Goal: Task Accomplishment & Management: Manage account settings

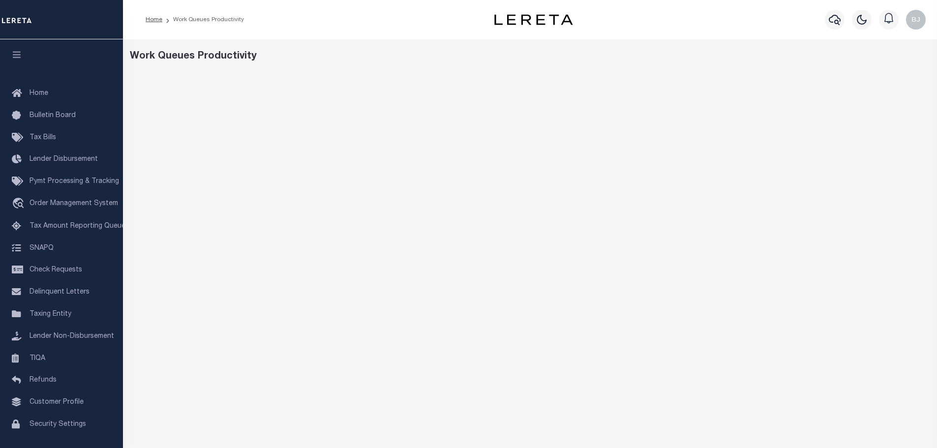
scroll to position [148, 0]
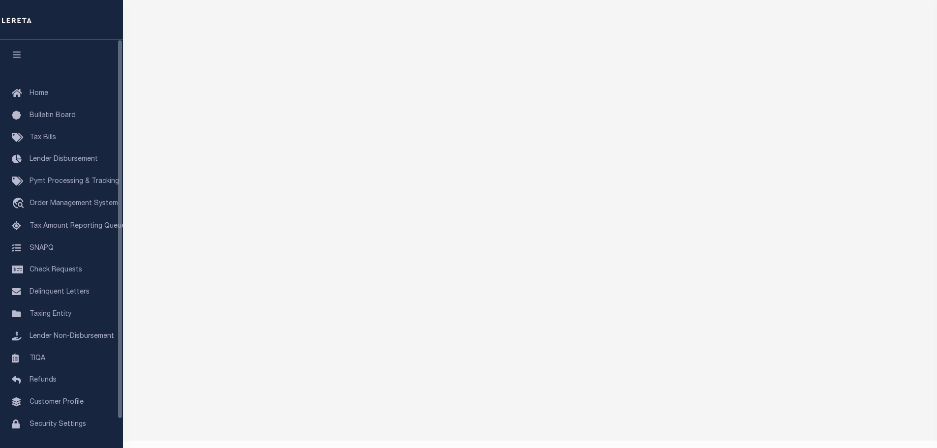
click at [48, 74] on div "Home Bulletin Board Tax Bills Lender Disbursement Pymt Processing & Tracking tr…" at bounding box center [61, 273] width 123 height 400
click at [48, 89] on link "Home" at bounding box center [61, 94] width 123 height 22
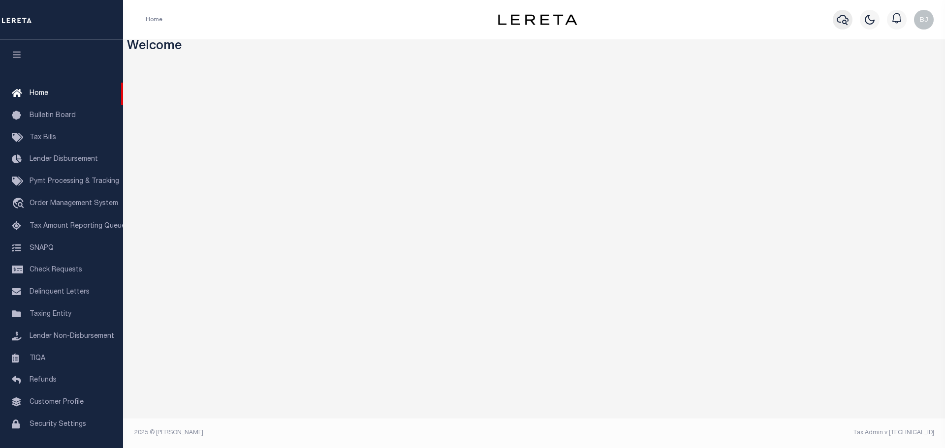
click at [843, 21] on icon "button" at bounding box center [842, 20] width 12 height 10
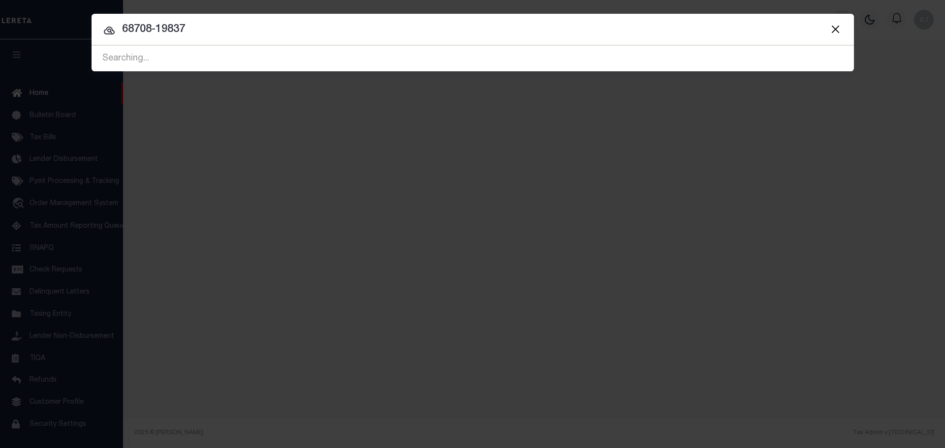
type input "68708-19837"
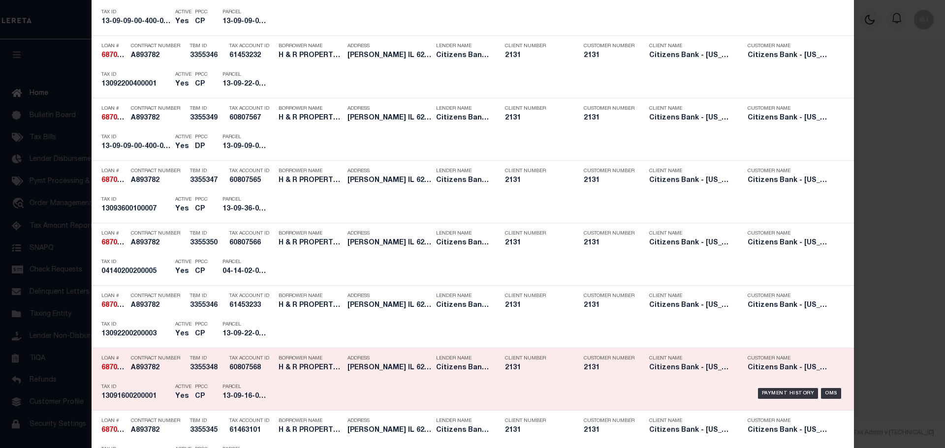
scroll to position [246, 0]
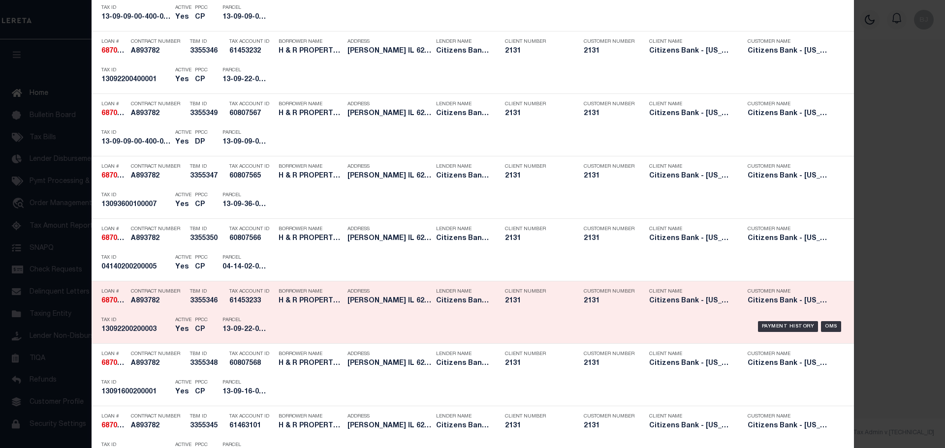
click at [238, 315] on div "Parcel 13-09-22-00-200-003" at bounding box center [244, 326] width 44 height 29
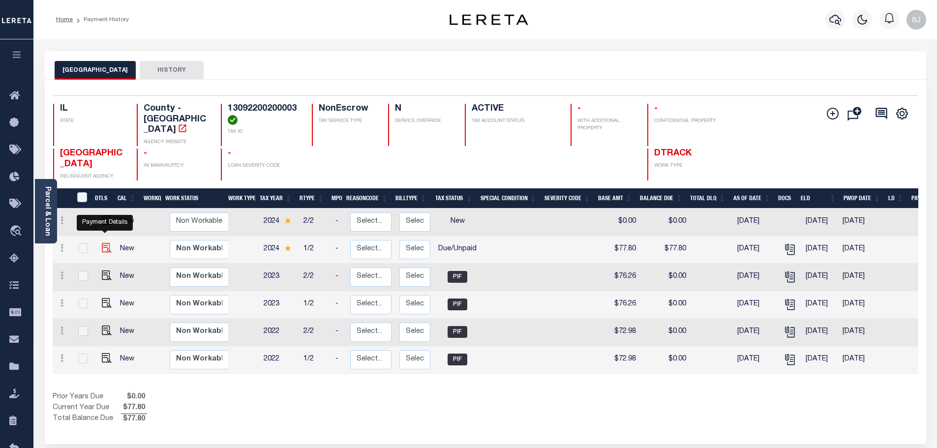
click at [103, 243] on img "" at bounding box center [107, 248] width 10 height 10
checkbox input "true"
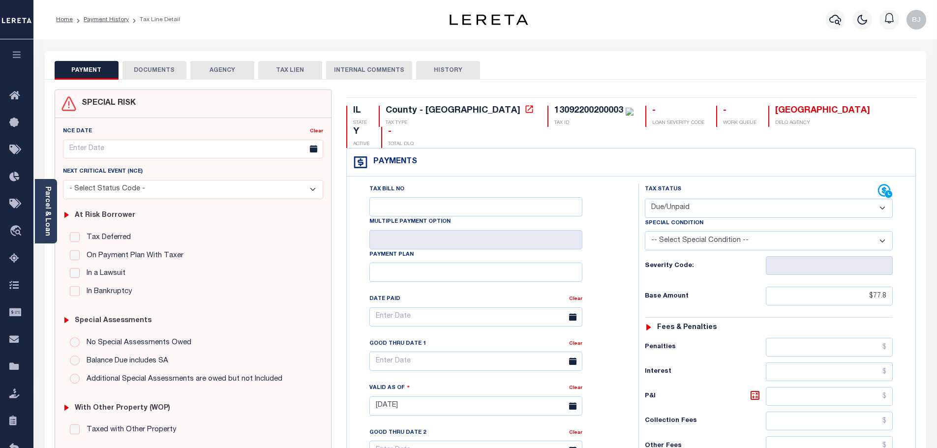
click at [729, 199] on select "- Select Status Code - Open Due/Unpaid Paid Incomplete No Tax Due Internal Refu…" at bounding box center [769, 208] width 248 height 19
select select "PYD"
click at [645, 199] on select "- Select Status Code - Open Due/Unpaid Paid Incomplete No Tax Due Internal Refu…" at bounding box center [769, 208] width 248 height 19
type input "[DATE]"
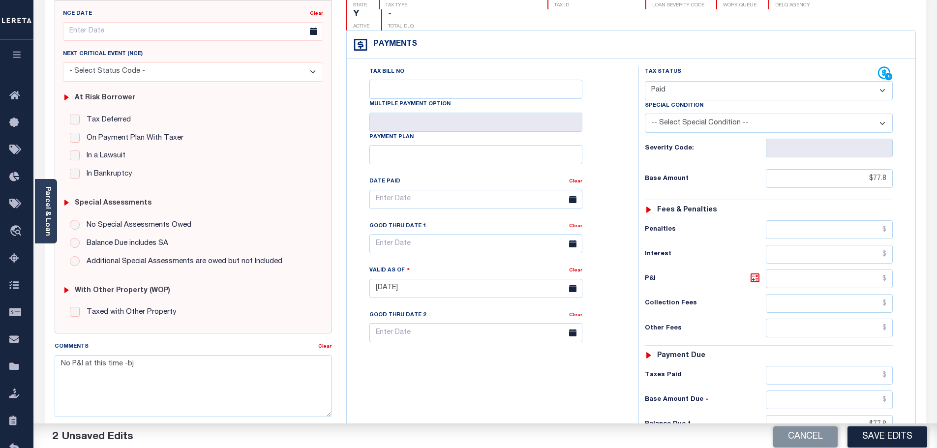
scroll to position [197, 0]
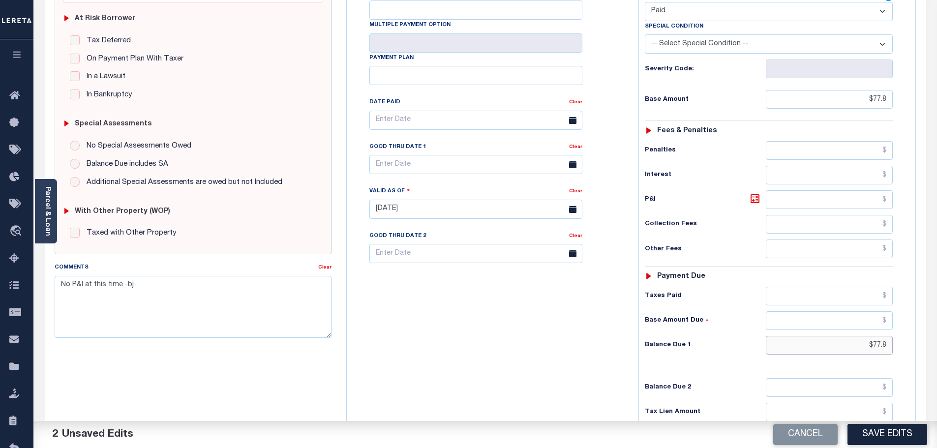
drag, startPoint x: 853, startPoint y: 324, endPoint x: 971, endPoint y: 331, distance: 118.8
click at [937, 331] on html "Home Payment History Tax Line Detail" at bounding box center [468, 178] width 937 height 751
type input "$0.00"
click at [328, 270] on link "Clear" at bounding box center [324, 267] width 13 height 5
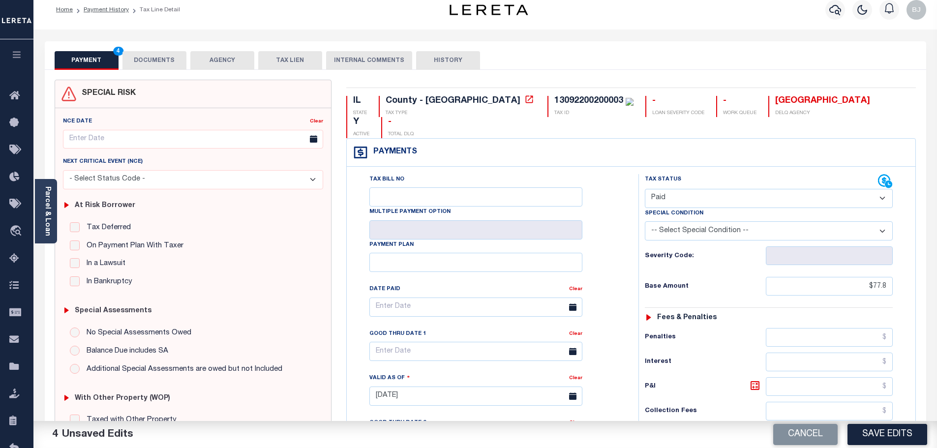
scroll to position [0, 0]
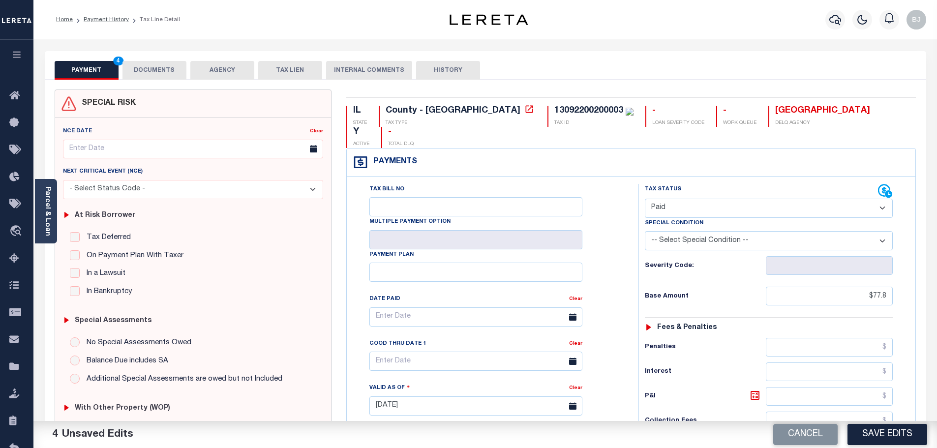
click at [155, 76] on button "DOCUMENTS" at bounding box center [155, 70] width 64 height 19
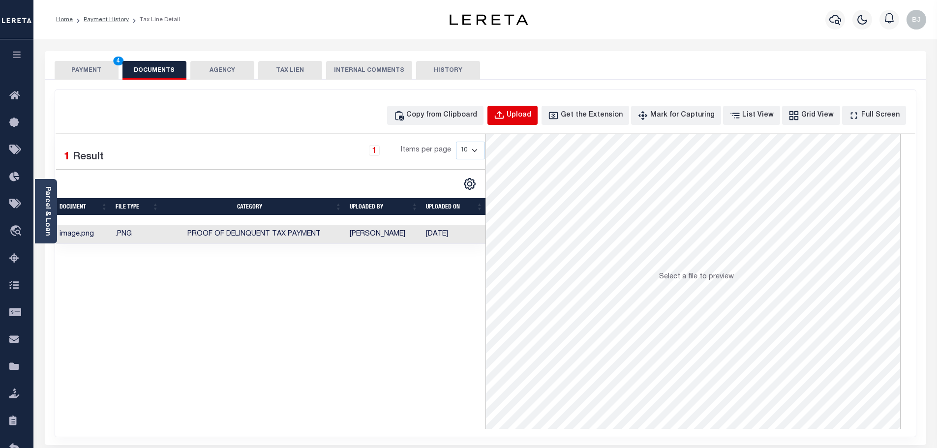
click at [525, 120] on button "Upload" at bounding box center [513, 115] width 50 height 19
select select "POP"
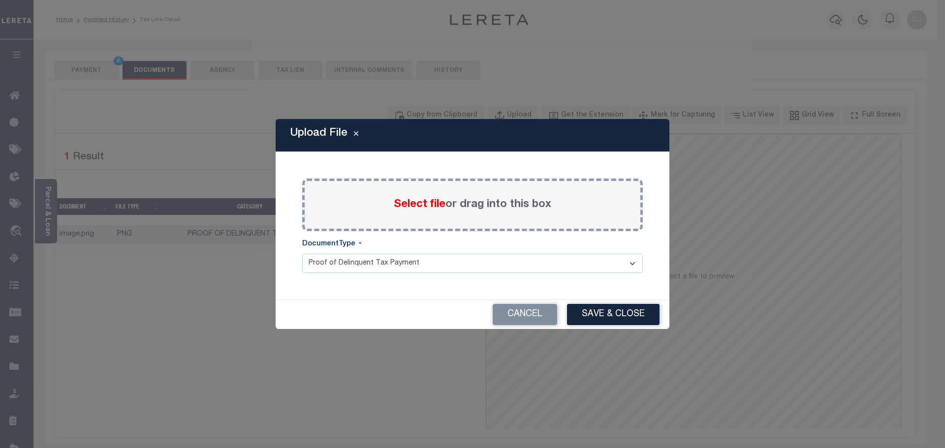
click at [416, 206] on span "Select file" at bounding box center [420, 204] width 52 height 11
click at [0, 0] on input "Select file or drag into this box" at bounding box center [0, 0] width 0 height 0
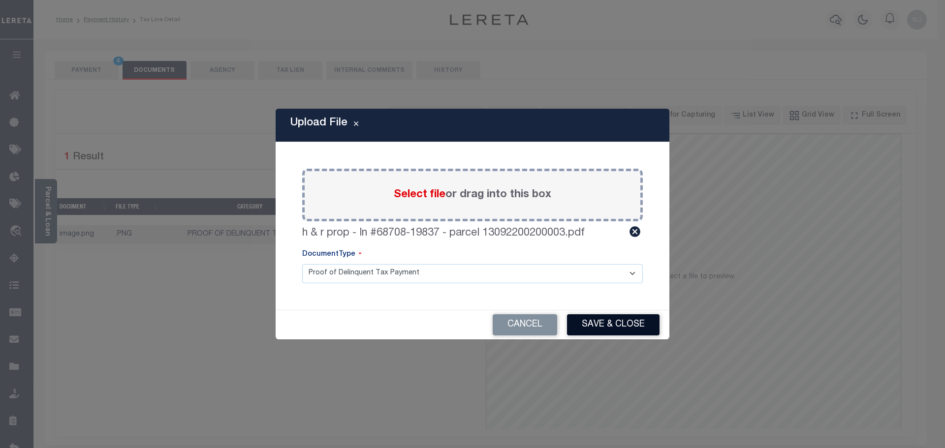
click at [589, 321] on button "Save & Close" at bounding box center [613, 324] width 92 height 21
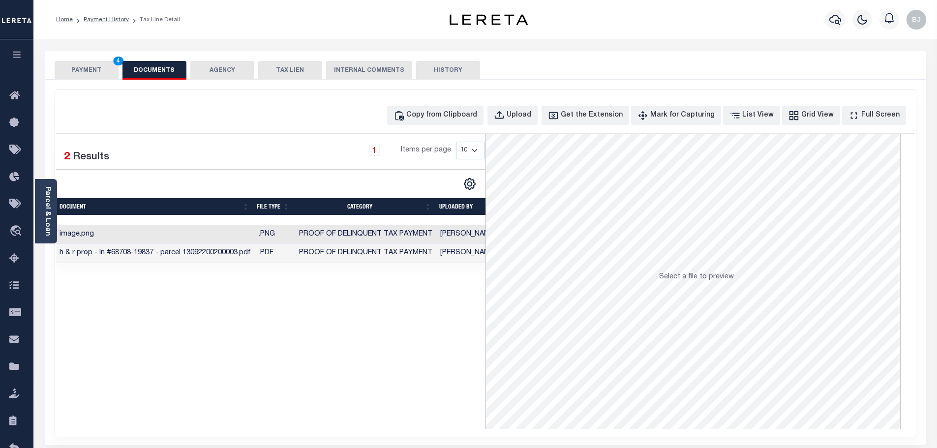
click at [84, 60] on div "PAYMENT 4 DOCUMENTS AGENCY DELINQUENT PAYEE TAX LIEN" at bounding box center [486, 65] width 882 height 29
click at [82, 70] on button "PAYMENT 4" at bounding box center [87, 70] width 64 height 19
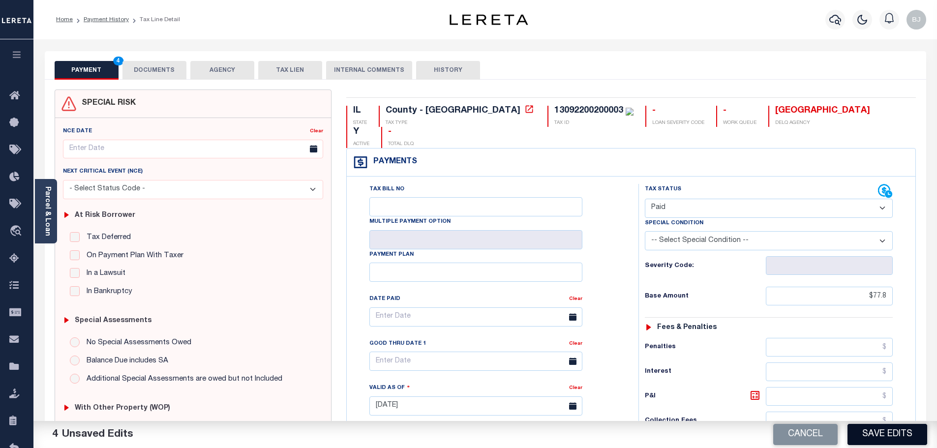
click at [912, 440] on button "Save Edits" at bounding box center [888, 434] width 80 height 21
checkbox input "false"
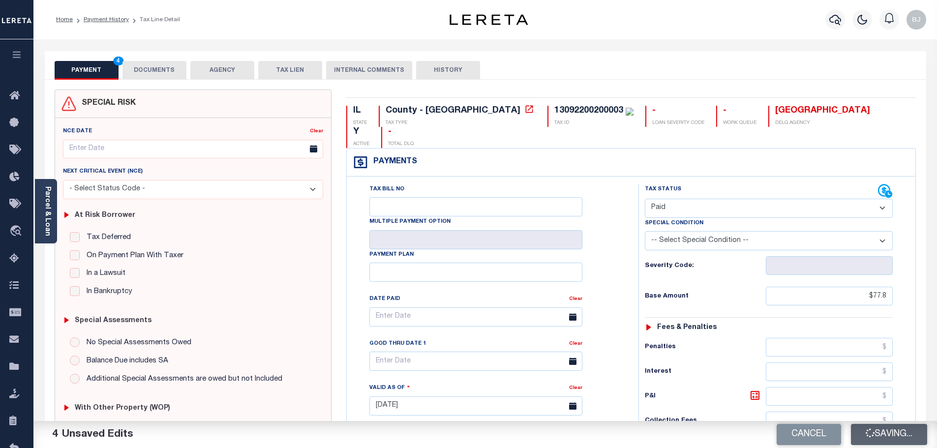
type input "$77.8"
type input "$0"
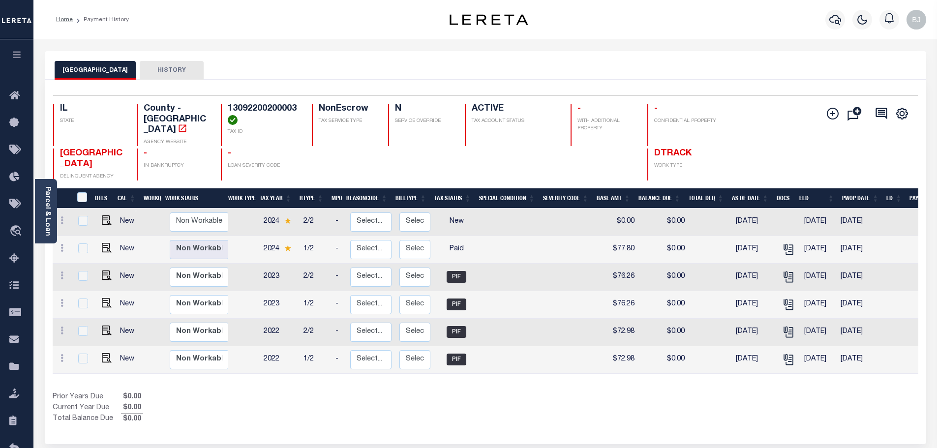
drag, startPoint x: 546, startPoint y: 406, endPoint x: 540, endPoint y: 397, distance: 11.1
click at [547, 402] on div "Show Tax Lines before Bill Release Date Prior Years Due $0.00 Current Year Due …" at bounding box center [486, 408] width 866 height 33
click at [244, 401] on div "Prior Years Due $0.00 Current Year Due $0.00 Total Balance Due $0.00" at bounding box center [269, 408] width 433 height 33
click at [140, 416] on div "Selected 6 Results 1 Items per page 25 50 100 IL STATE TAX ID N" at bounding box center [486, 262] width 882 height 365
click at [139, 414] on span "$0.00" at bounding box center [132, 419] width 22 height 11
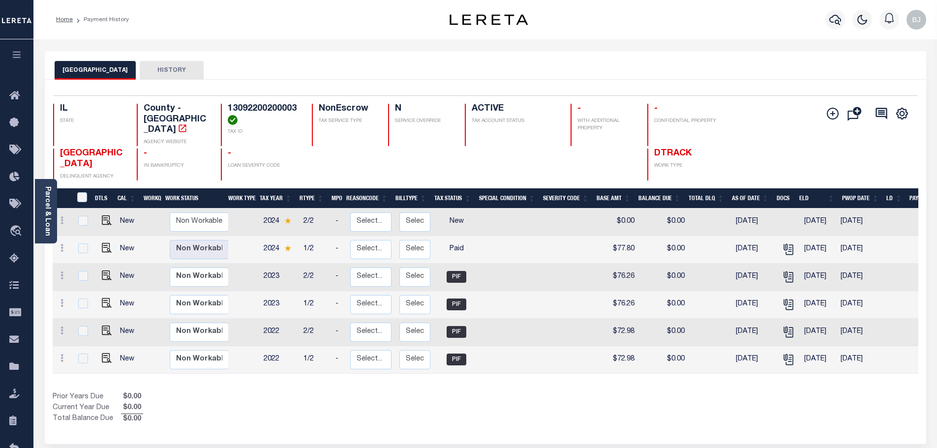
click at [139, 414] on span "$0.00" at bounding box center [132, 419] width 22 height 11
click at [50, 225] on link "Parcel & Loan" at bounding box center [47, 211] width 7 height 50
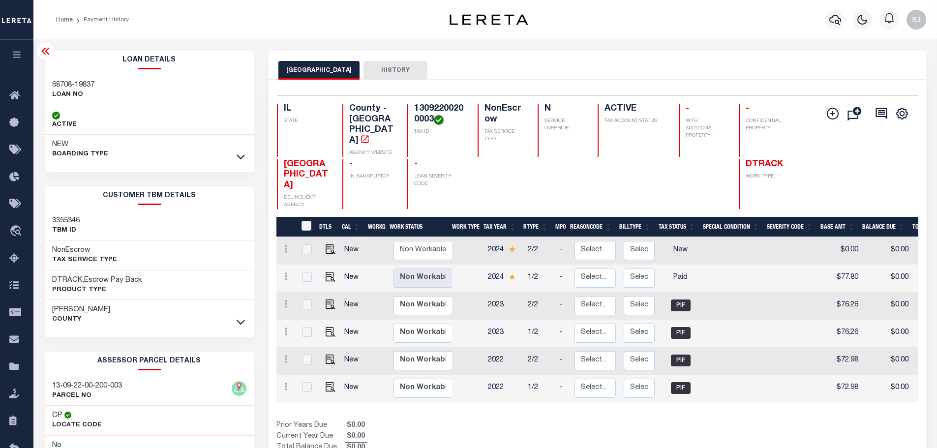
click at [58, 85] on h3 "68708-19837" at bounding box center [73, 85] width 42 height 10
copy div "68708-19837"
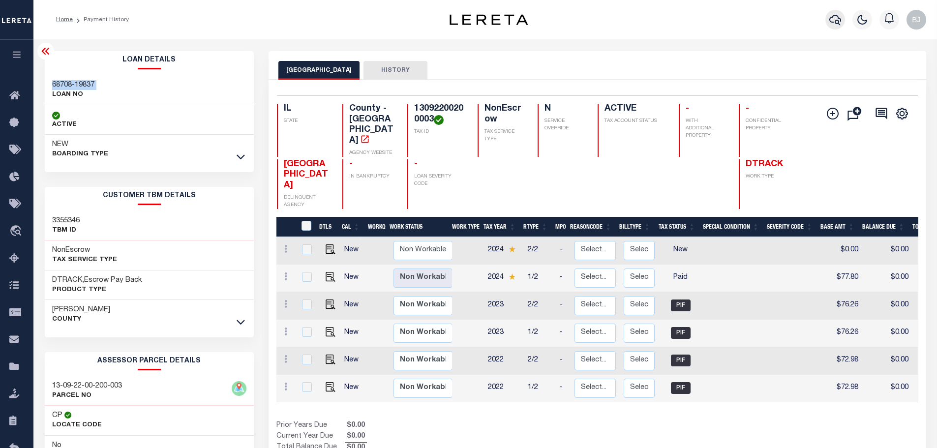
click at [833, 21] on icon "button" at bounding box center [836, 20] width 12 height 12
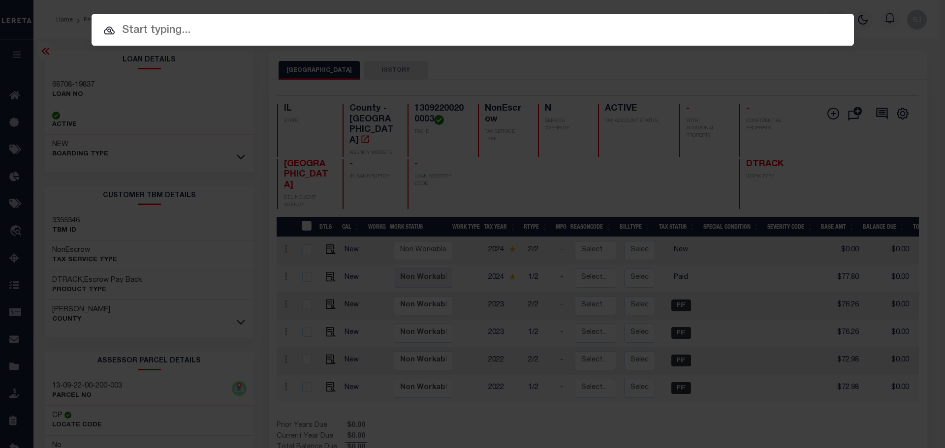
paste input "68708-19837"
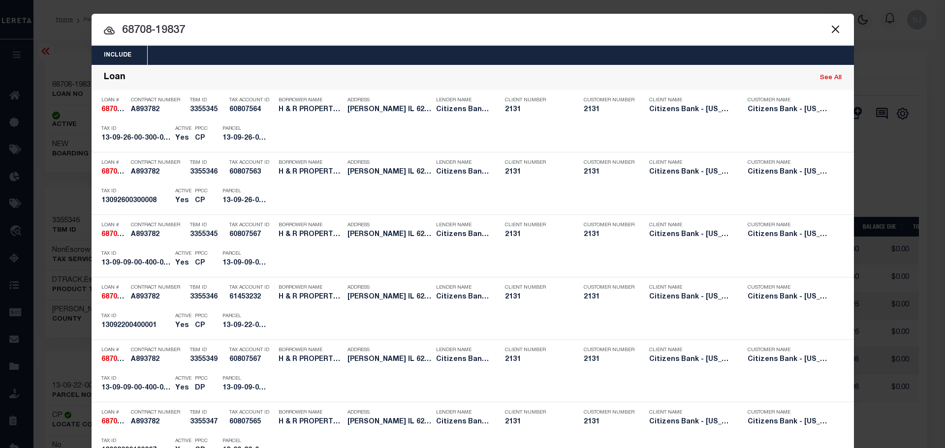
click at [825, 77] on link "See All" at bounding box center [831, 78] width 22 height 6
type input "68708-19837"
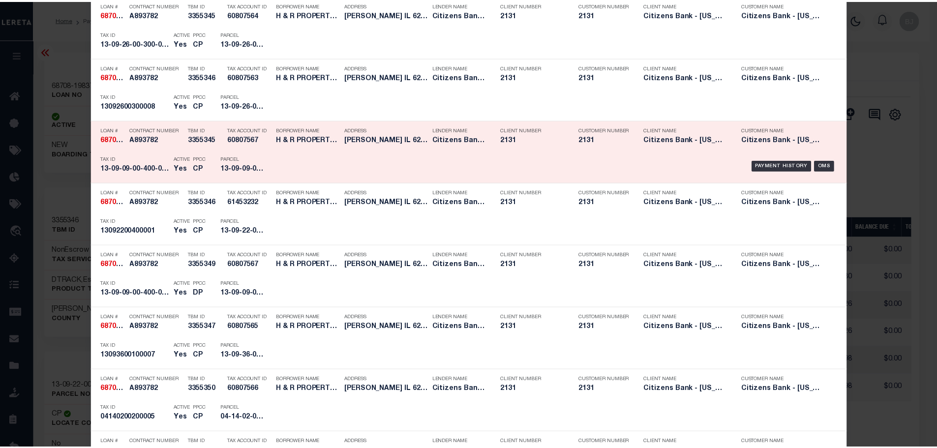
scroll to position [148, 0]
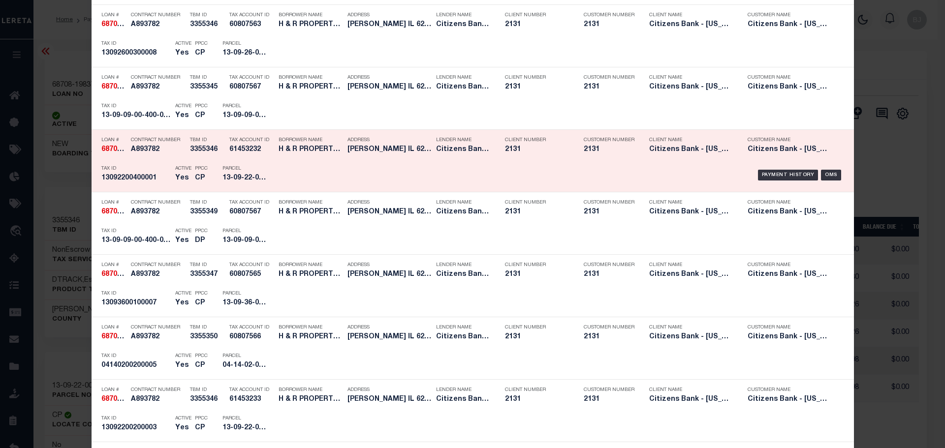
click at [198, 175] on h5 "CP" at bounding box center [201, 178] width 13 height 8
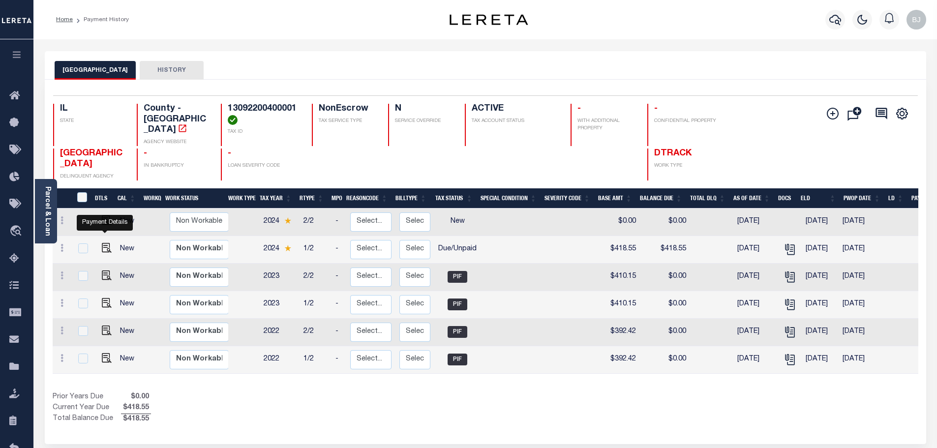
drag, startPoint x: 104, startPoint y: 241, endPoint x: 111, endPoint y: 240, distance: 7.0
click at [104, 243] on img "" at bounding box center [107, 248] width 10 height 10
checkbox input "true"
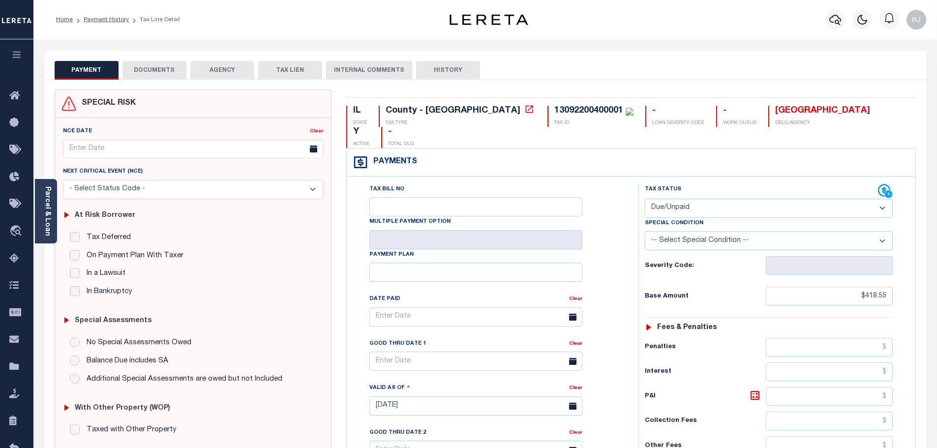
click at [820, 199] on select "- Select Status Code - Open Due/Unpaid Paid Incomplete No Tax Due Internal Refu…" at bounding box center [769, 208] width 248 height 19
select select "PYD"
click at [645, 199] on select "- Select Status Code - Open Due/Unpaid Paid Incomplete No Tax Due Internal Refu…" at bounding box center [769, 208] width 248 height 19
type input "[DATE]"
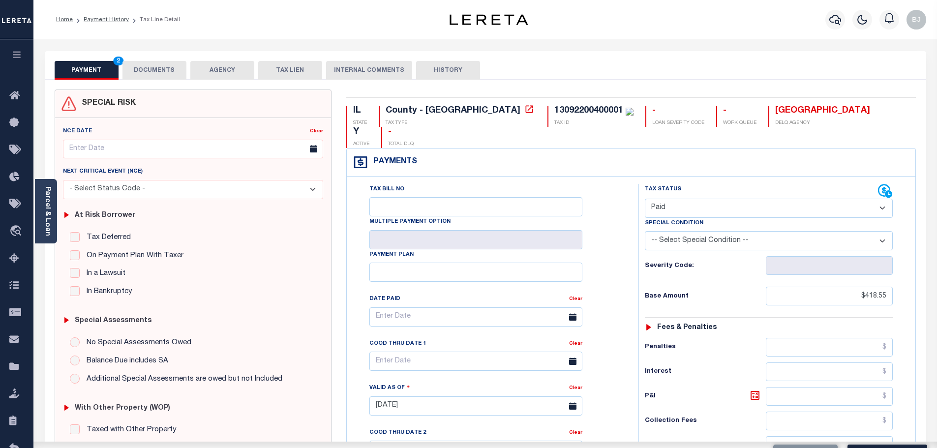
scroll to position [282, 0]
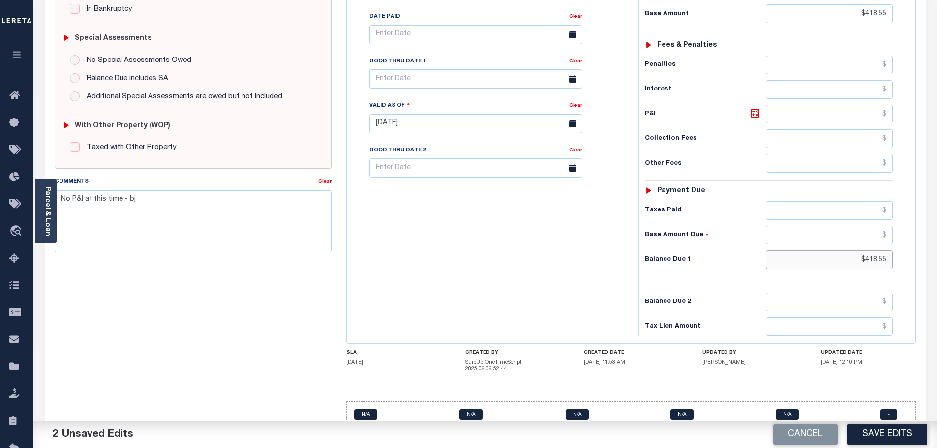
drag, startPoint x: 855, startPoint y: 232, endPoint x: 938, endPoint y: 238, distance: 83.4
click at [937, 238] on html "Home Payment History Tax Line Detail" at bounding box center [468, 93] width 937 height 751
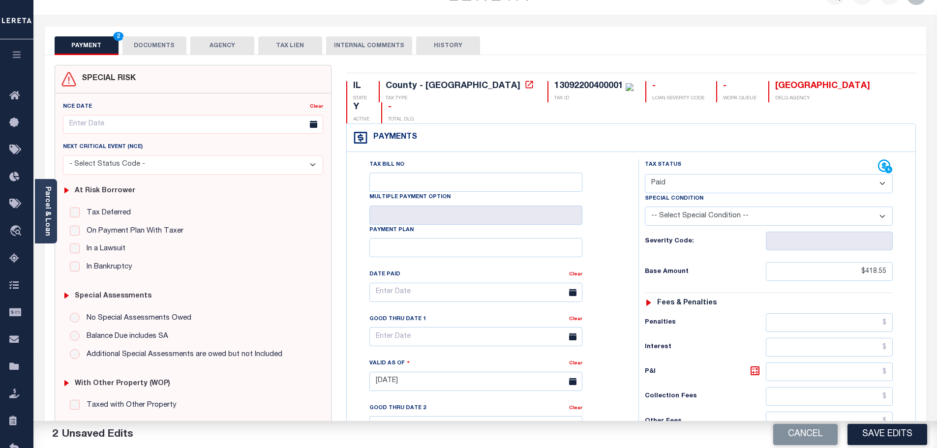
scroll to position [0, 0]
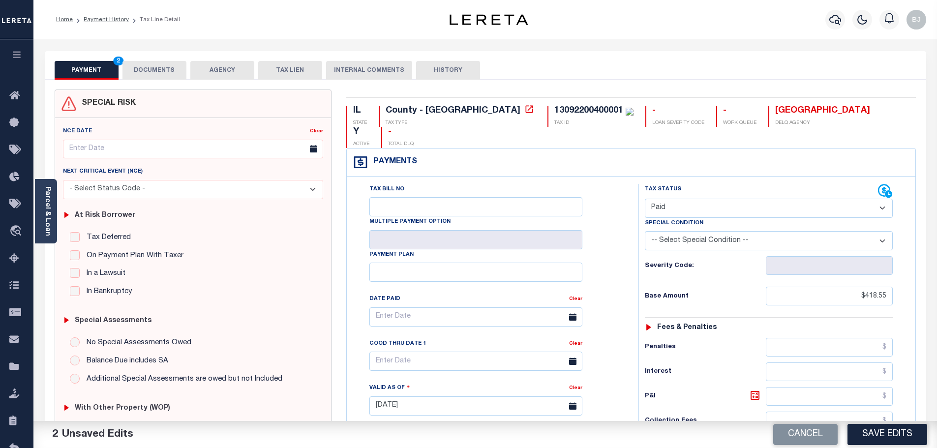
type input "$0.00"
click at [151, 73] on button "DOCUMENTS" at bounding box center [155, 70] width 64 height 19
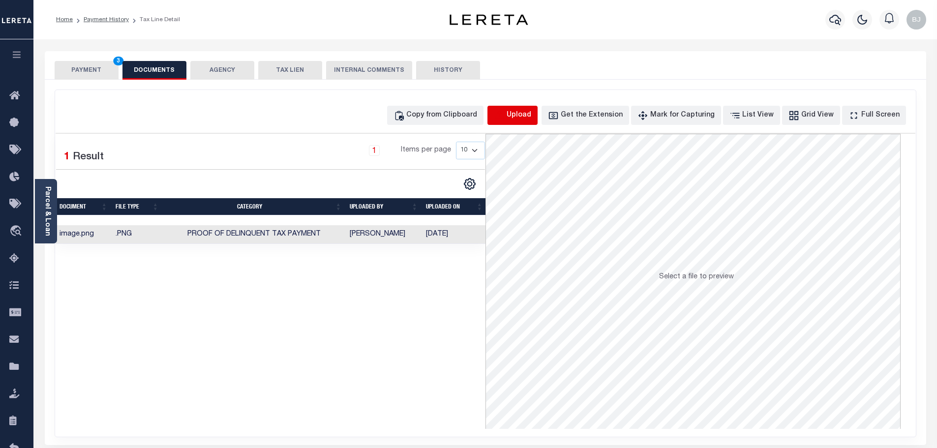
click at [505, 116] on icon "button" at bounding box center [499, 115] width 11 height 11
select select "POP"
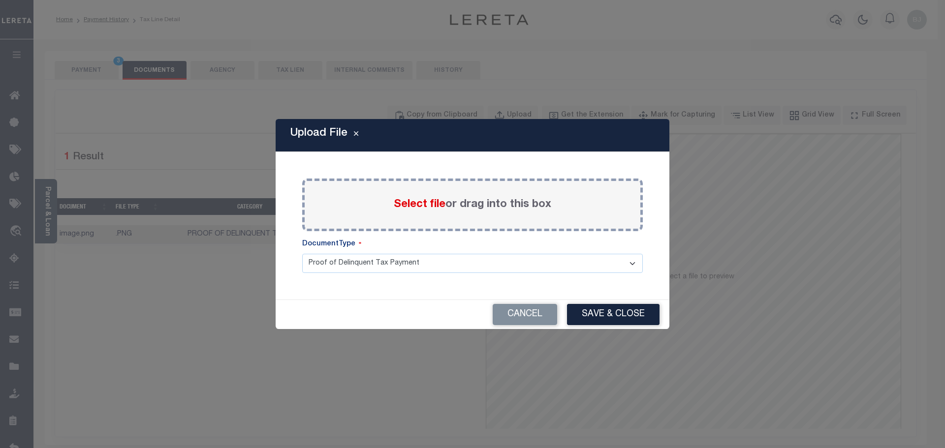
click at [411, 209] on span "Select file" at bounding box center [420, 204] width 52 height 11
click at [0, 0] on input "Select file or drag into this box" at bounding box center [0, 0] width 0 height 0
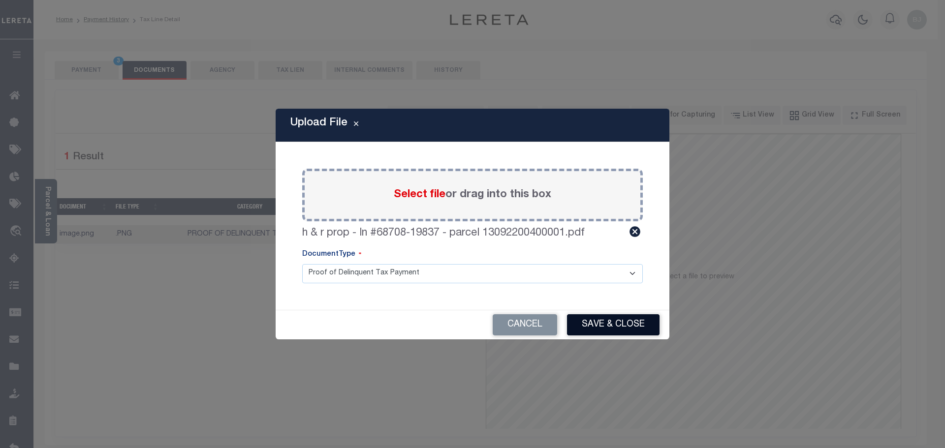
click at [632, 324] on button "Save & Close" at bounding box center [613, 324] width 92 height 21
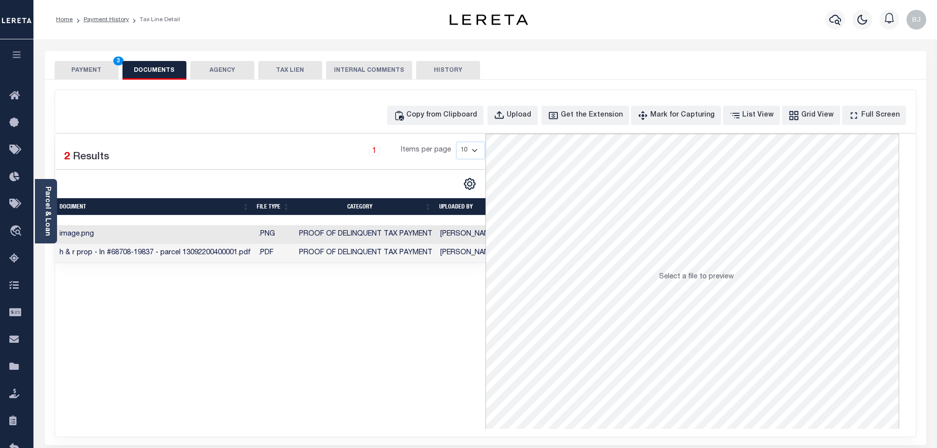
click at [84, 67] on button "PAYMENT 3" at bounding box center [87, 70] width 64 height 19
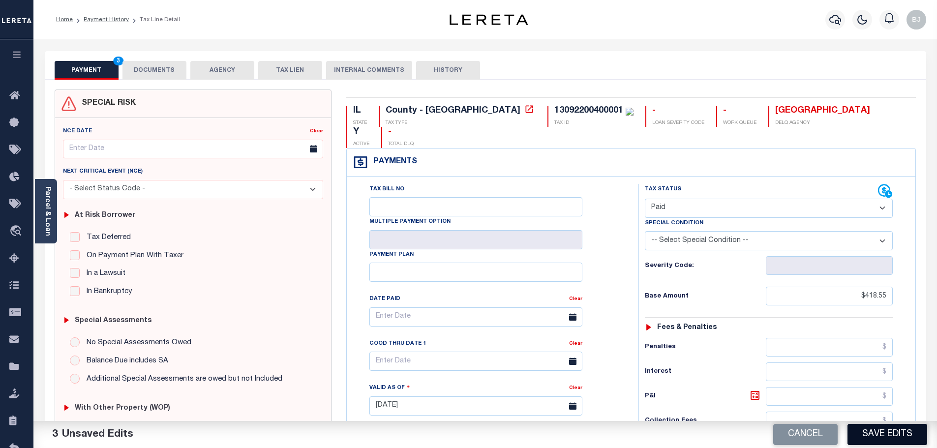
click at [873, 431] on button "Save Edits" at bounding box center [888, 434] width 80 height 21
checkbox input "false"
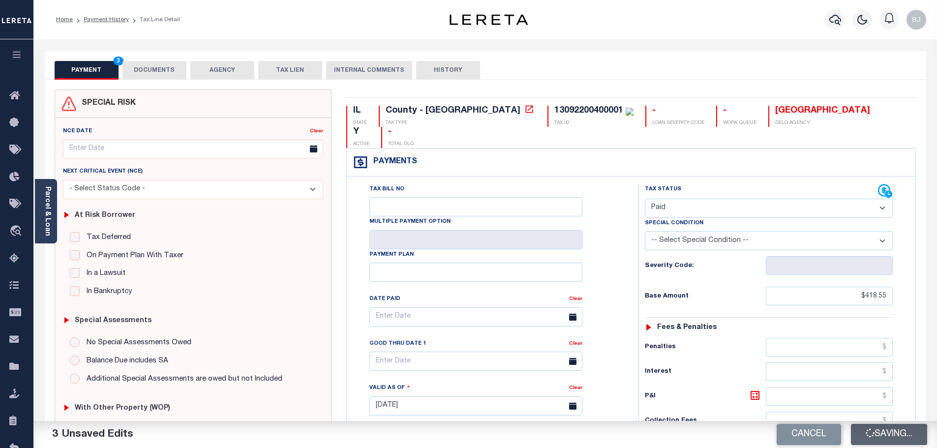
type input "$418.55"
type input "$0"
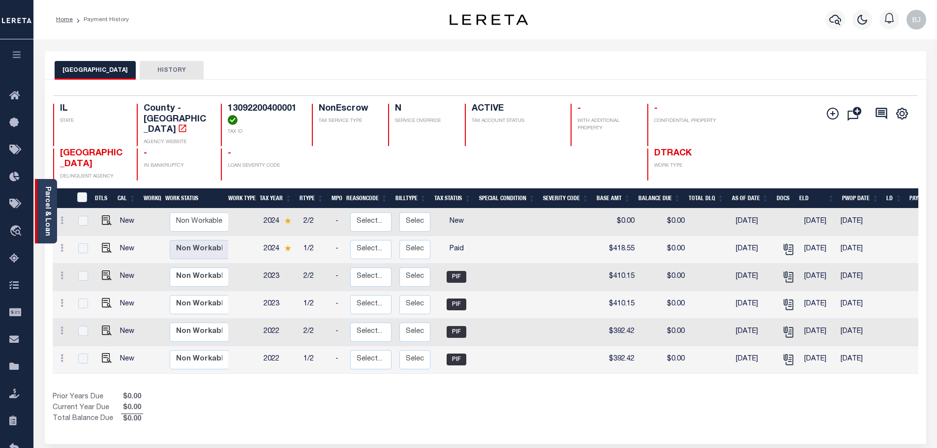
click at [40, 220] on div "Parcel & Loan" at bounding box center [46, 211] width 22 height 64
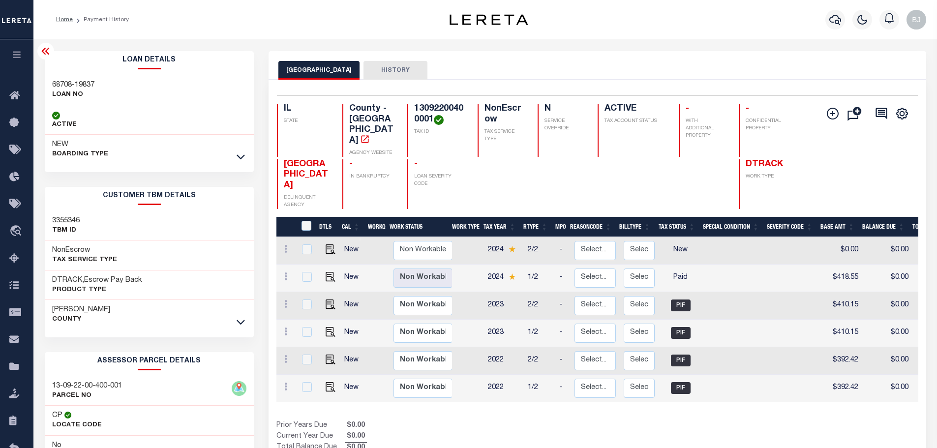
click at [74, 93] on p "LOAN NO" at bounding box center [73, 95] width 42 height 10
click at [76, 86] on h3 "68708-19837" at bounding box center [73, 85] width 42 height 10
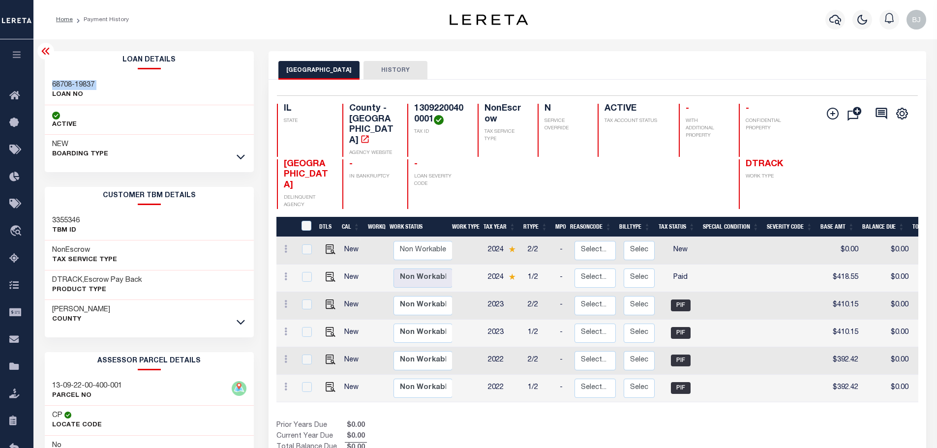
copy div "68708-19837"
click at [838, 23] on icon "button" at bounding box center [836, 20] width 12 height 12
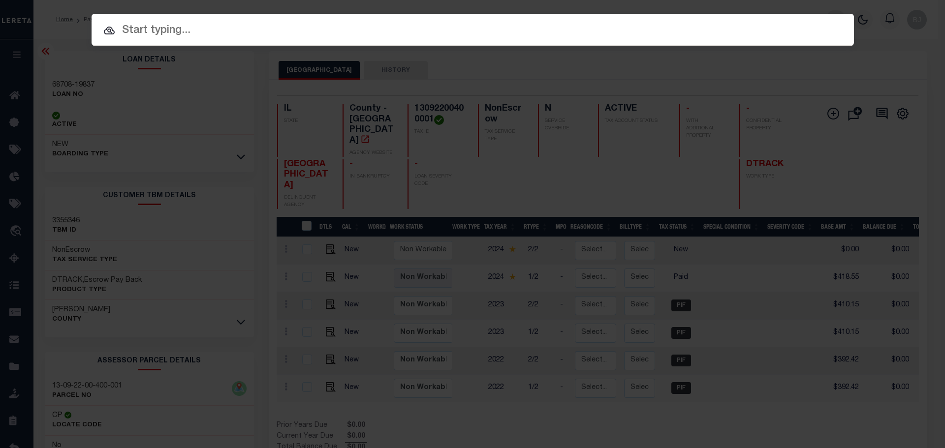
paste input "68708-19837"
type input "68708-19837"
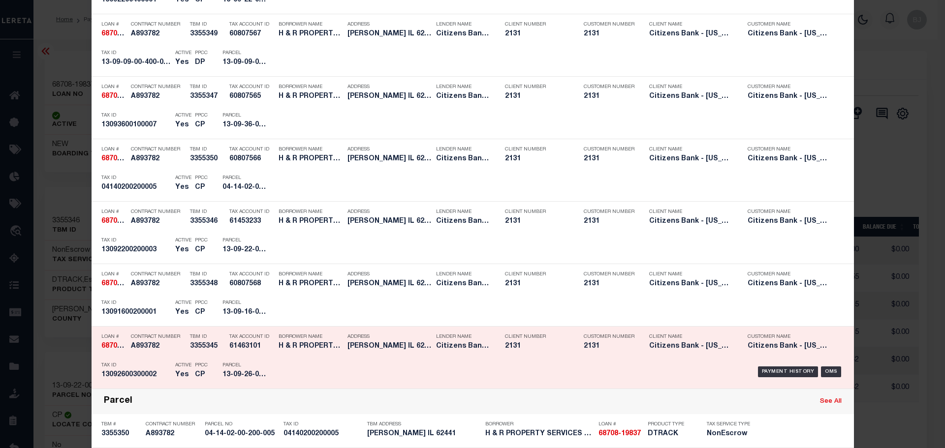
scroll to position [344, 0]
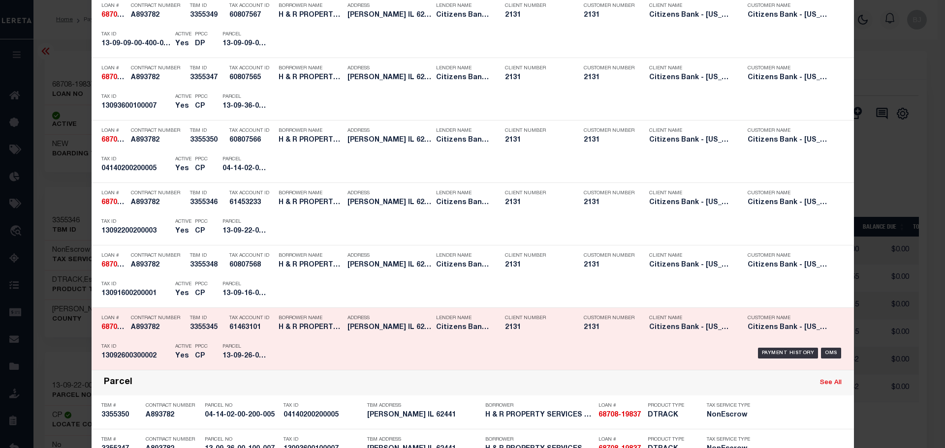
click at [208, 359] on div "PPCC CP" at bounding box center [201, 353] width 28 height 29
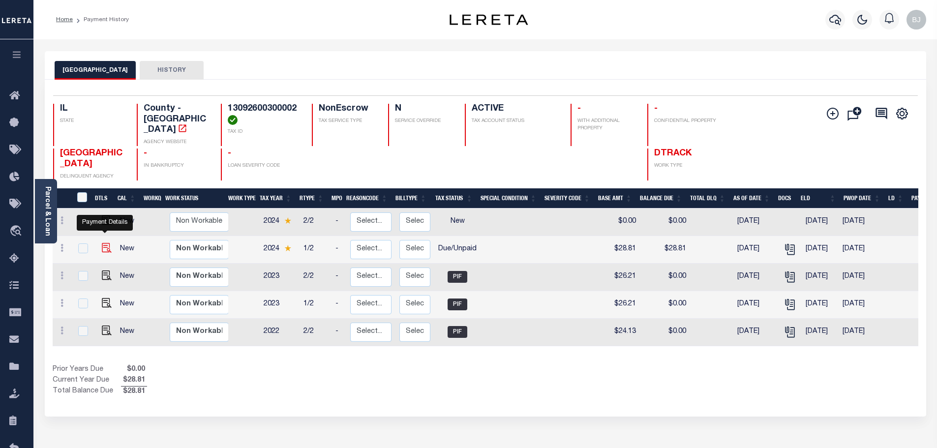
click at [102, 243] on img "" at bounding box center [107, 248] width 10 height 10
checkbox input "true"
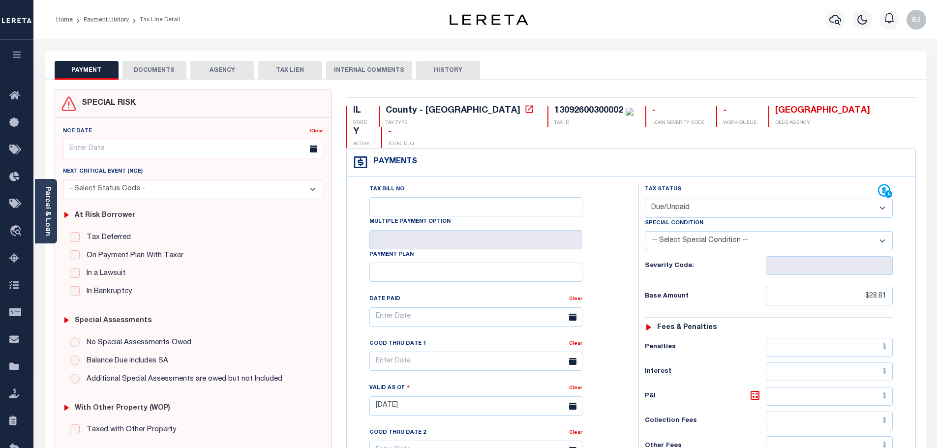
click at [724, 199] on select "- Select Status Code - Open Due/Unpaid Paid Incomplete No Tax Due Internal Refu…" at bounding box center [769, 208] width 248 height 19
click at [645, 199] on select "- Select Status Code - Open Due/Unpaid Paid Incomplete No Tax Due Internal Refu…" at bounding box center [769, 208] width 248 height 19
select select "PYD"
type input "[DATE]"
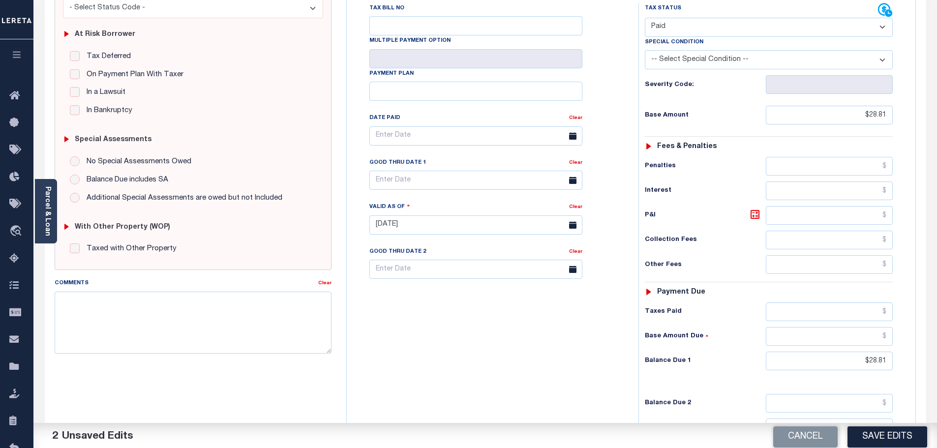
scroll to position [197, 0]
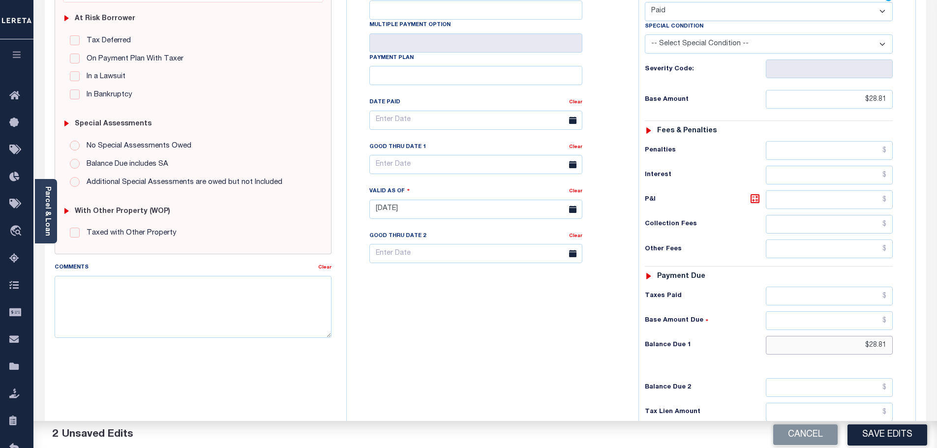
drag, startPoint x: 824, startPoint y: 335, endPoint x: 955, endPoint y: 338, distance: 131.4
click at [937, 338] on html "Home Payment History Tax Line Detail" at bounding box center [468, 178] width 937 height 751
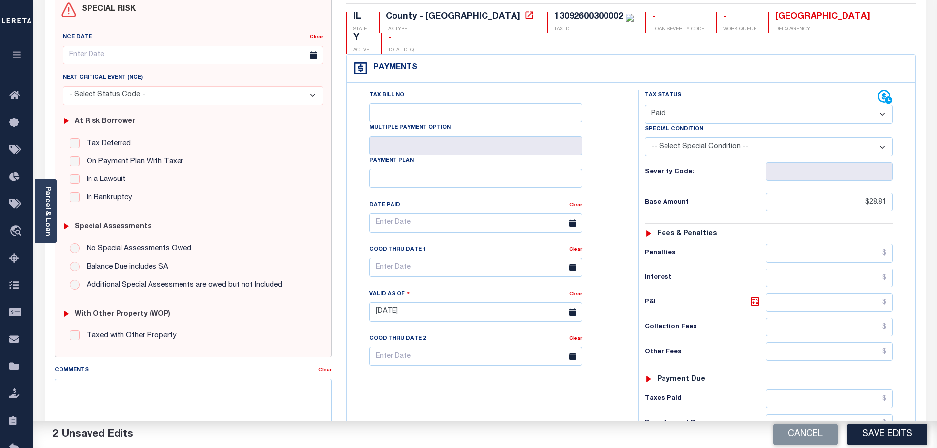
scroll to position [0, 0]
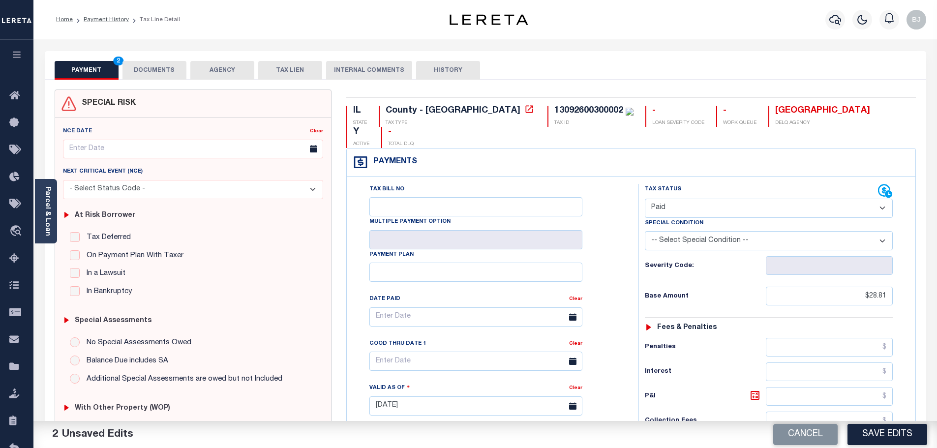
type input "$0.00"
click at [156, 68] on button "DOCUMENTS" at bounding box center [155, 70] width 64 height 19
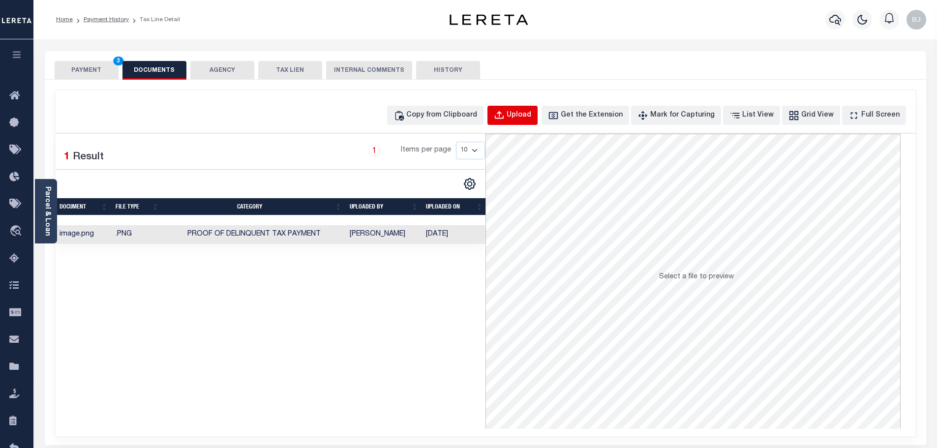
click at [531, 111] on div "Upload" at bounding box center [519, 115] width 25 height 11
select select "POP"
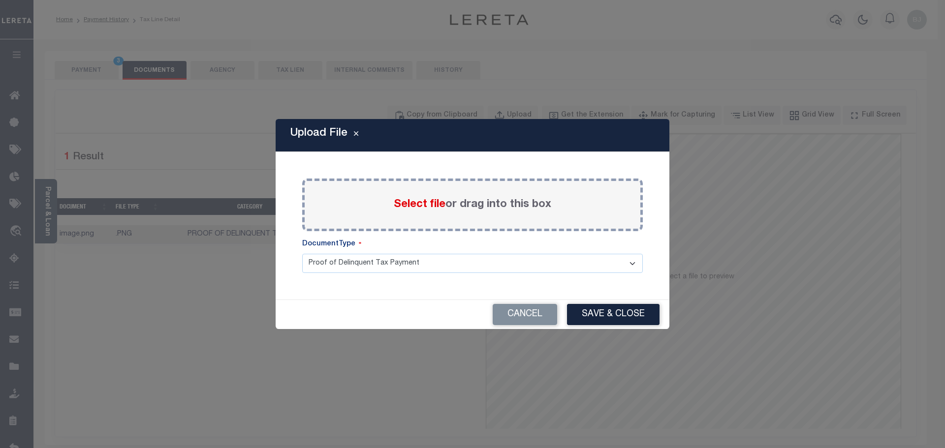
click at [419, 205] on span "Select file" at bounding box center [420, 204] width 52 height 11
click at [0, 0] on input "Select file or drag into this box" at bounding box center [0, 0] width 0 height 0
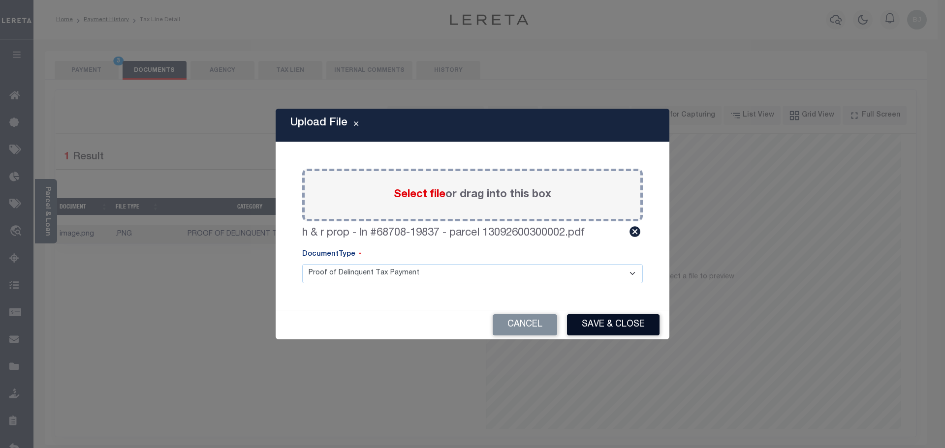
click at [608, 326] on button "Save & Close" at bounding box center [613, 324] width 92 height 21
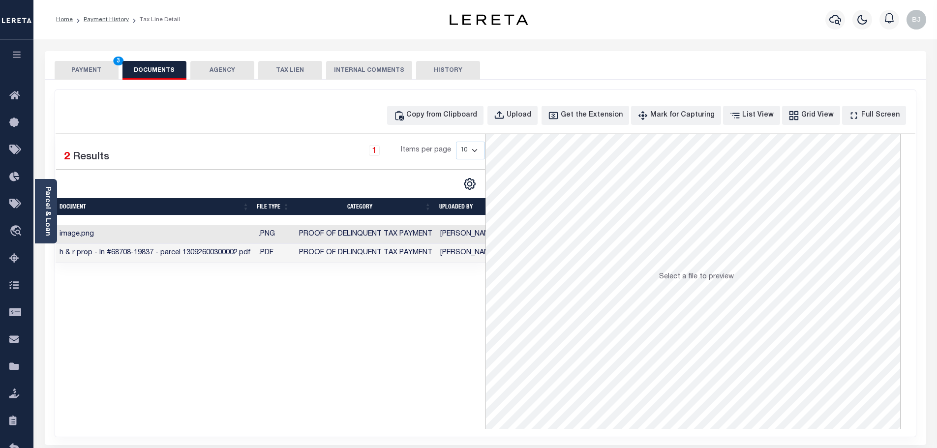
click at [67, 69] on button "PAYMENT 3" at bounding box center [87, 70] width 64 height 19
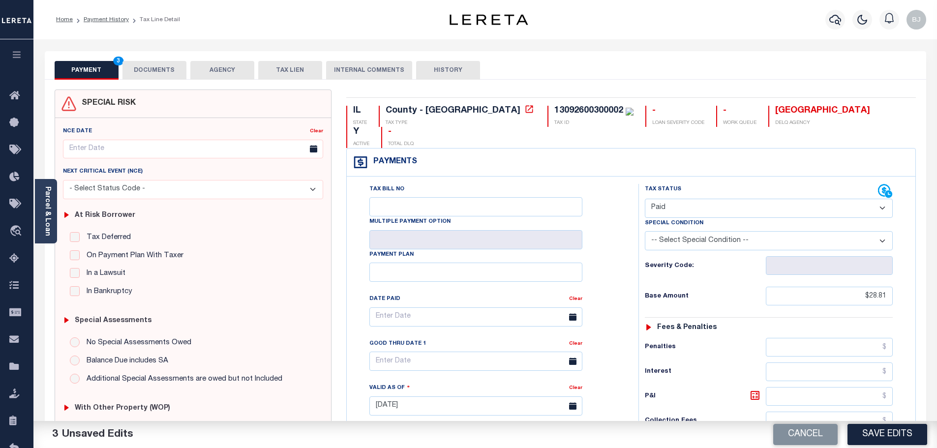
click at [152, 73] on button "DOCUMENTS" at bounding box center [155, 70] width 64 height 19
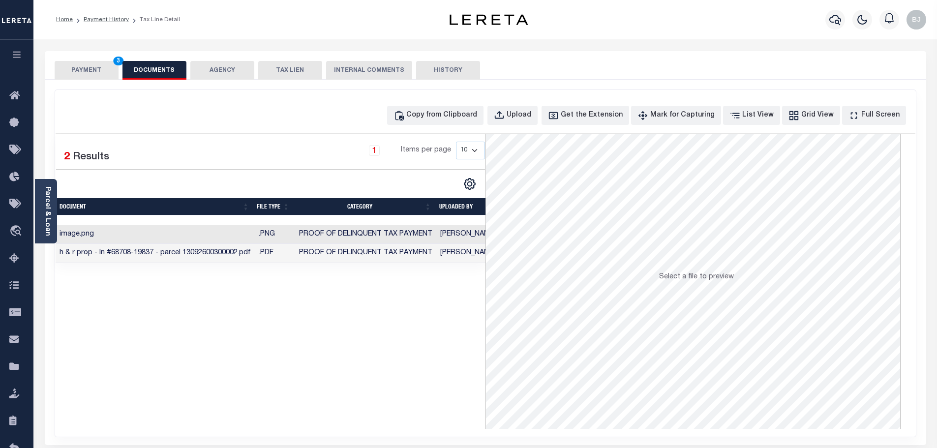
click at [92, 69] on button "PAYMENT 3" at bounding box center [87, 70] width 64 height 19
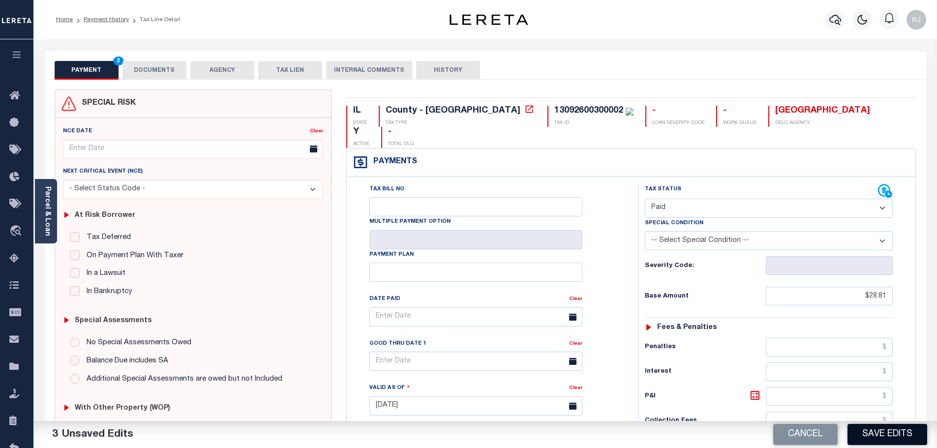
click at [900, 432] on button "Save Edits" at bounding box center [888, 434] width 80 height 21
checkbox input "false"
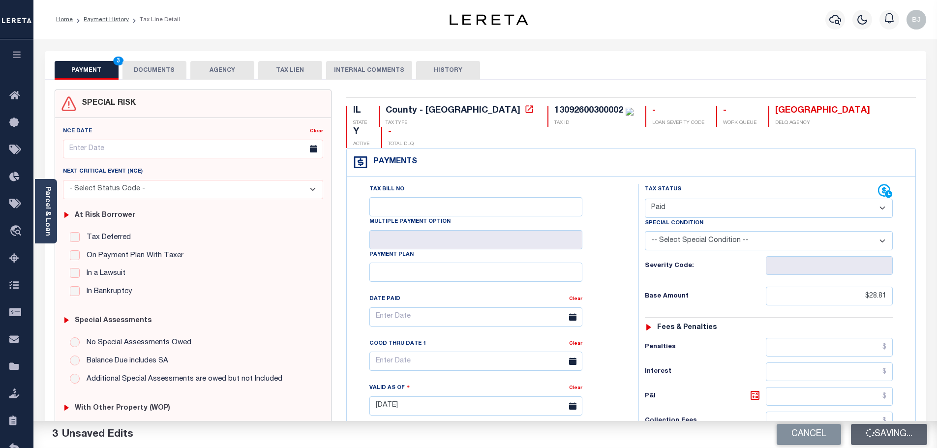
type input "$28.81"
type input "$0"
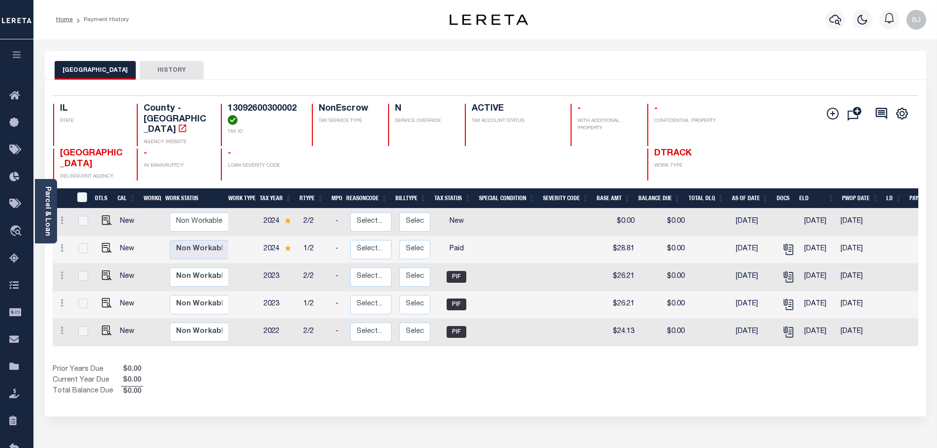
drag, startPoint x: 46, startPoint y: 210, endPoint x: 46, endPoint y: 203, distance: 6.9
click at [46, 210] on link "Parcel & Loan" at bounding box center [47, 211] width 7 height 50
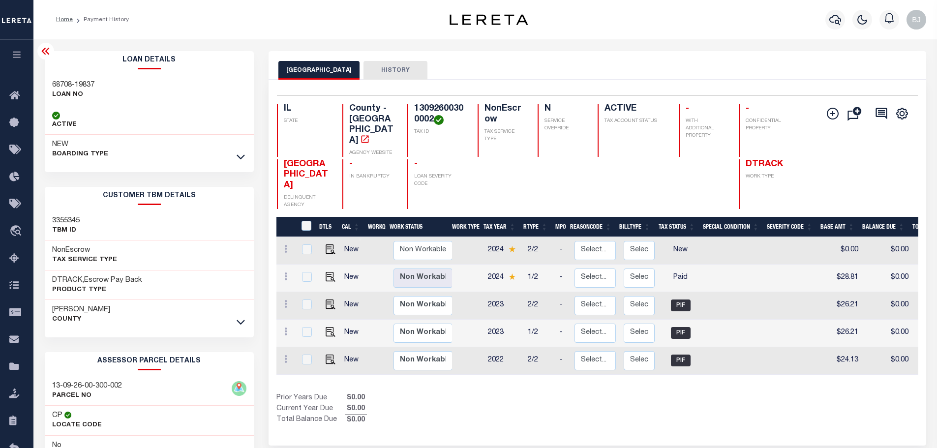
click at [59, 79] on div "68708-19837 LOAN NO" at bounding box center [150, 90] width 210 height 30
click at [58, 85] on h3 "68708-19837" at bounding box center [73, 85] width 42 height 10
copy div "68708-19837"
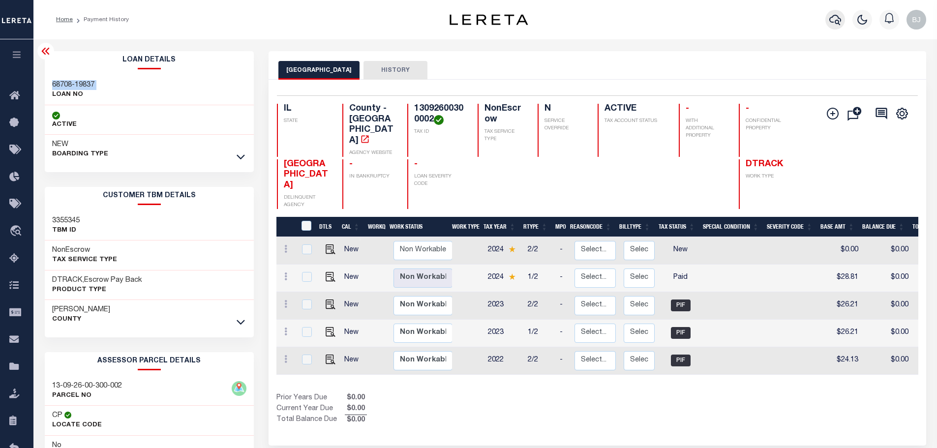
click at [838, 21] on icon "button" at bounding box center [836, 20] width 12 height 10
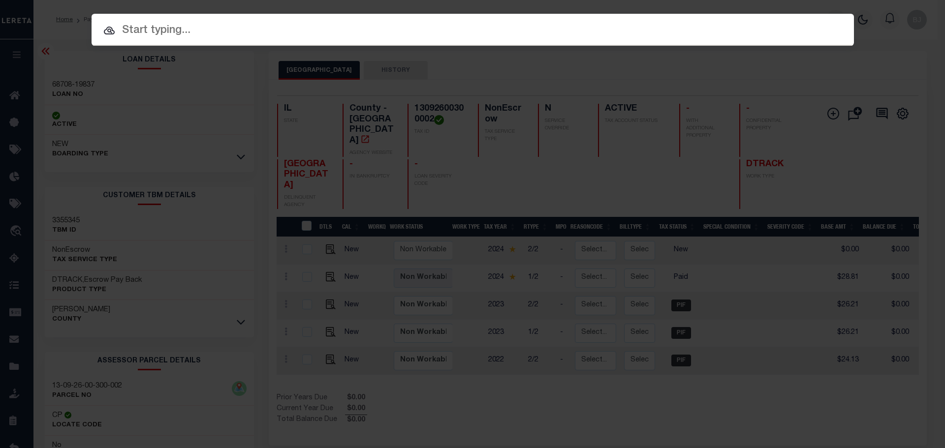
paste input "68708-19837"
type input "68708-19837"
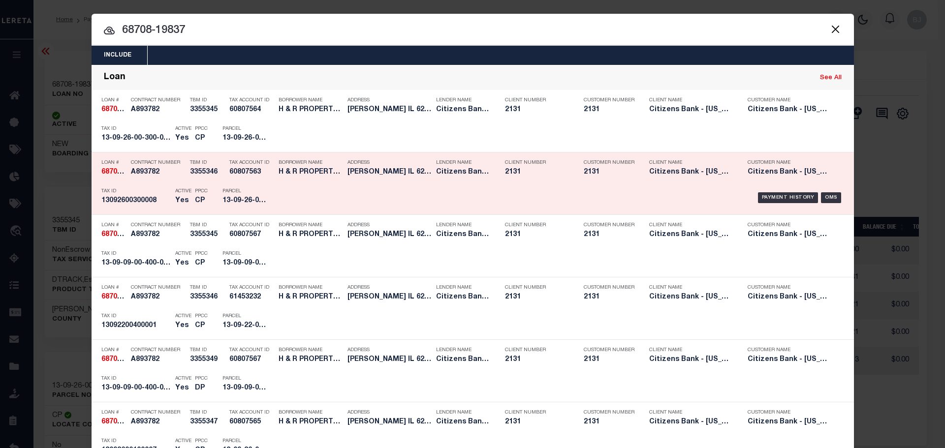
click at [129, 205] on h5 "13092600300008" at bounding box center [135, 201] width 69 height 8
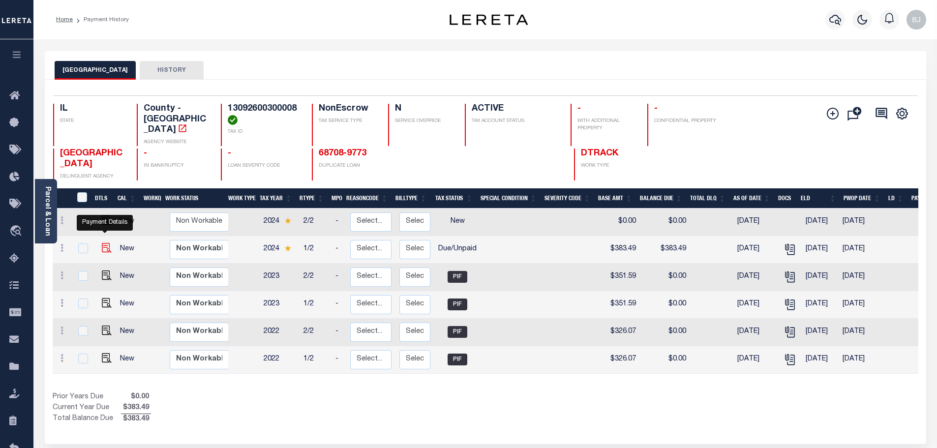
click at [102, 243] on img "" at bounding box center [107, 248] width 10 height 10
checkbox input "true"
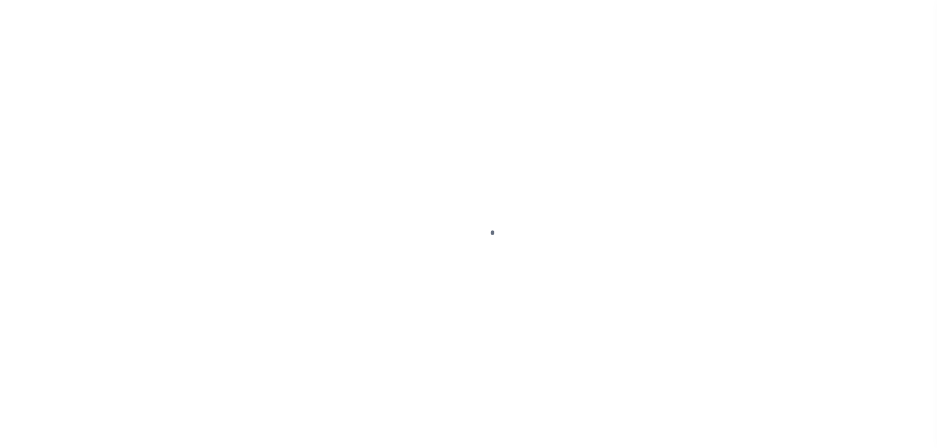
select select "DUE"
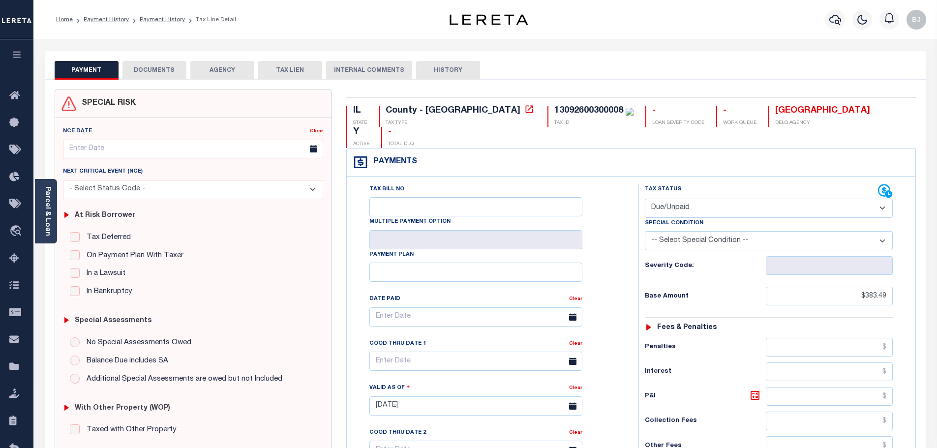
click at [161, 68] on button "DOCUMENTS" at bounding box center [155, 70] width 64 height 19
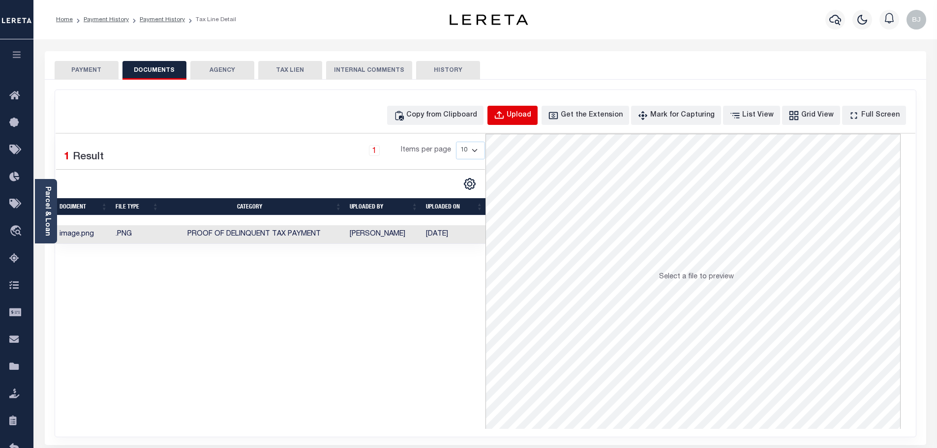
click at [538, 120] on button "Upload" at bounding box center [513, 115] width 50 height 19
select select "POP"
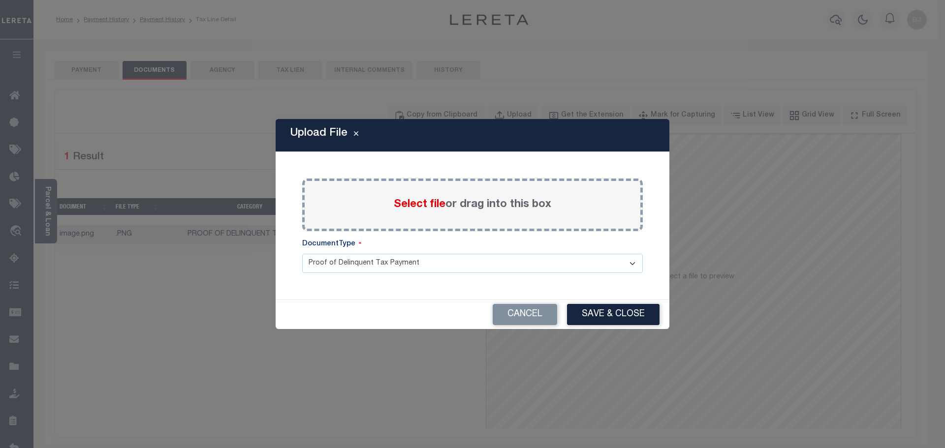
click at [423, 204] on span "Select file" at bounding box center [420, 204] width 52 height 11
click at [0, 0] on input "Select file or drag into this box" at bounding box center [0, 0] width 0 height 0
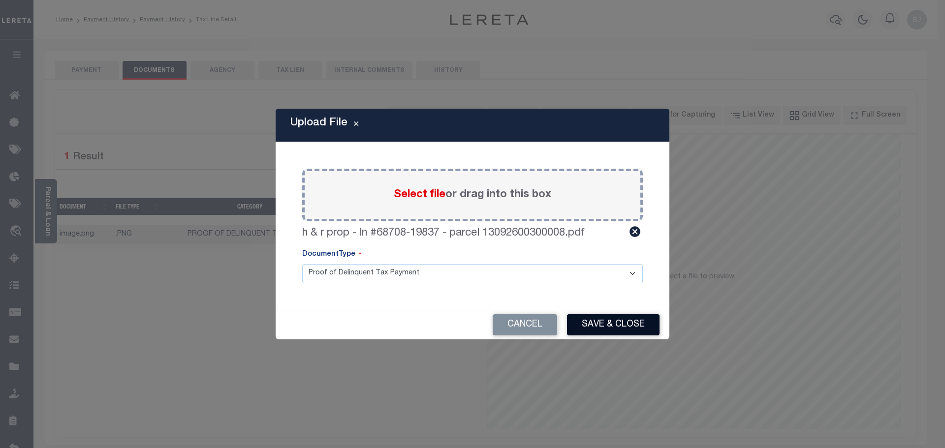
click at [634, 328] on button "Save & Close" at bounding box center [613, 324] width 92 height 21
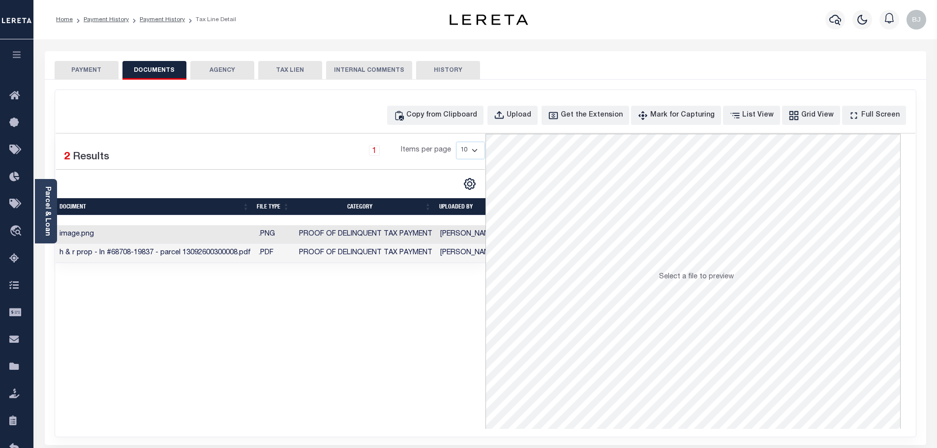
click at [99, 72] on button "PAYMENT" at bounding box center [87, 70] width 64 height 19
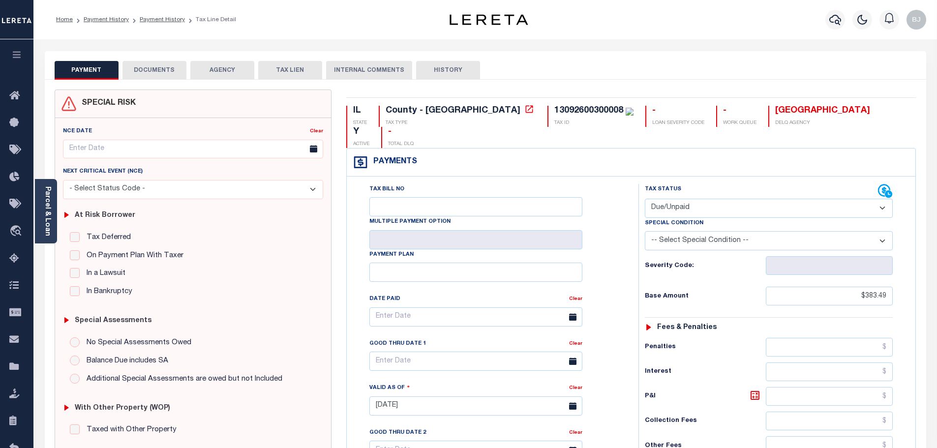
click at [723, 199] on select "- Select Status Code - Open Due/Unpaid Paid Incomplete No Tax Due Internal Refu…" at bounding box center [769, 208] width 248 height 19
select select "PYD"
click at [645, 199] on select "- Select Status Code - Open Due/Unpaid Paid Incomplete No Tax Due Internal Refu…" at bounding box center [769, 208] width 248 height 19
type input "[DATE]"
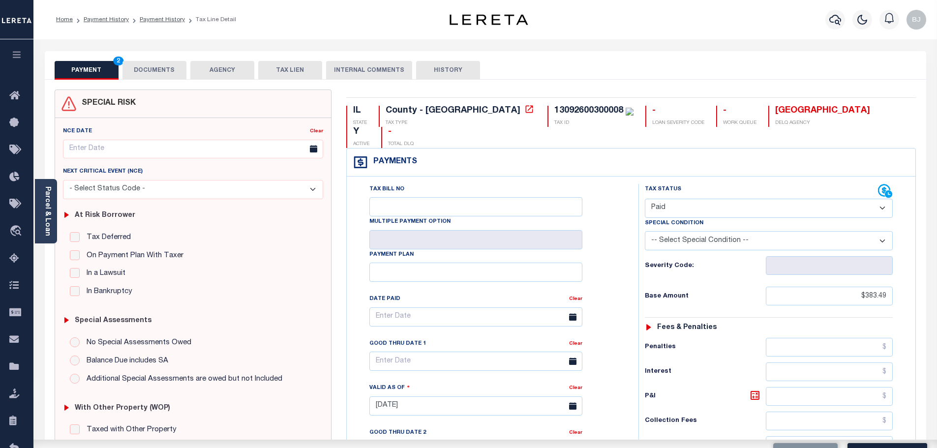
scroll to position [246, 0]
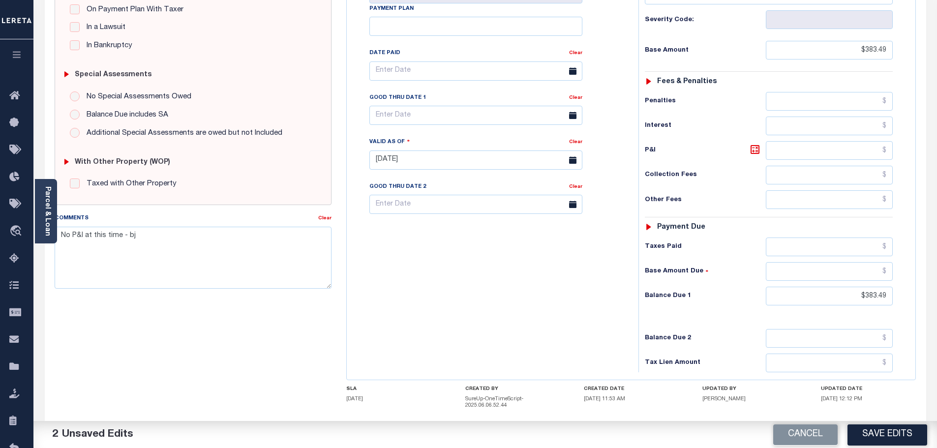
click at [937, 279] on html "Home Payment History Payment History Tax Line Detail Profile Sign out" at bounding box center [468, 128] width 937 height 748
drag, startPoint x: 802, startPoint y: 282, endPoint x: 959, endPoint y: 286, distance: 157.0
click at [937, 286] on html "Home Payment History Payment History Tax Line Detail Profile Sign out" at bounding box center [468, 128] width 937 height 748
type input "$0.00"
click at [885, 438] on button "Save Edits" at bounding box center [888, 434] width 80 height 21
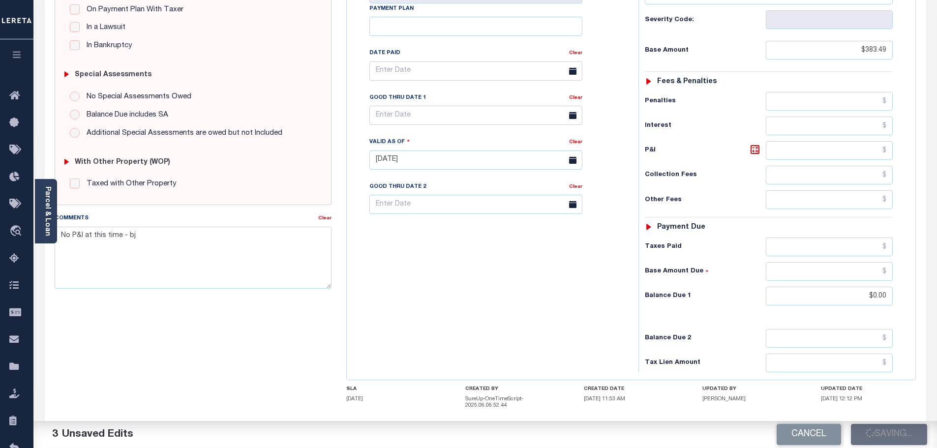
checkbox input "false"
type input "$383.49"
type input "$0"
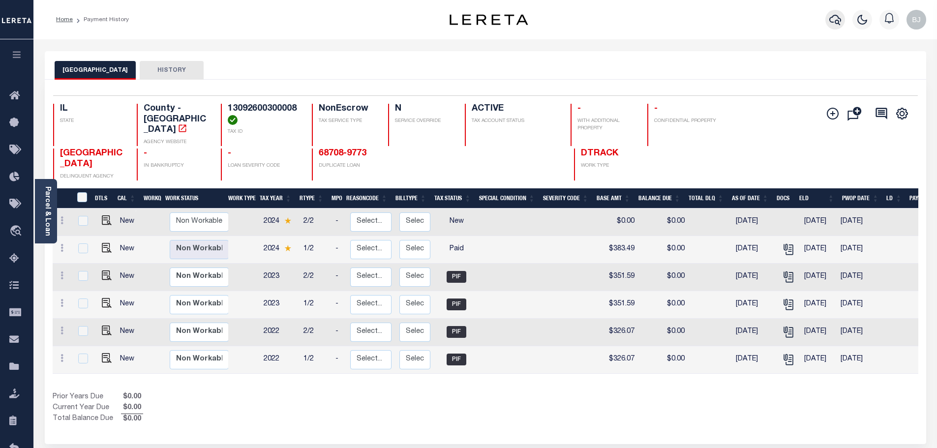
click at [841, 21] on button "button" at bounding box center [836, 20] width 20 height 20
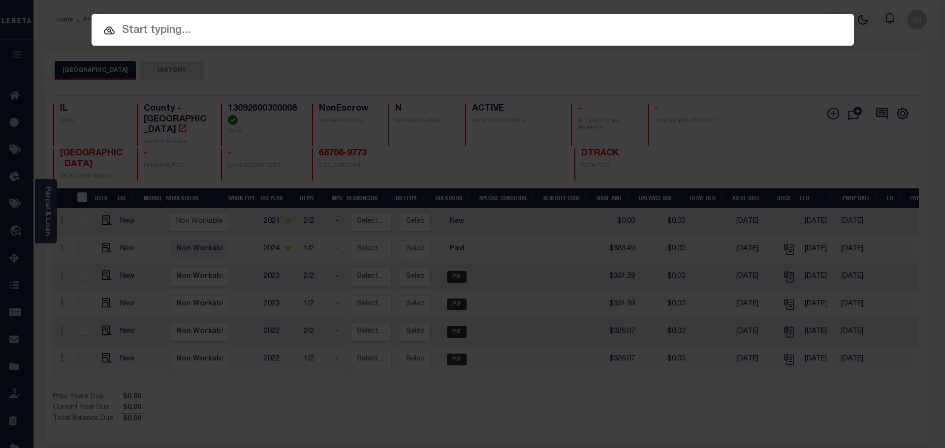
click at [492, 24] on input "text" at bounding box center [473, 30] width 762 height 17
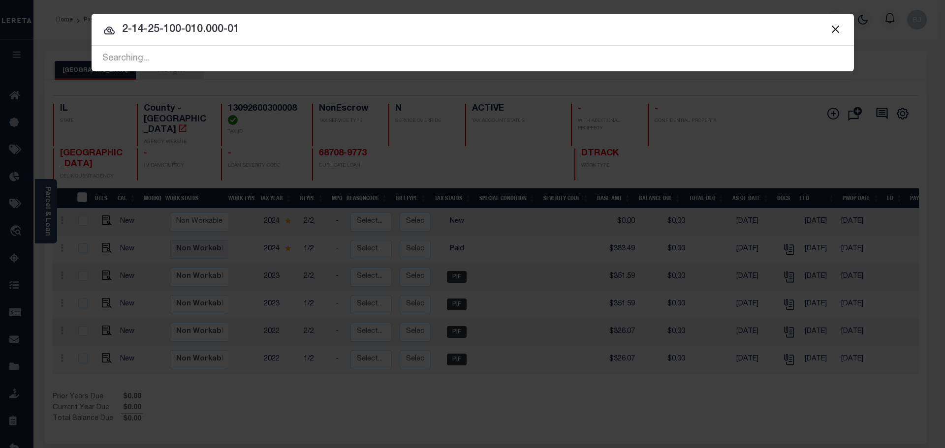
type input "2-14-25-100-010.000-013"
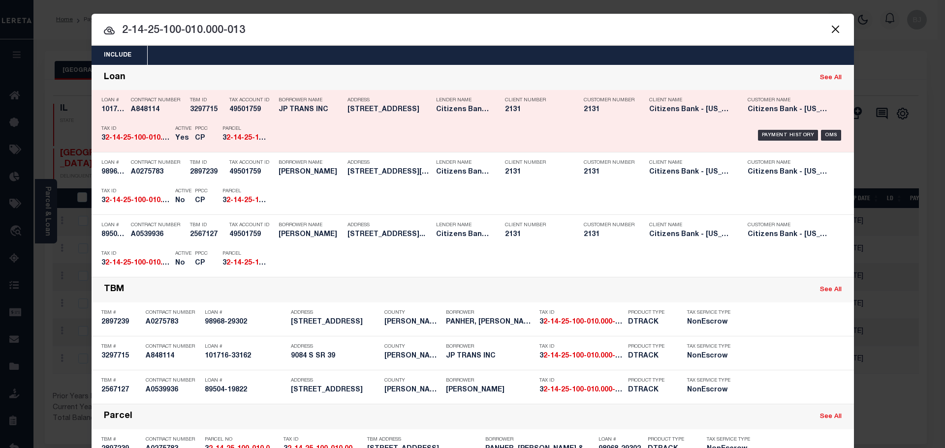
click at [287, 103] on p "Borrower Name" at bounding box center [310, 100] width 64 height 6
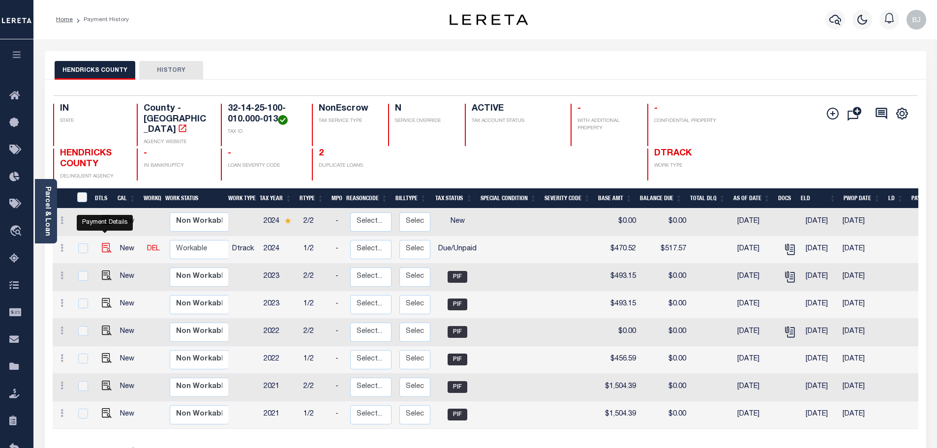
click at [107, 243] on img "" at bounding box center [107, 248] width 10 height 10
checkbox input "true"
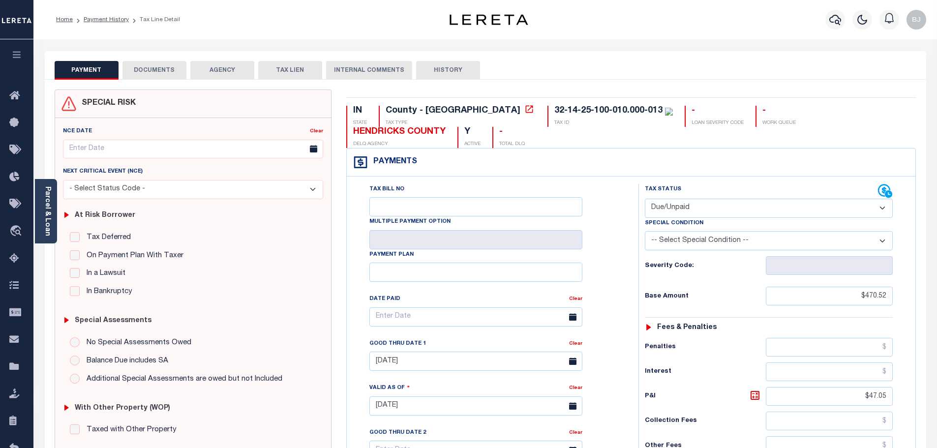
click at [758, 204] on select "- Select Status Code - Open Due/Unpaid Paid Incomplete No Tax Due Internal Refu…" at bounding box center [769, 208] width 248 height 19
select select "PYD"
click at [645, 199] on select "- Select Status Code - Open Due/Unpaid Paid Incomplete No Tax Due Internal Refu…" at bounding box center [769, 208] width 248 height 19
type input "[DATE]"
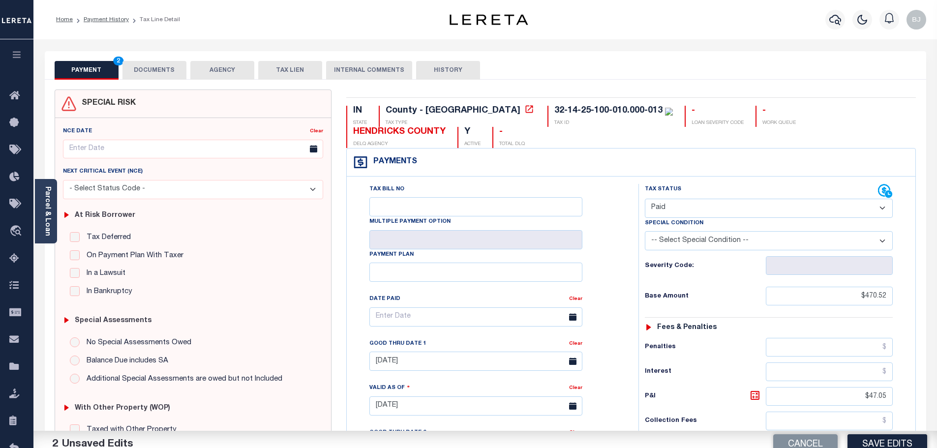
scroll to position [246, 0]
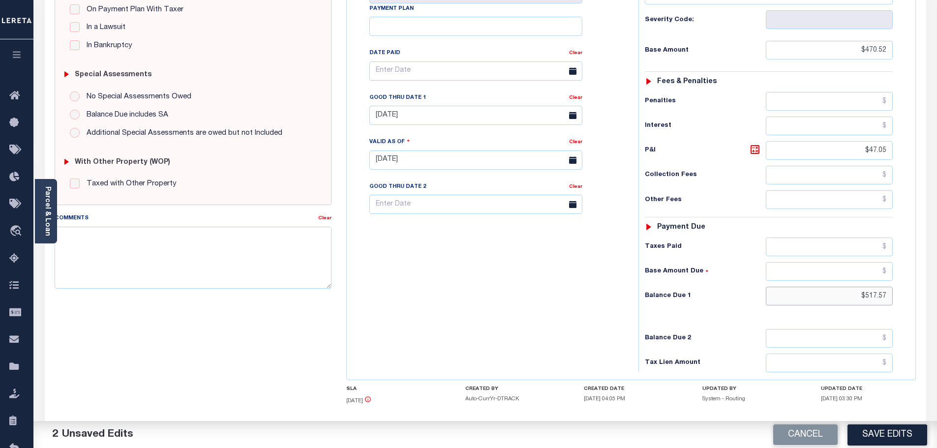
drag, startPoint x: 852, startPoint y: 296, endPoint x: 1023, endPoint y: 296, distance: 171.7
click at [937, 296] on html "Home Payment History Tax Line Detail" at bounding box center [468, 127] width 937 height 746
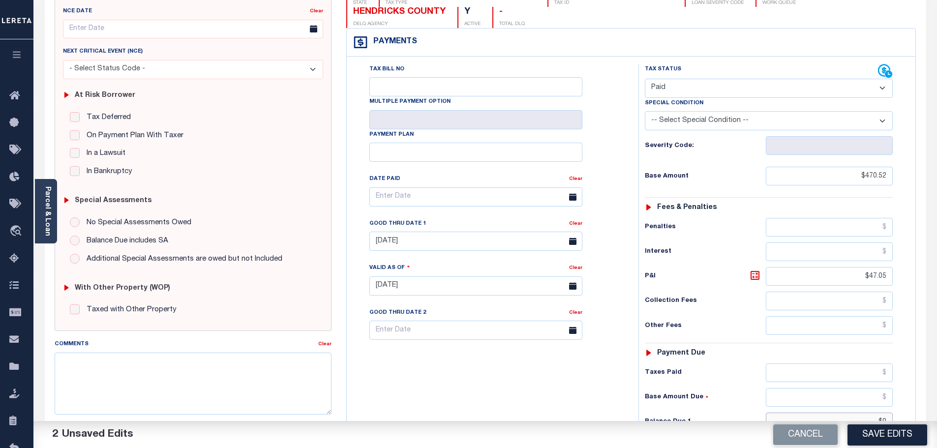
scroll to position [0, 0]
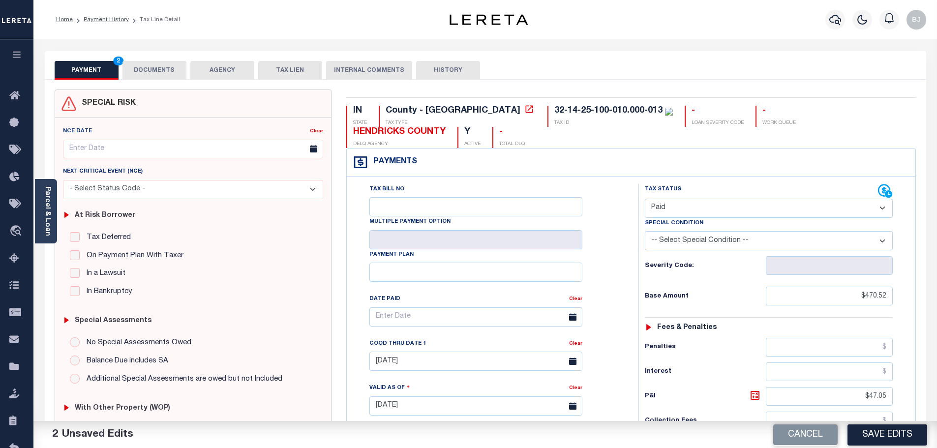
type input "$0.00"
click at [141, 75] on button "DOCUMENTS" at bounding box center [155, 70] width 64 height 19
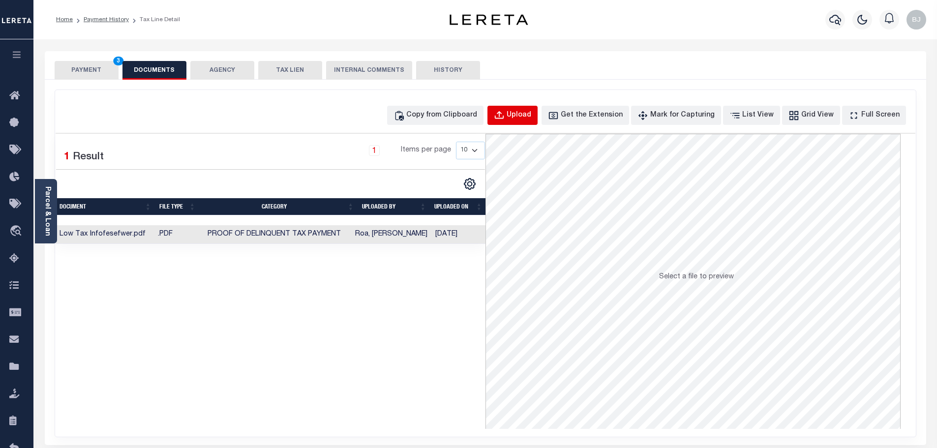
click at [529, 113] on div "Upload" at bounding box center [519, 115] width 25 height 11
select select "POP"
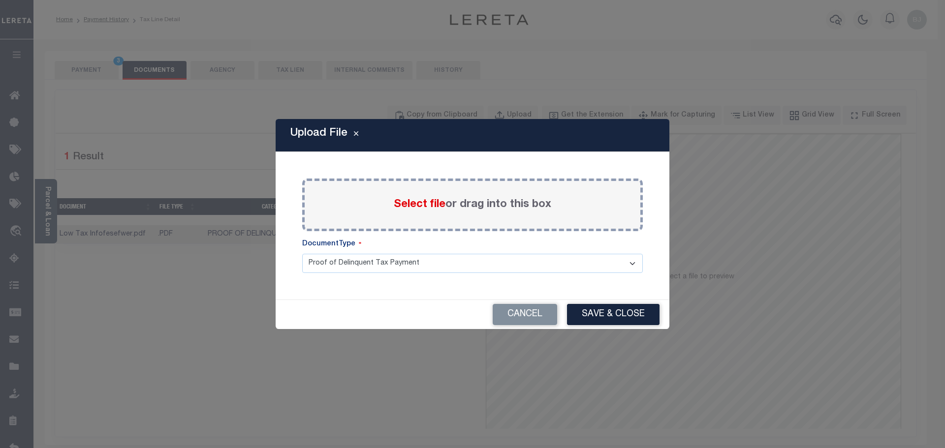
click at [451, 204] on label "Select file or drag into this box" at bounding box center [472, 205] width 157 height 16
click at [0, 0] on input "Select file or drag into this box" at bounding box center [0, 0] width 0 height 0
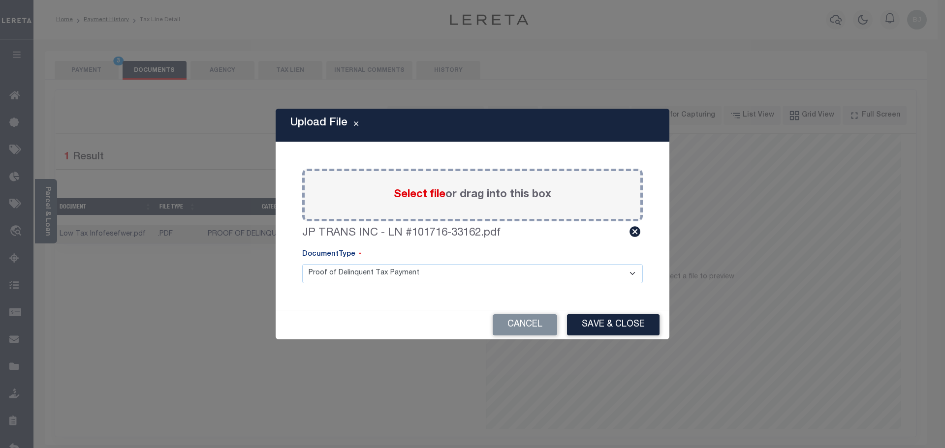
click at [617, 329] on button "Save & Close" at bounding box center [613, 324] width 92 height 21
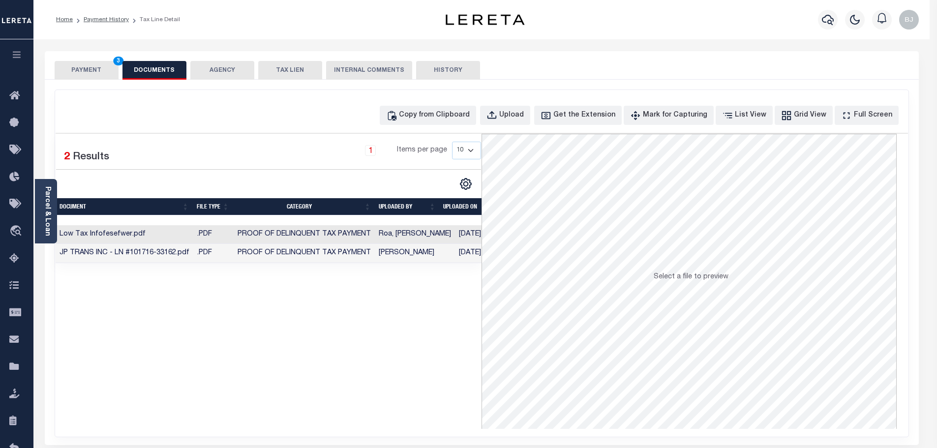
click at [87, 69] on button "PAYMENT 3" at bounding box center [87, 70] width 64 height 19
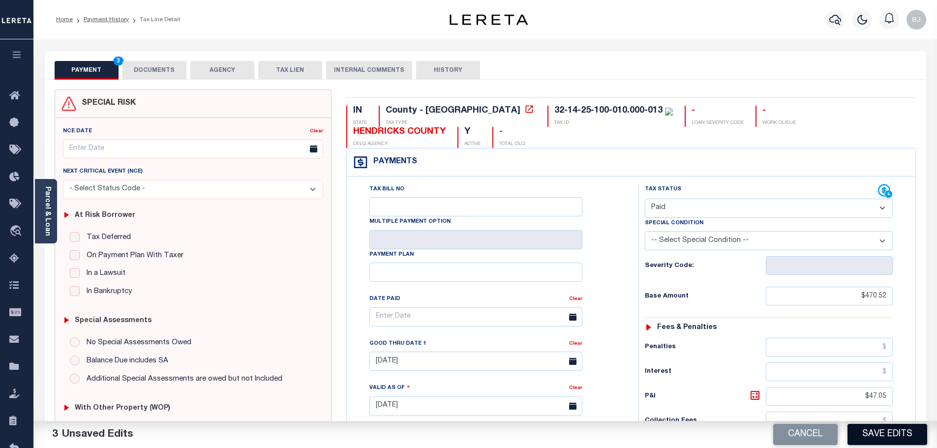
click at [890, 438] on button "Save Edits" at bounding box center [888, 434] width 80 height 21
checkbox input "false"
type input "$470.52"
type input "$47.05"
type input "$0"
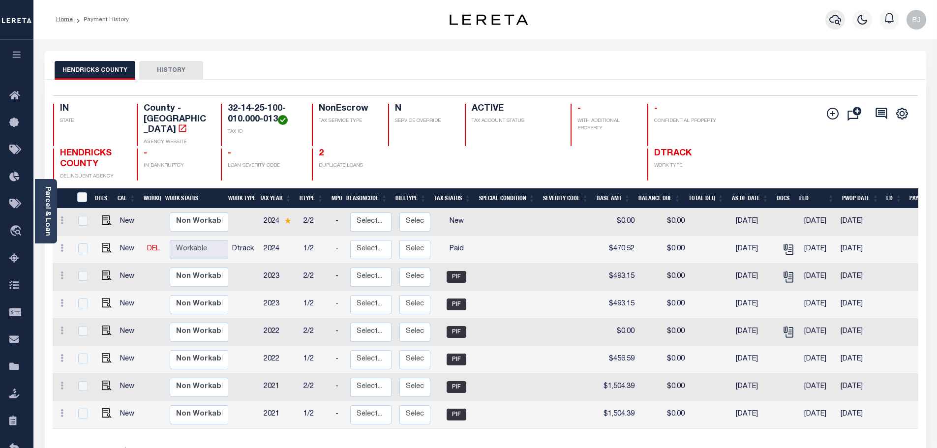
drag, startPoint x: 825, startPoint y: 26, endPoint x: 831, endPoint y: 25, distance: 6.6
click at [825, 26] on div at bounding box center [835, 19] width 27 height 34
click at [831, 25] on icon "button" at bounding box center [836, 20] width 12 height 12
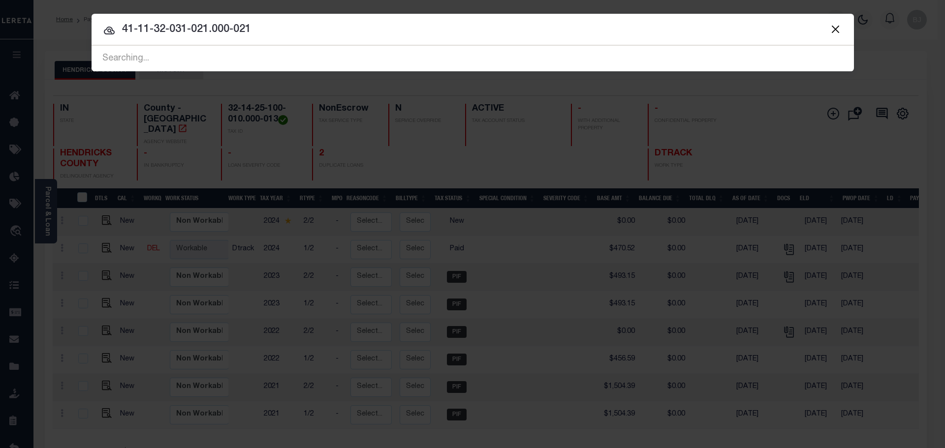
type input "41-11-32-031-021.000-021"
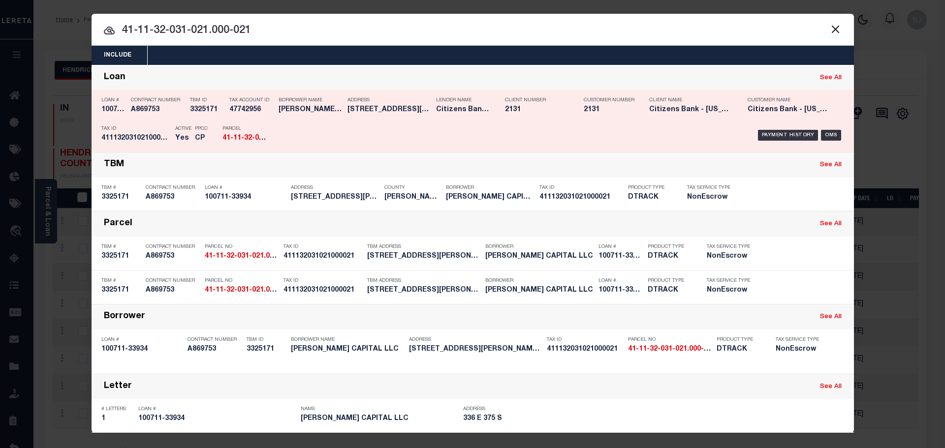
click at [388, 131] on div "Payment History OMS" at bounding box center [562, 135] width 562 height 29
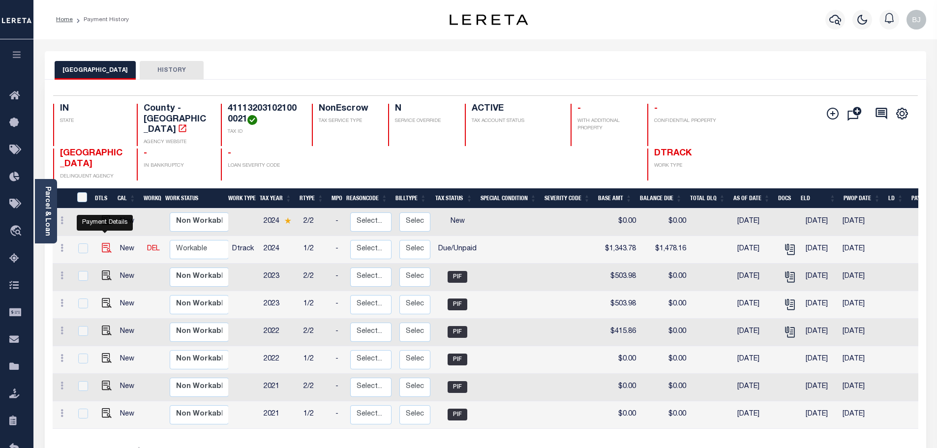
click at [106, 243] on img "" at bounding box center [107, 248] width 10 height 10
checkbox input "true"
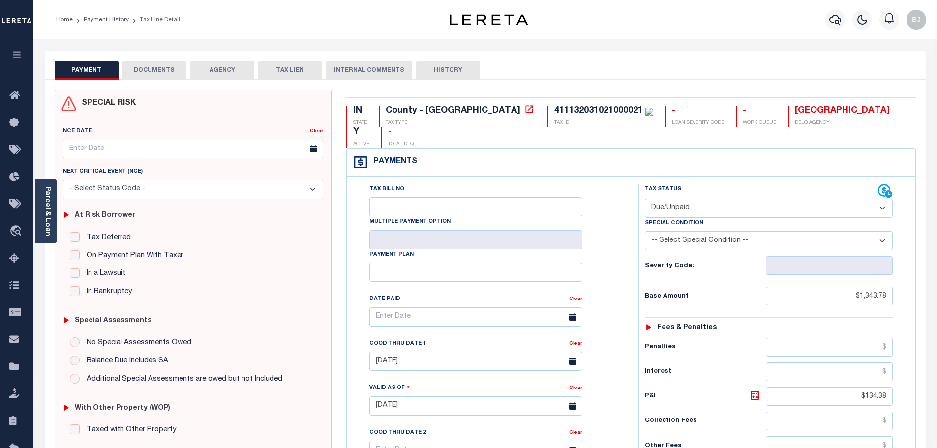
drag, startPoint x: 693, startPoint y: 189, endPoint x: 686, endPoint y: 197, distance: 9.8
click at [693, 199] on select "- Select Status Code - Open Due/Unpaid Paid Incomplete No Tax Due Internal Refu…" at bounding box center [769, 208] width 248 height 19
select select "PYD"
click at [645, 199] on select "- Select Status Code - Open Due/Unpaid Paid Incomplete No Tax Due Internal Refu…" at bounding box center [769, 208] width 248 height 19
type input "[DATE]"
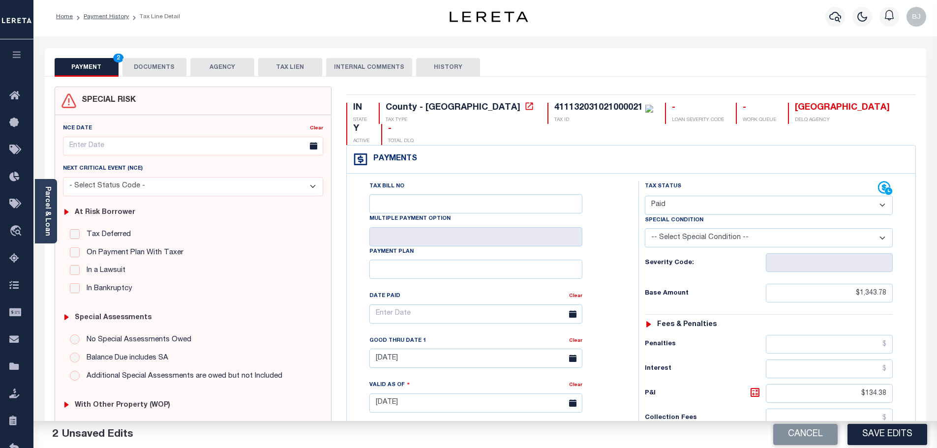
scroll to position [246, 0]
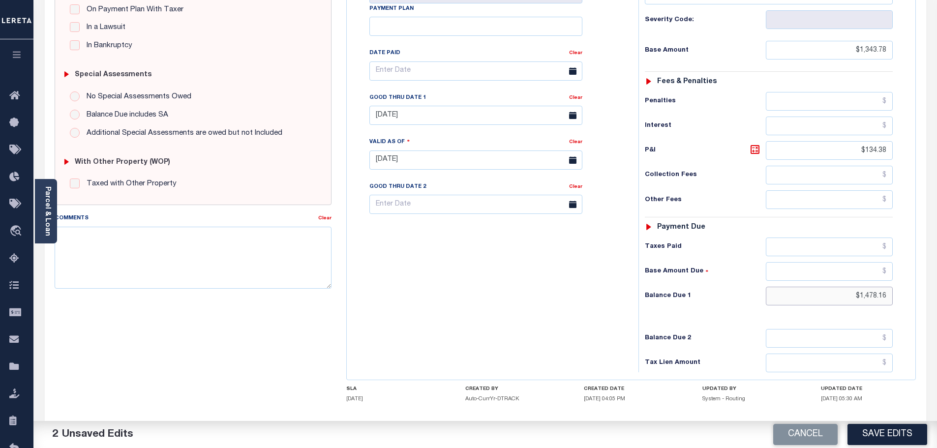
drag, startPoint x: 913, startPoint y: 269, endPoint x: 956, endPoint y: 268, distance: 43.3
click at [937, 268] on html "Home Payment History Tax Line Detail" at bounding box center [468, 126] width 937 height 744
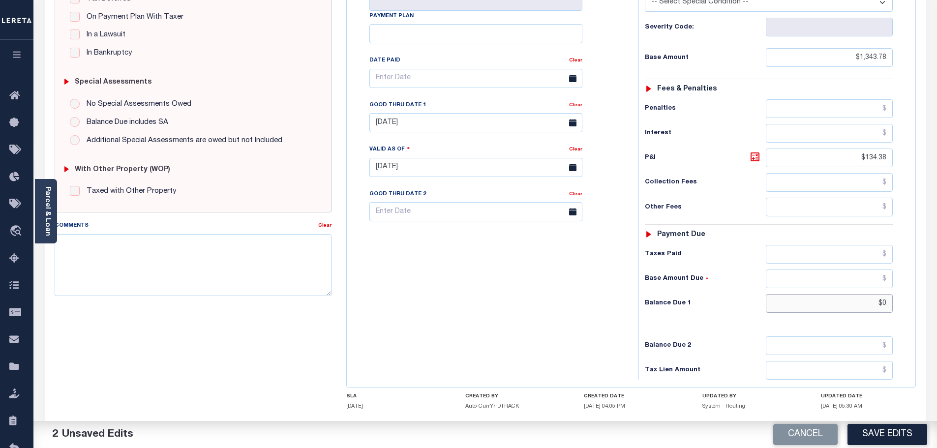
scroll to position [0, 0]
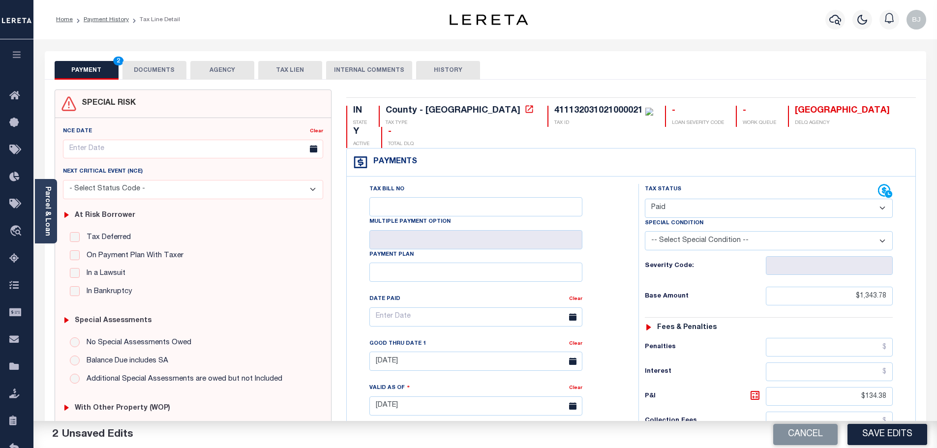
type input "$0.00"
click at [129, 60] on div "PAYMENT 3 DOCUMENTS AGENCY DELINQUENT PAYEE TAX LIEN" at bounding box center [486, 65] width 882 height 29
click at [145, 74] on button "DOCUMENTS" at bounding box center [155, 70] width 64 height 19
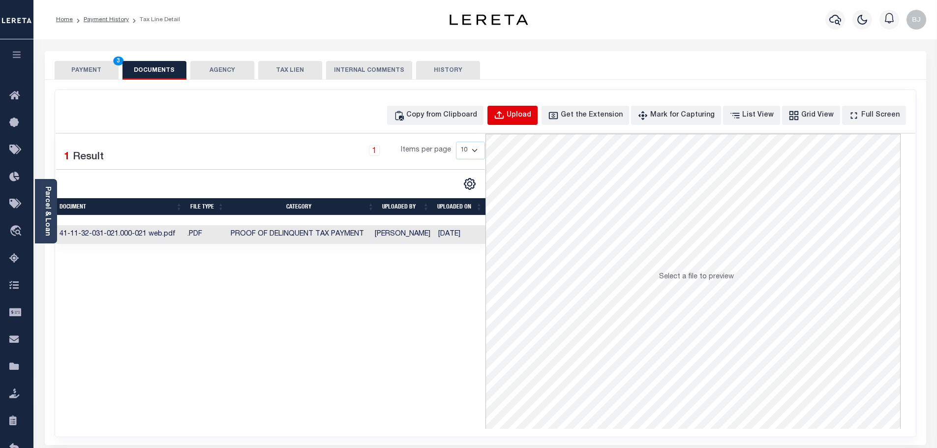
click at [531, 118] on div "Upload" at bounding box center [519, 115] width 25 height 11
select select "POP"
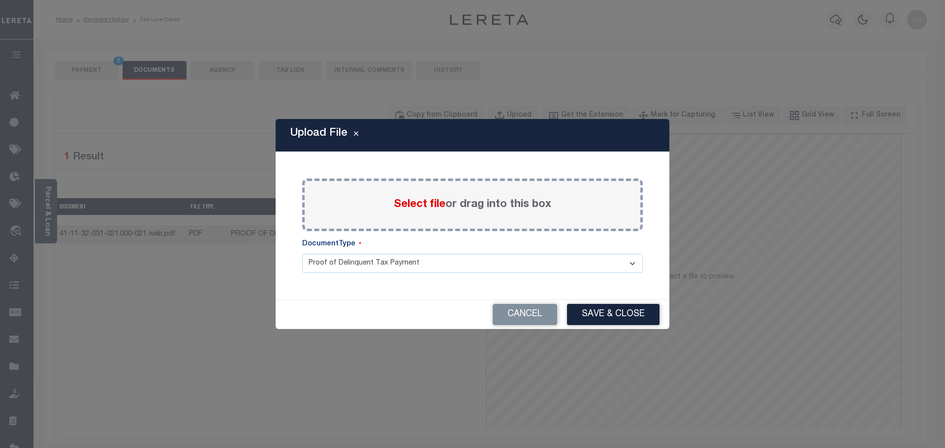
click at [435, 203] on span "Select file" at bounding box center [420, 204] width 52 height 11
click at [0, 0] on input "Select file or drag into this box" at bounding box center [0, 0] width 0 height 0
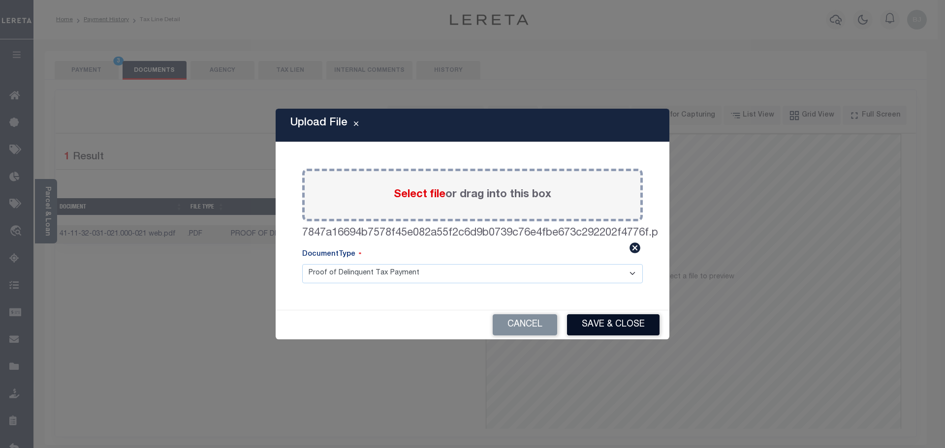
click at [612, 330] on button "Save & Close" at bounding box center [613, 324] width 92 height 21
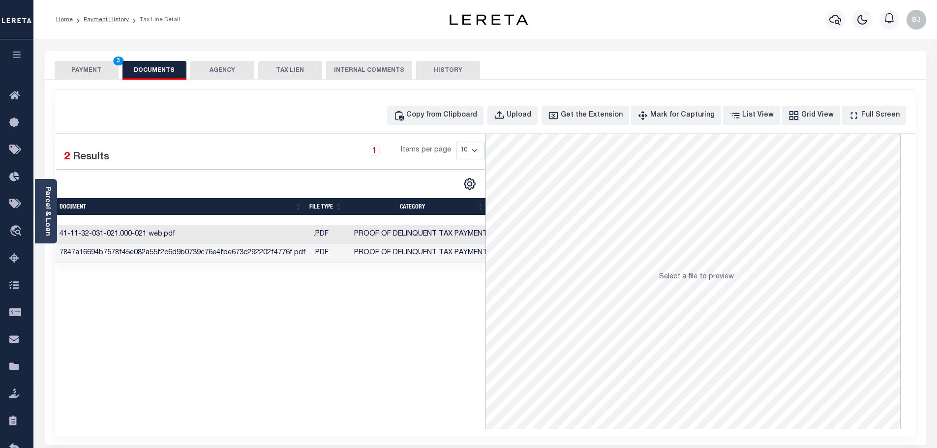
click at [84, 67] on button "PAYMENT 3" at bounding box center [87, 70] width 64 height 19
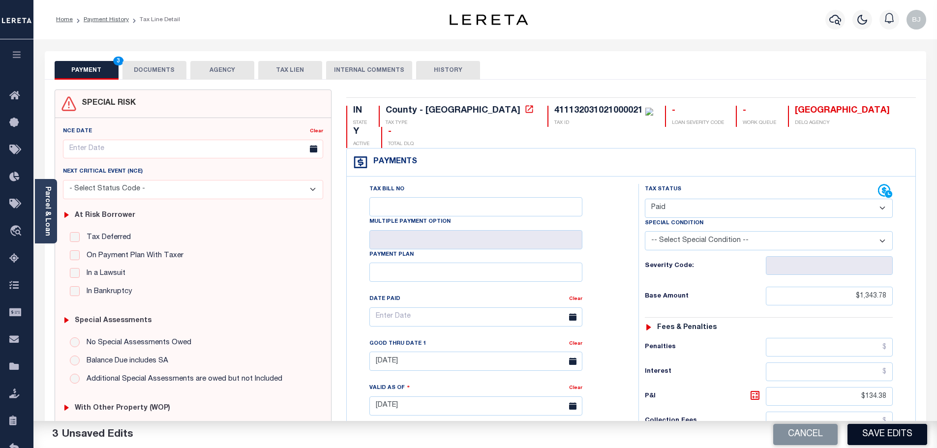
click at [883, 436] on button "Save Edits" at bounding box center [888, 434] width 80 height 21
checkbox input "false"
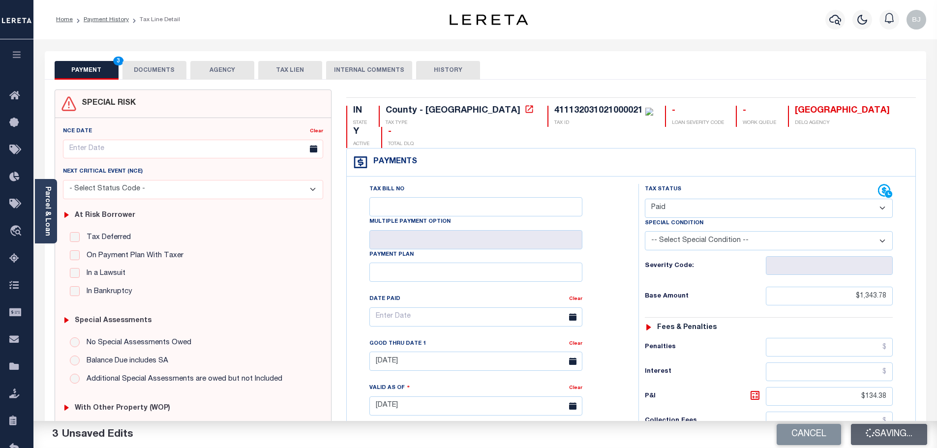
type input "$1,343.78"
type input "$134.38"
type input "$0"
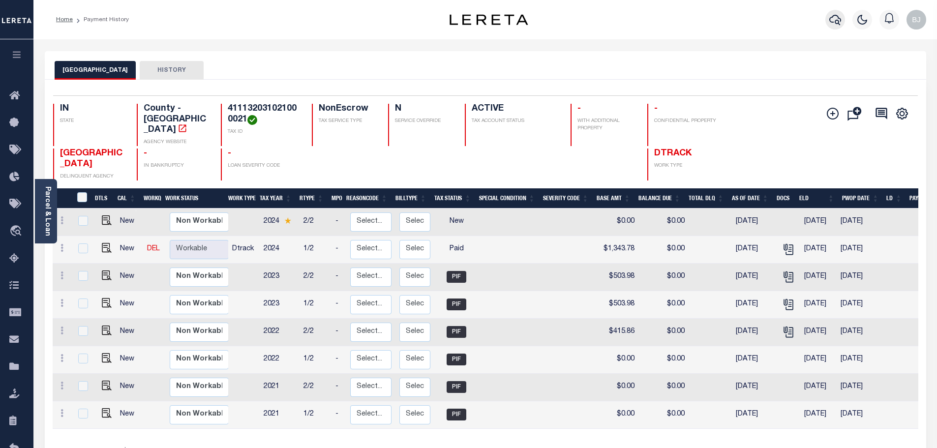
click at [832, 26] on icon "button" at bounding box center [836, 20] width 12 height 12
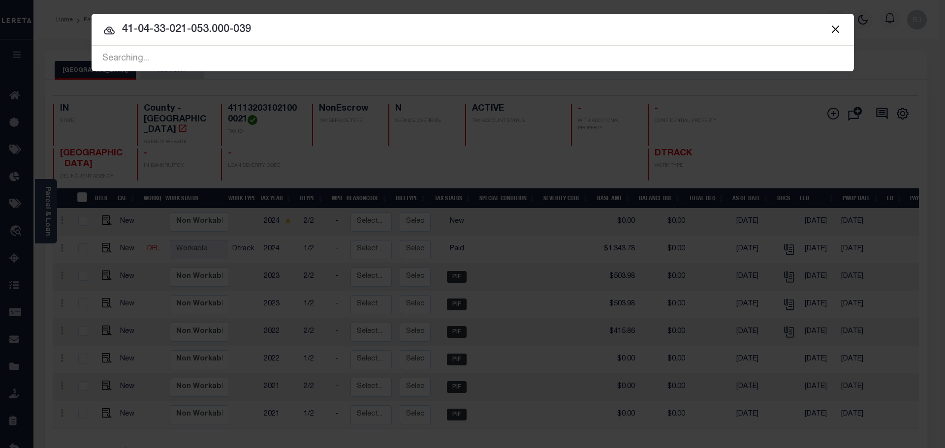
type input "41-04-33-021-053.000-039"
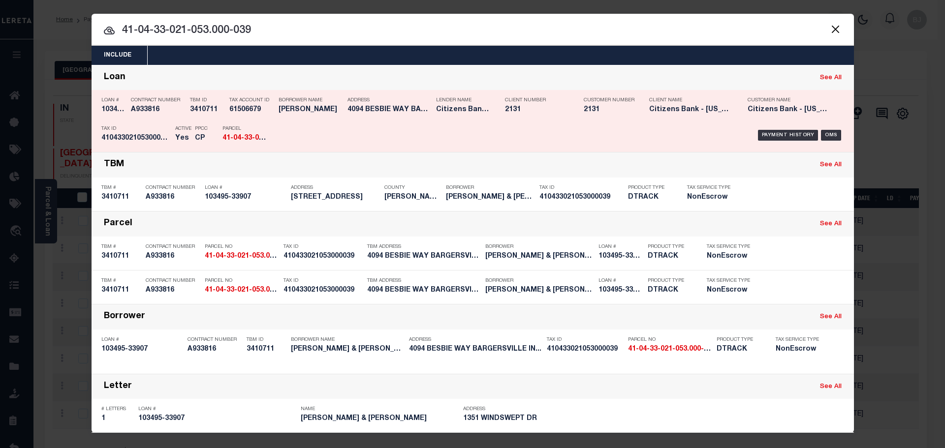
click at [333, 123] on div "Payment History OMS" at bounding box center [562, 135] width 562 height 29
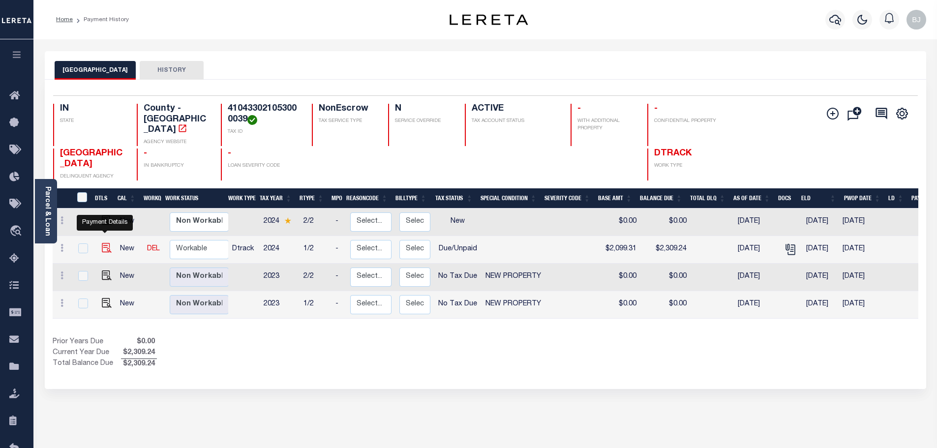
click at [105, 243] on img "" at bounding box center [107, 248] width 10 height 10
checkbox input "true"
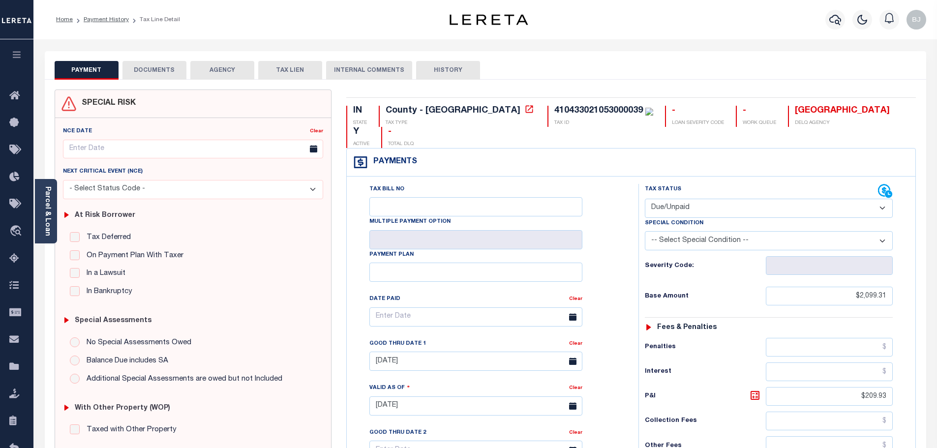
click at [717, 199] on select "- Select Status Code - Open Due/Unpaid Paid Incomplete No Tax Due Internal Refu…" at bounding box center [769, 208] width 248 height 19
select select "PYD"
click at [645, 199] on select "- Select Status Code - Open Due/Unpaid Paid Incomplete No Tax Due Internal Refu…" at bounding box center [769, 208] width 248 height 19
type input "[DATE]"
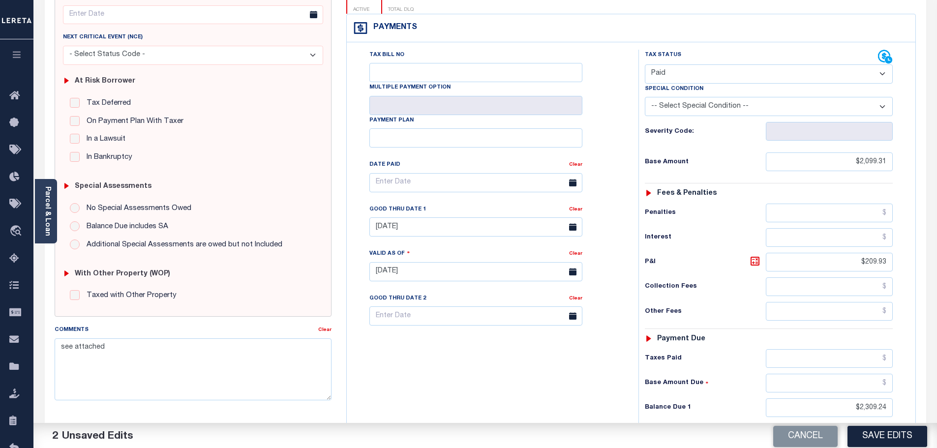
scroll to position [197, 0]
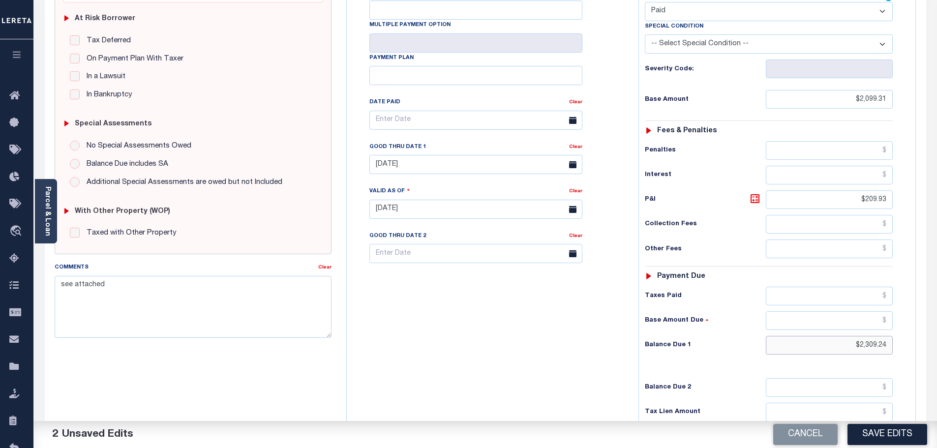
drag, startPoint x: 832, startPoint y: 325, endPoint x: 923, endPoint y: 334, distance: 92.0
click at [923, 334] on div "IN STATE County - IN TAX TYPE 410433021053000039 TAX ID - LOAN SEVERITY CODE - …" at bounding box center [631, 209] width 585 height 632
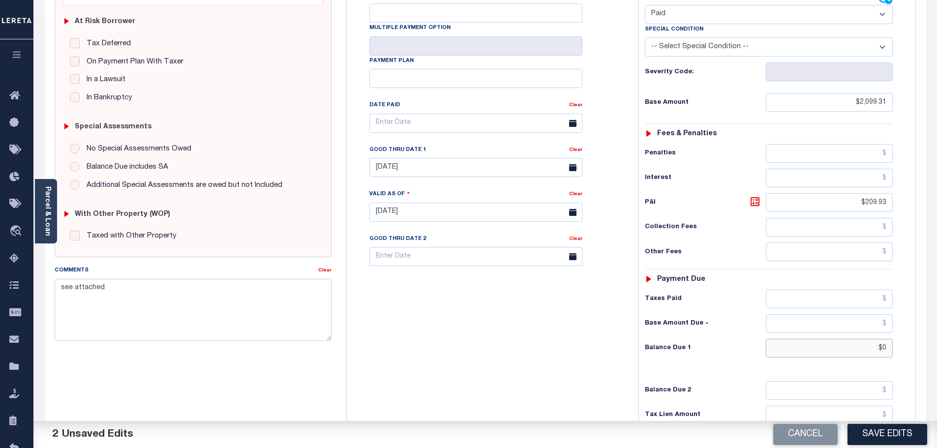
scroll to position [0, 0]
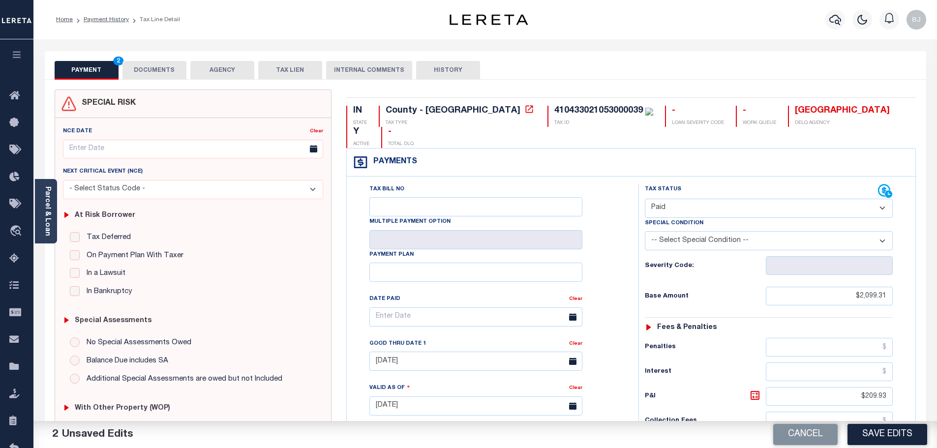
type input "$0.00"
click at [152, 69] on button "DOCUMENTS" at bounding box center [155, 70] width 64 height 19
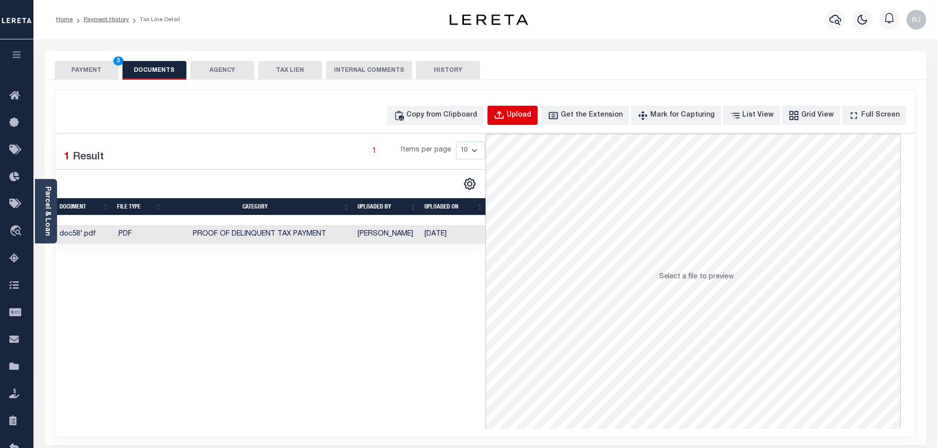
click at [530, 109] on button "Upload" at bounding box center [513, 115] width 50 height 19
select select "POP"
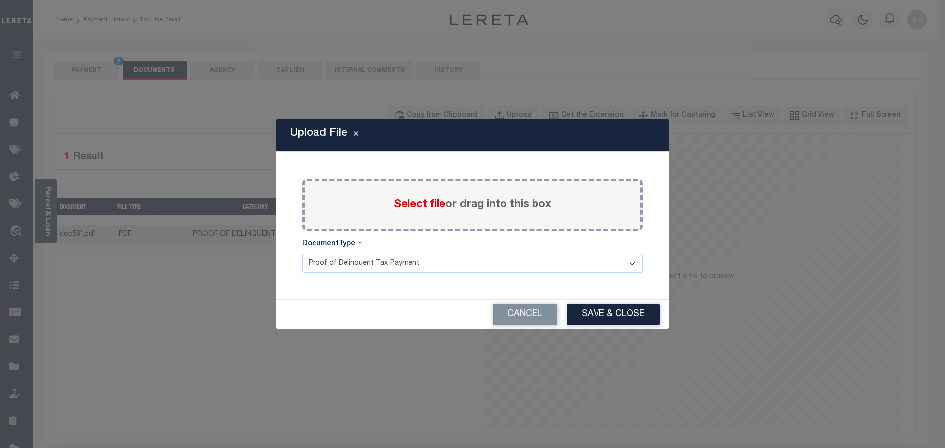
click at [427, 205] on span "Select file" at bounding box center [420, 204] width 52 height 11
click at [0, 0] on input "Select file or drag into this box" at bounding box center [0, 0] width 0 height 0
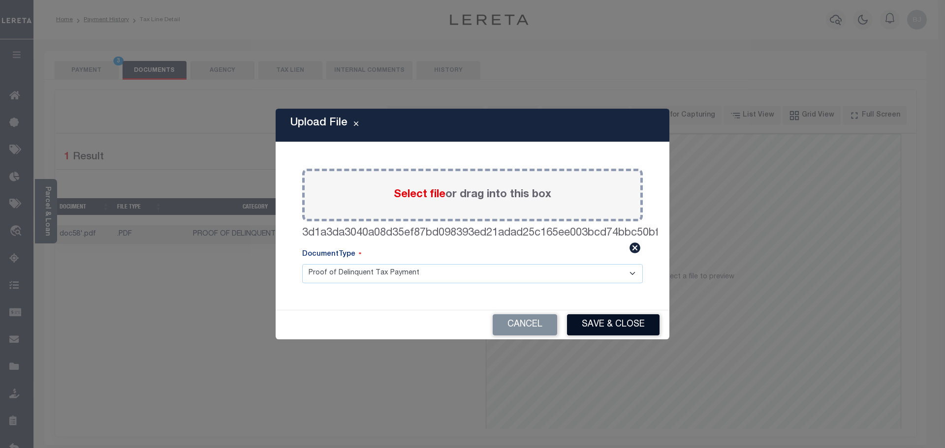
click at [643, 330] on button "Save & Close" at bounding box center [613, 324] width 92 height 21
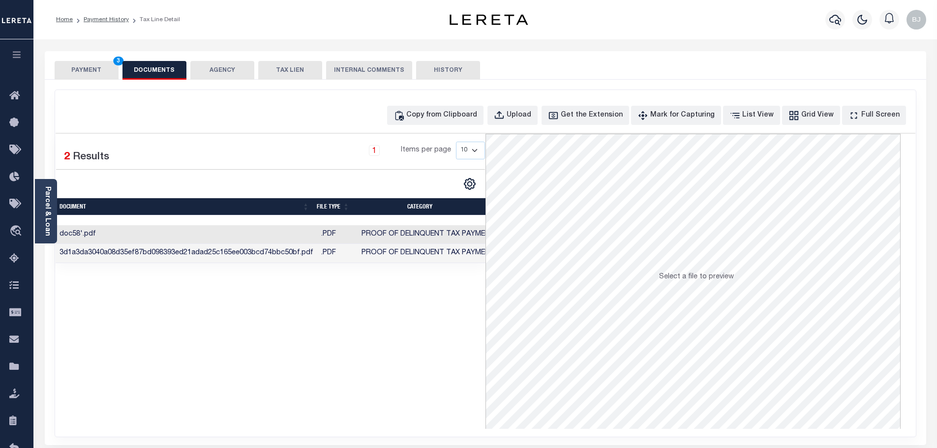
drag, startPoint x: 84, startPoint y: 83, endPoint x: 84, endPoint y: 70, distance: 12.3
click at [84, 73] on div "PAYMENT 3 DOCUMENTS AGENCY DELINQUENT PAYEE TAX LIEN" at bounding box center [486, 248] width 882 height 394
click at [84, 70] on button "PAYMENT 3" at bounding box center [87, 70] width 64 height 19
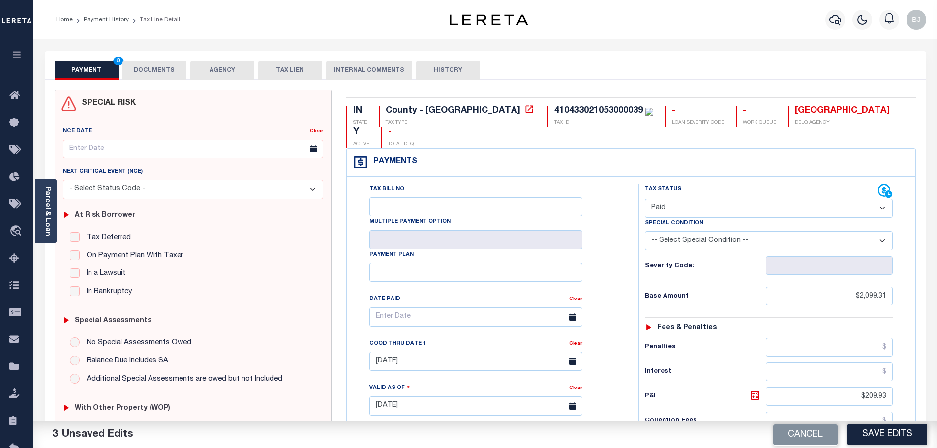
drag, startPoint x: 873, startPoint y: 433, endPoint x: 887, endPoint y: 429, distance: 14.5
click at [873, 432] on button "Save Edits" at bounding box center [888, 434] width 80 height 21
checkbox input "false"
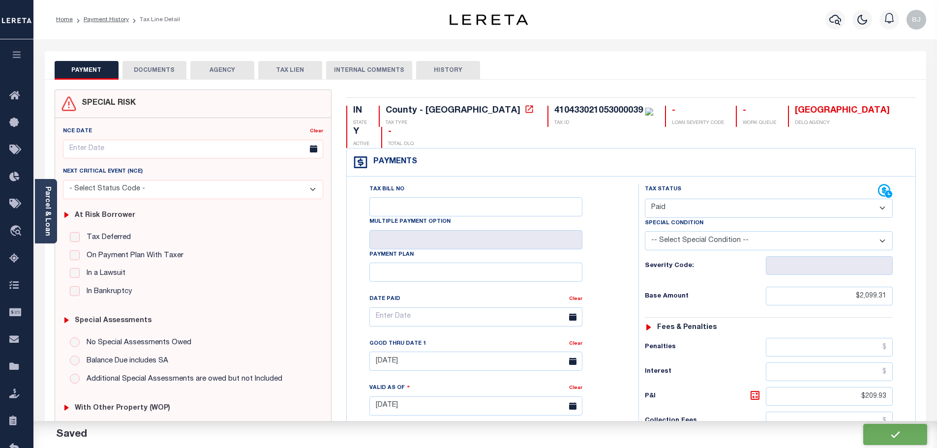
checkbox input "false"
type input "$2,099.31"
type input "$209.93"
type input "$0"
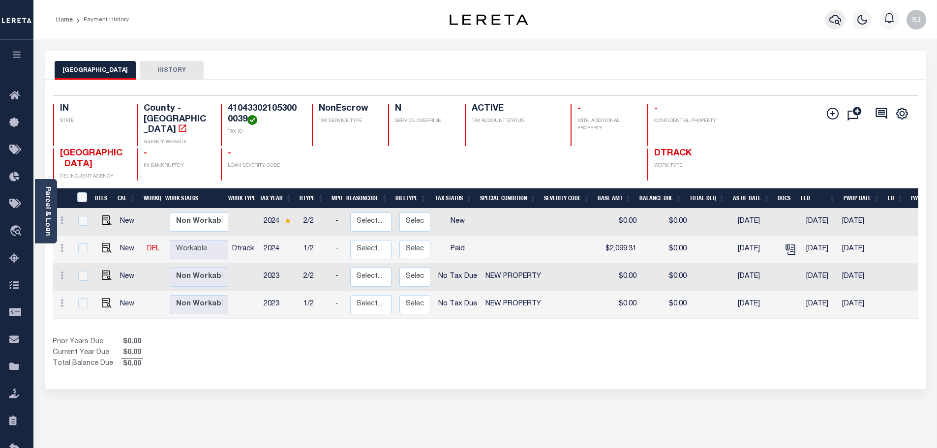
click at [831, 22] on icon "button" at bounding box center [836, 20] width 12 height 10
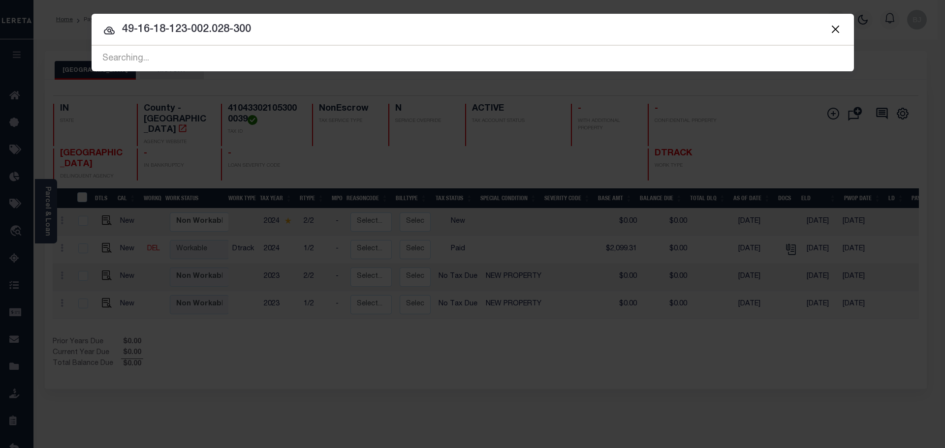
type input "49-16-18-123-002.028-300"
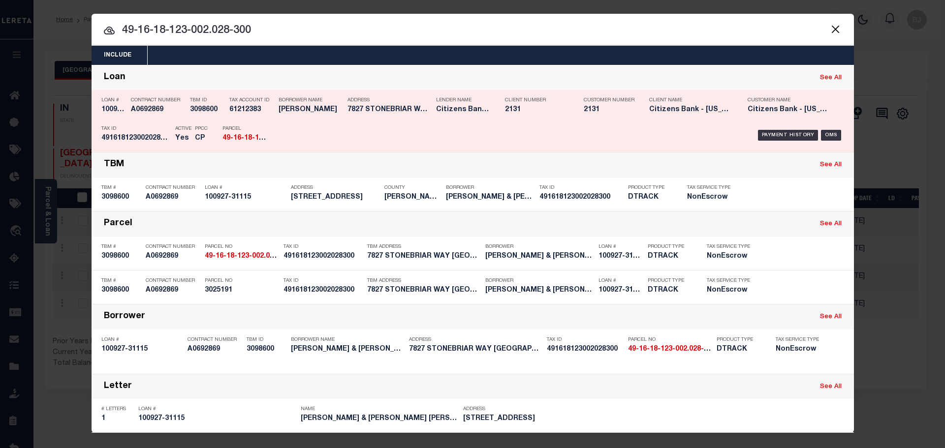
click at [350, 136] on div "Payment History OMS" at bounding box center [562, 135] width 562 height 29
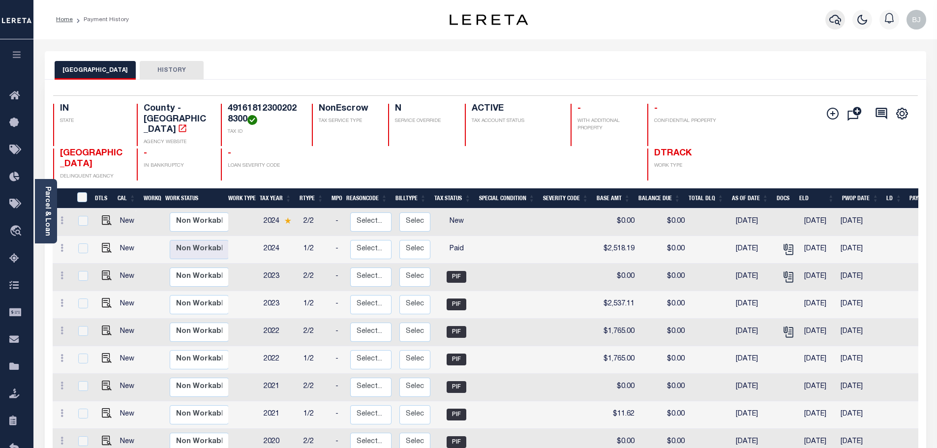
click at [840, 16] on icon "button" at bounding box center [836, 20] width 12 height 12
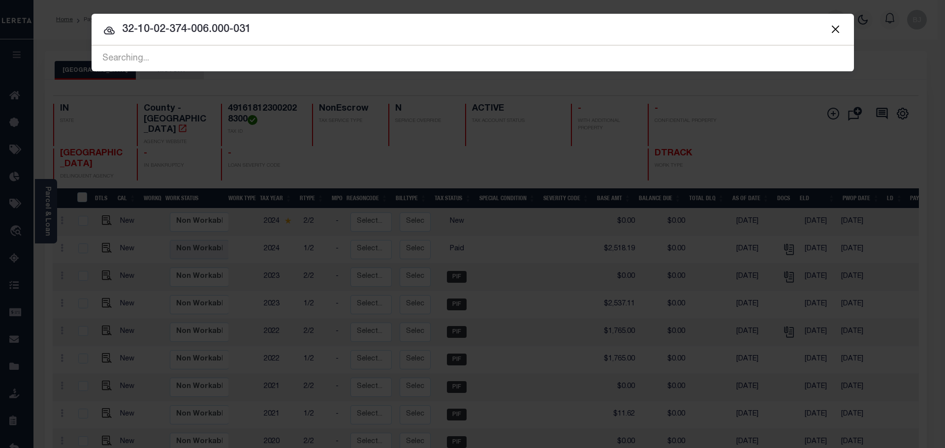
type input "32-10-02-374-006.000-031"
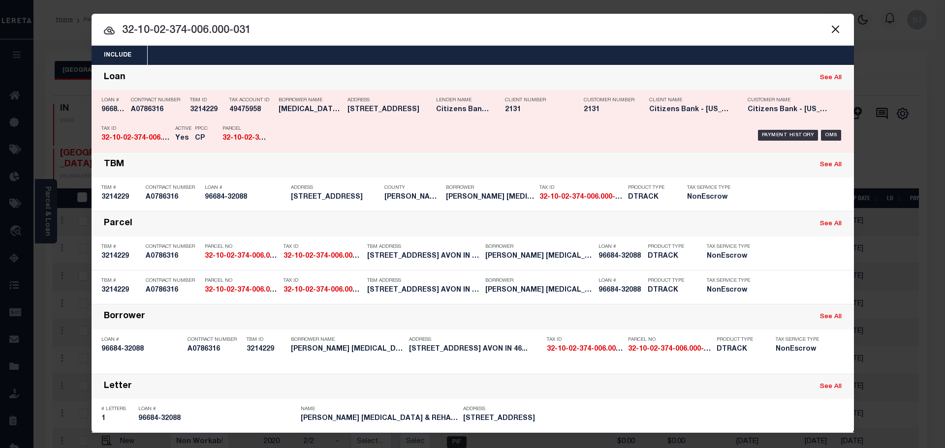
click at [402, 124] on div "Payment History OMS" at bounding box center [562, 135] width 562 height 29
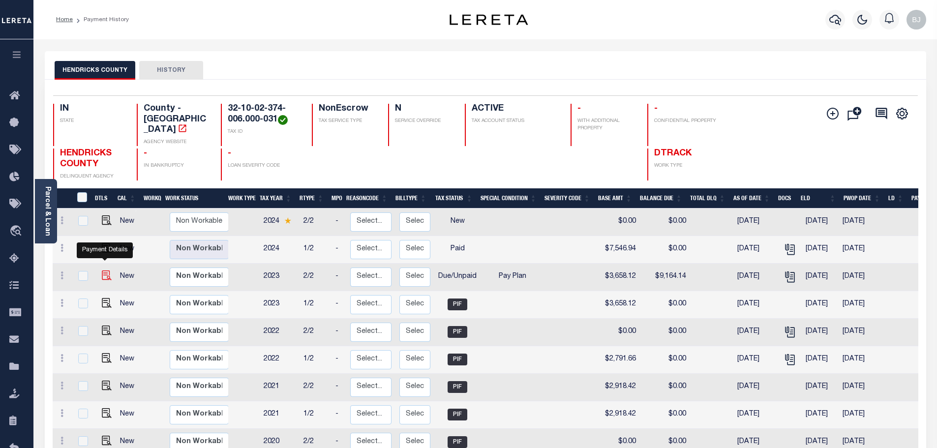
click at [102, 271] on img "" at bounding box center [107, 276] width 10 height 10
checkbox input "true"
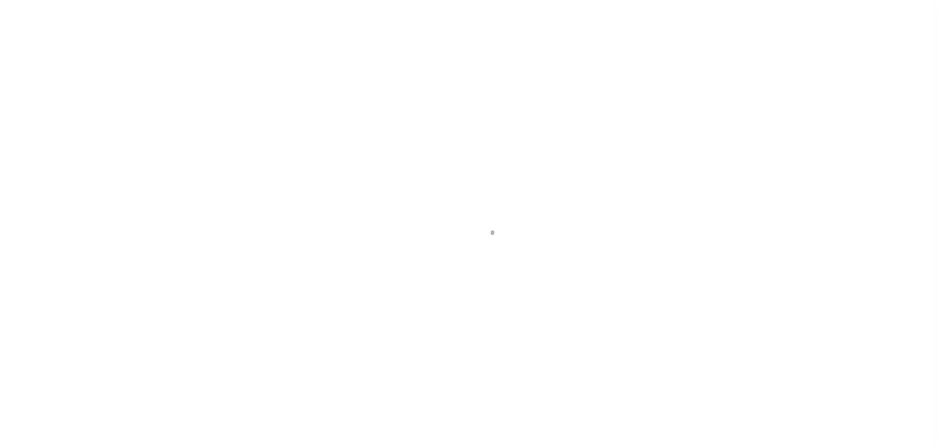
select select "DUE"
select select "26"
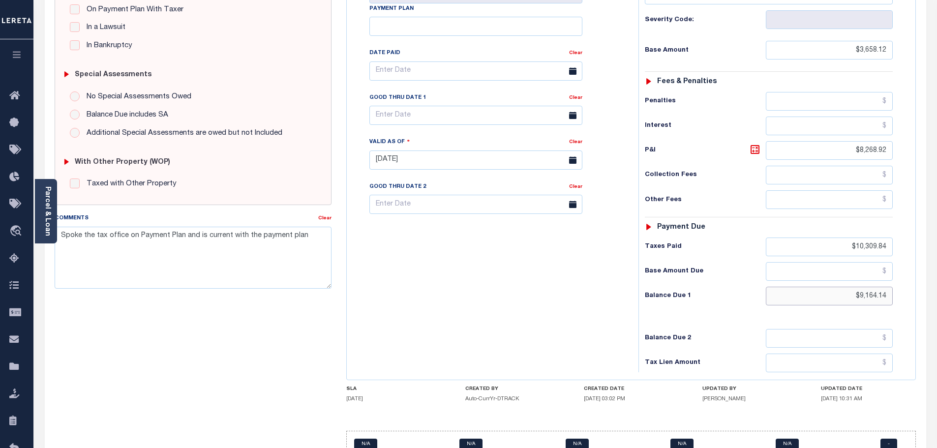
drag, startPoint x: 833, startPoint y: 302, endPoint x: 1038, endPoint y: 301, distance: 204.7
click at [937, 301] on html "Home Payment History Tax Line Detail" at bounding box center [468, 126] width 937 height 744
type input "$1,078.13"
type input "[DATE]"
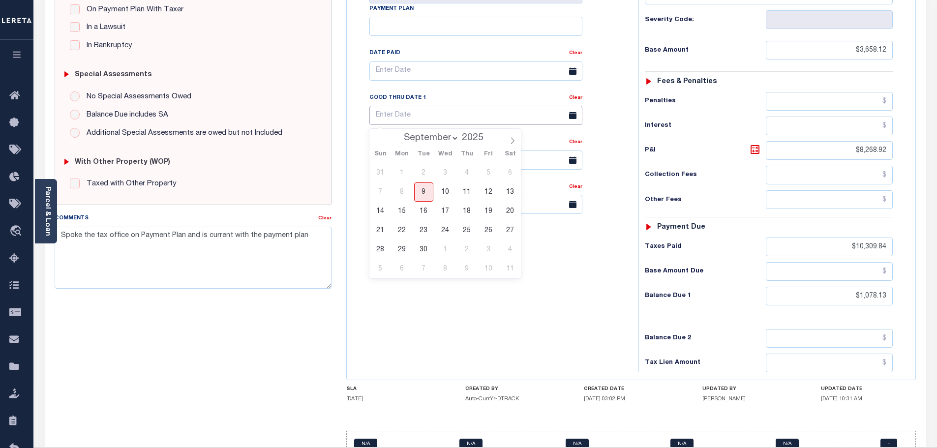
click at [425, 119] on input "text" at bounding box center [475, 115] width 213 height 19
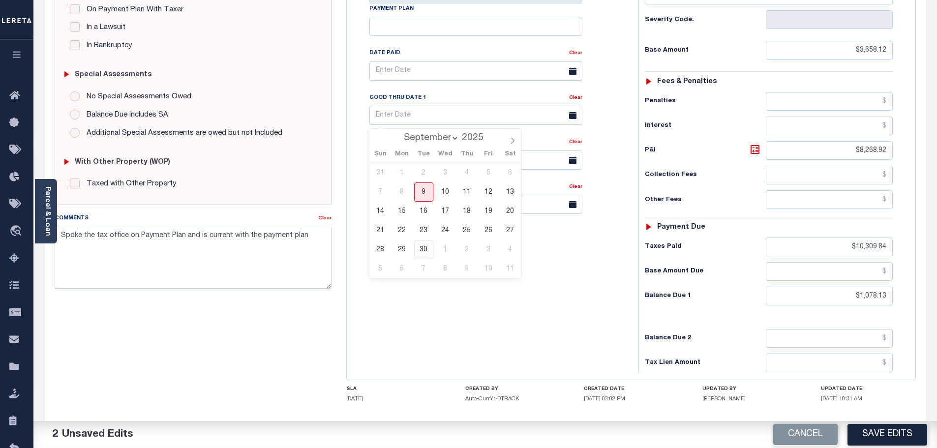
click at [429, 250] on span "30" at bounding box center [423, 249] width 19 height 19
type input "[DATE]"
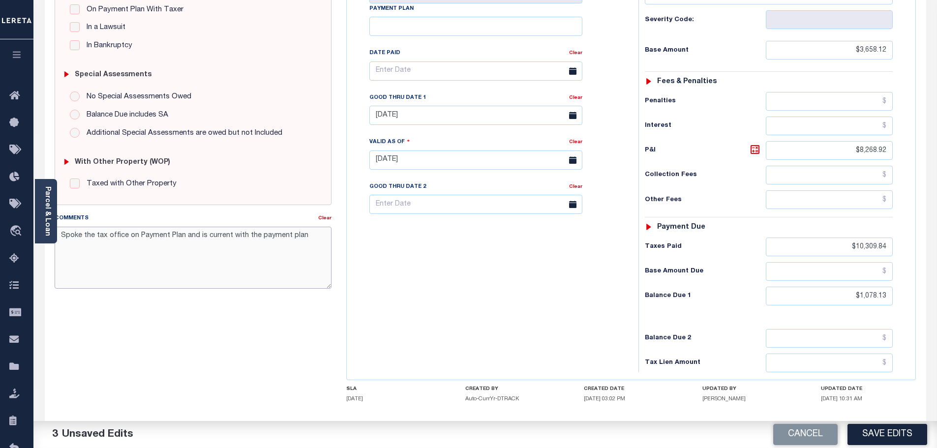
click at [305, 259] on textarea "Spoke the tax office on Payment Plan and is current with the payment plan" at bounding box center [193, 258] width 277 height 62
type textarea "Spoke the tax office on Payment Plan and is current with the payment plan"
click at [561, 352] on div "Tax Bill No Multiple Payment Option Payment Plan Clear" at bounding box center [490, 155] width 282 height 434
drag, startPoint x: 834, startPoint y: 298, endPoint x: 1114, endPoint y: 284, distance: 280.3
click at [937, 284] on html "Home Payment History Tax Line Detail" at bounding box center [468, 126] width 937 height 744
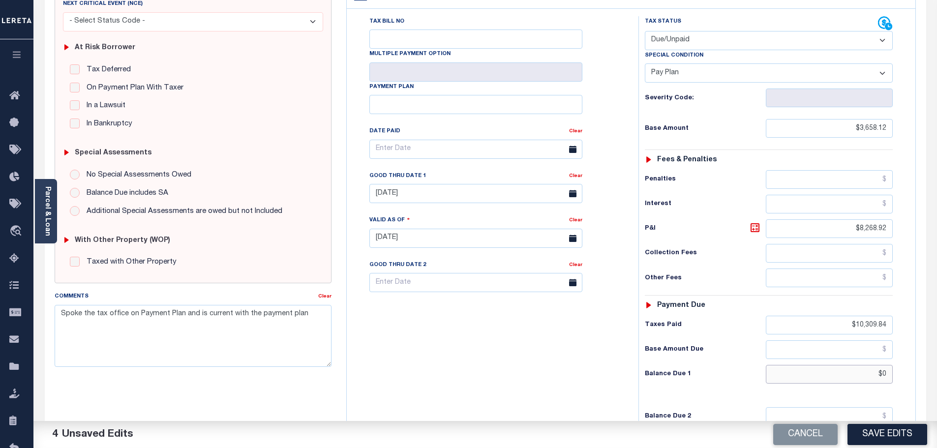
scroll to position [0, 0]
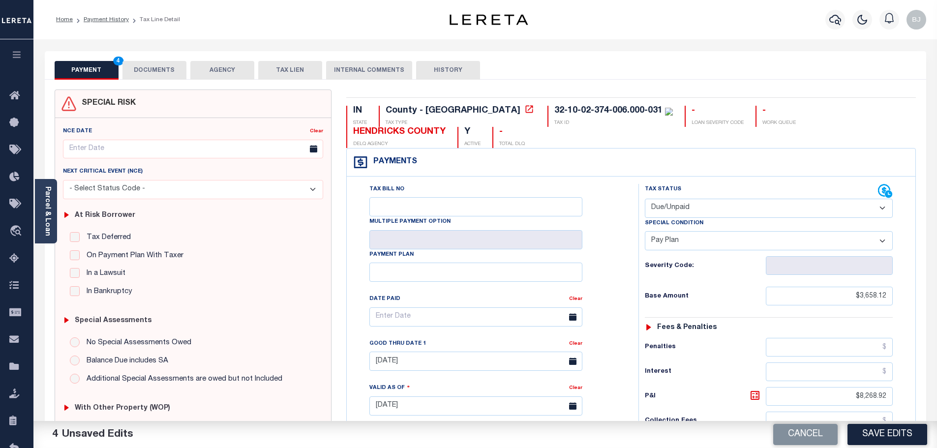
type input "$0.00"
click at [717, 206] on select "- Select Status Code - Open Due/Unpaid Paid Incomplete No Tax Due Internal Refu…" at bounding box center [769, 208] width 248 height 19
select select "PYD"
click at [645, 199] on select "- Select Status Code - Open Due/Unpaid Paid Incomplete No Tax Due Internal Refu…" at bounding box center [769, 208] width 248 height 19
select select "0"
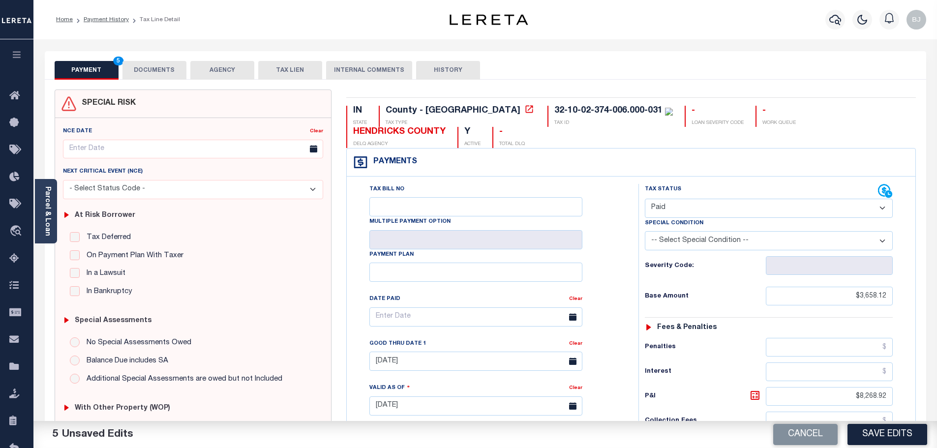
scroll to position [148, 0]
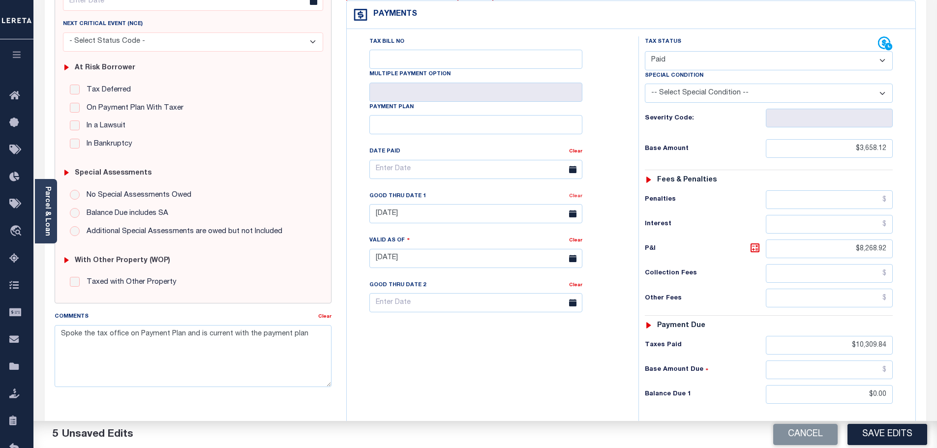
click at [575, 199] on link "Clear" at bounding box center [575, 196] width 13 height 5
click at [331, 313] on div "Clear" at bounding box center [324, 318] width 13 height 14
click at [328, 318] on link "Clear" at bounding box center [324, 316] width 13 height 5
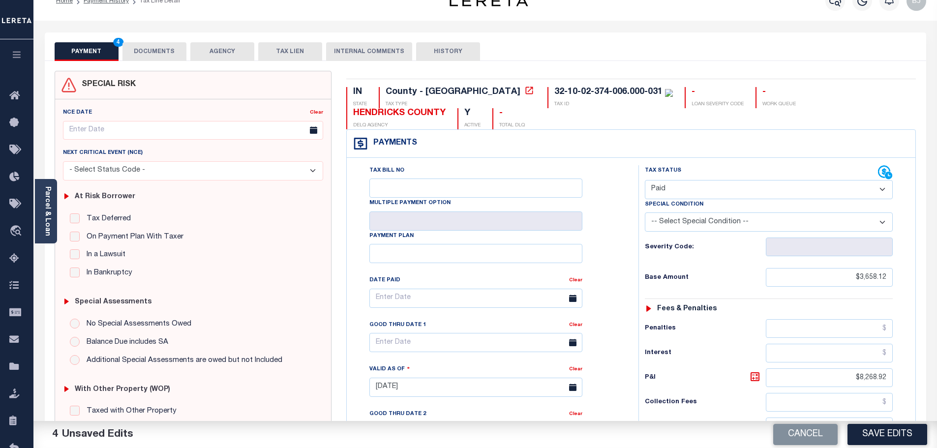
scroll to position [0, 0]
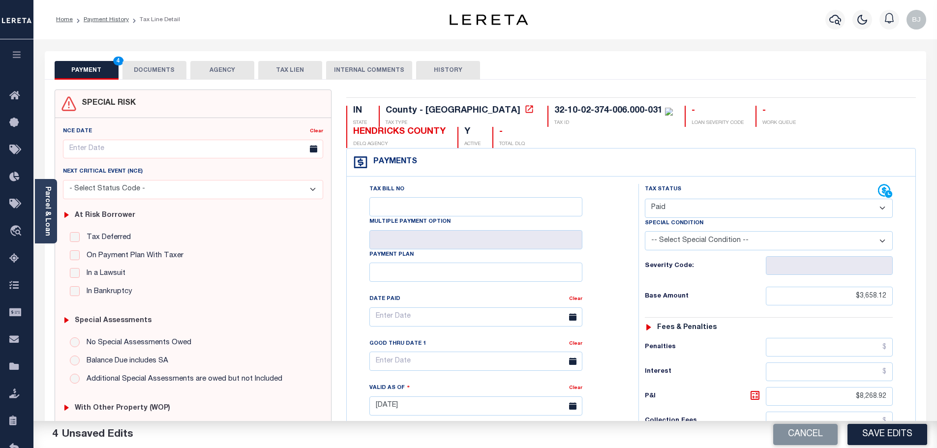
drag, startPoint x: 161, startPoint y: 76, endPoint x: 167, endPoint y: 84, distance: 9.6
click at [161, 76] on button "DOCUMENTS" at bounding box center [155, 70] width 64 height 19
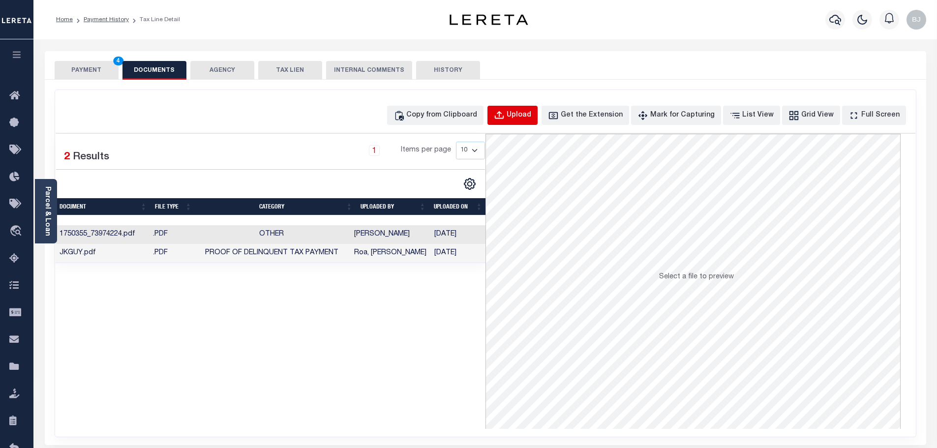
click at [538, 113] on button "Upload" at bounding box center [513, 115] width 50 height 19
select select "POP"
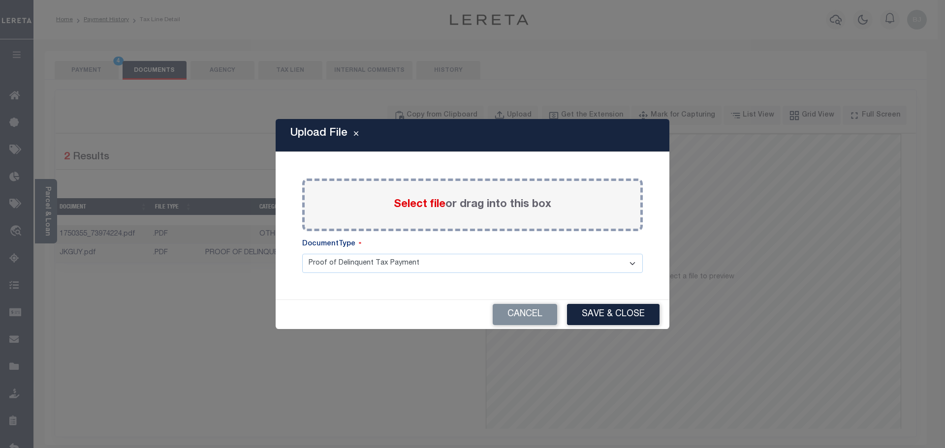
click at [410, 209] on span "Select file" at bounding box center [420, 204] width 52 height 11
click at [0, 0] on input "Select file or drag into this box" at bounding box center [0, 0] width 0 height 0
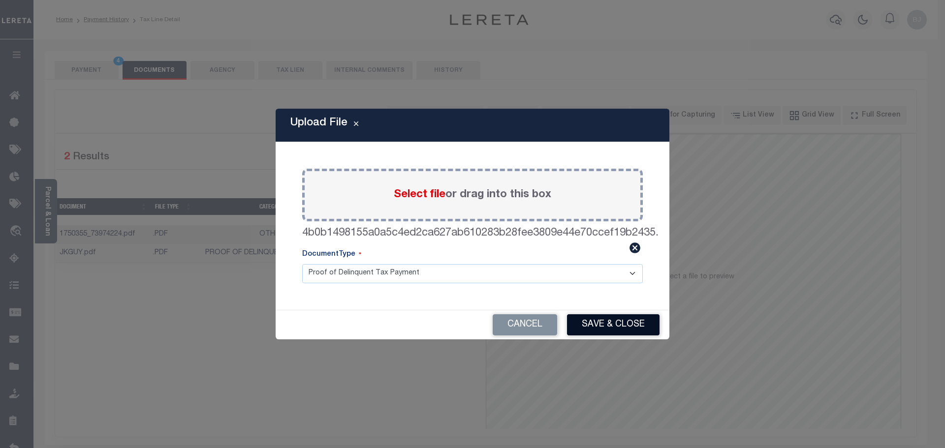
click at [612, 327] on button "Save & Close" at bounding box center [613, 324] width 92 height 21
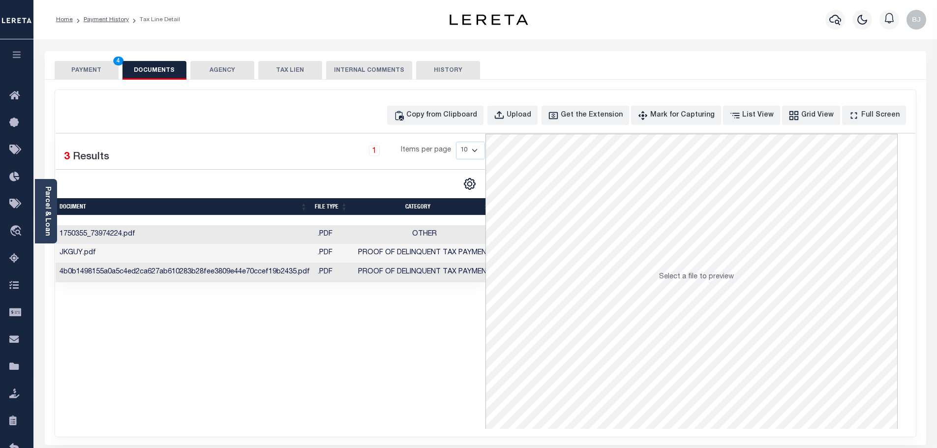
click at [96, 66] on button "PAYMENT 4" at bounding box center [87, 70] width 64 height 19
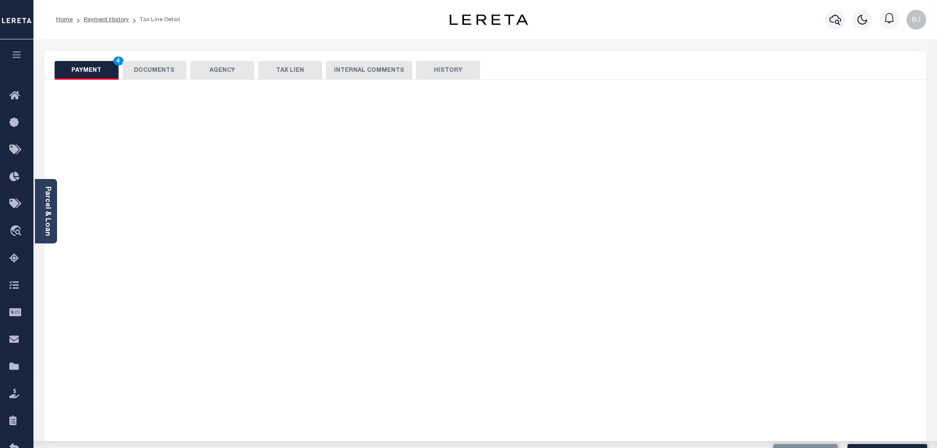
click at [96, 66] on button "PAYMENT 4" at bounding box center [87, 70] width 64 height 19
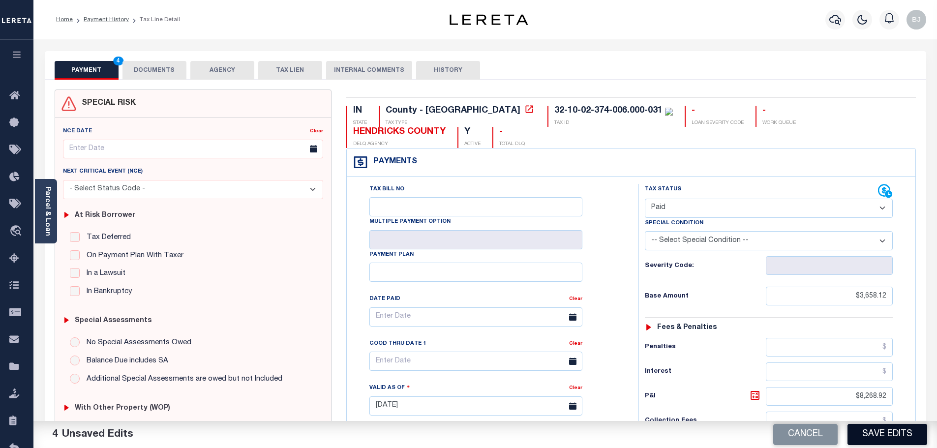
click at [883, 434] on button "Save Edits" at bounding box center [888, 434] width 80 height 21
checkbox input "false"
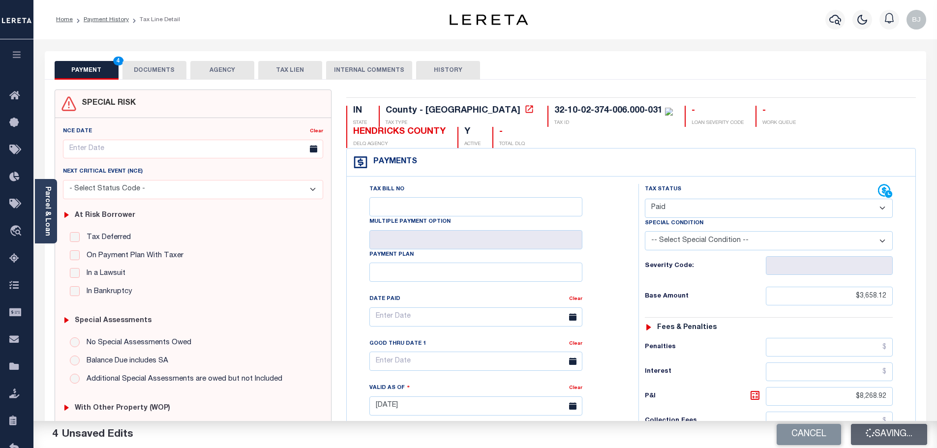
type input "$3,658.12"
type input "$8,268.92"
type input "$10,309.84"
type input "$0"
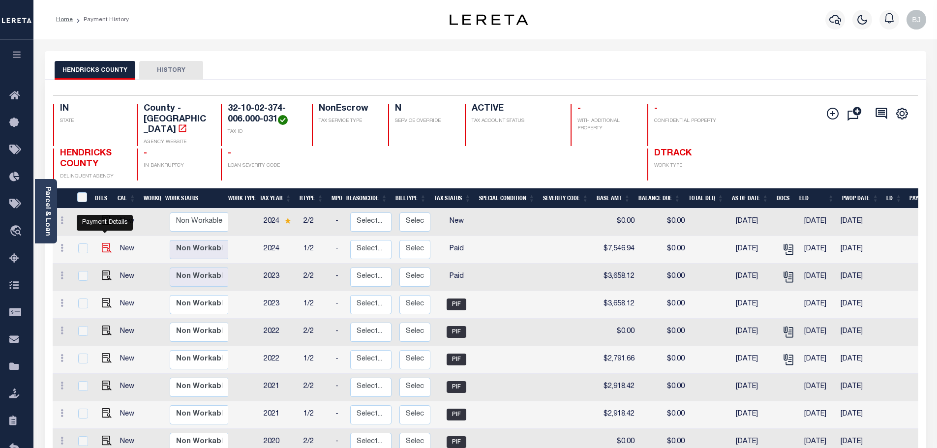
click at [102, 243] on img "" at bounding box center [107, 248] width 10 height 10
checkbox input "true"
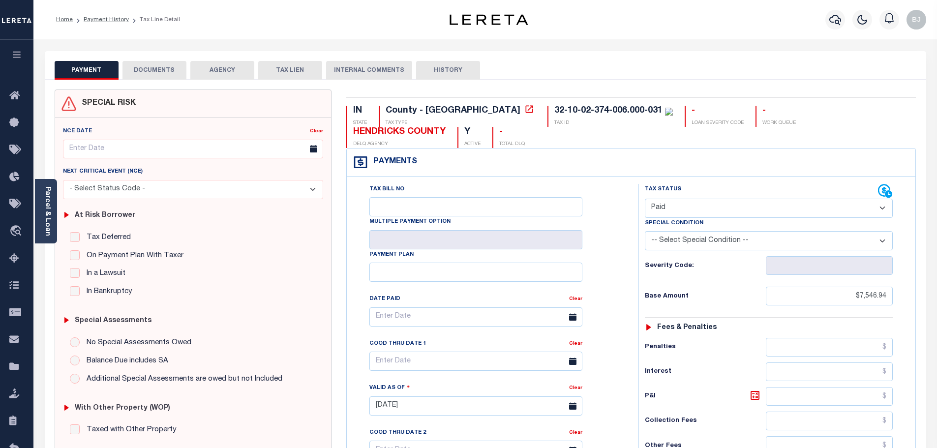
click at [710, 210] on select "- Select Status Code - Open Due/Unpaid Paid Incomplete No Tax Due Internal Refu…" at bounding box center [769, 208] width 248 height 19
select select "DUE"
click at [645, 199] on select "- Select Status Code - Open Due/Unpaid Paid Incomplete No Tax Due Internal Refu…" at bounding box center [769, 208] width 248 height 19
type input "[DATE]"
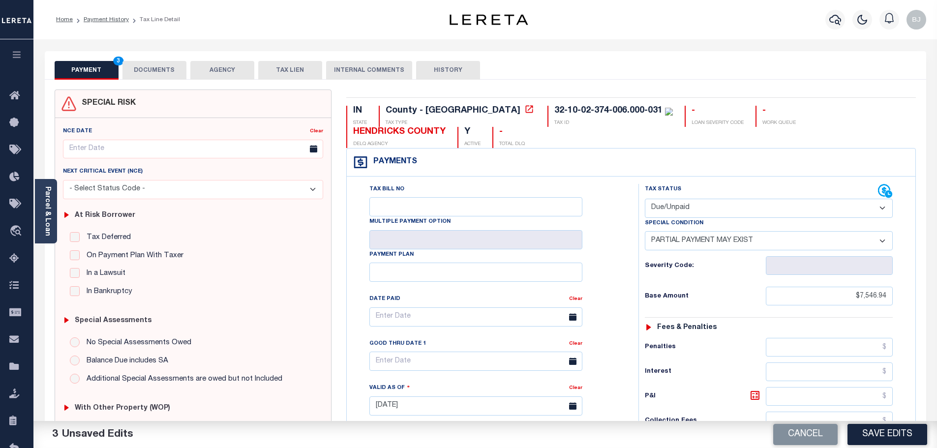
drag, startPoint x: 740, startPoint y: 239, endPoint x: 716, endPoint y: 254, distance: 27.8
click at [740, 239] on select "-- Select Special Condition -- 3RD PARTY TAX LIEN AGENCY TAX LIEN (A.K.A Inside…" at bounding box center [769, 240] width 248 height 19
select select "26"
click at [645, 232] on select "-- Select Special Condition -- 3RD PARTY TAX LIEN AGENCY TAX LIEN (A.K.A Inside…" at bounding box center [769, 240] width 248 height 19
click at [153, 252] on label "On Payment Plan With Taxer" at bounding box center [133, 255] width 102 height 11
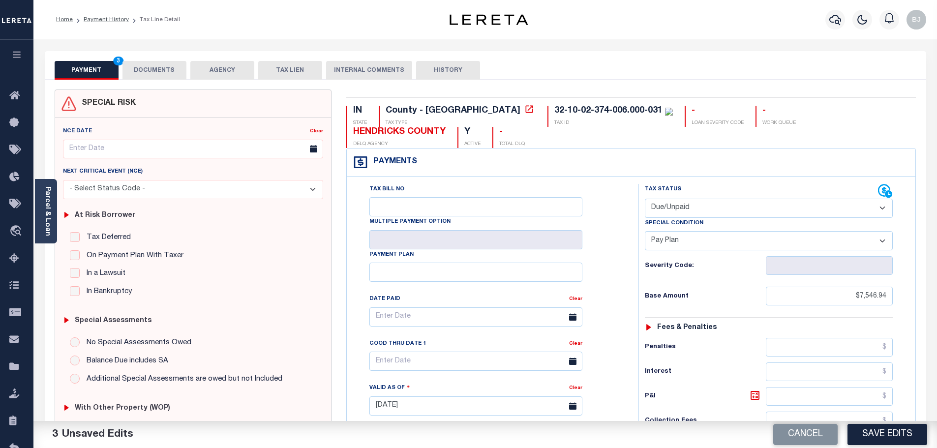
click at [132, 252] on label "On Payment Plan With Taxer" at bounding box center [133, 255] width 102 height 11
click at [80, 252] on input "On Payment Plan With Taxer" at bounding box center [75, 255] width 10 height 10
checkbox input "true"
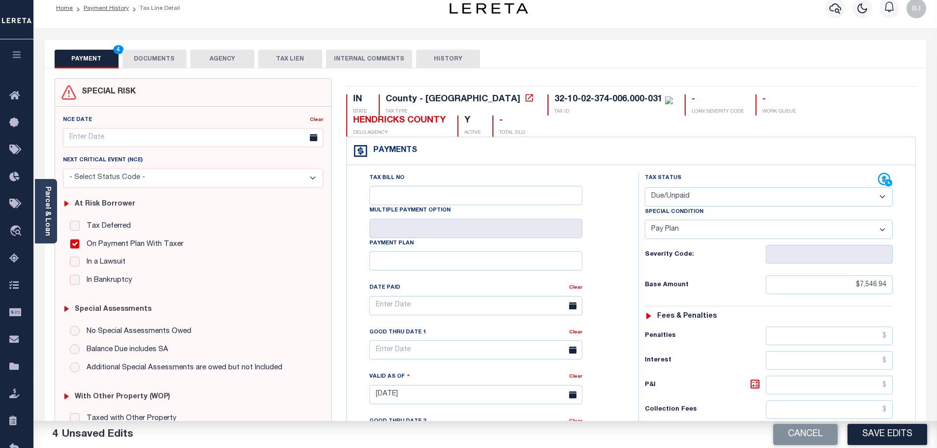
scroll to position [295, 0]
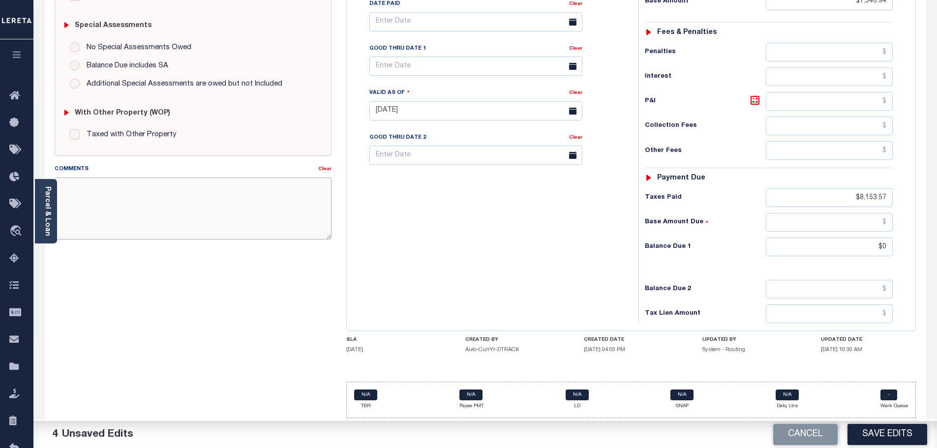
drag, startPoint x: 293, startPoint y: 215, endPoint x: 318, endPoint y: 196, distance: 32.0
click at [318, 196] on textarea "Comments" at bounding box center [193, 209] width 277 height 62
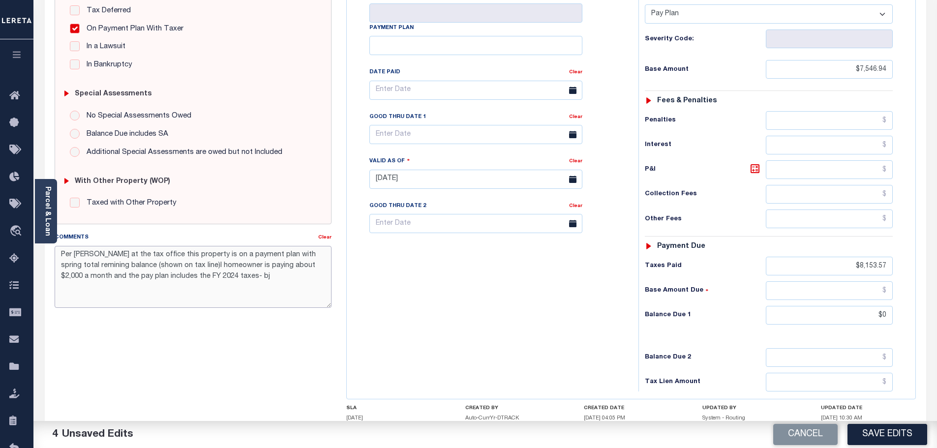
scroll to position [246, 0]
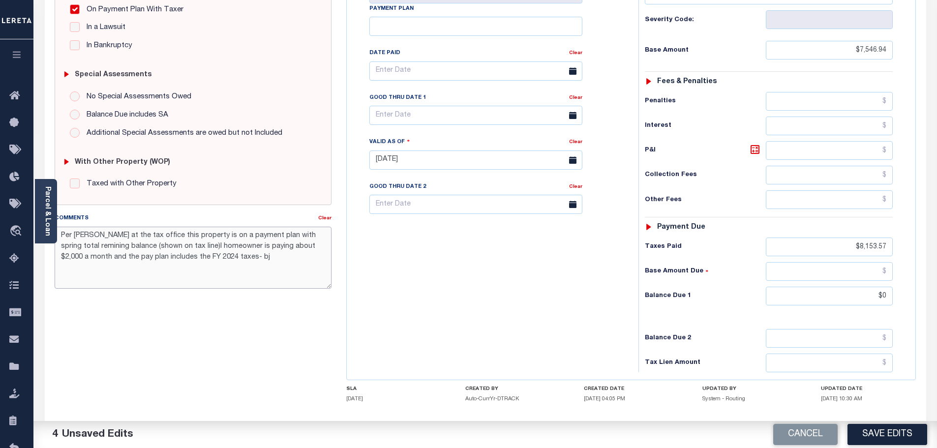
type textarea "Per Dawn at the tax office this property is on a payment plan with spring total…"
drag, startPoint x: 845, startPoint y: 297, endPoint x: 943, endPoint y: 300, distance: 98.4
click at [937, 300] on html "Home Payment History Tax Line Detail" at bounding box center [468, 126] width 937 height 744
type input "$1,078.13"
drag, startPoint x: 840, startPoint y: 252, endPoint x: 947, endPoint y: 246, distance: 107.4
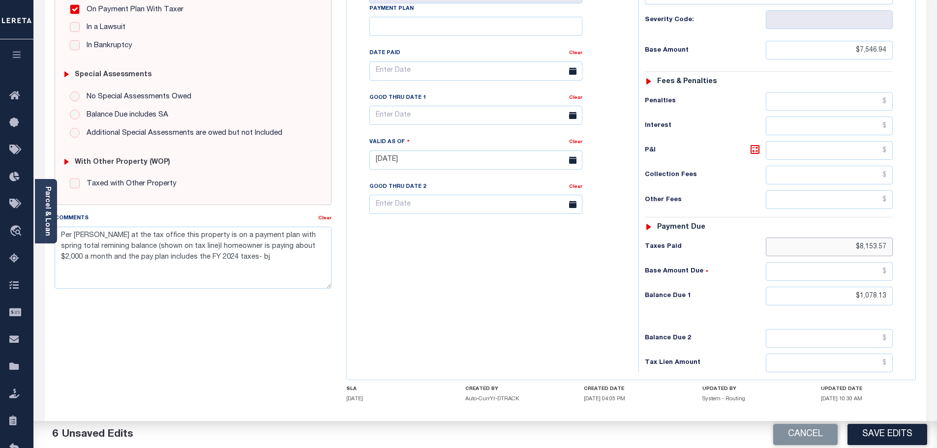
click at [937, 246] on html "Home Payment History Tax Line Detail" at bounding box center [468, 126] width 937 height 744
click at [814, 155] on input "text" at bounding box center [829, 150] width 127 height 19
click at [247, 258] on textarea "Per Dawn at the tax office this property is on a payment plan with spring total…" at bounding box center [193, 258] width 277 height 62
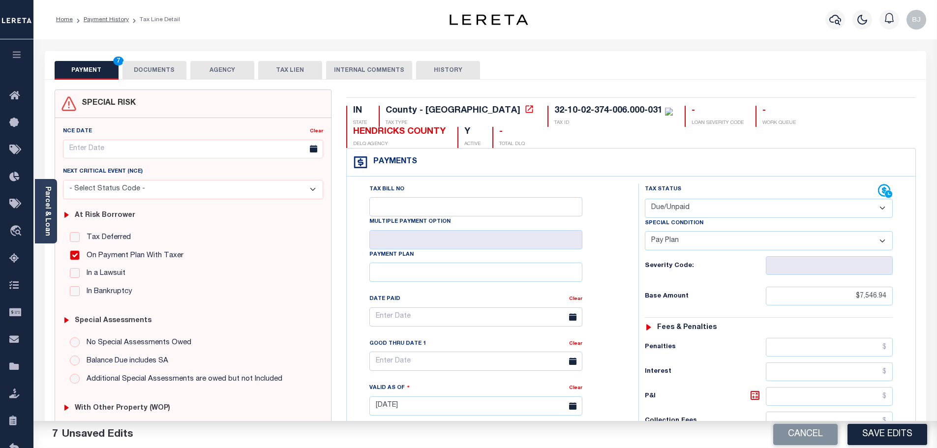
type textarea "Per Dawn at the tax office this property is on a payment plan with spring total…"
click at [157, 58] on div "PAYMENT 7 DOCUMENTS AGENCY DELINQUENT PAYEE TAX LIEN" at bounding box center [486, 65] width 882 height 29
click at [156, 77] on button "DOCUMENTS" at bounding box center [155, 70] width 64 height 19
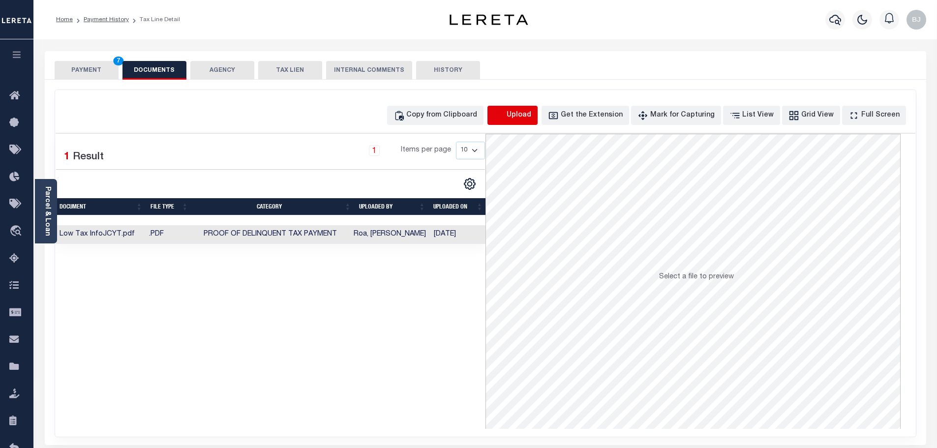
click at [505, 113] on icon "button" at bounding box center [499, 115] width 11 height 11
select select "POP"
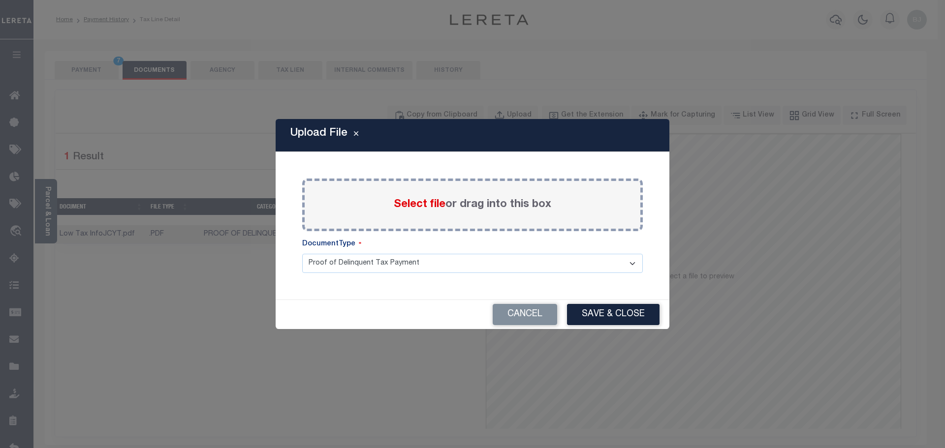
click at [413, 197] on label "Select file or drag into this box" at bounding box center [472, 205] width 157 height 16
click at [0, 0] on input "Select file or drag into this box" at bounding box center [0, 0] width 0 height 0
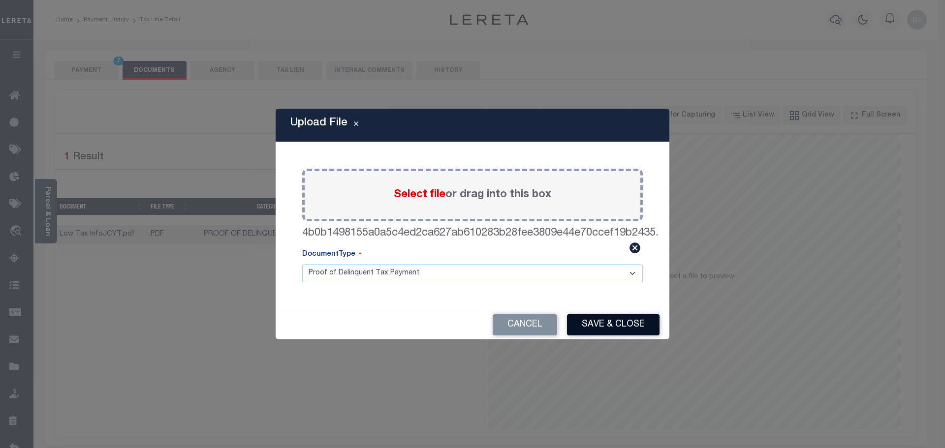
click at [603, 322] on button "Save & Close" at bounding box center [613, 324] width 92 height 21
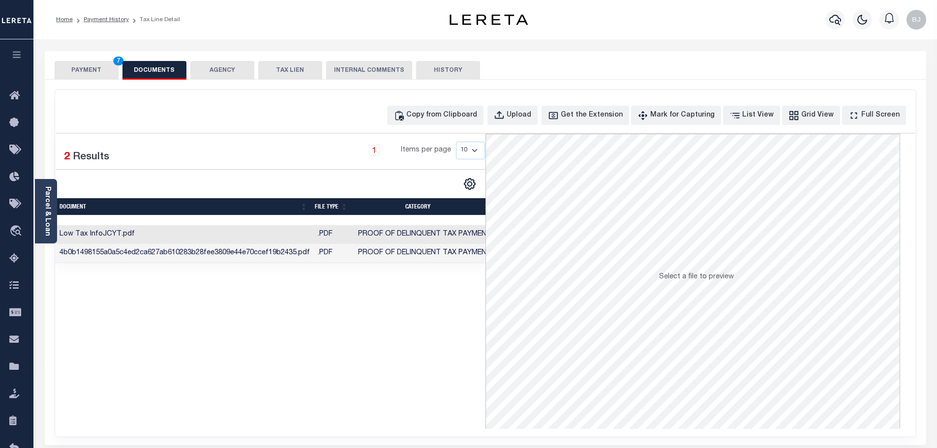
click at [97, 85] on div "SPECIAL RISK NCE Date Clear" at bounding box center [486, 263] width 882 height 366
click at [89, 67] on button "PAYMENT 7" at bounding box center [87, 70] width 64 height 19
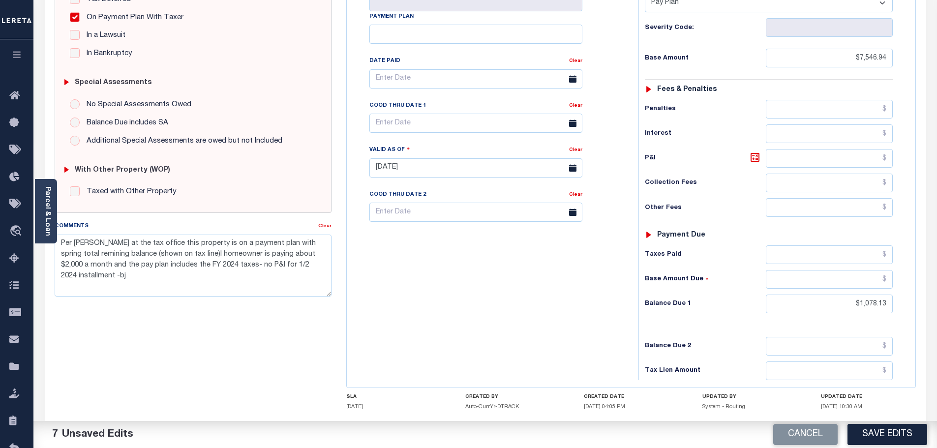
scroll to position [246, 0]
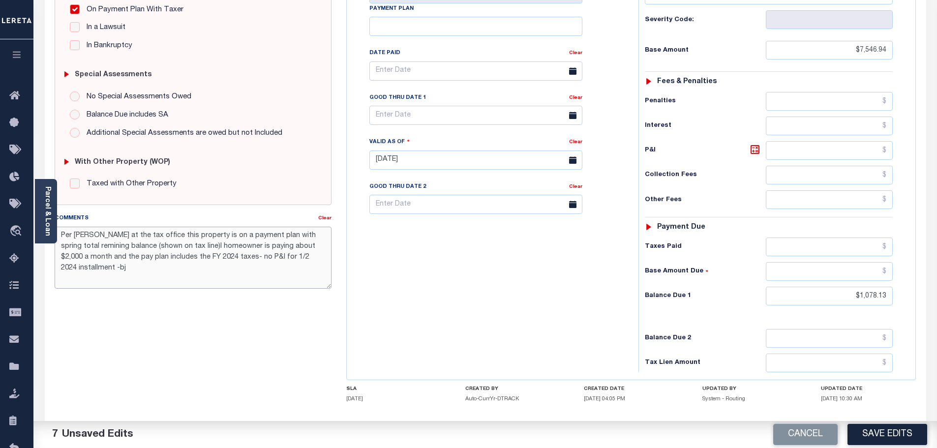
drag, startPoint x: 209, startPoint y: 257, endPoint x: 333, endPoint y: 255, distance: 124.0
click at [333, 255] on div "Comments Clear Per Dawn at the tax office this property is on a payment plan wi…" at bounding box center [193, 255] width 292 height 84
type textarea "Per Dawn at the tax office this property is on a payment plan with spring total…"
click at [806, 154] on input "text" at bounding box center [829, 150] width 127 height 19
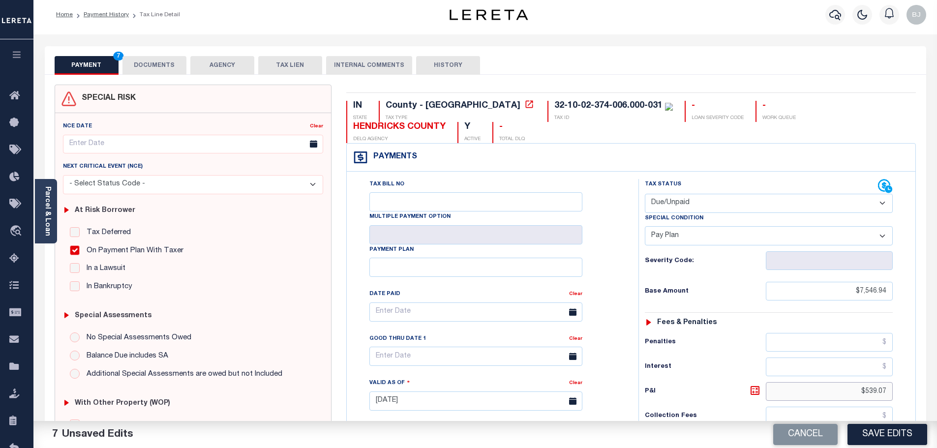
scroll to position [0, 0]
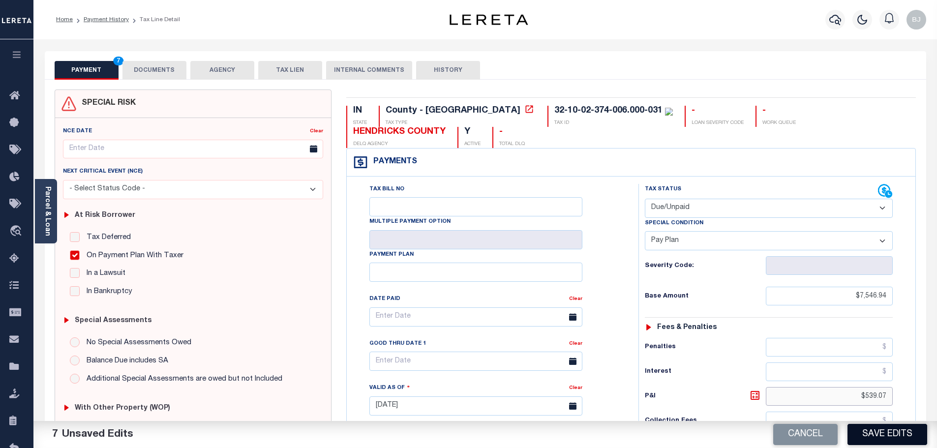
type input "$539.07"
click at [893, 429] on button "Save Edits" at bounding box center [888, 434] width 80 height 21
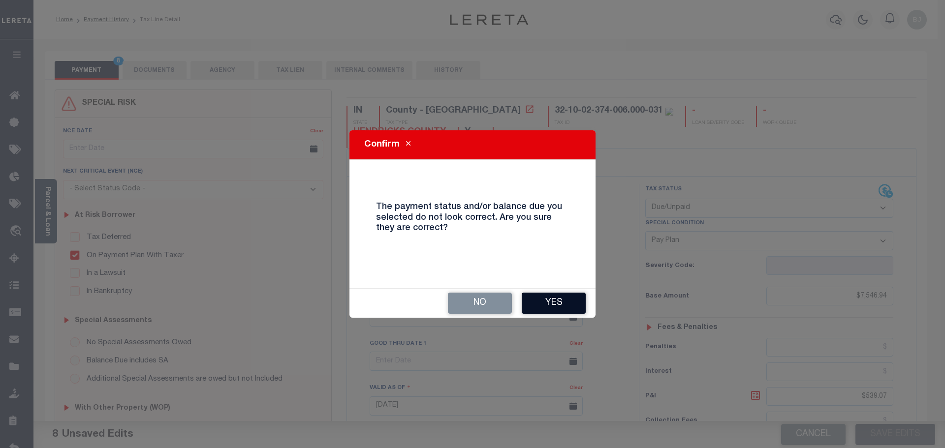
click at [562, 300] on button "Yes" at bounding box center [554, 303] width 64 height 21
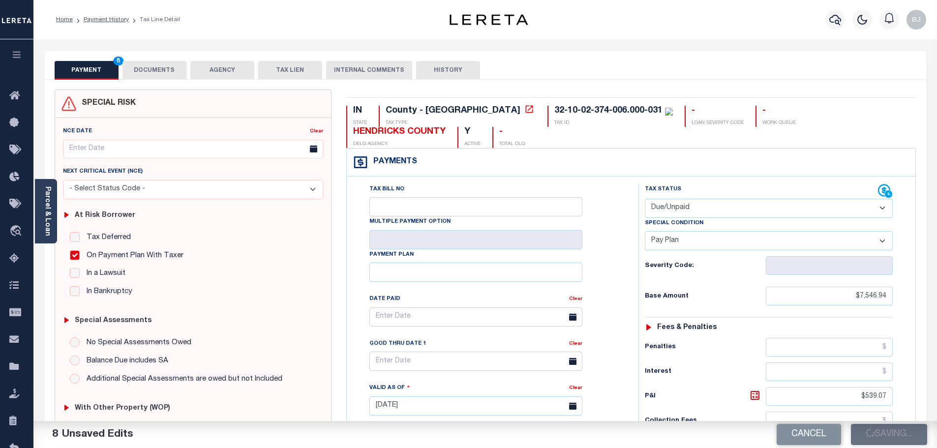
checkbox input "false"
type input "$7,546.94"
type input "$539.07"
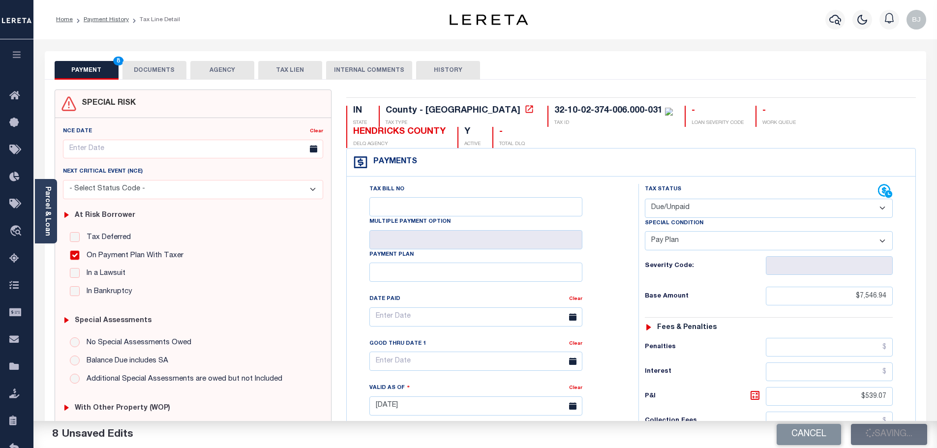
type input "$1,078.13"
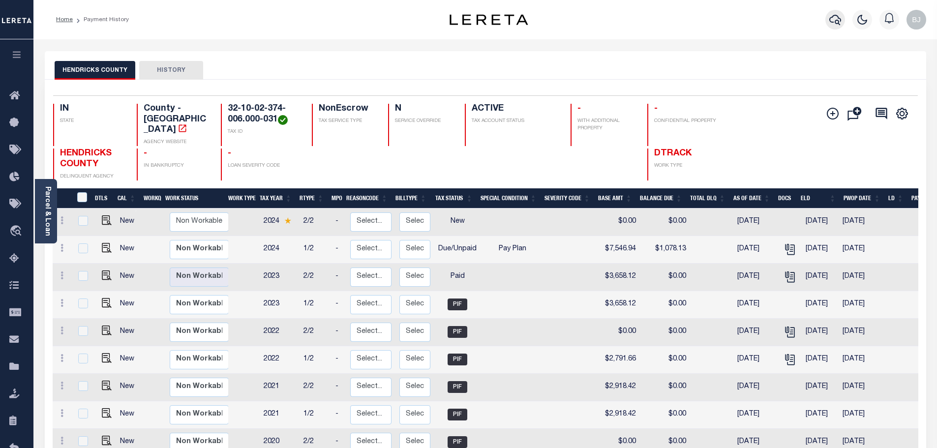
click at [842, 25] on button "button" at bounding box center [836, 20] width 20 height 20
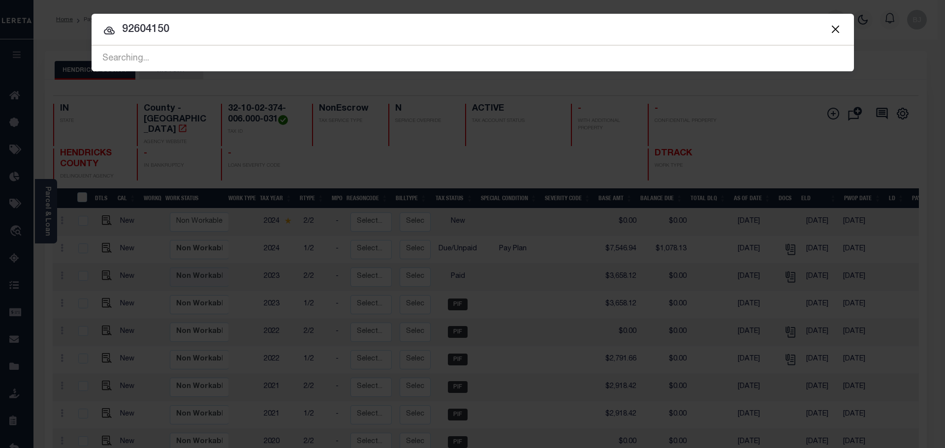
type input "92604150"
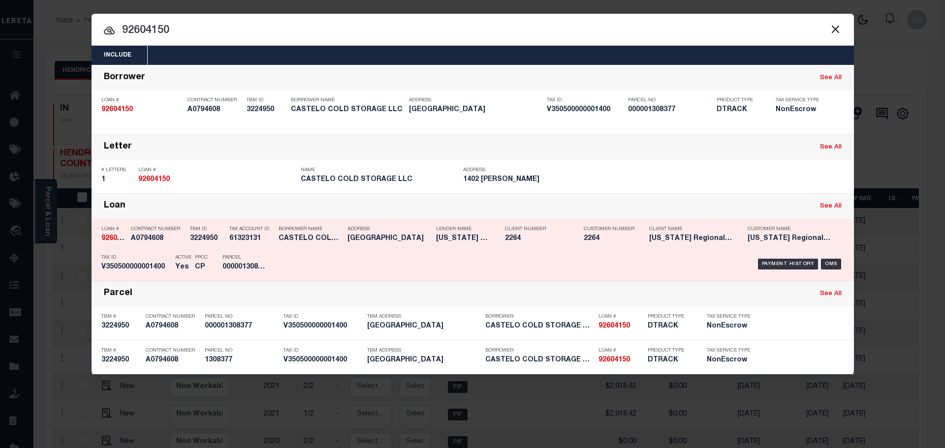
click at [275, 269] on div "Loan # 92604150 Contract Number A0794608 TBM ID 3224950 Tax Account ID 61323131…" at bounding box center [472, 249] width 757 height 57
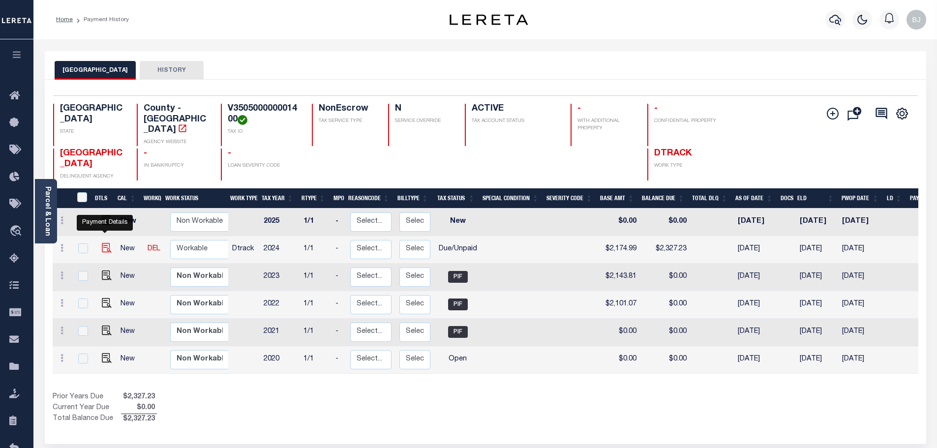
click at [107, 243] on img "" at bounding box center [107, 248] width 10 height 10
checkbox input "true"
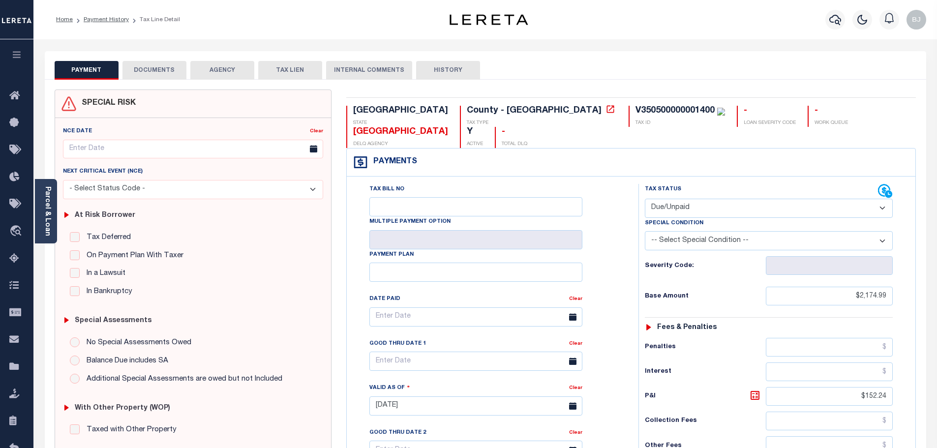
drag, startPoint x: 676, startPoint y: 191, endPoint x: 676, endPoint y: 197, distance: 5.4
click at [676, 199] on select "- Select Status Code - Open Due/Unpaid Paid Incomplete No Tax Due Internal Refu…" at bounding box center [769, 208] width 248 height 19
select select "PYD"
click at [645, 199] on select "- Select Status Code - Open Due/Unpaid Paid Incomplete No Tax Due Internal Refu…" at bounding box center [769, 208] width 248 height 19
type input "[DATE]"
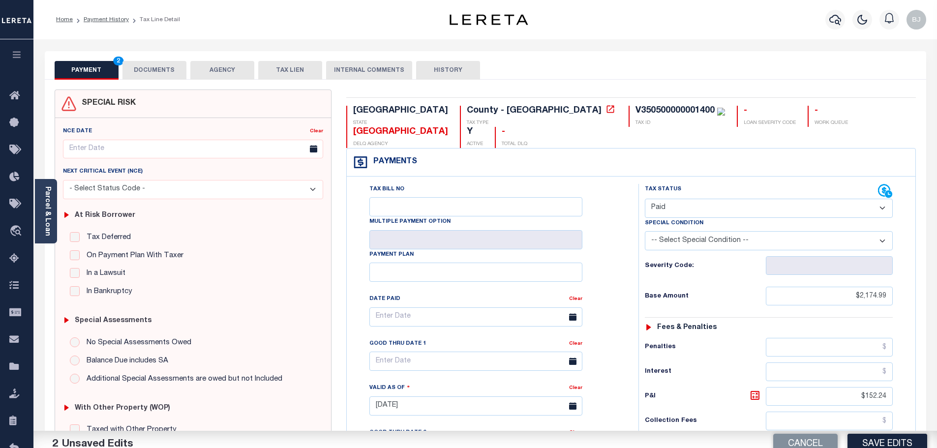
scroll to position [197, 0]
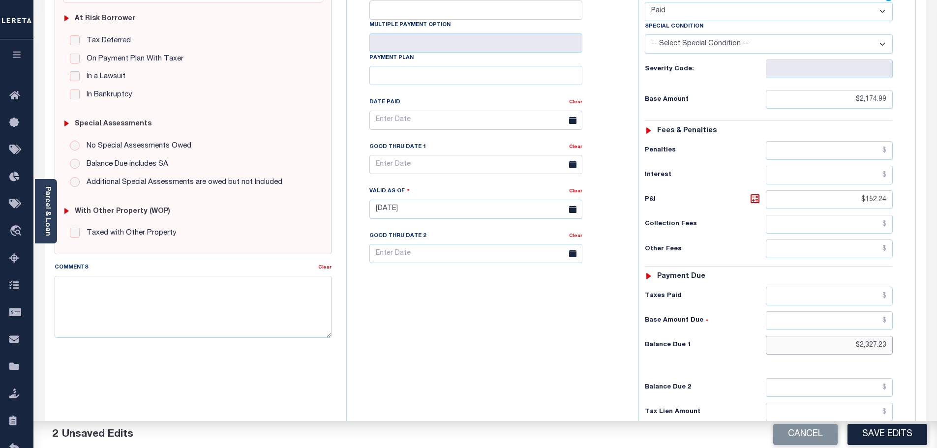
drag, startPoint x: 868, startPoint y: 323, endPoint x: 1011, endPoint y: 325, distance: 142.7
click at [937, 325] on html "Home Payment History Tax Line Detail" at bounding box center [468, 176] width 937 height 746
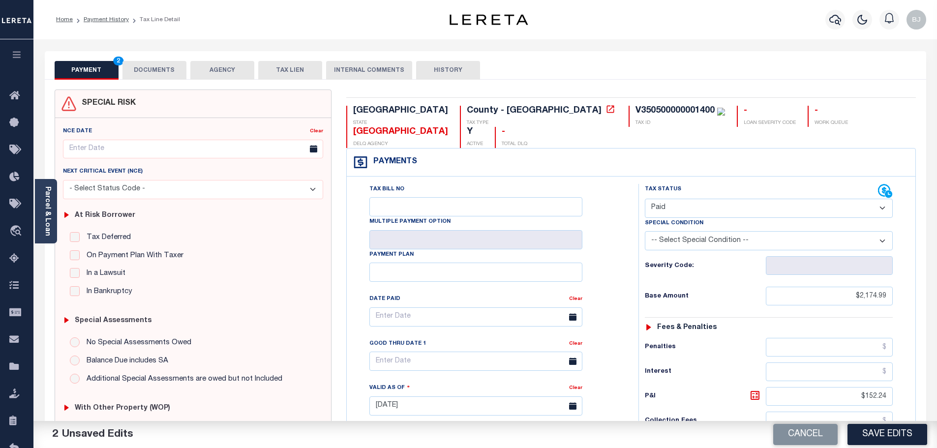
type input "$0.00"
drag, startPoint x: 134, startPoint y: 62, endPoint x: 142, endPoint y: 70, distance: 11.5
click at [138, 64] on button "DOCUMENTS" at bounding box center [155, 70] width 64 height 19
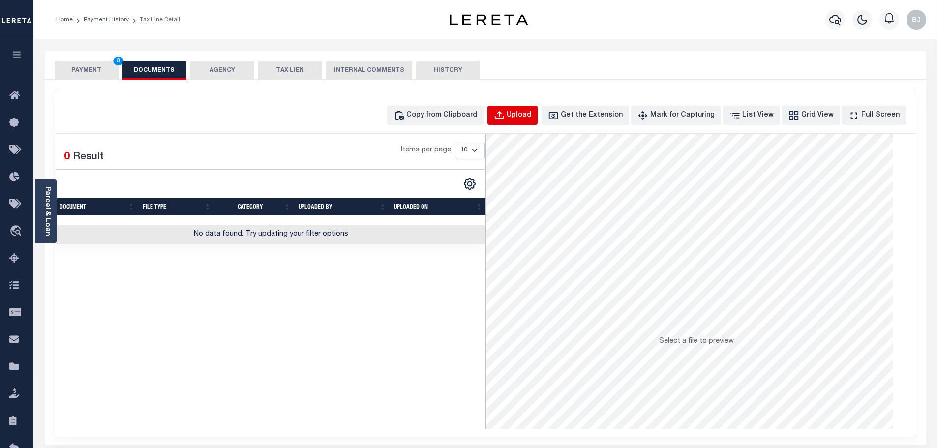
click at [531, 110] on div "Upload" at bounding box center [519, 115] width 25 height 11
select select "POP"
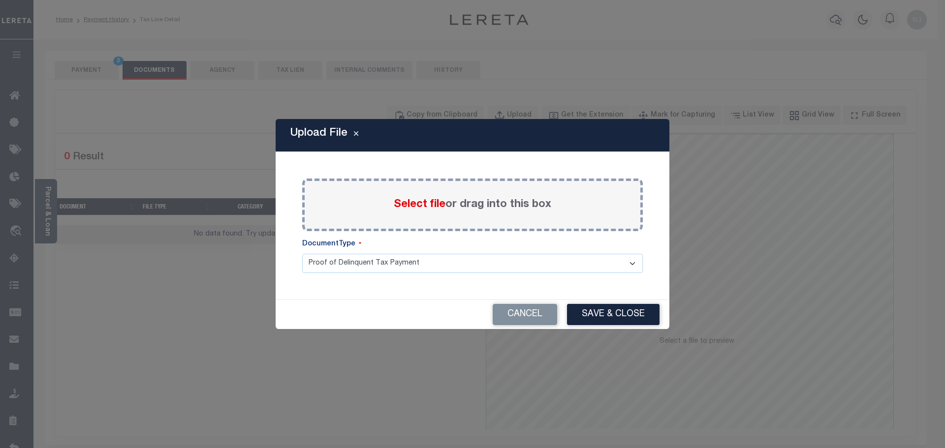
click at [436, 206] on span "Select file" at bounding box center [420, 204] width 52 height 11
click at [0, 0] on input "Select file or drag into this box" at bounding box center [0, 0] width 0 height 0
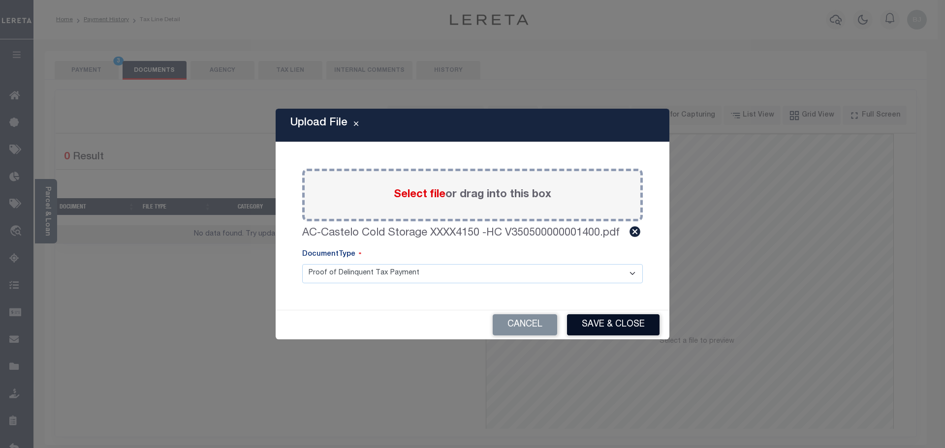
click at [629, 323] on button "Save & Close" at bounding box center [613, 324] width 92 height 21
click at [629, 323] on div "Cancel Save & Close" at bounding box center [473, 324] width 394 height 29
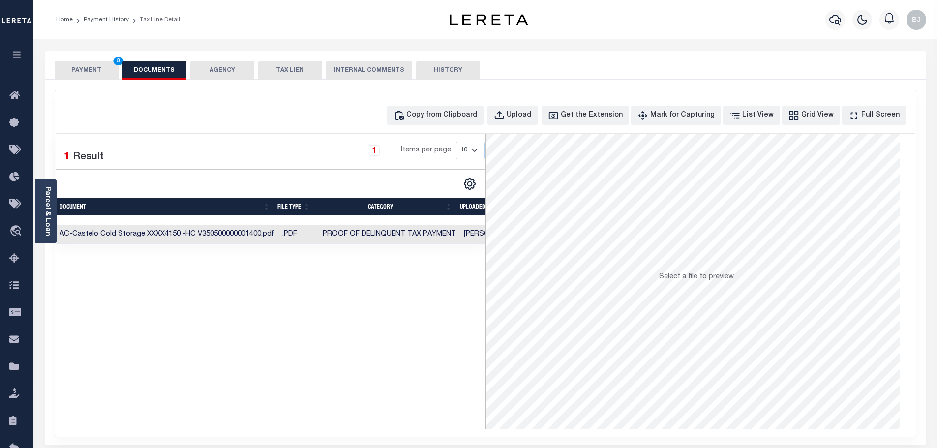
click at [89, 67] on button "PAYMENT 3" at bounding box center [87, 70] width 64 height 19
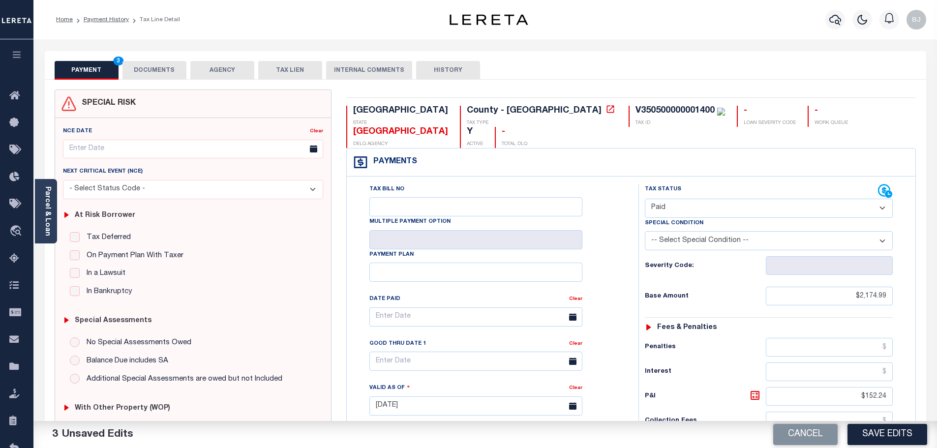
drag, startPoint x: 881, startPoint y: 434, endPoint x: 881, endPoint y: 427, distance: 7.9
click at [881, 432] on button "Save Edits" at bounding box center [888, 434] width 80 height 21
checkbox input "false"
type input "$2,174.99"
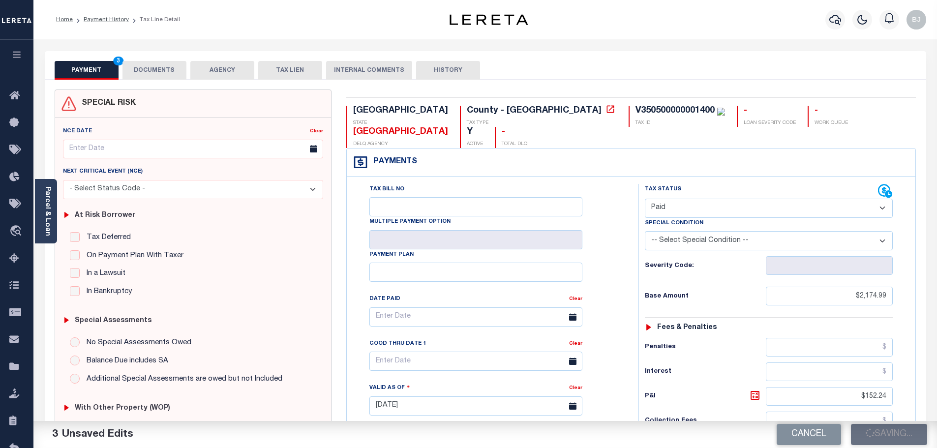
type input "$152.24"
type input "$0"
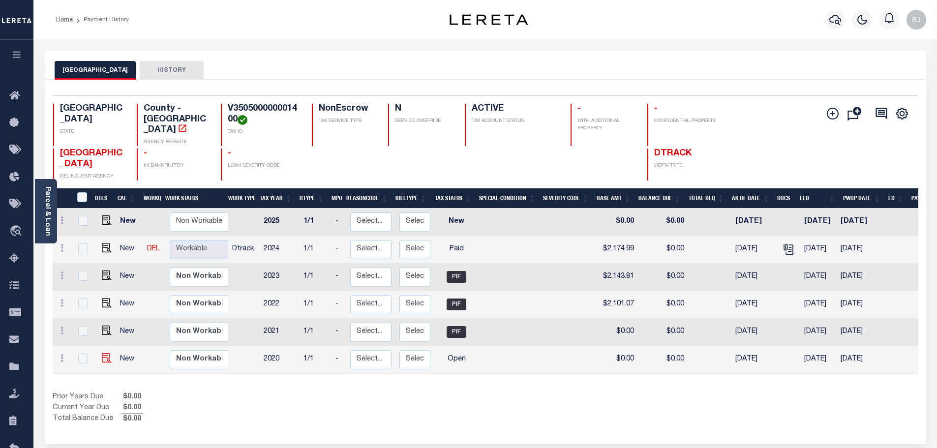
click at [106, 353] on img at bounding box center [107, 358] width 10 height 10
checkbox input "true"
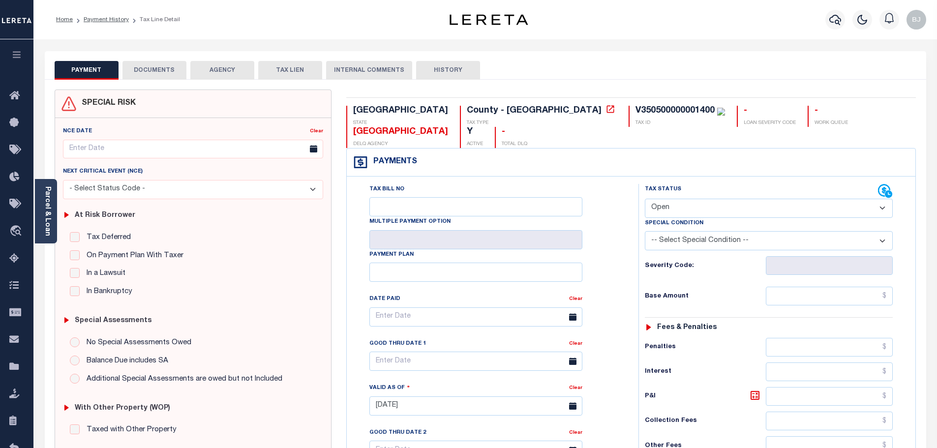
drag, startPoint x: 700, startPoint y: 185, endPoint x: 697, endPoint y: 195, distance: 10.4
click at [700, 199] on select "- Select Status Code - Open Due/Unpaid Paid Incomplete No Tax Due Internal Refu…" at bounding box center [769, 208] width 248 height 19
select select "PYD"
click at [645, 199] on select "- Select Status Code - Open Due/Unpaid Paid Incomplete No Tax Due Internal Refu…" at bounding box center [769, 208] width 248 height 19
type input "[DATE]"
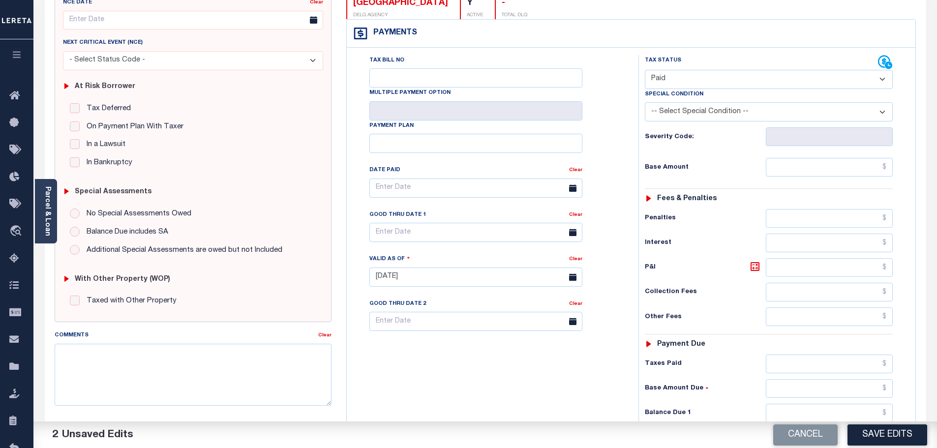
scroll to position [197, 0]
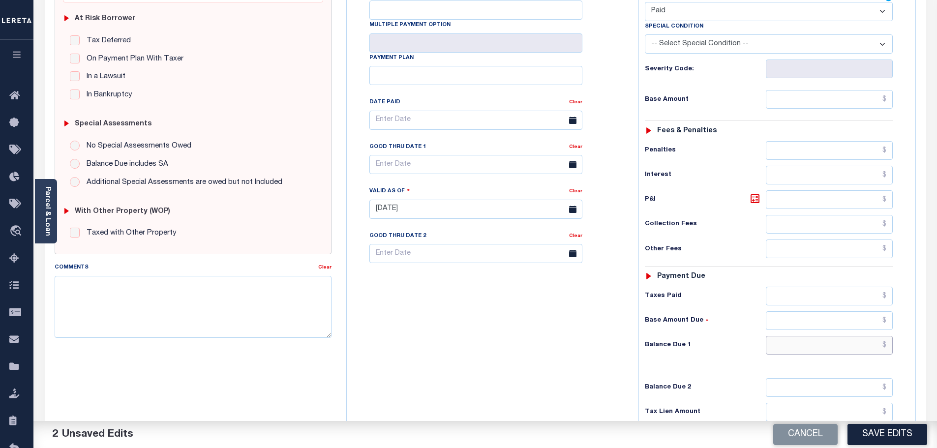
click at [808, 336] on input "text" at bounding box center [829, 345] width 127 height 19
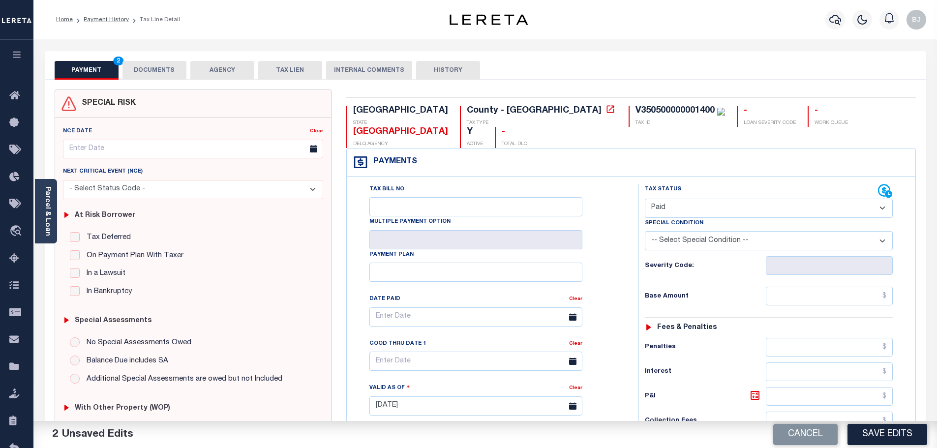
type input "$0.00"
click at [150, 70] on button "DOCUMENTS" at bounding box center [155, 70] width 64 height 19
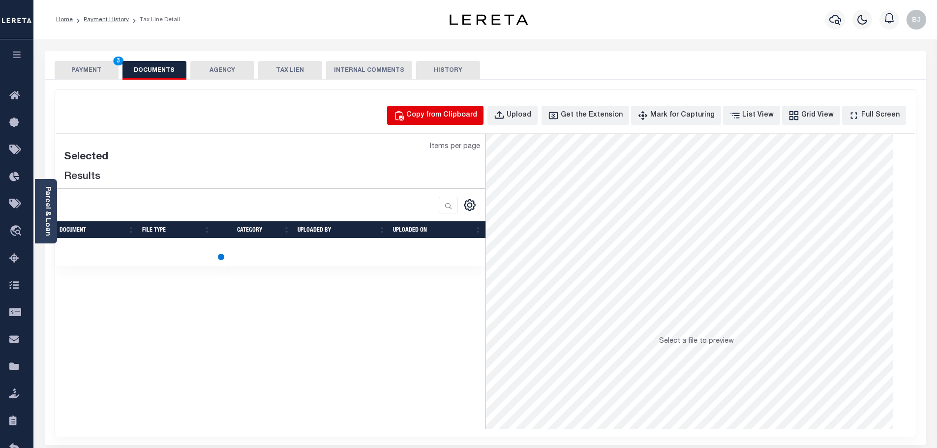
click at [443, 114] on div "Copy from Clipboard" at bounding box center [441, 115] width 71 height 11
select select "POP"
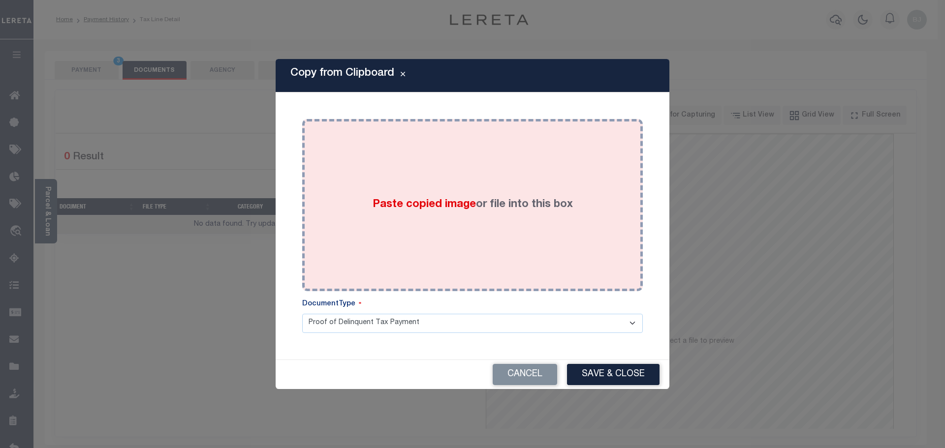
click at [463, 232] on div "Paste copied image or file into this box" at bounding box center [472, 204] width 326 height 157
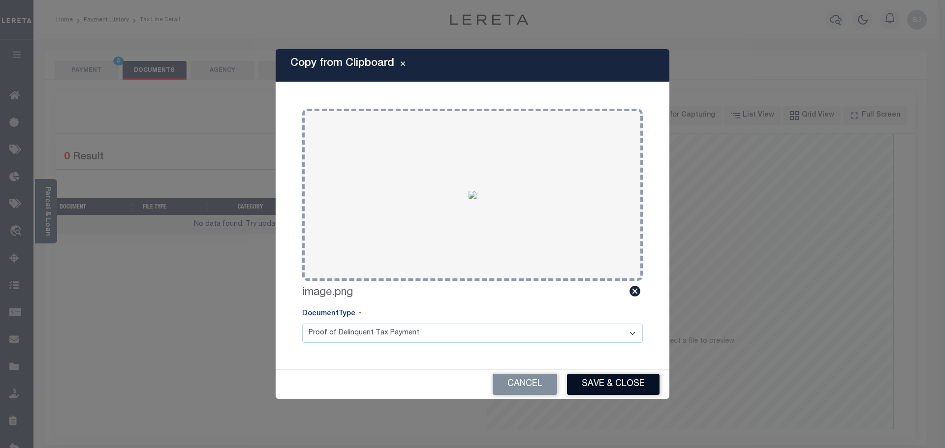
click at [630, 379] on button "Save & Close" at bounding box center [613, 384] width 92 height 21
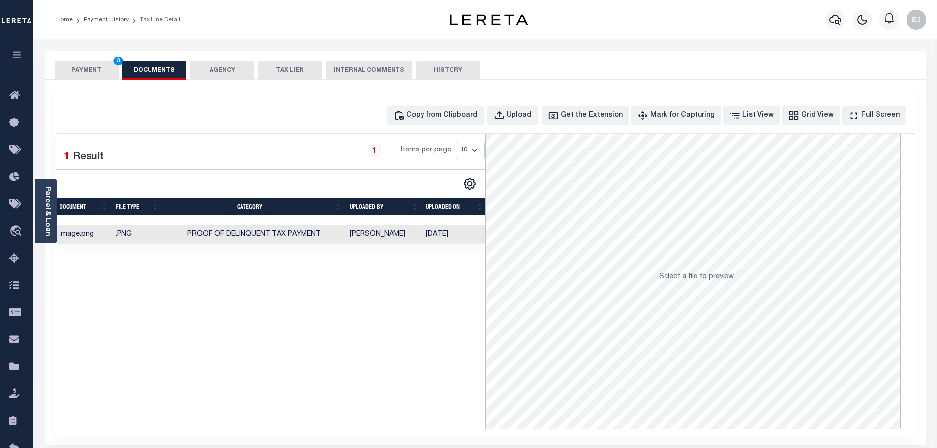
click at [80, 71] on button "PAYMENT 3" at bounding box center [87, 70] width 64 height 19
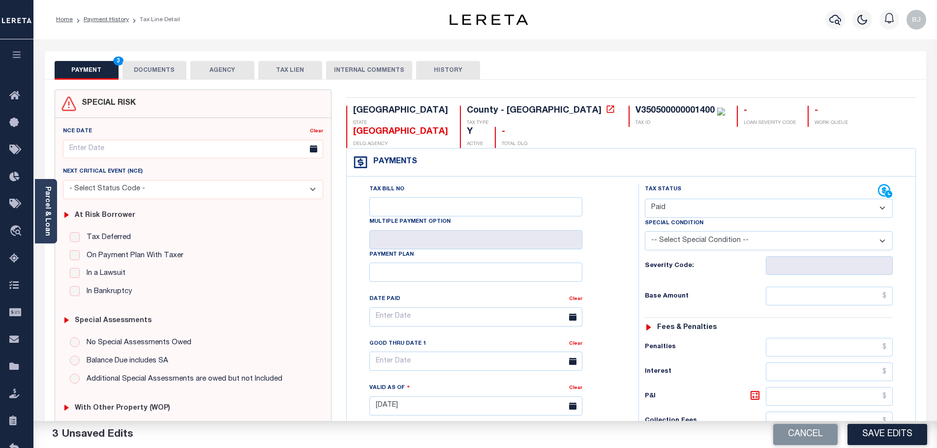
drag, startPoint x: 866, startPoint y: 428, endPoint x: 931, endPoint y: 420, distance: 65.5
click at [867, 428] on button "Save Edits" at bounding box center [888, 434] width 80 height 21
checkbox input "false"
type input "$0"
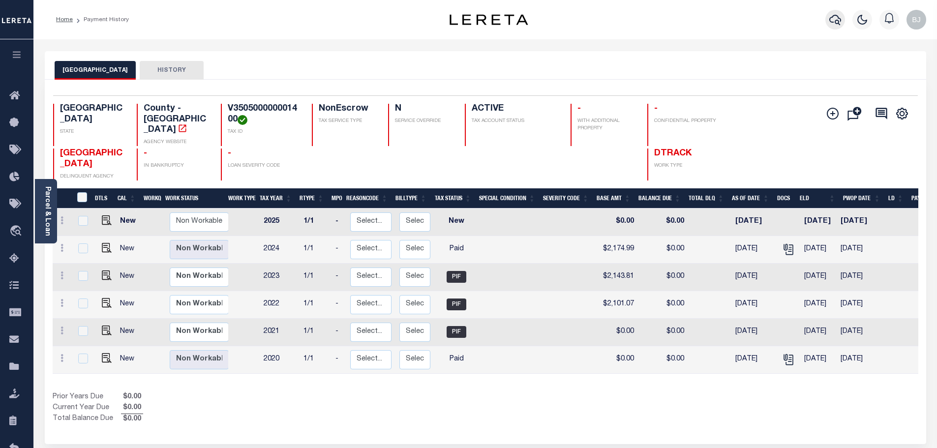
click at [832, 21] on icon "button" at bounding box center [836, 20] width 12 height 12
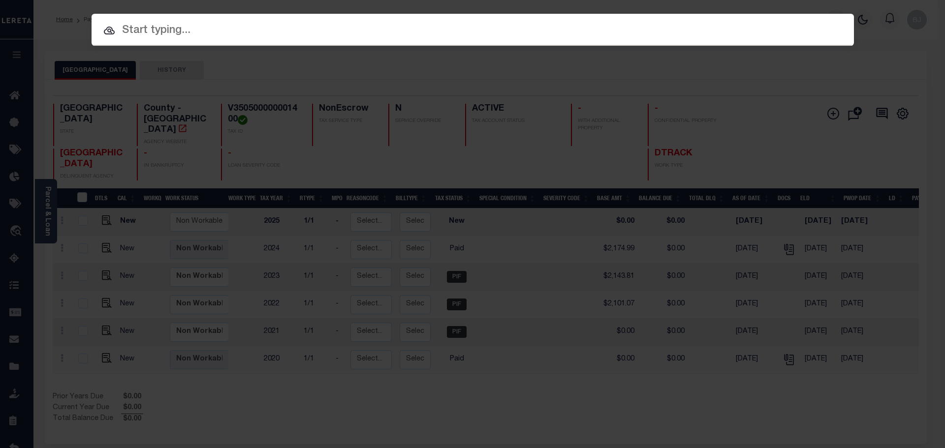
click at [539, 36] on input "text" at bounding box center [473, 30] width 762 height 17
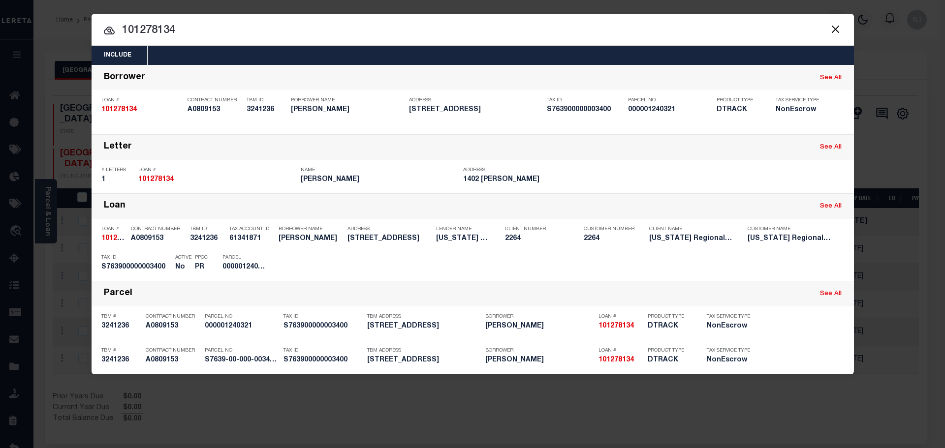
click at [495, 33] on input "101278134" at bounding box center [473, 30] width 762 height 17
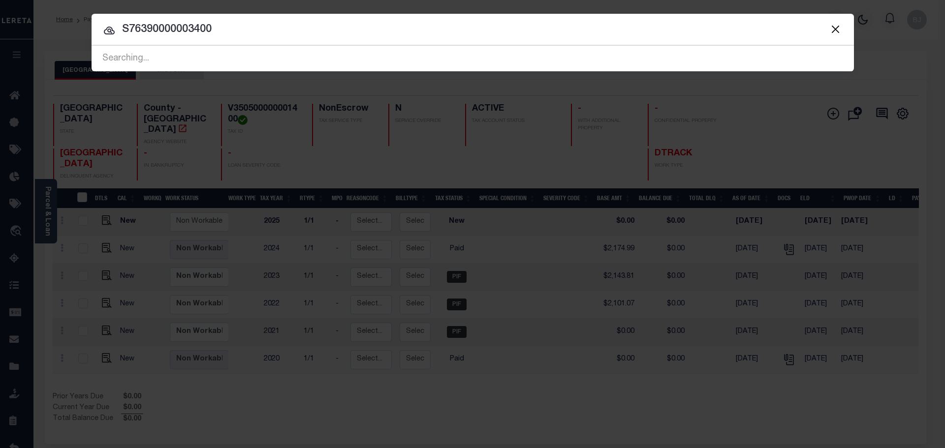
drag, startPoint x: 151, startPoint y: 32, endPoint x: 187, endPoint y: 33, distance: 35.9
click at [187, 33] on input "S76390000003400" at bounding box center [473, 29] width 762 height 17
click at [183, 31] on input "S76390000003400" at bounding box center [473, 29] width 762 height 17
click at [341, 36] on input "S763900000003400" at bounding box center [473, 29] width 762 height 17
type input "S763900000003400"
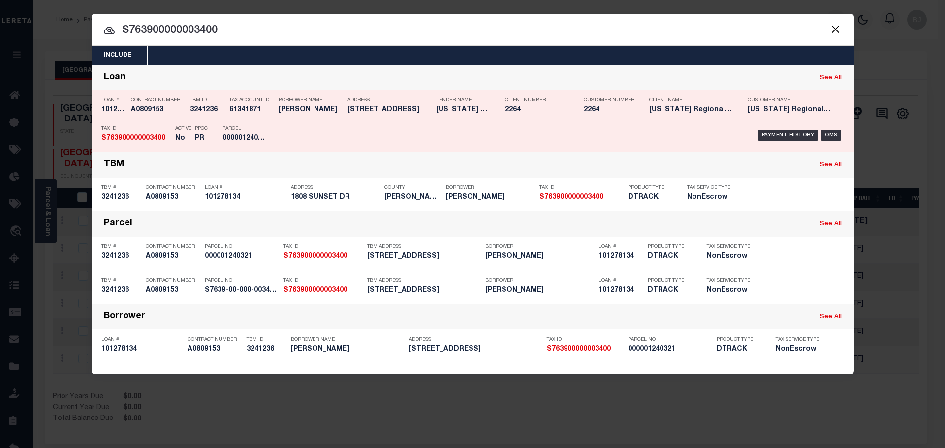
click at [299, 115] on div "Borrower Name DARIO RODRIGUEZ" at bounding box center [310, 106] width 64 height 29
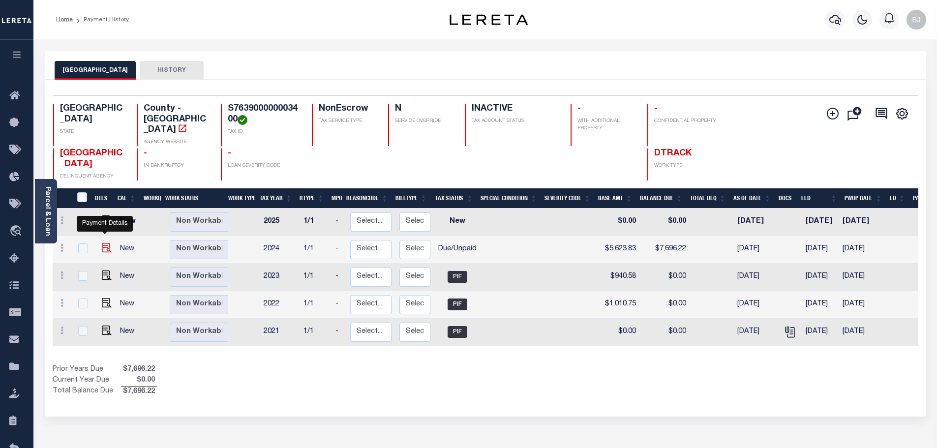
click at [102, 243] on img "" at bounding box center [107, 248] width 10 height 10
checkbox input "true"
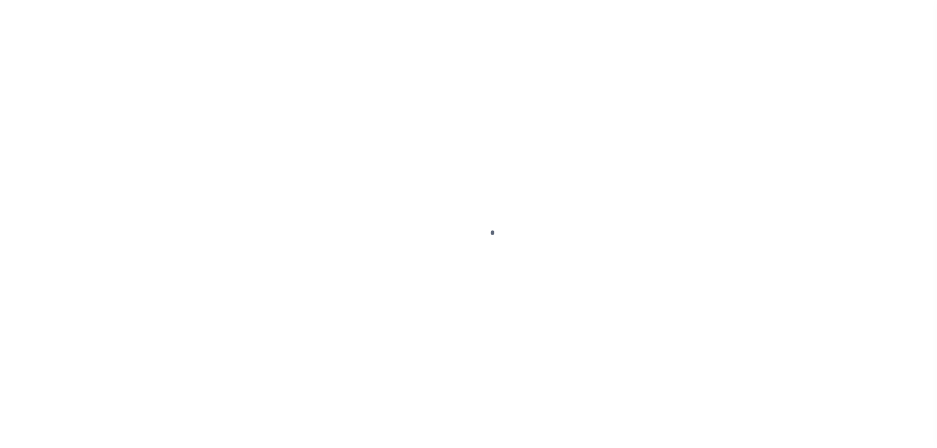
select select "DUE"
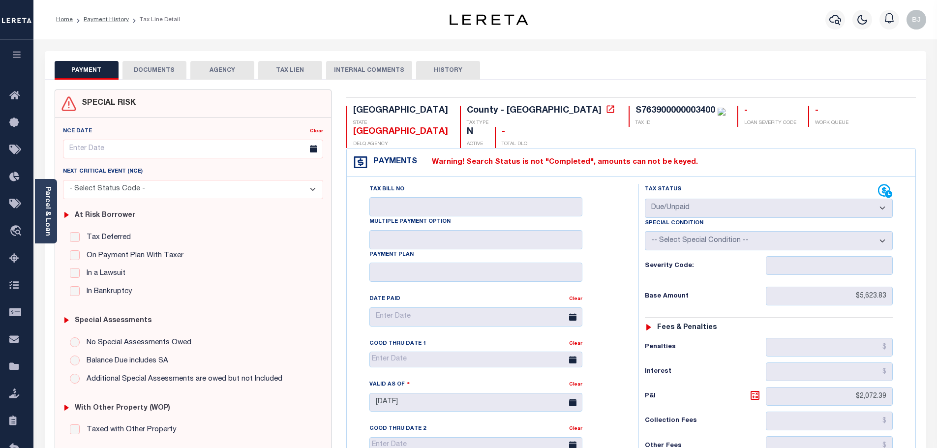
click at [748, 149] on div "Payments Warning! Search Status is not "Completed", amounts can not be keyed." at bounding box center [631, 163] width 569 height 28
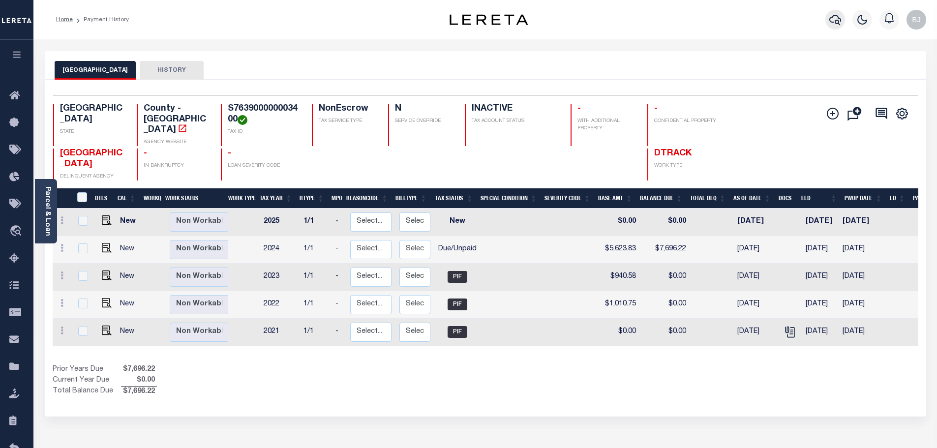
click at [837, 22] on icon "button" at bounding box center [836, 20] width 12 height 12
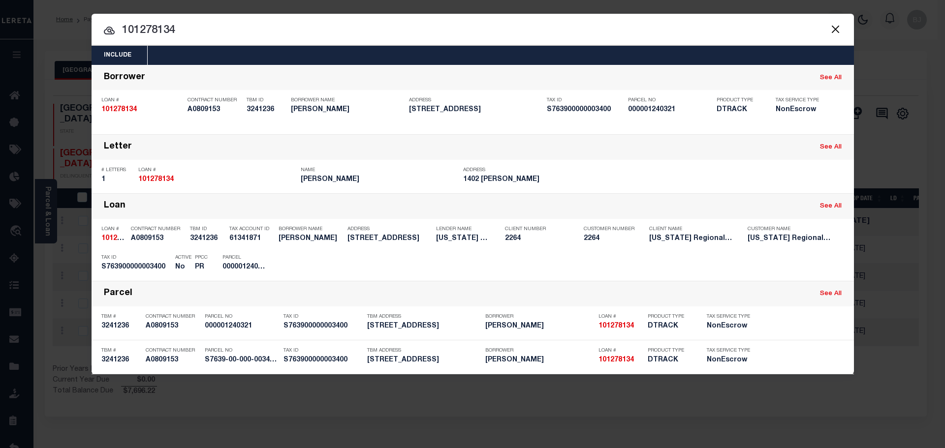
click at [623, 31] on input "101278134" at bounding box center [473, 30] width 762 height 17
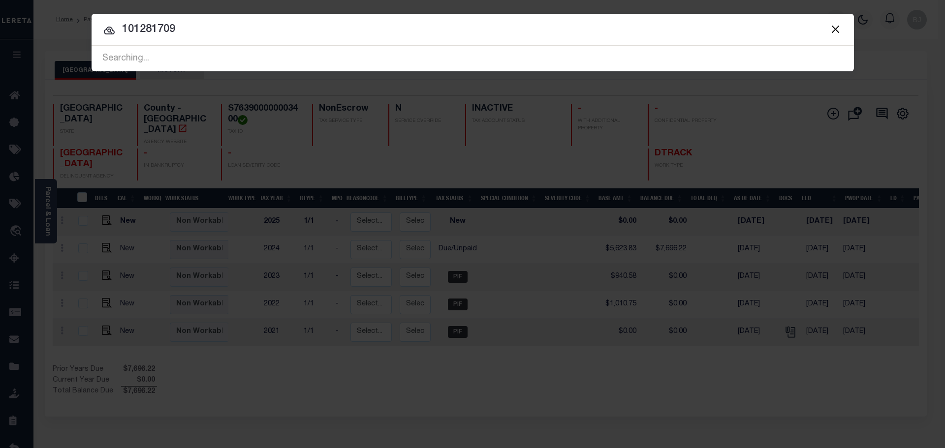
type input "101281709"
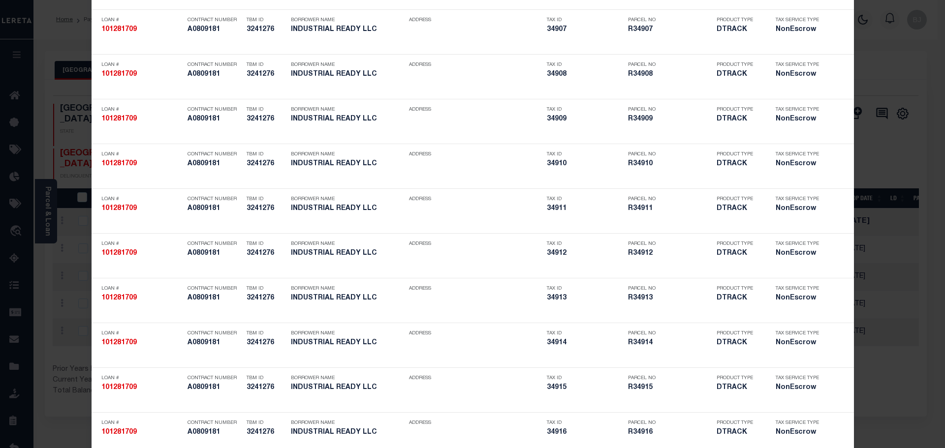
scroll to position [689, 0]
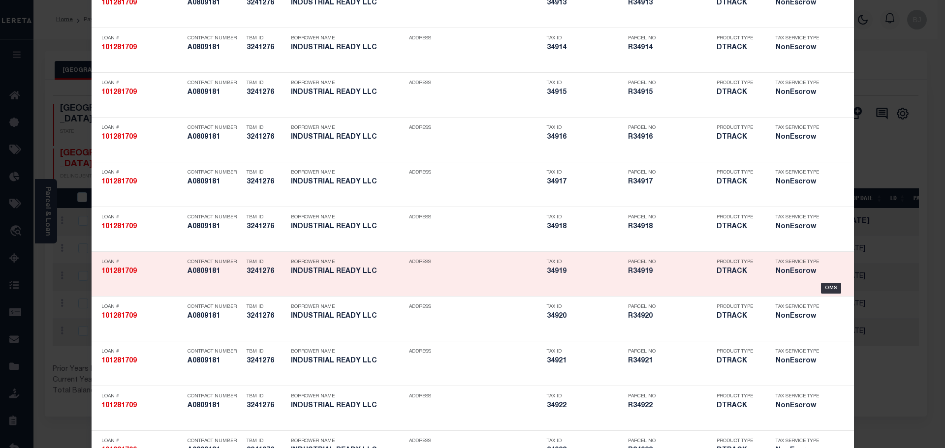
click at [573, 278] on div "Tax ID 34919" at bounding box center [585, 268] width 76 height 29
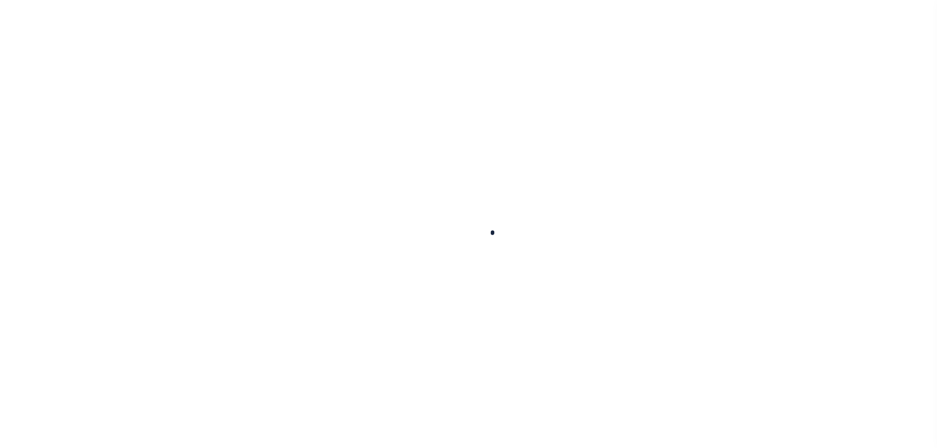
type input "101281709"
type input "INDUSTRIAL READY LLC"
select select
type input "[STREET_ADDRESS]"
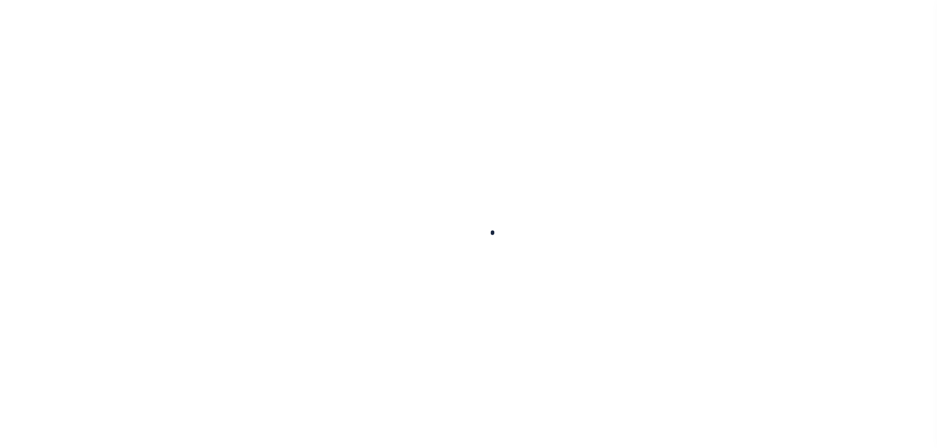
type input "[GEOGRAPHIC_DATA]"
select select
select select "NonEscrow"
type input "7936-A-1"
select select
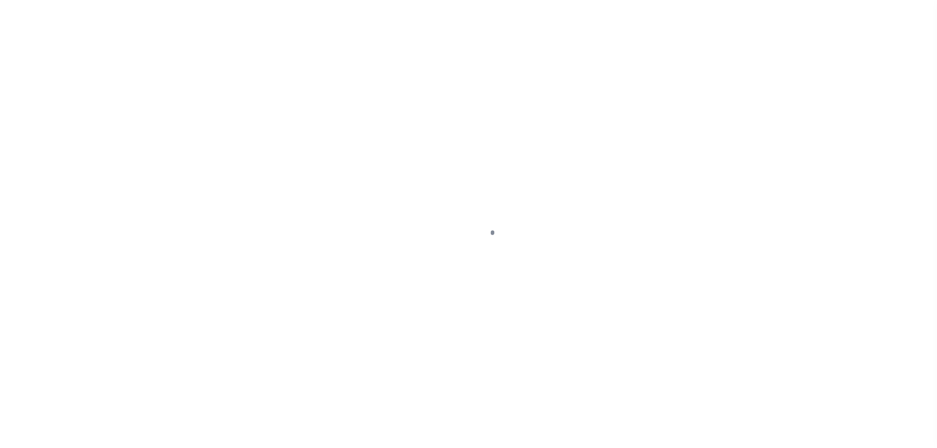
type input "311"
select select
type textarea "UNIT A1-D6 & A/24 INT COMMON ELEMENTS ROCKPORT"
select select "23322"
select select "8414"
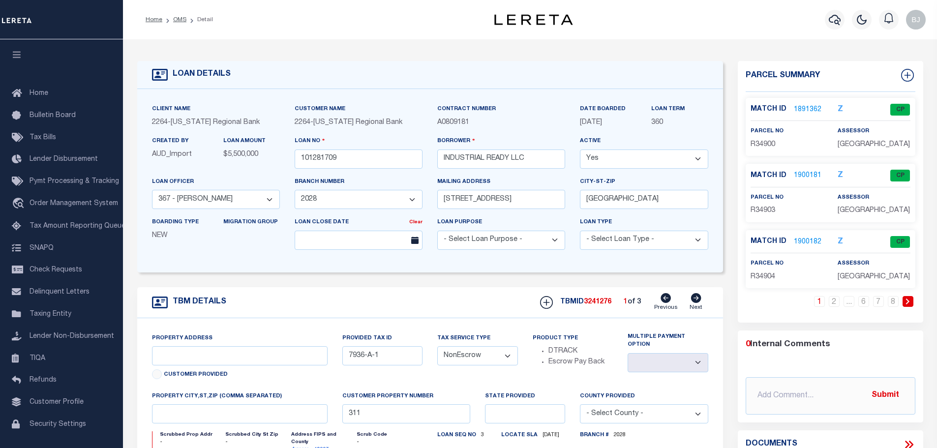
click at [909, 298] on link at bounding box center [908, 301] width 11 height 11
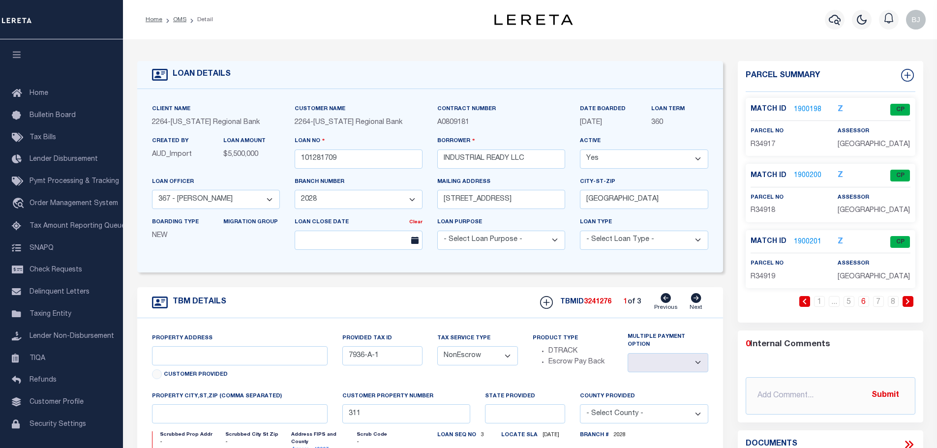
click at [798, 241] on link "1900201" at bounding box center [808, 242] width 28 height 10
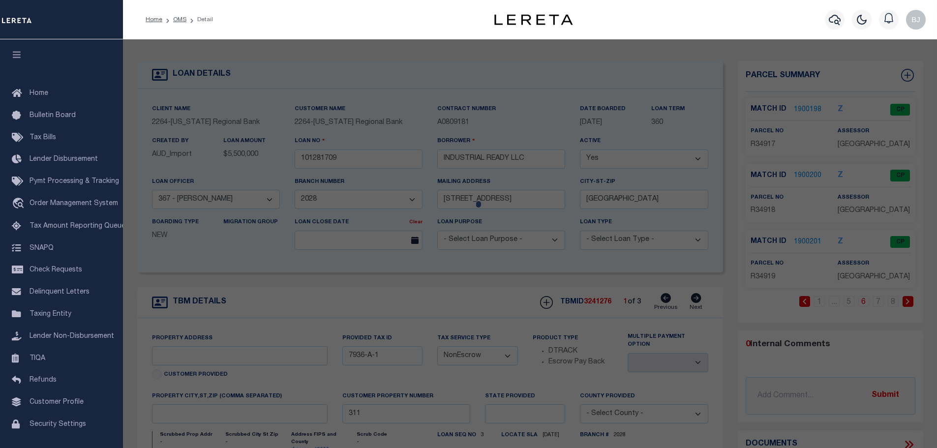
checkbox input "false"
select select "CP"
select select "099"
type input "INDUSTRIAL READY LLC"
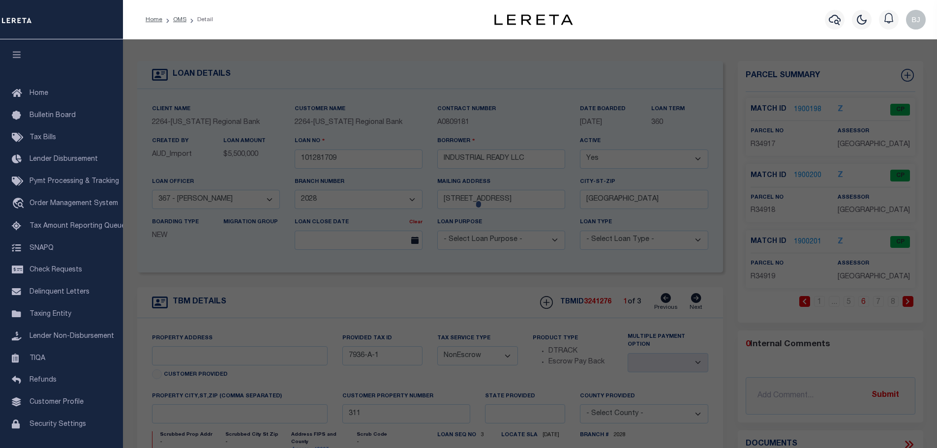
select select
type input "1806 HWY 35 N APT D-2"
type input "ROCKPORT, TX 78382"
type textarea "VILLA DEL PALMAS , UNIT D-2 & 1/24 INT. COMMON ELEMENTS"
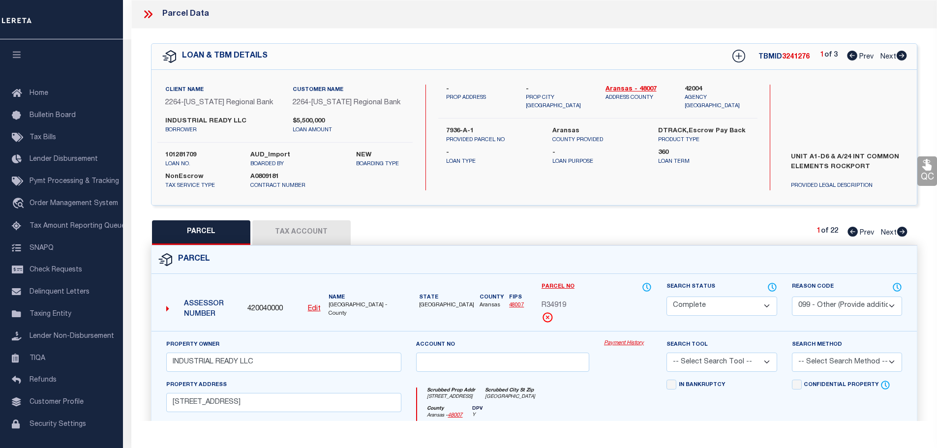
click at [633, 340] on link "Payment History" at bounding box center [628, 343] width 48 height 8
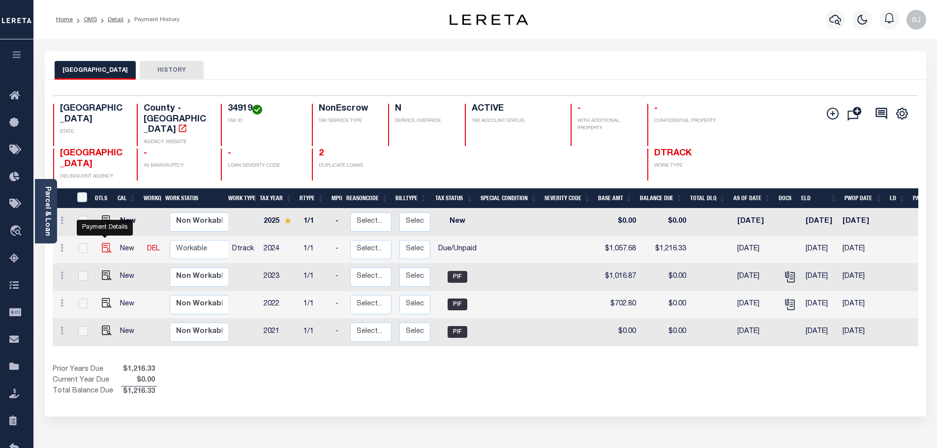
click at [103, 243] on img "" at bounding box center [107, 248] width 10 height 10
checkbox input "true"
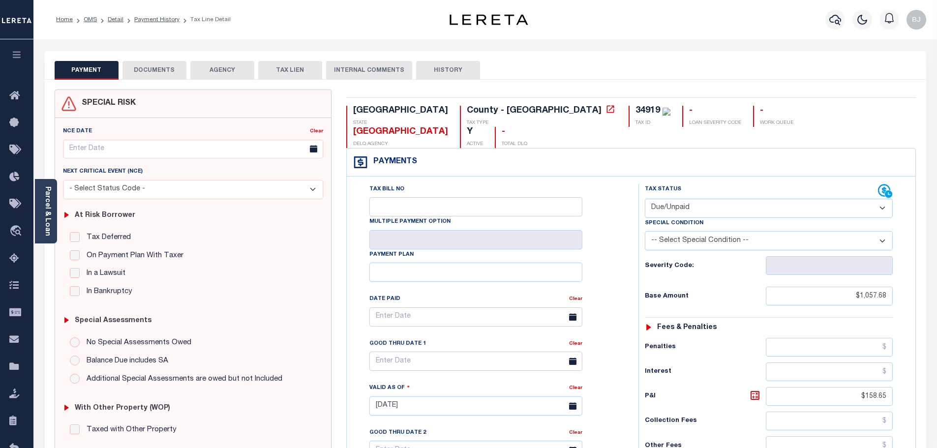
drag, startPoint x: 706, startPoint y: 185, endPoint x: 701, endPoint y: 195, distance: 10.6
click at [706, 199] on select "- Select Status Code - Open Due/Unpaid Paid Incomplete No Tax Due Internal Refu…" at bounding box center [769, 208] width 248 height 19
select select "PYD"
click at [645, 199] on select "- Select Status Code - Open Due/Unpaid Paid Incomplete No Tax Due Internal Refu…" at bounding box center [769, 208] width 248 height 19
type input "[DATE]"
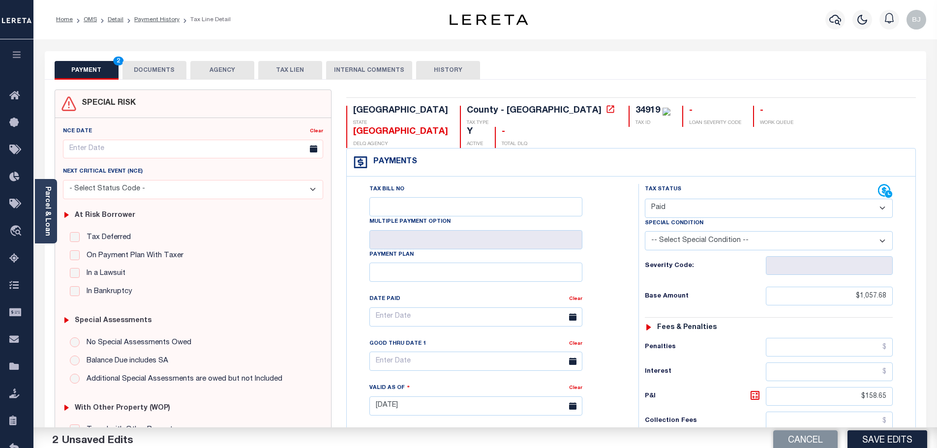
scroll to position [246, 0]
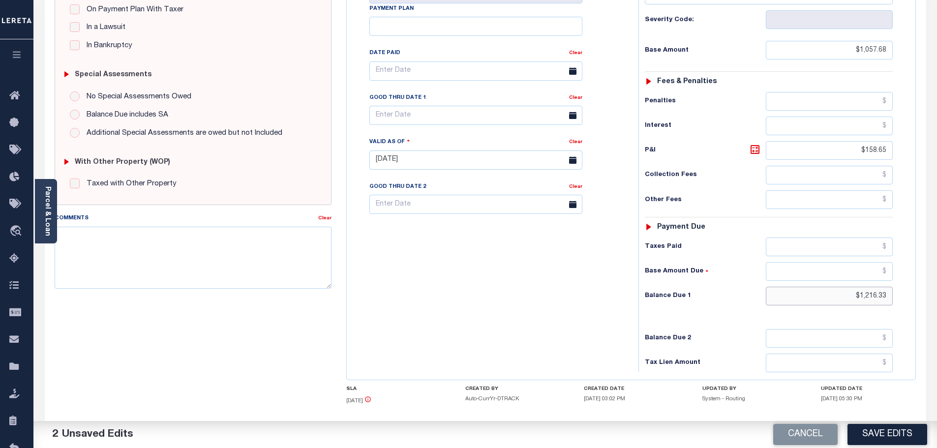
drag, startPoint x: 834, startPoint y: 273, endPoint x: 975, endPoint y: 273, distance: 140.7
click at [937, 273] on html "Home OMS Detail Payment History Tax Line Detail" at bounding box center [468, 127] width 937 height 746
type input "$0"
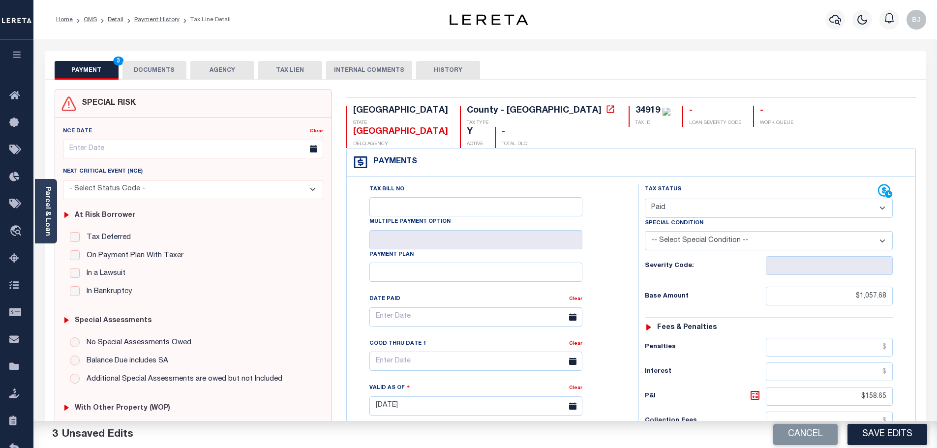
click at [155, 71] on button "DOCUMENTS" at bounding box center [155, 70] width 64 height 19
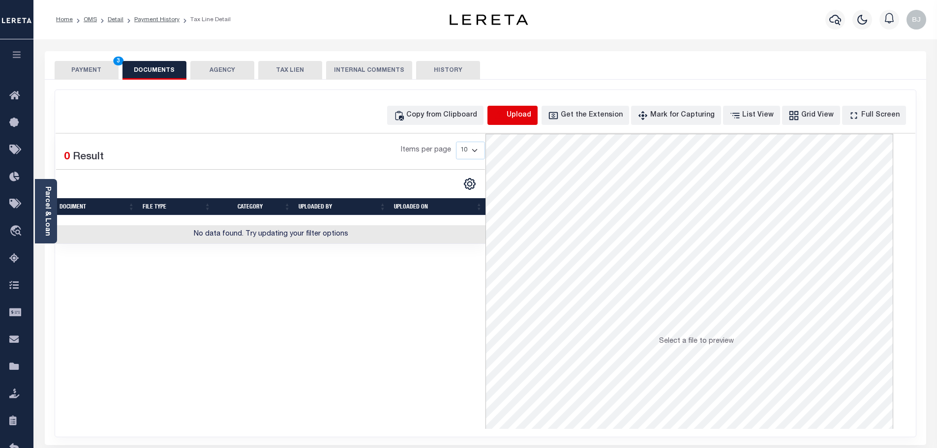
click at [505, 119] on icon "button" at bounding box center [499, 115] width 11 height 11
select select "POP"
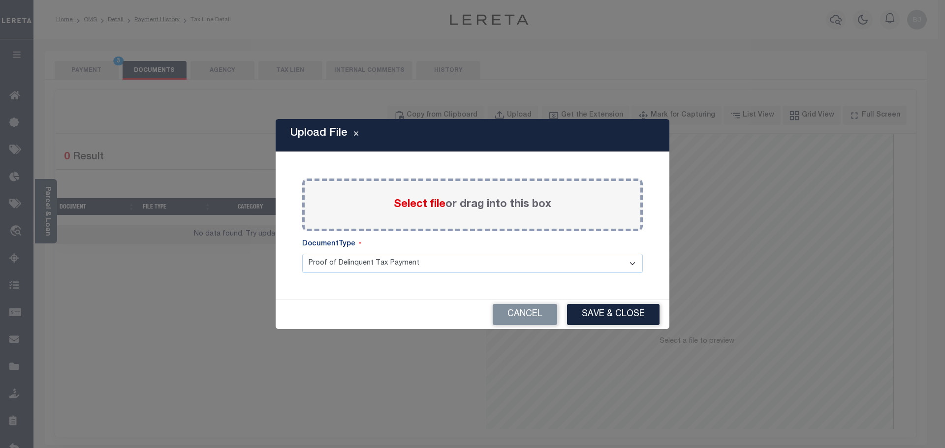
click at [432, 205] on span "Select file" at bounding box center [420, 204] width 52 height 11
click at [0, 0] on input "Select file or drag into this box" at bounding box center [0, 0] width 0 height 0
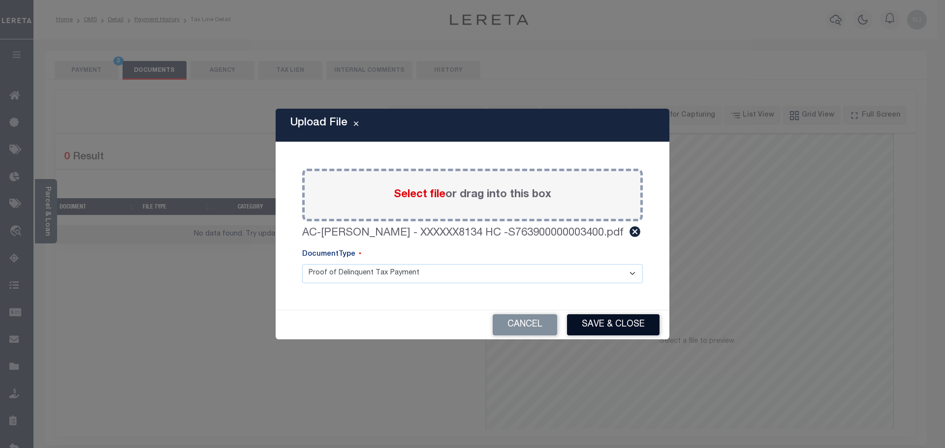
click at [627, 325] on button "Save & Close" at bounding box center [613, 324] width 92 height 21
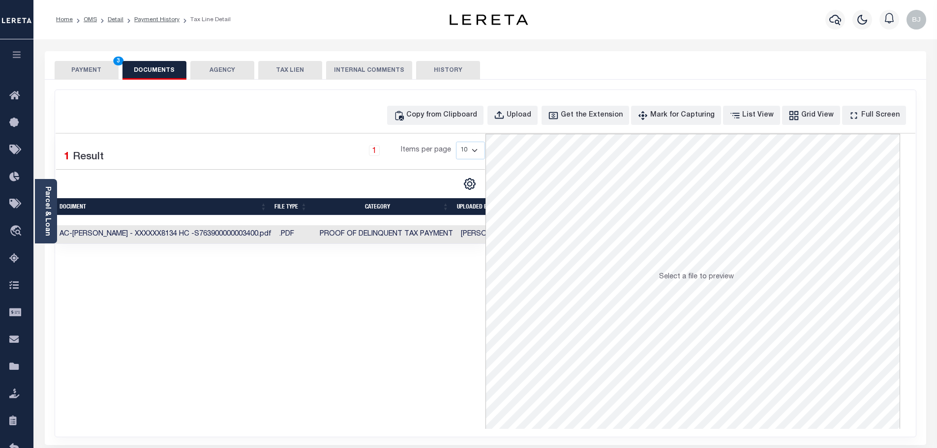
click at [71, 74] on button "PAYMENT 3" at bounding box center [87, 70] width 64 height 19
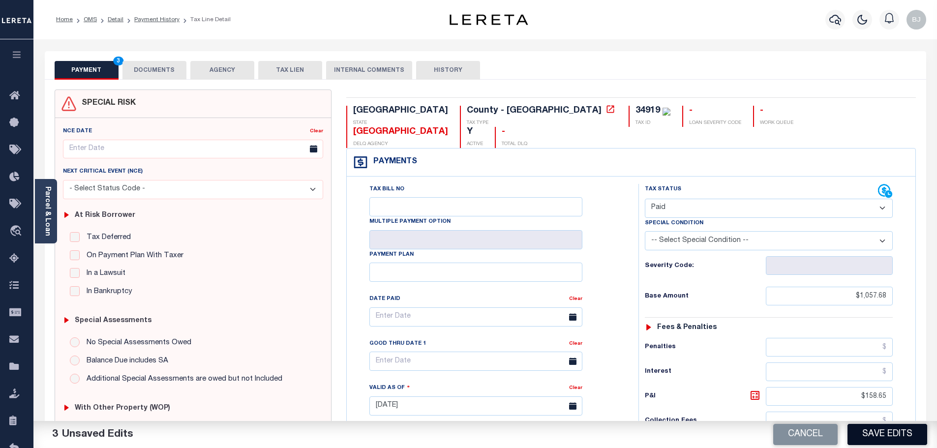
click at [900, 427] on button "Save Edits" at bounding box center [888, 434] width 80 height 21
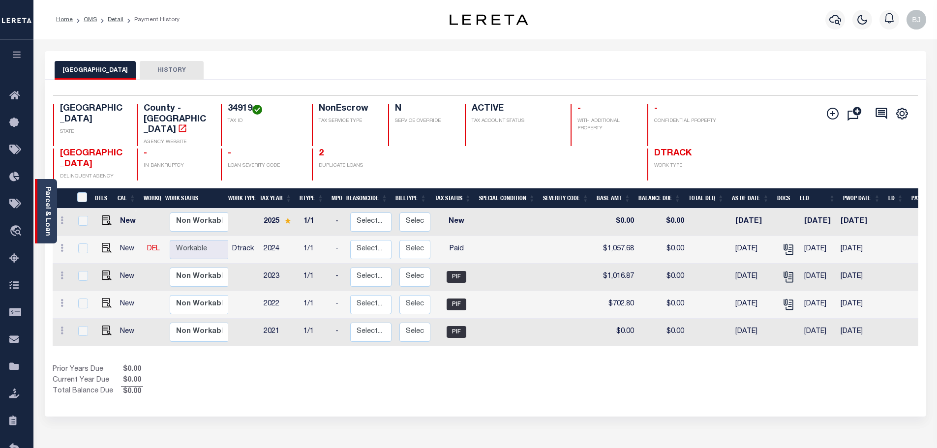
click at [38, 222] on div "Parcel & Loan" at bounding box center [46, 211] width 22 height 64
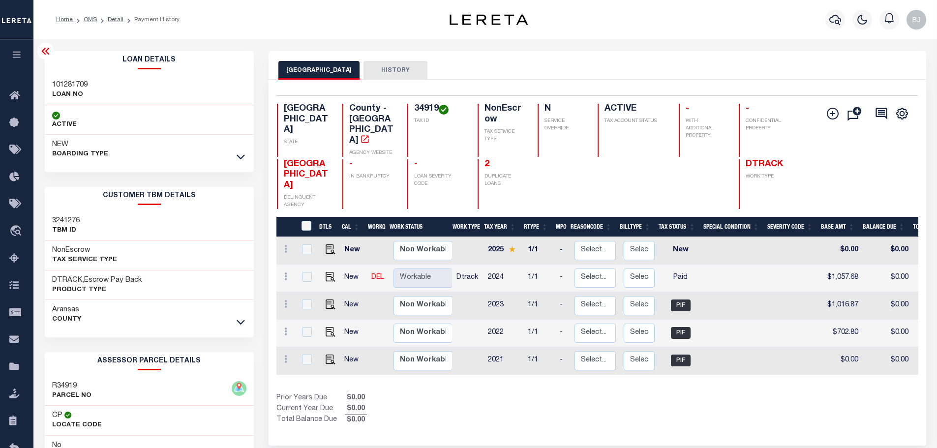
click at [67, 83] on h3 "101281709" at bounding box center [69, 85] width 35 height 10
drag, startPoint x: 67, startPoint y: 83, endPoint x: 820, endPoint y: 68, distance: 752.9
click at [69, 83] on h3 "101281709" at bounding box center [69, 85] width 35 height 10
copy h3 "101281709"
click at [832, 22] on icon "button" at bounding box center [836, 20] width 12 height 12
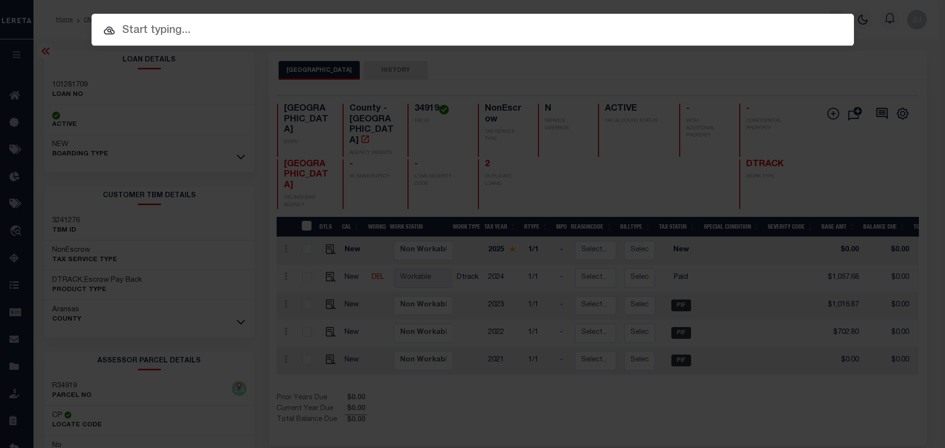
paste input "101281709"
type input "101281709"
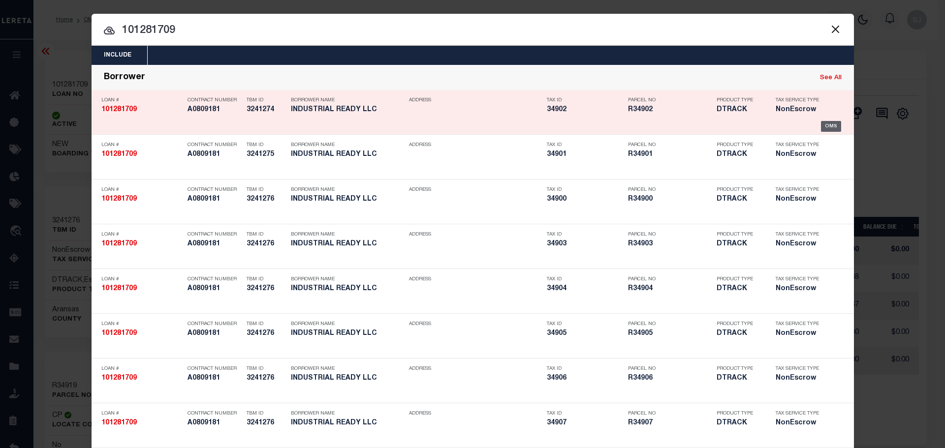
click at [824, 126] on div "OMS" at bounding box center [831, 126] width 20 height 11
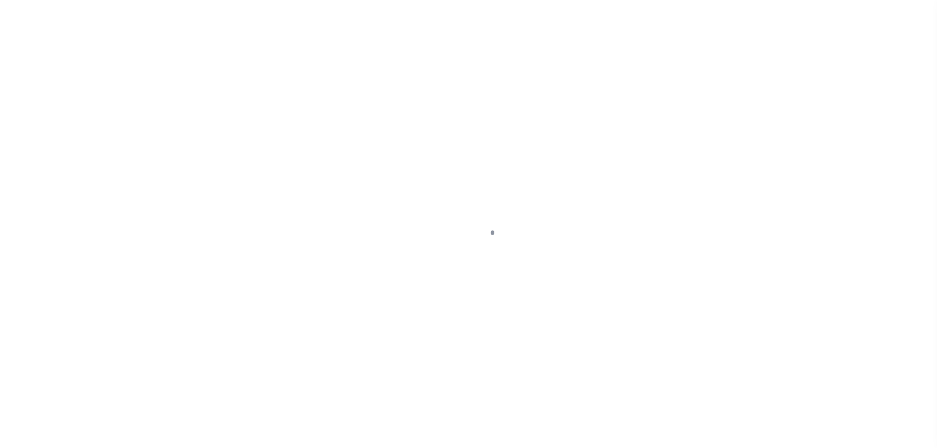
select select "23322"
select select "8414"
select select "NonEscrow"
type input "7936-A-3"
select select
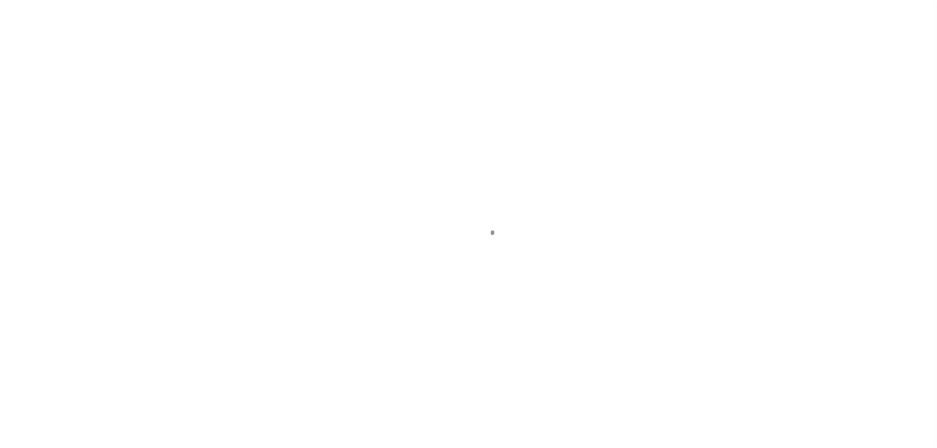
type input "311"
select select
type textarea "UNIT A1-D6 & A/24 INT COMMON ELEMENTS ROCKPORT"
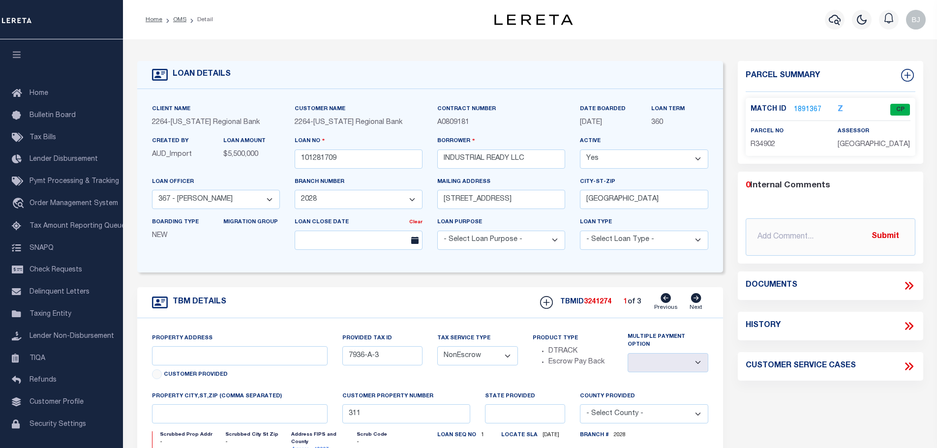
click at [698, 301] on icon at bounding box center [696, 298] width 11 height 10
type input "7936-A-2"
select select
click at [698, 301] on icon at bounding box center [696, 298] width 11 height 10
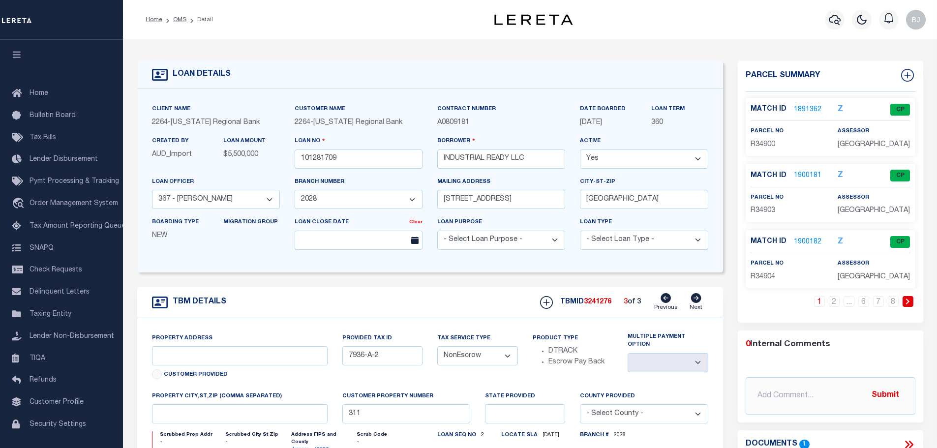
type input "7936-A-1"
select select
click at [908, 299] on icon at bounding box center [908, 302] width 4 height 6
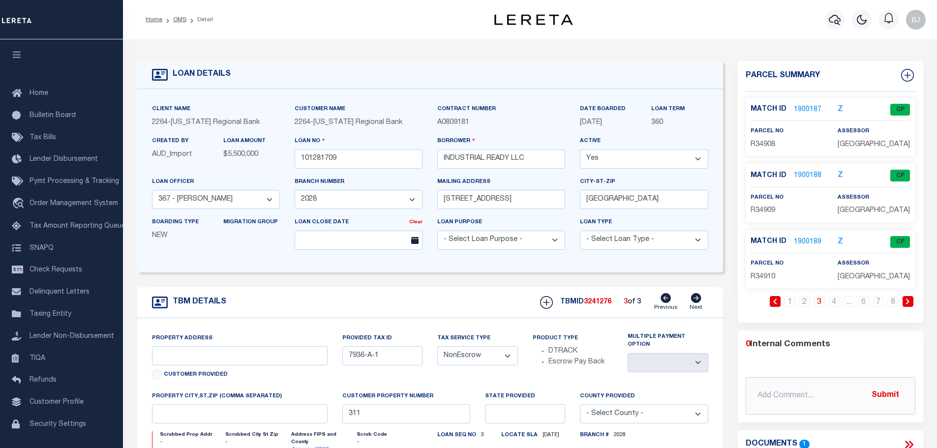
click at [908, 299] on icon at bounding box center [908, 302] width 4 height 6
click at [800, 109] on link "1900202" at bounding box center [808, 110] width 28 height 10
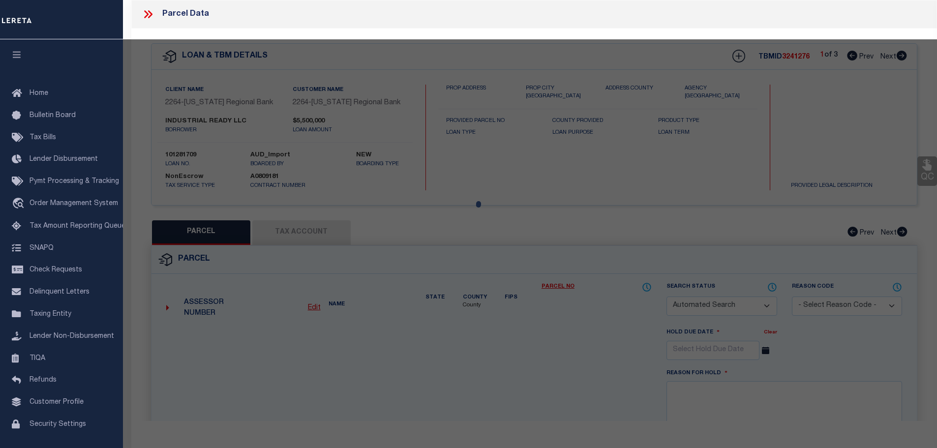
checkbox input "false"
select select "CP"
select select "099"
type input "INDUSTRIAL READY LLC"
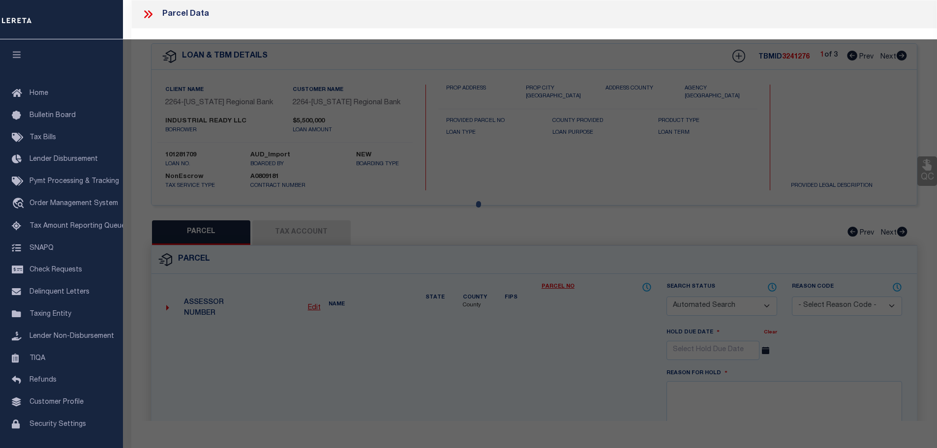
select select
type input "1806 HWY 35 N APT D-3"
type input "[GEOGRAPHIC_DATA]"
type textarea "VILLA DEL PALMAS , UNIT D-3 & 1/24 INT. COMMON ELEMENTS"
type textarea "COMPLETED BASED ON THE LEGAL PROVIDED,"
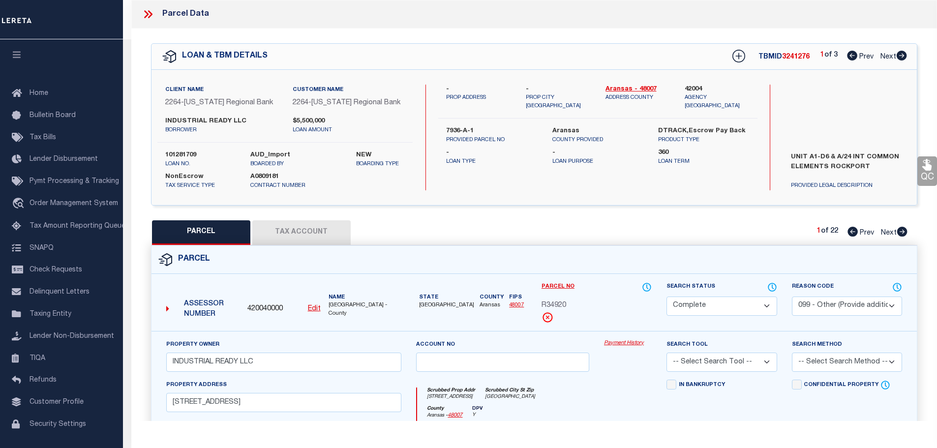
click at [616, 342] on link "Payment History" at bounding box center [628, 343] width 48 height 8
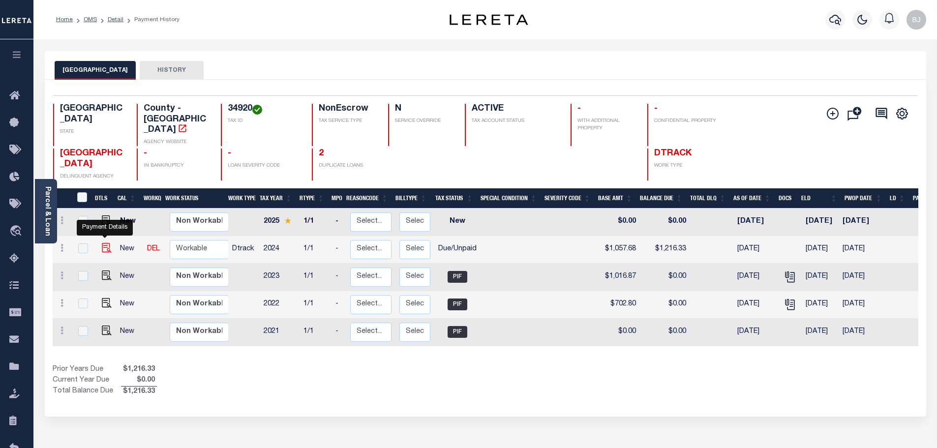
click at [102, 243] on img "" at bounding box center [107, 248] width 10 height 10
checkbox input "true"
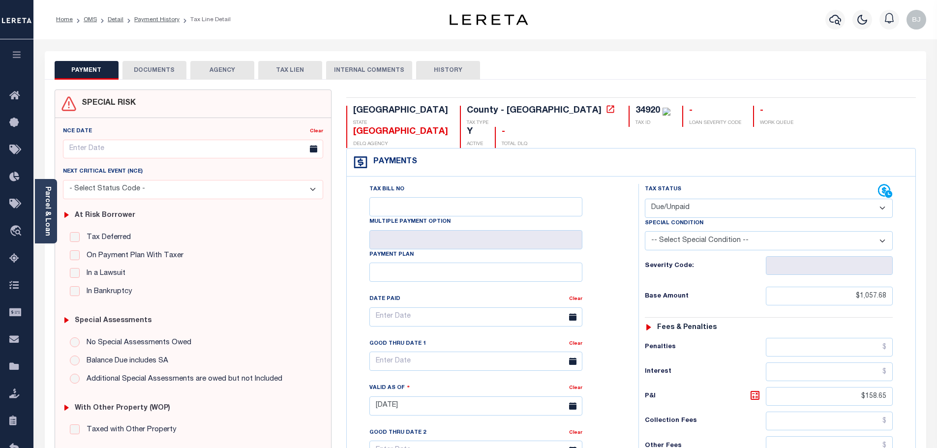
click at [681, 199] on select "- Select Status Code - Open Due/Unpaid Paid Incomplete No Tax Due Internal Refu…" at bounding box center [769, 208] width 248 height 19
select select "PYD"
click at [645, 199] on select "- Select Status Code - Open Due/Unpaid Paid Incomplete No Tax Due Internal Refu…" at bounding box center [769, 208] width 248 height 19
type input "[DATE]"
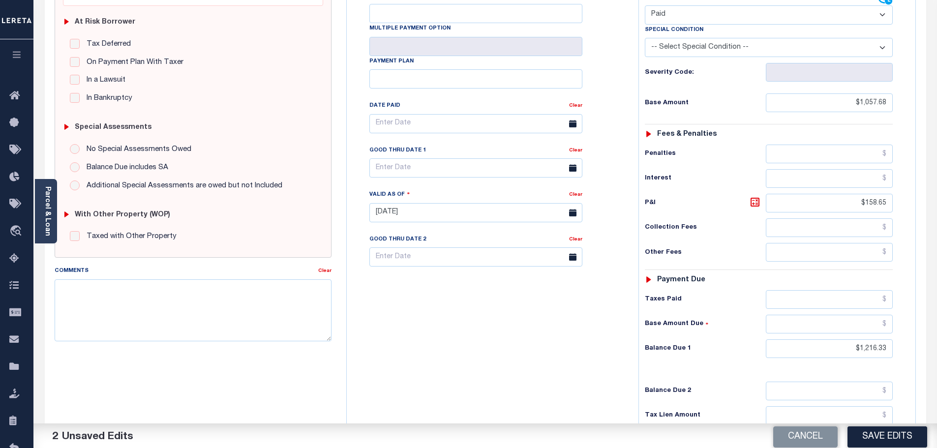
scroll to position [246, 0]
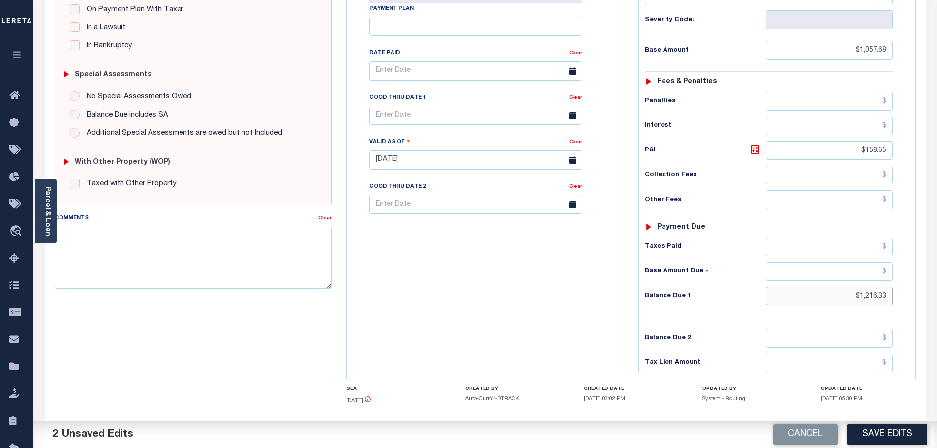
drag, startPoint x: 839, startPoint y: 280, endPoint x: 1003, endPoint y: 290, distance: 164.2
click at [937, 290] on html "Home OMS Detail Payment History Tax Line Detail" at bounding box center [468, 127] width 937 height 746
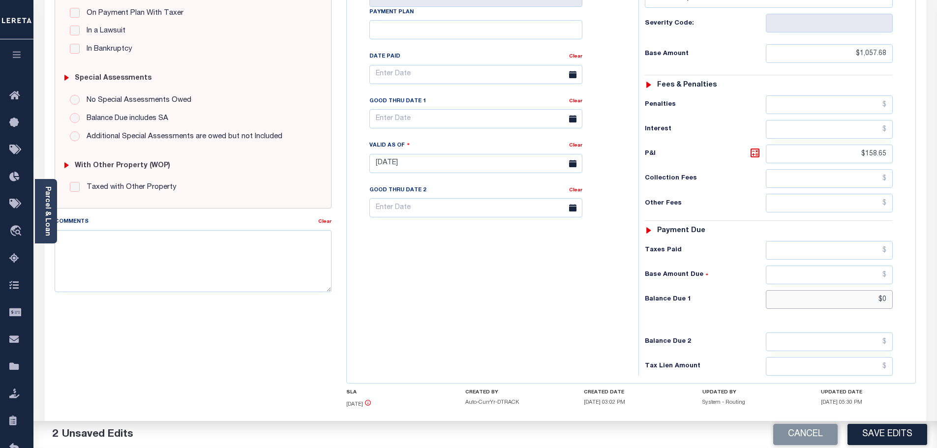
scroll to position [0, 0]
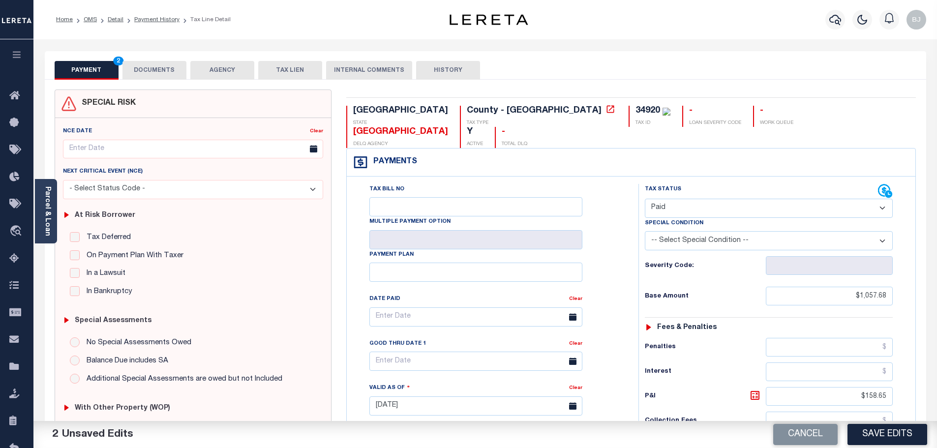
type input "$0.00"
click at [145, 72] on button "DOCUMENTS" at bounding box center [155, 70] width 64 height 19
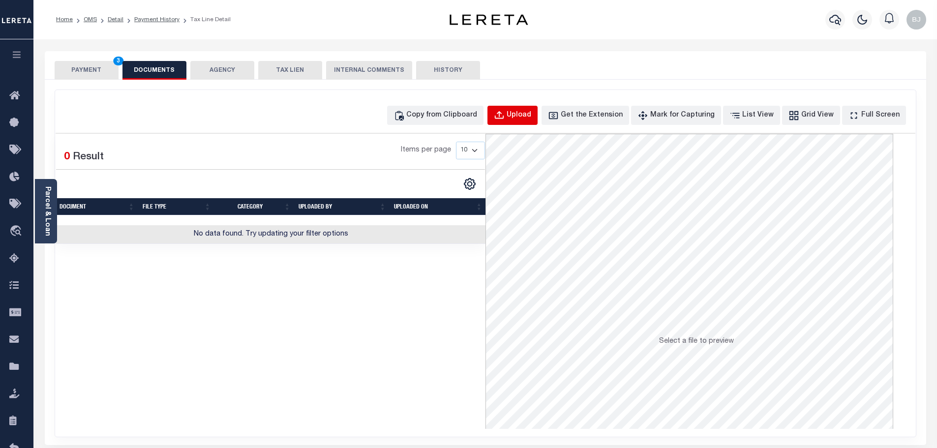
click at [528, 117] on div "Upload" at bounding box center [519, 115] width 25 height 11
select select "POP"
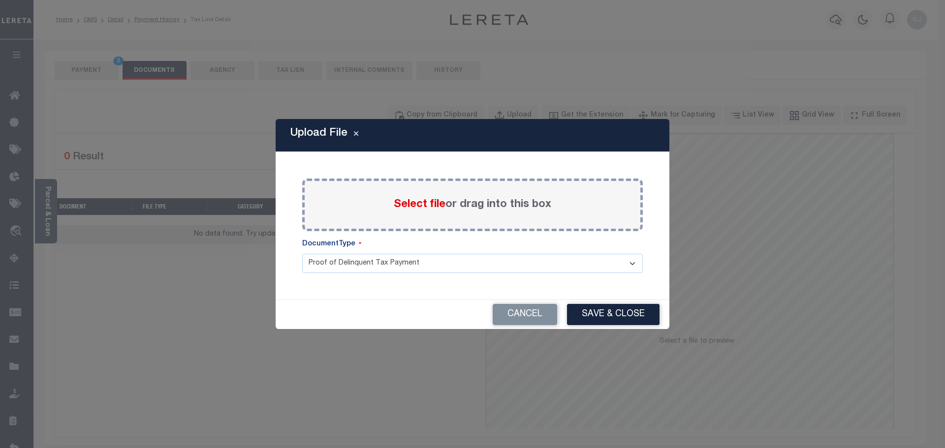
click at [430, 209] on span "Select file" at bounding box center [420, 204] width 52 height 11
click at [0, 0] on input "Select file or drag into this box" at bounding box center [0, 0] width 0 height 0
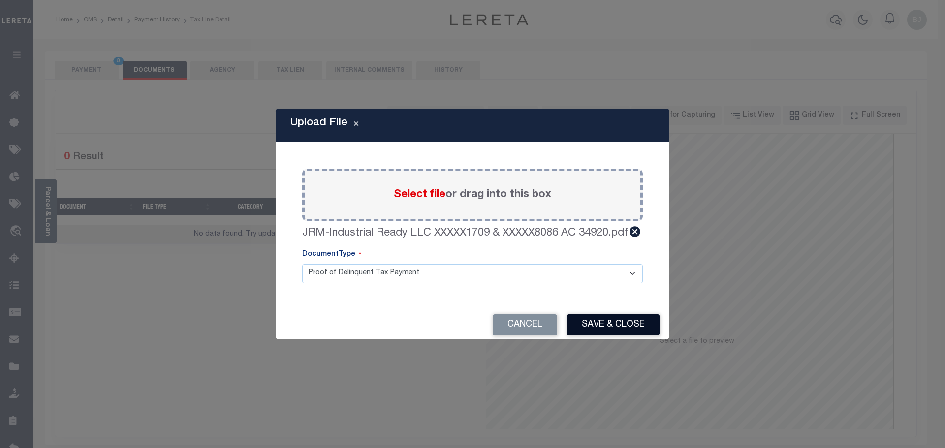
drag, startPoint x: 615, startPoint y: 324, endPoint x: 602, endPoint y: 320, distance: 13.4
click at [614, 324] on button "Save & Close" at bounding box center [613, 324] width 92 height 21
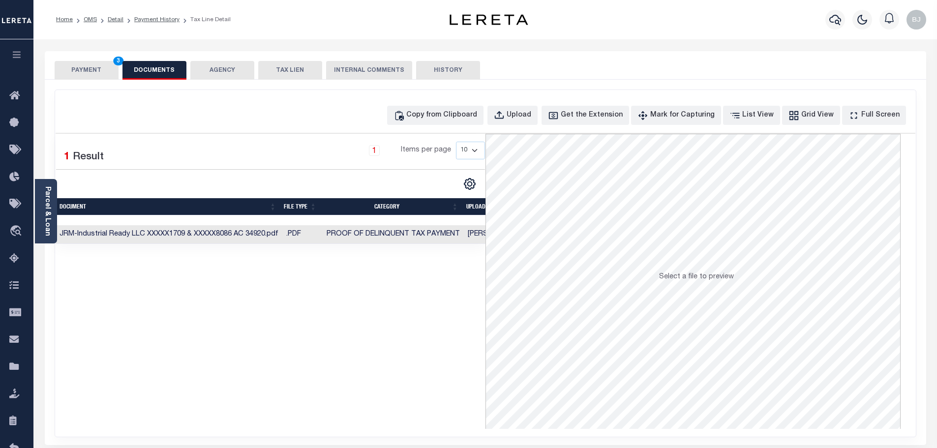
click at [88, 73] on button "PAYMENT 3" at bounding box center [87, 70] width 64 height 19
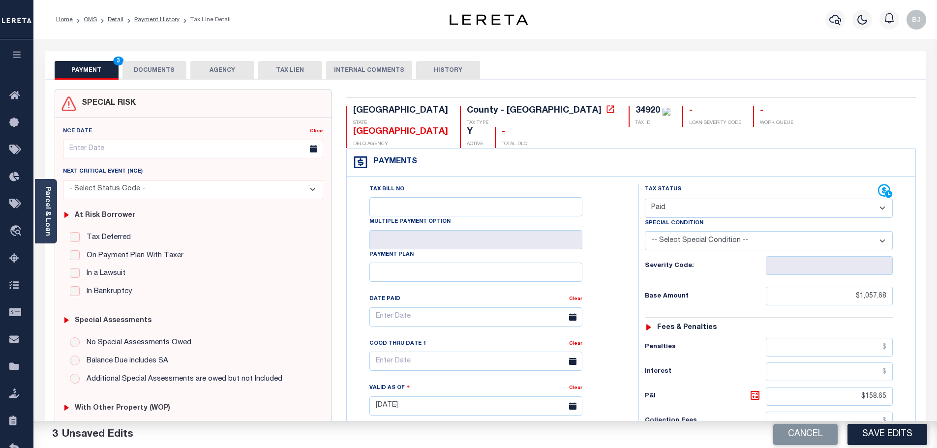
click at [876, 430] on button "Save Edits" at bounding box center [888, 434] width 80 height 21
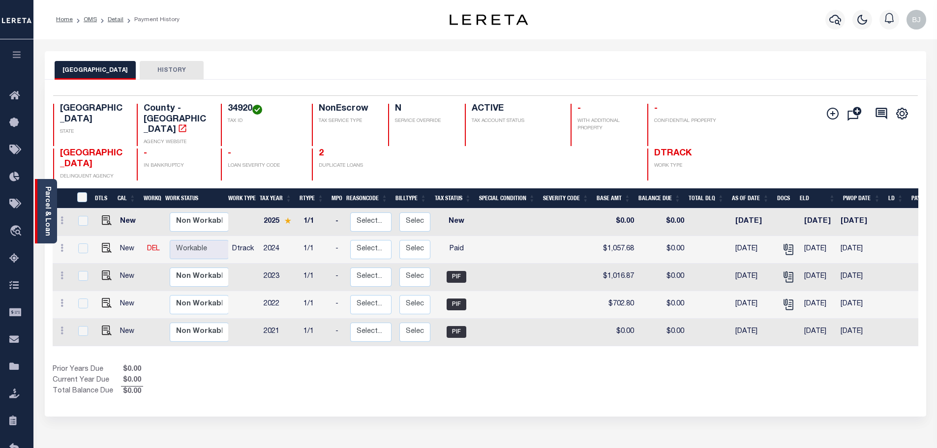
click at [48, 213] on link "Parcel & Loan" at bounding box center [47, 211] width 7 height 50
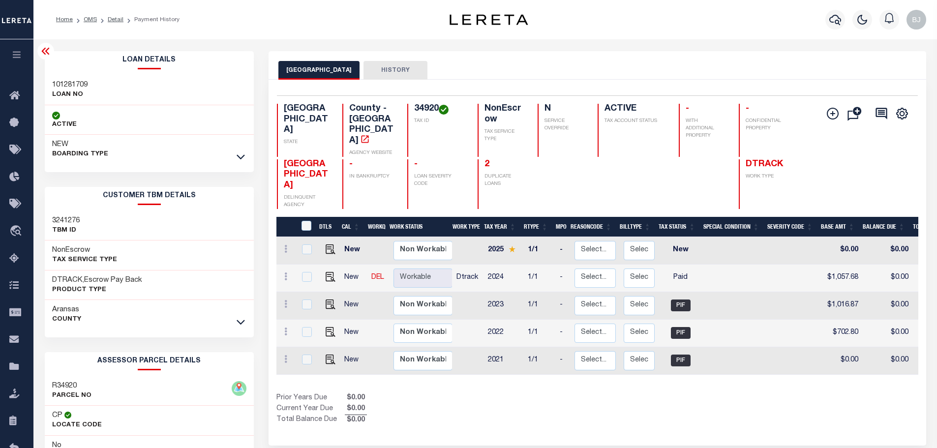
click at [74, 84] on h3 "101281709" at bounding box center [69, 85] width 35 height 10
copy h3 "101281709"
click at [837, 21] on icon "button" at bounding box center [836, 20] width 12 height 10
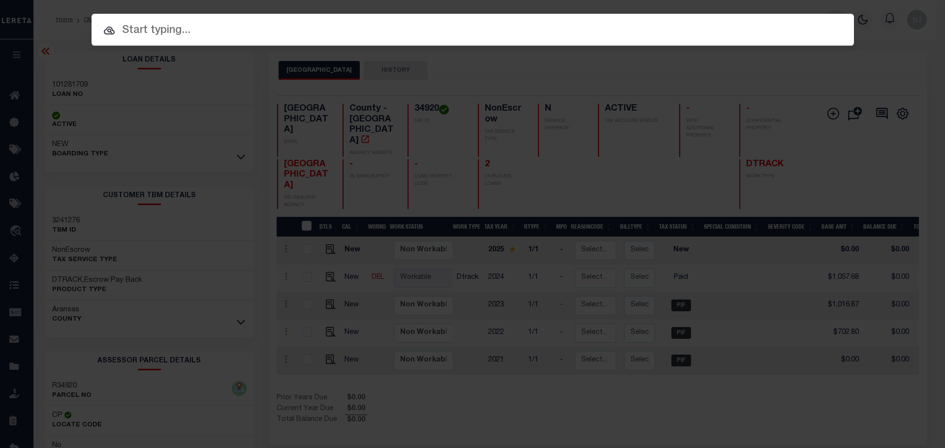
paste input "101281709"
type input "101281709"
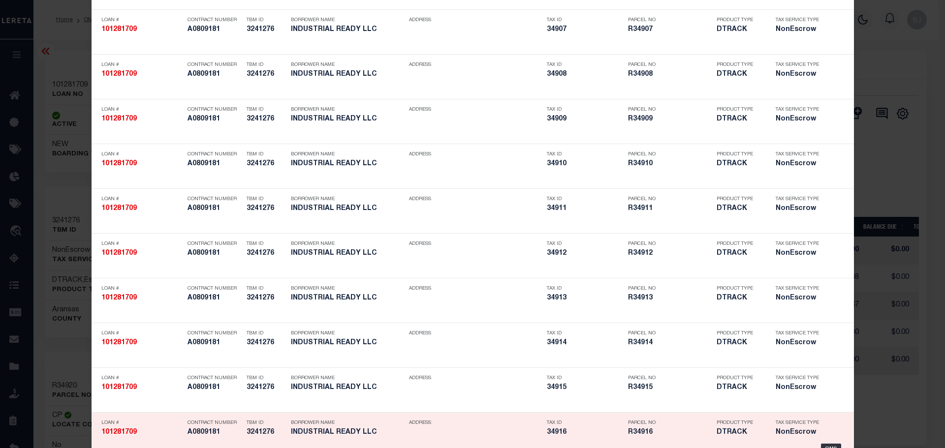
scroll to position [640, 0]
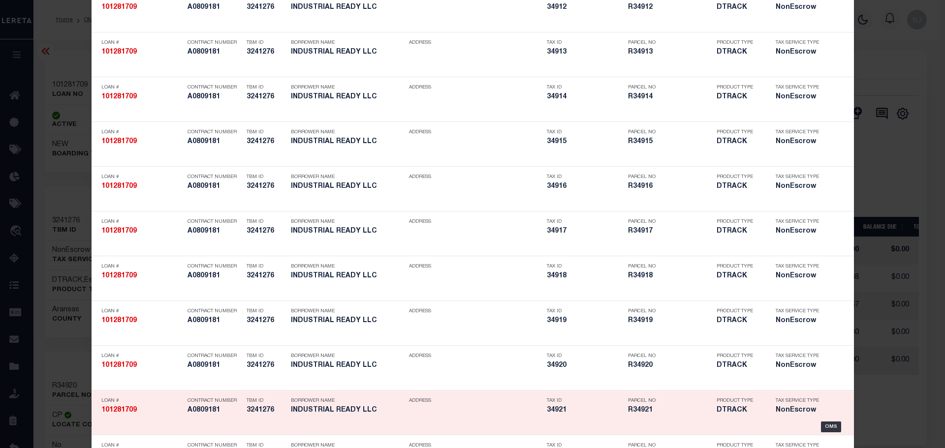
click at [677, 395] on div "Parcel No R34921" at bounding box center [670, 407] width 84 height 29
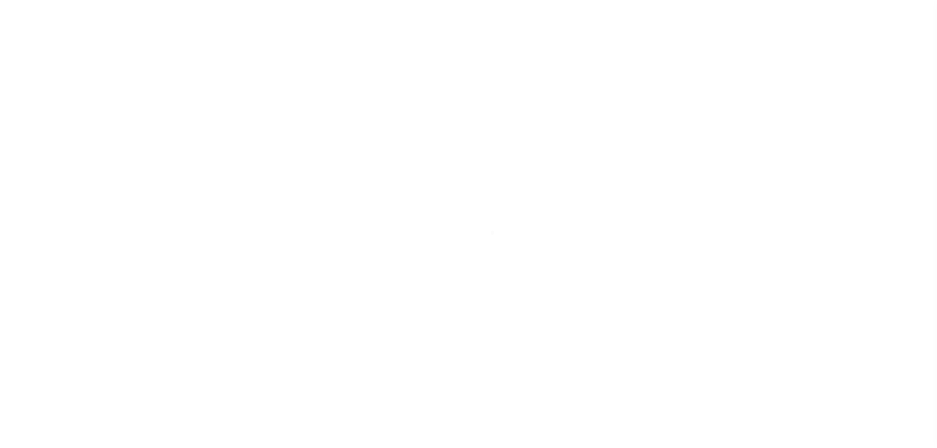
select select "23322"
select select "8414"
select select "NonEscrow"
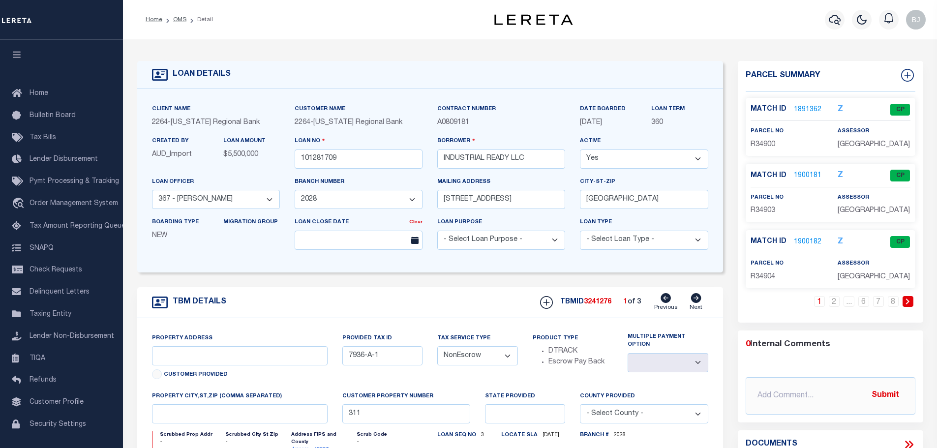
click at [911, 299] on link at bounding box center [908, 301] width 11 height 11
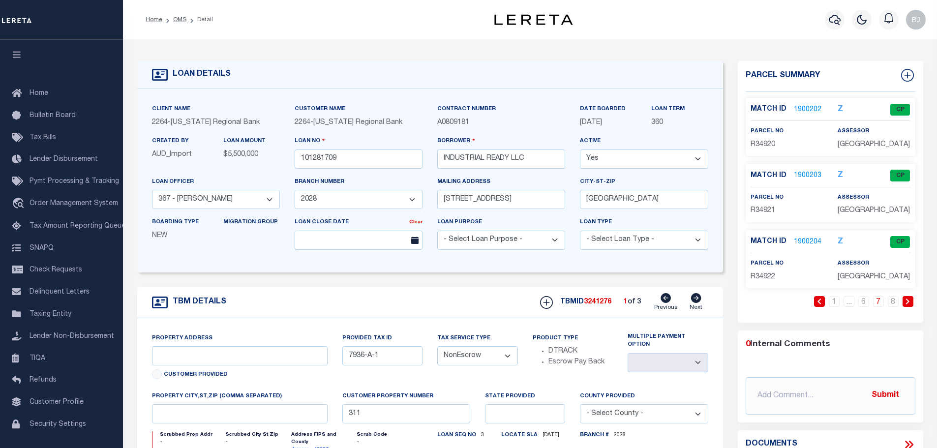
click at [911, 299] on link at bounding box center [908, 301] width 11 height 11
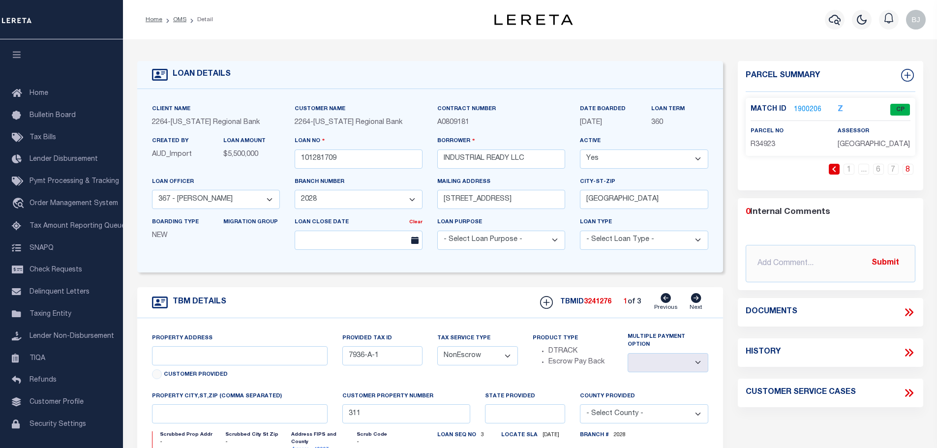
click at [831, 168] on link at bounding box center [834, 169] width 11 height 11
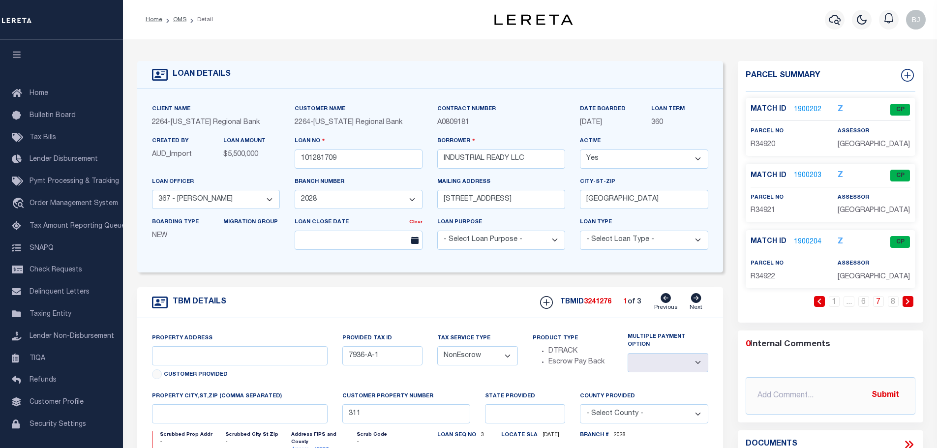
click at [810, 172] on link "1900203" at bounding box center [808, 176] width 28 height 10
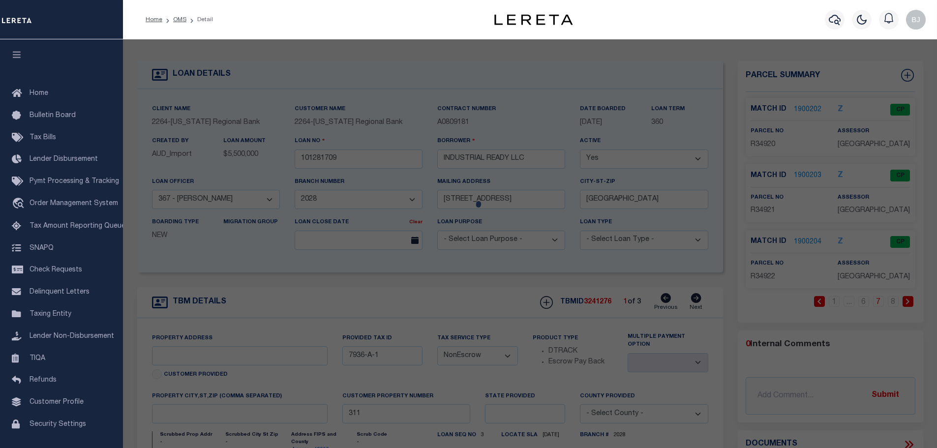
checkbox input "false"
select select "CP"
select select "099"
type input "INDUSTRIAL READY LLC"
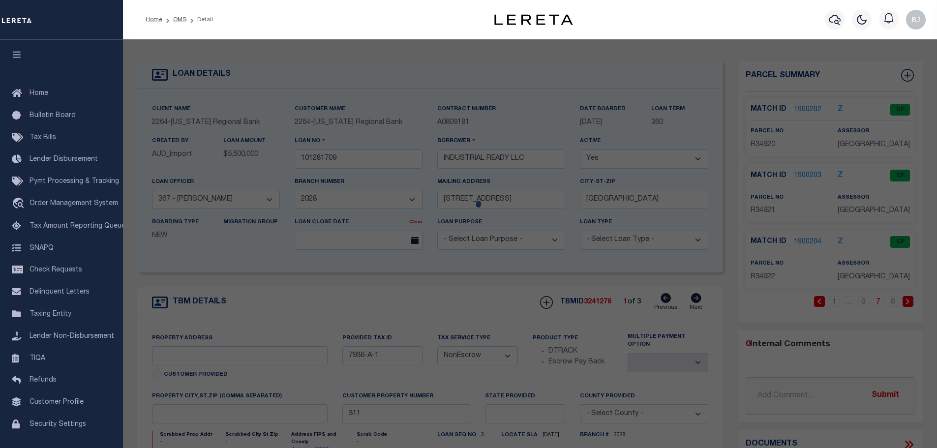
select select
type input "[STREET_ADDRESS]"
type input "ROCKPORT, TX 78382"
type textarea "[GEOGRAPHIC_DATA] , UNIT D-4 & 1/24 INT. COMMON ELEMENTS"
type textarea "COMPLETED BASED ON THE LEGAL PROVIDED,"
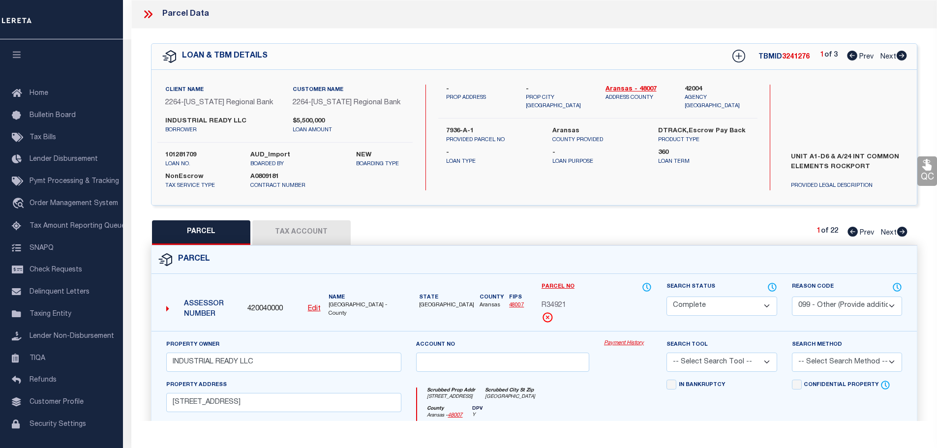
click at [632, 342] on link "Payment History" at bounding box center [628, 343] width 48 height 8
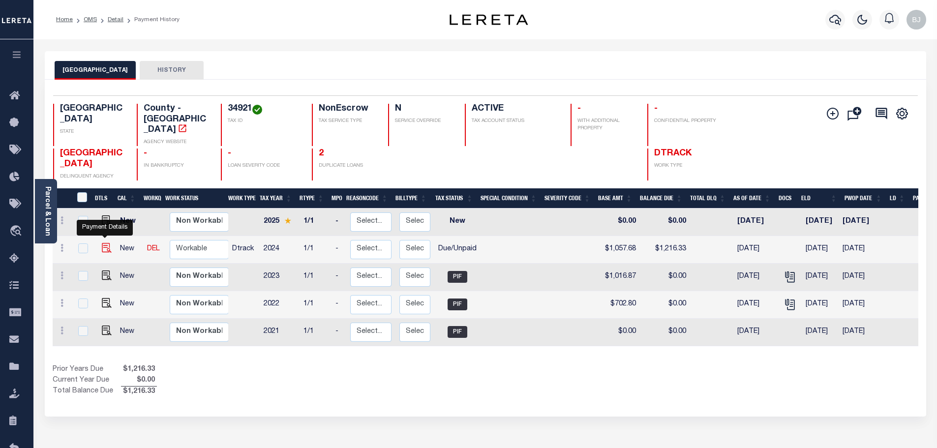
click at [107, 243] on img "" at bounding box center [107, 248] width 10 height 10
checkbox input "true"
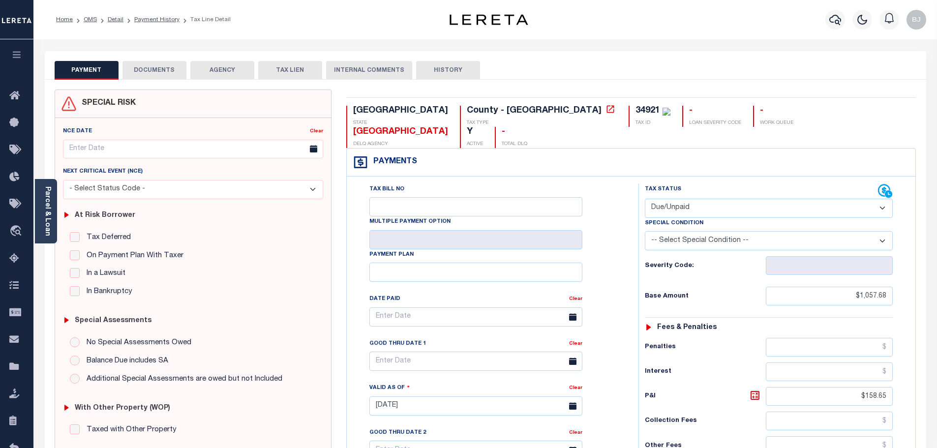
click at [712, 199] on select "- Select Status Code - Open Due/Unpaid Paid Incomplete No Tax Due Internal Refu…" at bounding box center [769, 208] width 248 height 19
select select "PYD"
click at [645, 199] on select "- Select Status Code - Open Due/Unpaid Paid Incomplete No Tax Due Internal Refu…" at bounding box center [769, 208] width 248 height 19
type input "[DATE]"
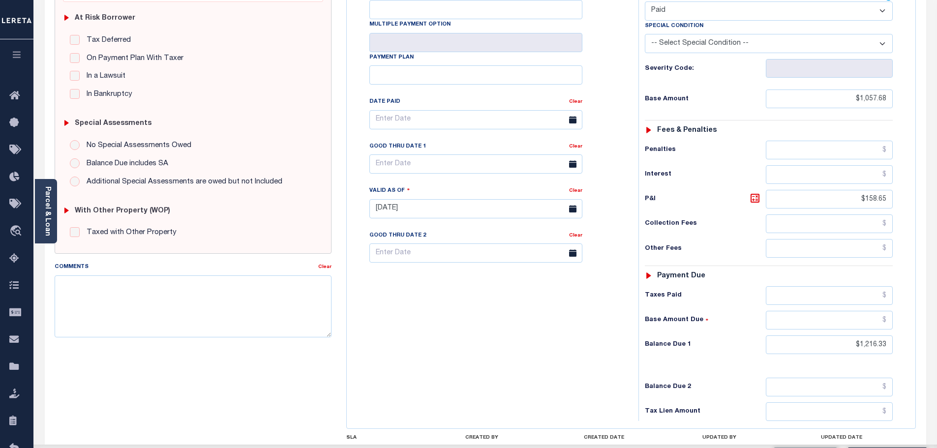
scroll to position [246, 0]
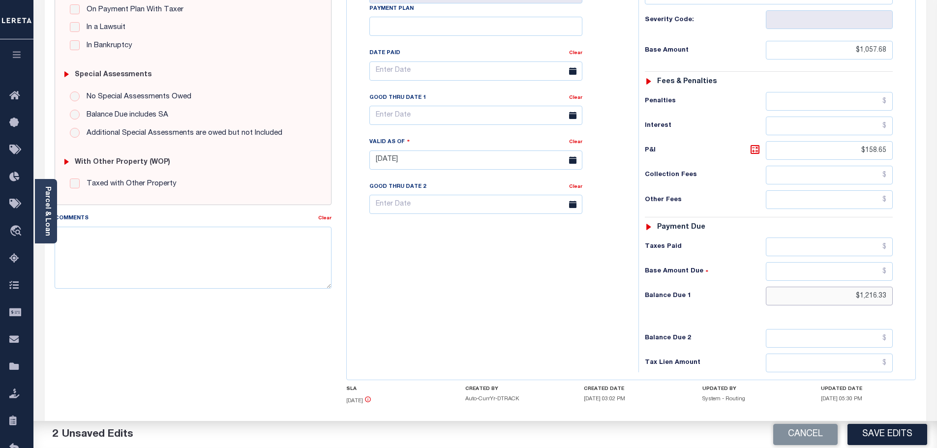
drag, startPoint x: 867, startPoint y: 274, endPoint x: 662, endPoint y: 276, distance: 205.2
click at [937, 265] on html "Home OMS Detail Payment History Tax Line Detail" at bounding box center [468, 127] width 937 height 746
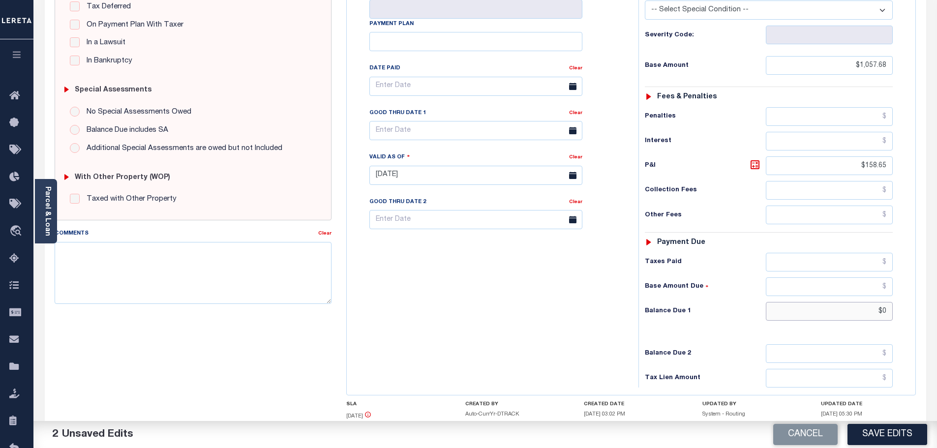
scroll to position [0, 0]
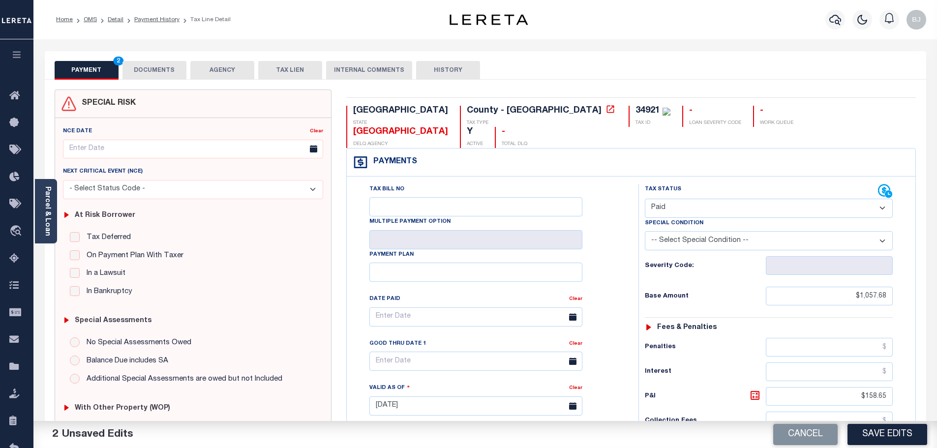
type input "$0.00"
drag, startPoint x: 152, startPoint y: 68, endPoint x: 159, endPoint y: 68, distance: 7.4
click at [153, 68] on button "DOCUMENTS" at bounding box center [155, 70] width 64 height 19
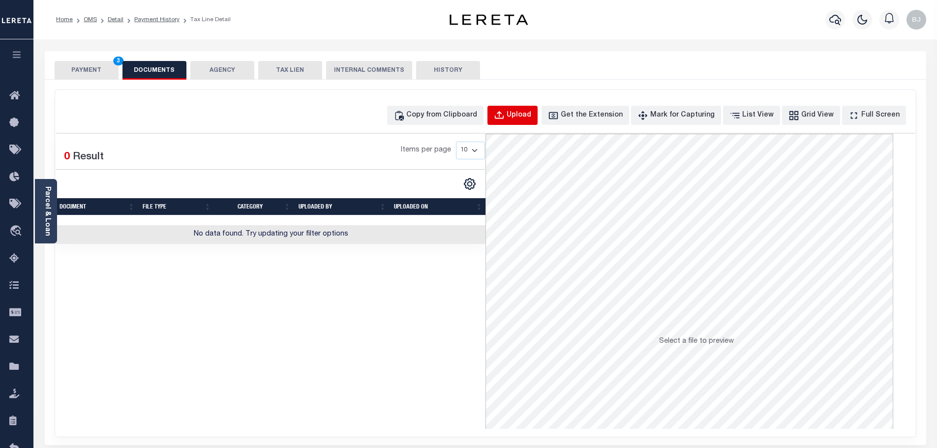
click at [531, 114] on div "Upload" at bounding box center [519, 115] width 25 height 11
select select "POP"
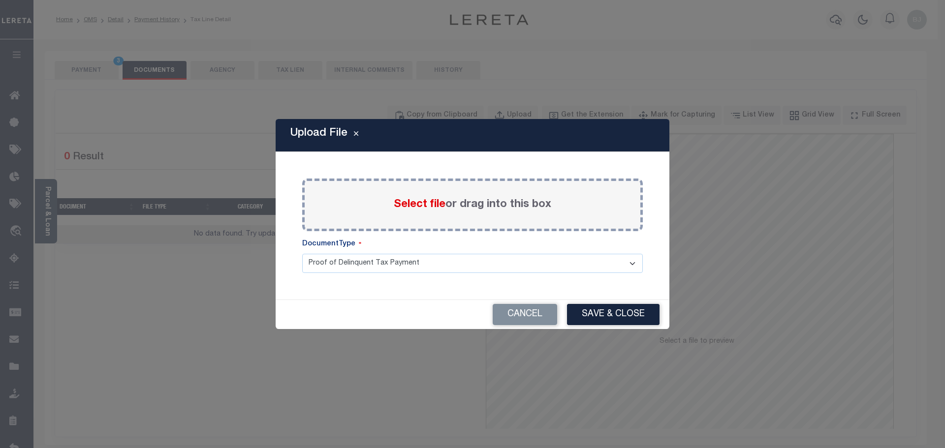
click at [417, 208] on span "Select file" at bounding box center [420, 204] width 52 height 11
click at [0, 0] on input "Select file or drag into this box" at bounding box center [0, 0] width 0 height 0
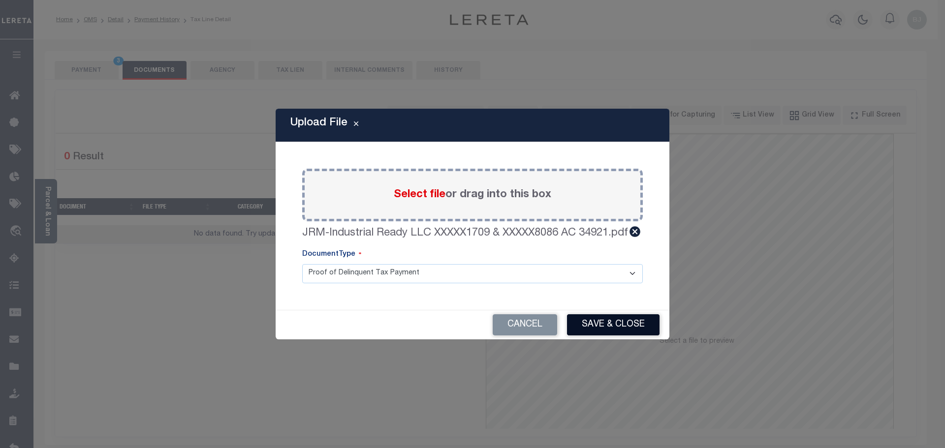
click at [603, 335] on button "Save & Close" at bounding box center [613, 324] width 92 height 21
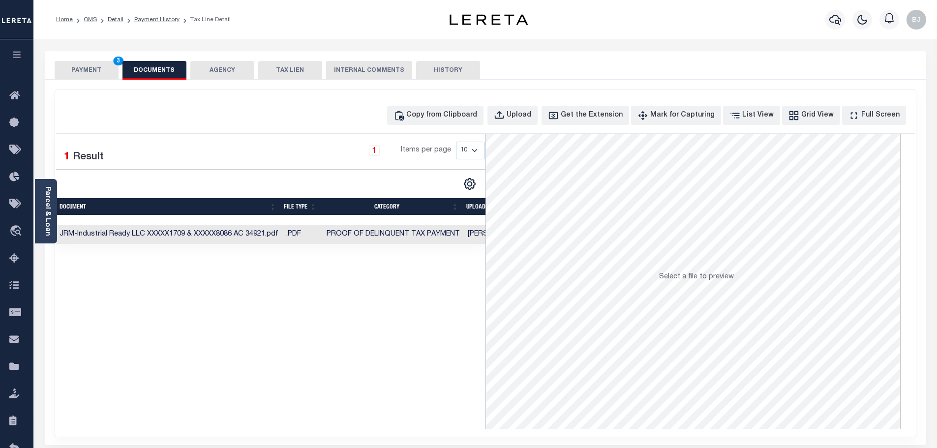
click at [72, 71] on button "PAYMENT 3" at bounding box center [87, 70] width 64 height 19
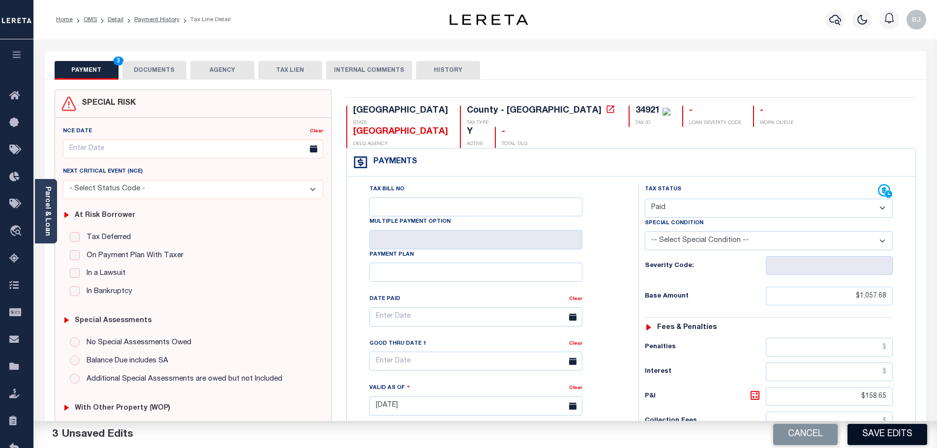
click at [887, 433] on button "Save Edits" at bounding box center [888, 434] width 80 height 21
checkbox input "false"
type input "$1,057.68"
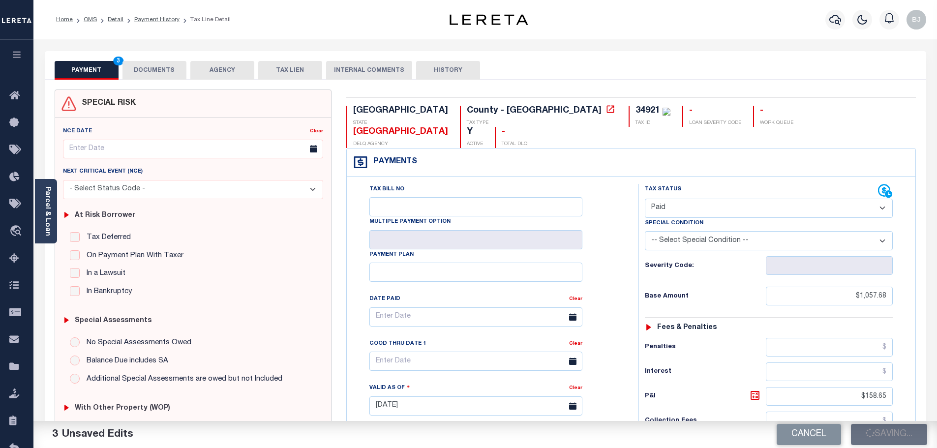
type input "$158.65"
type input "$0"
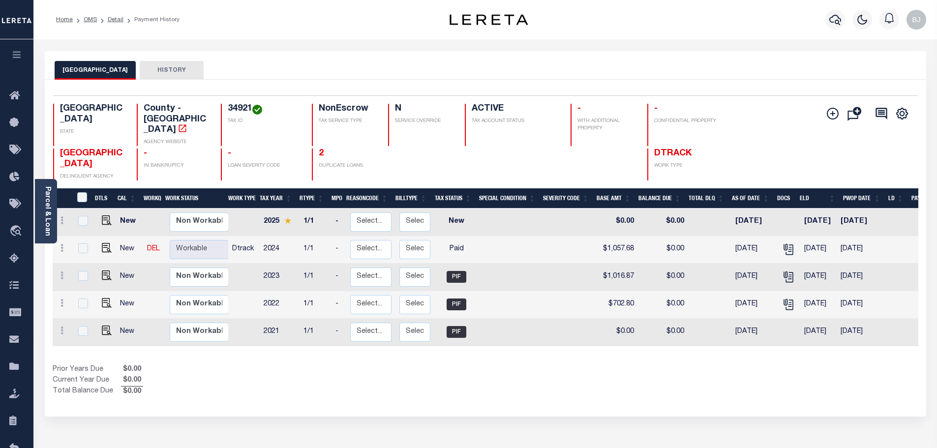
click at [52, 224] on div "Parcel & Loan" at bounding box center [46, 211] width 22 height 64
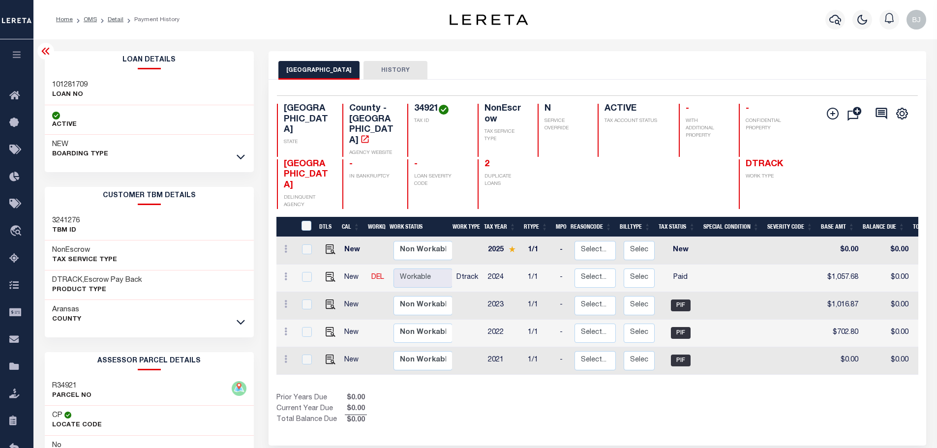
click at [68, 80] on h3 "101281709" at bounding box center [69, 85] width 35 height 10
copy h3 "101281709"
click at [840, 25] on icon "button" at bounding box center [836, 20] width 12 height 12
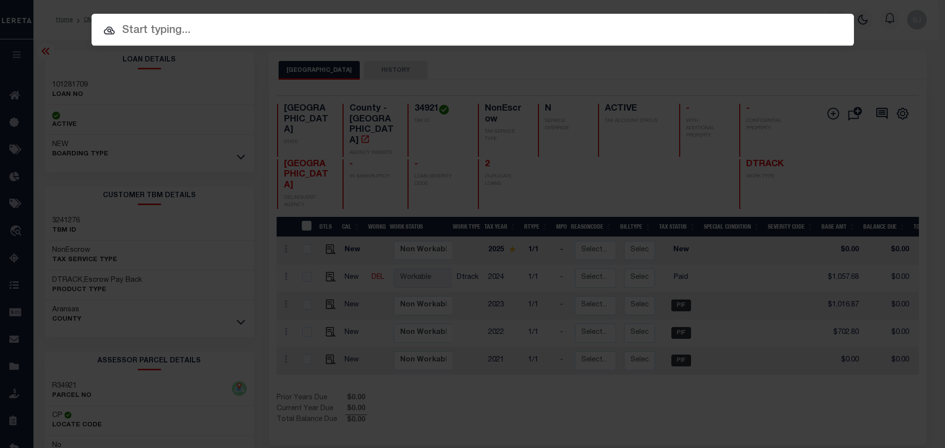
drag, startPoint x: 474, startPoint y: 38, endPoint x: 477, endPoint y: 25, distance: 14.1
click at [474, 38] on input "text" at bounding box center [473, 30] width 762 height 17
paste input "101281709"
type input "101281709"
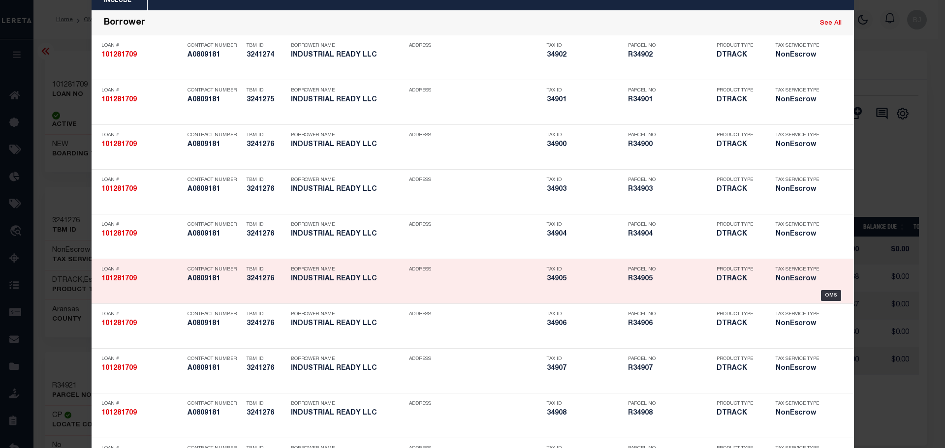
scroll to position [49, 0]
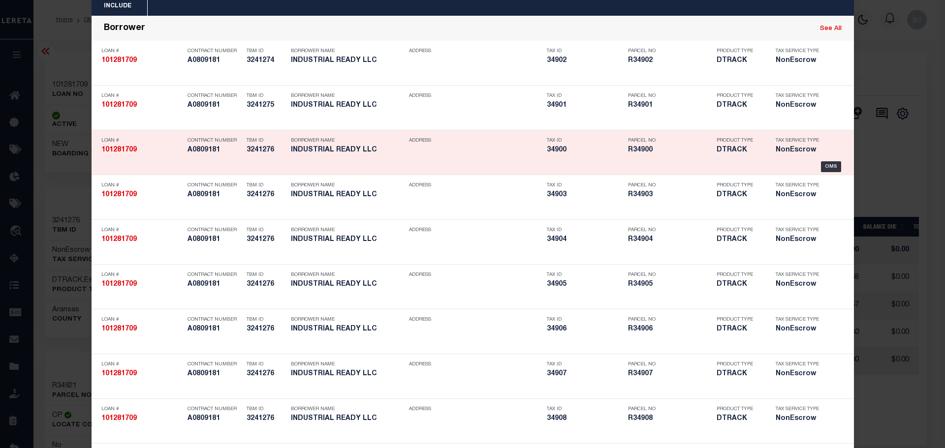
click at [709, 158] on div "Product Type DTRACK" at bounding box center [738, 147] width 59 height 29
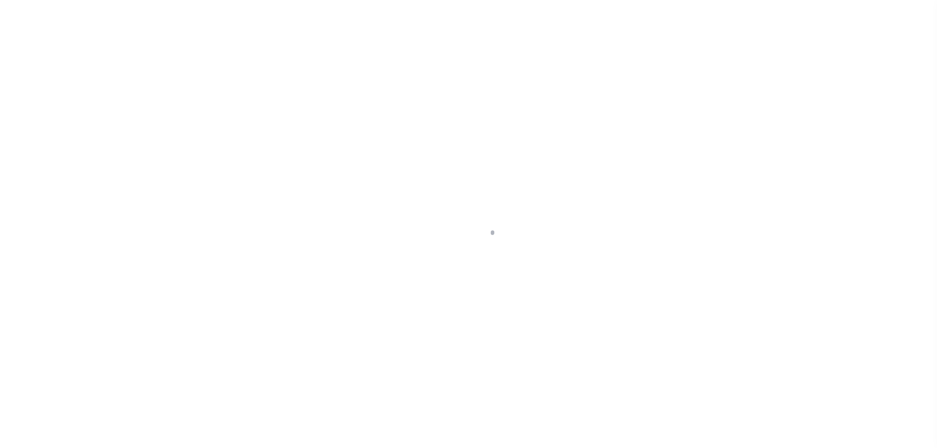
select select "NonEscrow"
type input "7936-A-1"
select select
type input "311"
select select
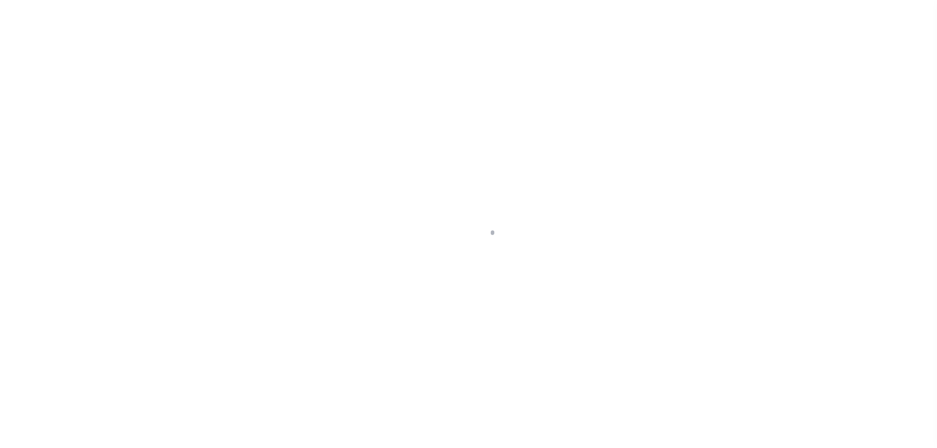
type textarea "UNIT A1-D6 & A/24 INT COMMON ELEMENTS ROCKPORT"
select select "23322"
select select "8414"
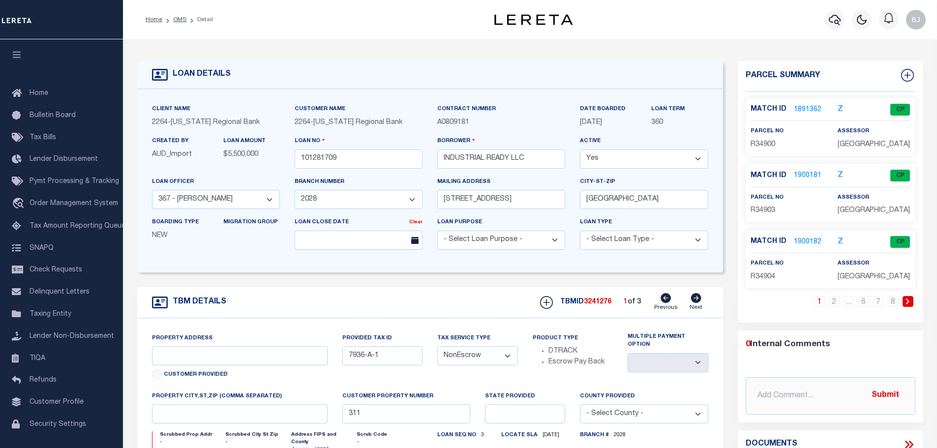
click at [813, 107] on link "1891362" at bounding box center [808, 110] width 28 height 10
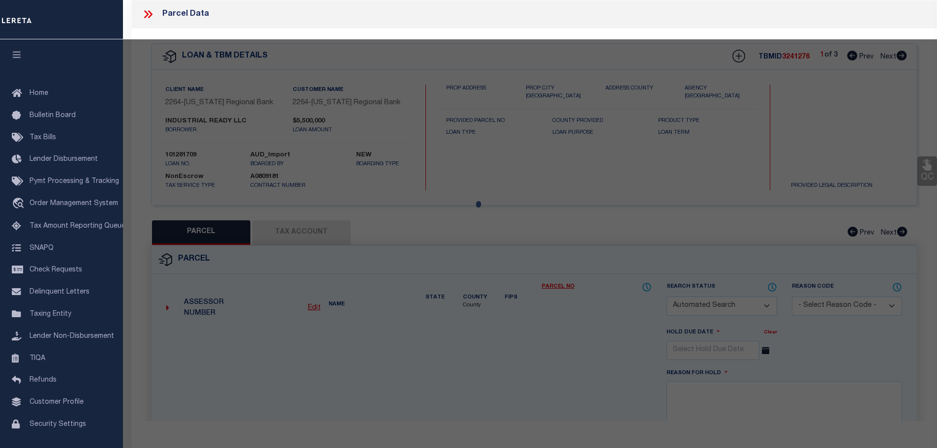
checkbox input "false"
select select "CP"
select select "099"
type input "INDUSTRIAL READY LLC"
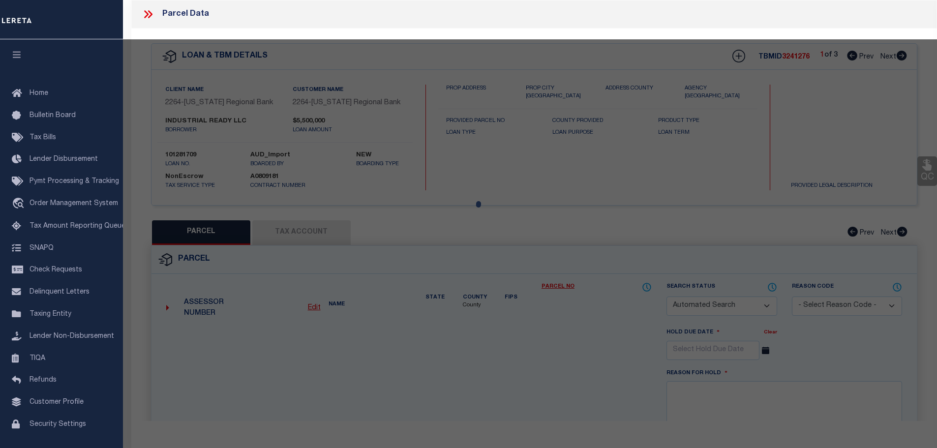
select select
type input "1806 HWY 35 N APT A-1"
type input "[GEOGRAPHIC_DATA]"
type textarea "[GEOGRAPHIC_DATA] , UNIT A-1 & 1/24 INT. COMMON ELEMENTS"
type textarea "COMPLETED BASED ON THE LEGAL PROVIDED,"
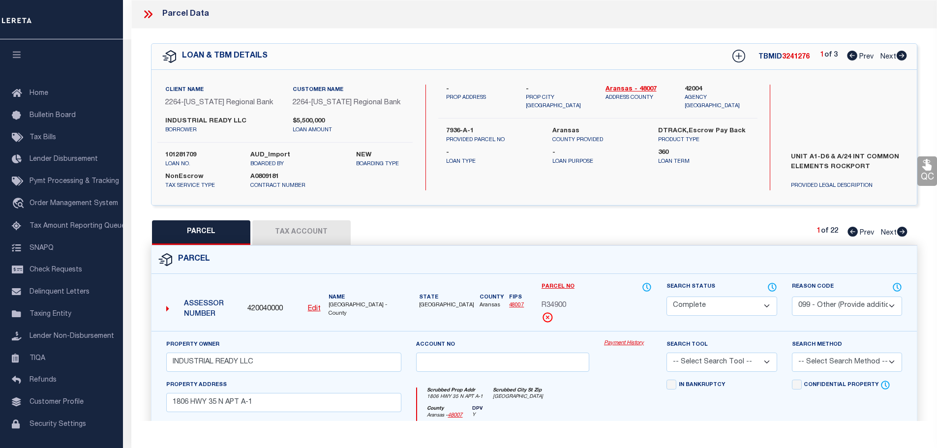
click at [635, 344] on link "Payment History" at bounding box center [628, 343] width 48 height 8
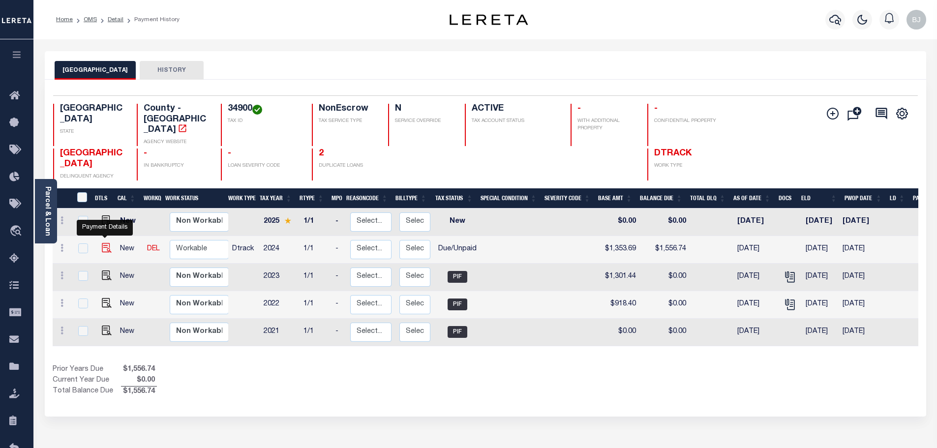
click at [102, 243] on img "" at bounding box center [107, 248] width 10 height 10
checkbox input "true"
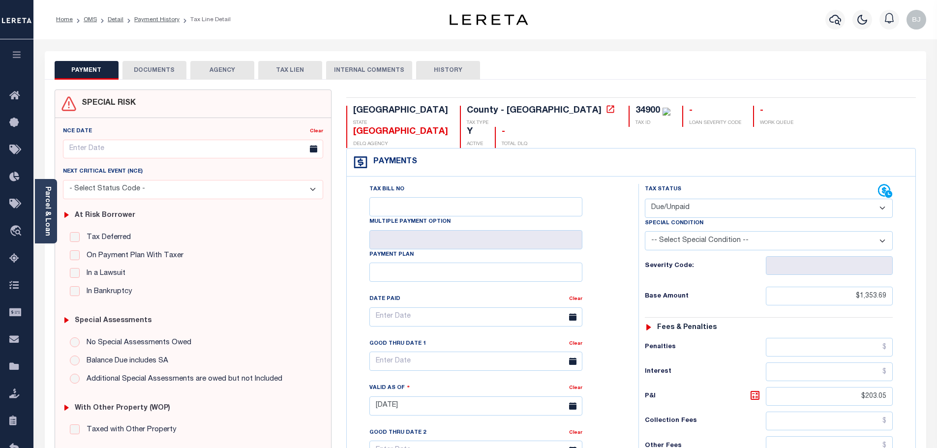
drag, startPoint x: 744, startPoint y: 186, endPoint x: 742, endPoint y: 193, distance: 7.8
click at [745, 199] on select "- Select Status Code - Open Due/Unpaid Paid Incomplete No Tax Due Internal Refu…" at bounding box center [769, 208] width 248 height 19
select select "PYD"
click at [645, 199] on select "- Select Status Code - Open Due/Unpaid Paid Incomplete No Tax Due Internal Refu…" at bounding box center [769, 208] width 248 height 19
type input "[DATE]"
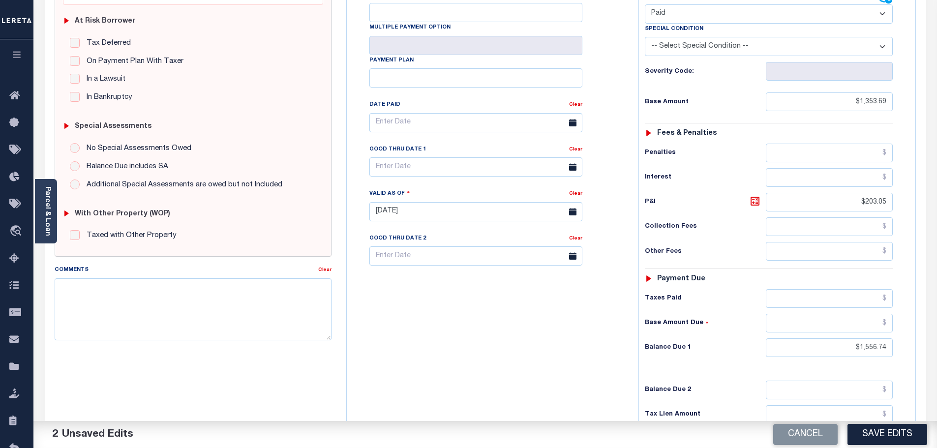
scroll to position [197, 0]
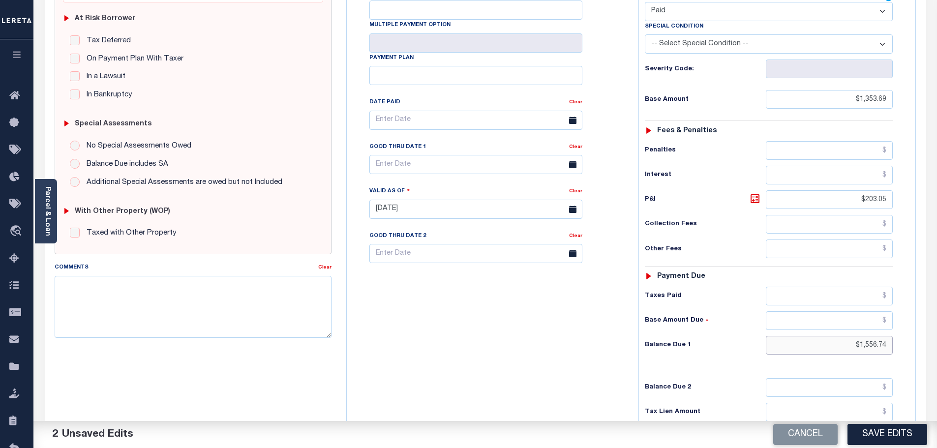
drag, startPoint x: 856, startPoint y: 328, endPoint x: 1076, endPoint y: 319, distance: 220.1
click at [937, 319] on html "Home OMS Detail Payment History Tax Line Detail" at bounding box center [468, 176] width 937 height 746
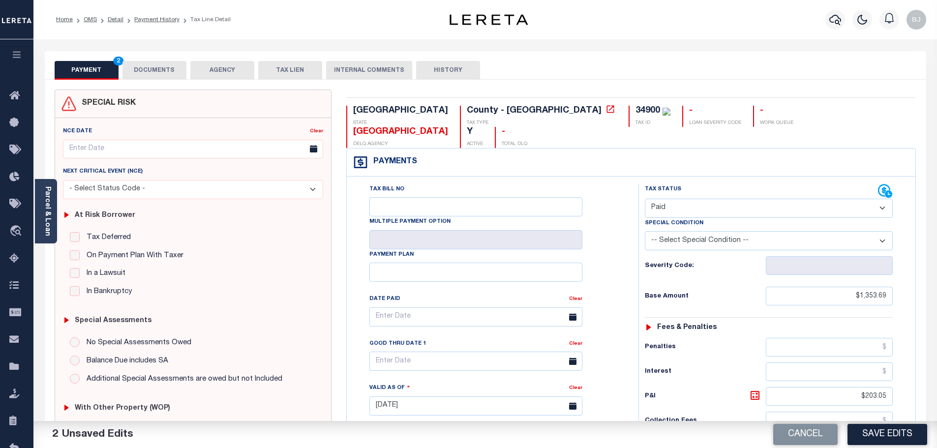
type input "$0.00"
click at [146, 72] on button "DOCUMENTS" at bounding box center [155, 70] width 64 height 19
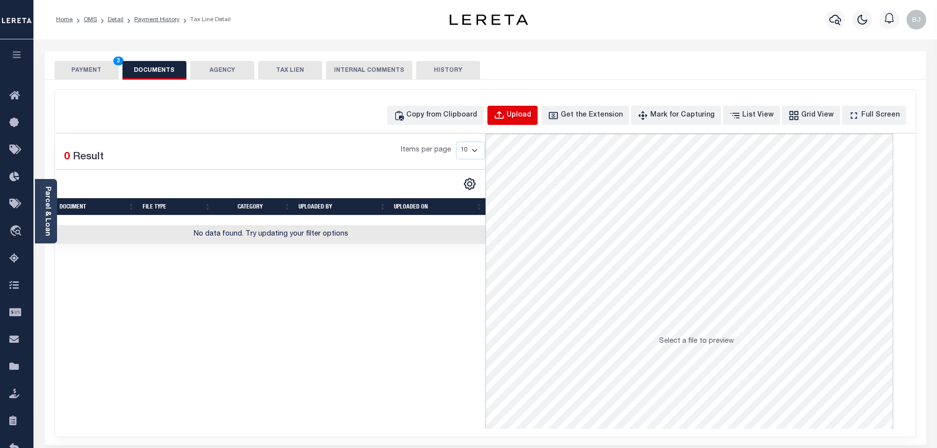
click at [511, 113] on button "Upload" at bounding box center [513, 115] width 50 height 19
select select "POP"
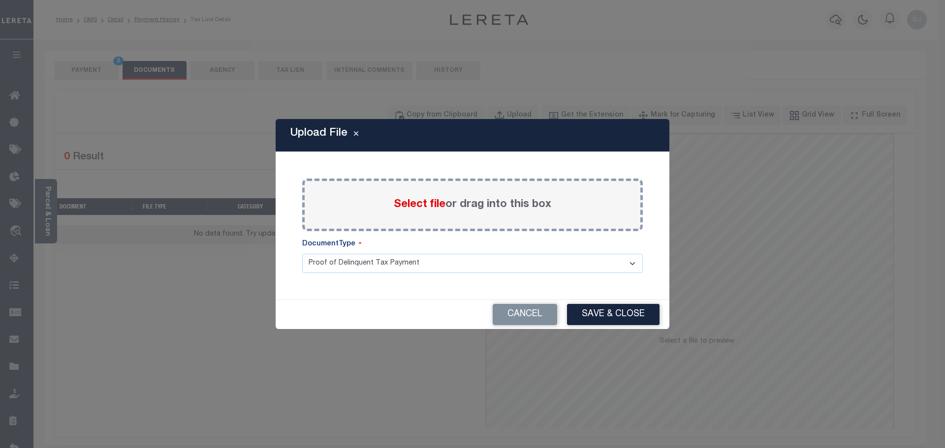
click at [433, 202] on span "Select file" at bounding box center [420, 204] width 52 height 11
click at [0, 0] on input "Select file or drag into this box" at bounding box center [0, 0] width 0 height 0
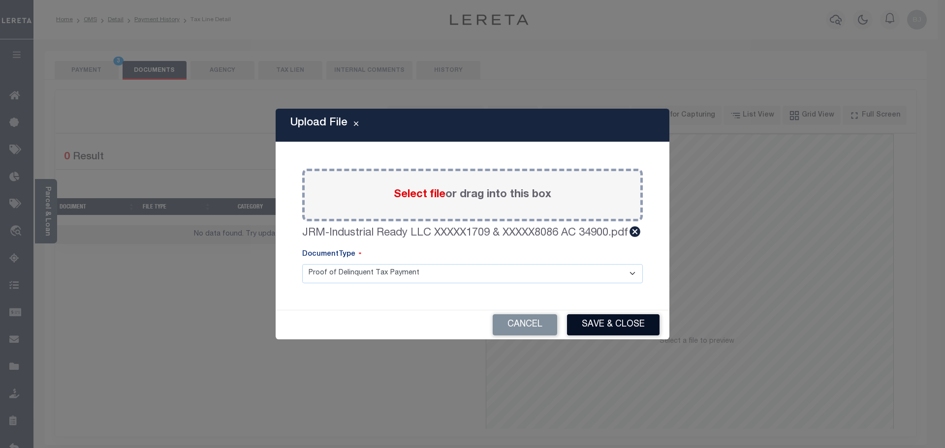
click at [620, 324] on button "Save & Close" at bounding box center [613, 324] width 92 height 21
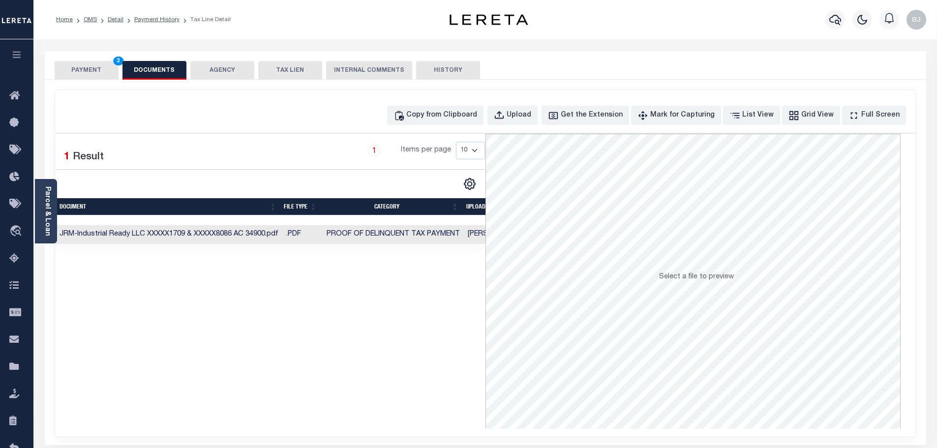
click at [85, 75] on button "PAYMENT 3" at bounding box center [87, 70] width 64 height 19
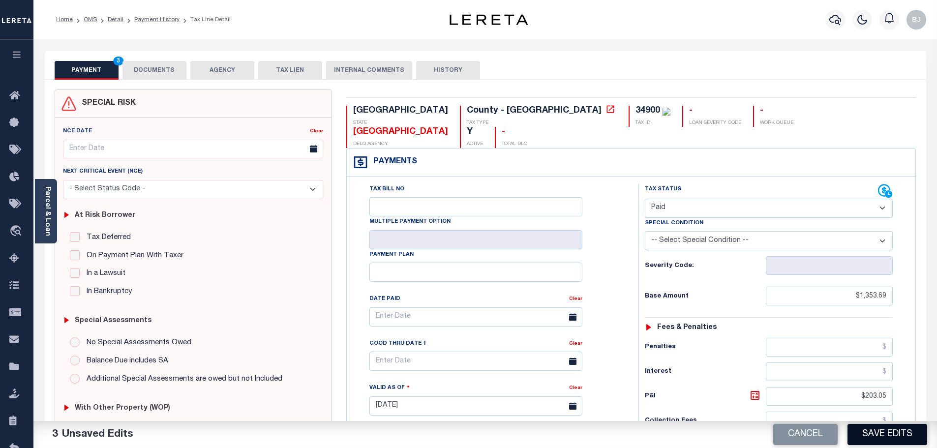
click at [884, 433] on button "Save Edits" at bounding box center [888, 434] width 80 height 21
checkbox input "false"
type input "$1,353.69"
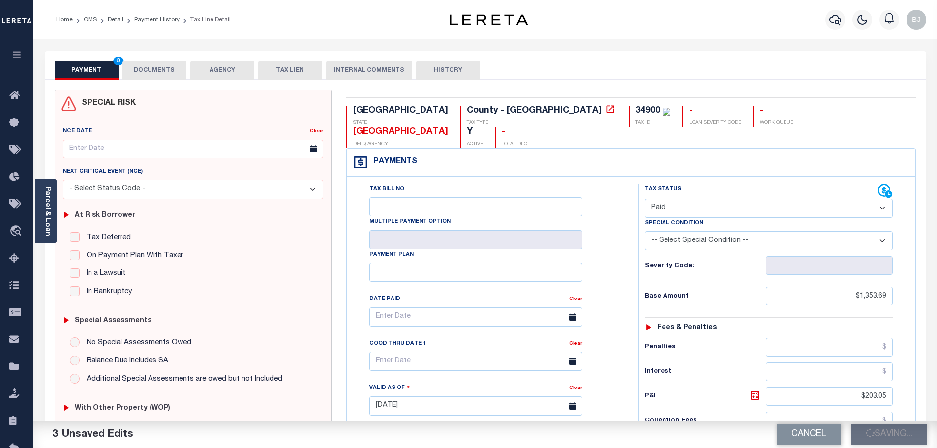
type input "$203.05"
type input "$0"
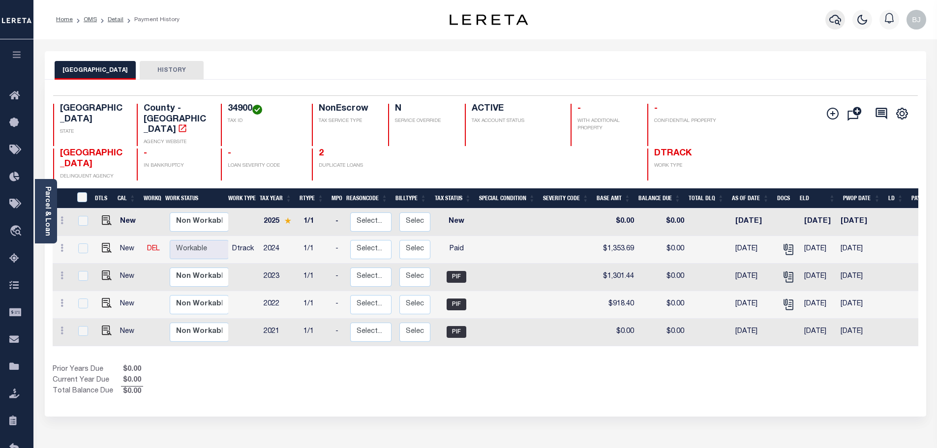
click at [834, 24] on icon "button" at bounding box center [836, 20] width 12 height 12
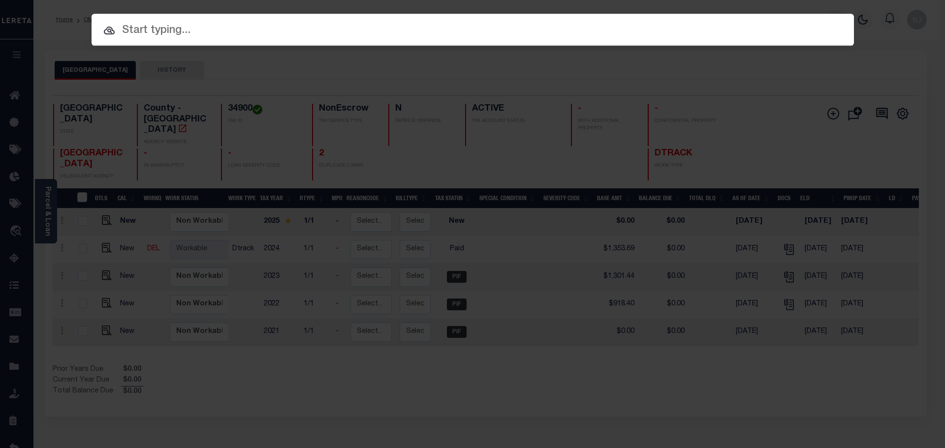
click at [632, 26] on input "text" at bounding box center [473, 30] width 762 height 17
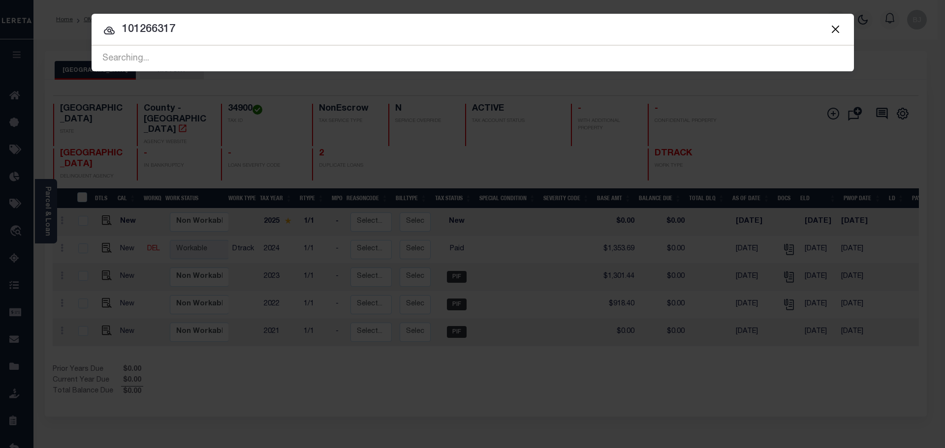
type input "101266317"
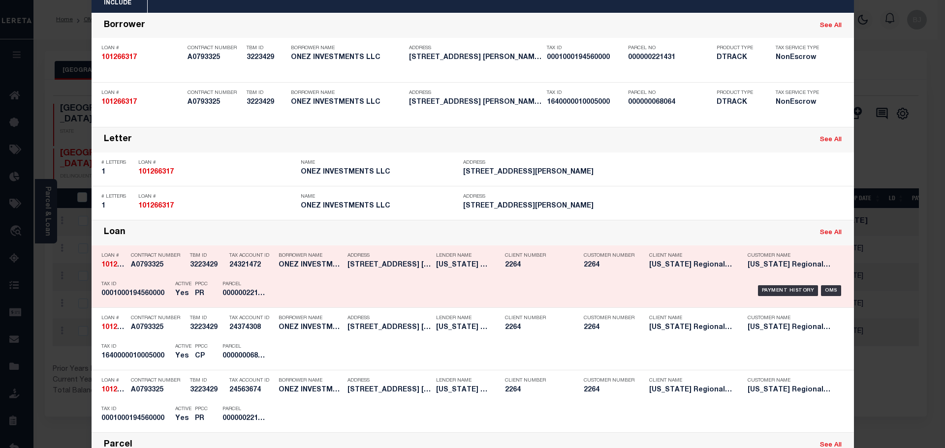
scroll to position [98, 0]
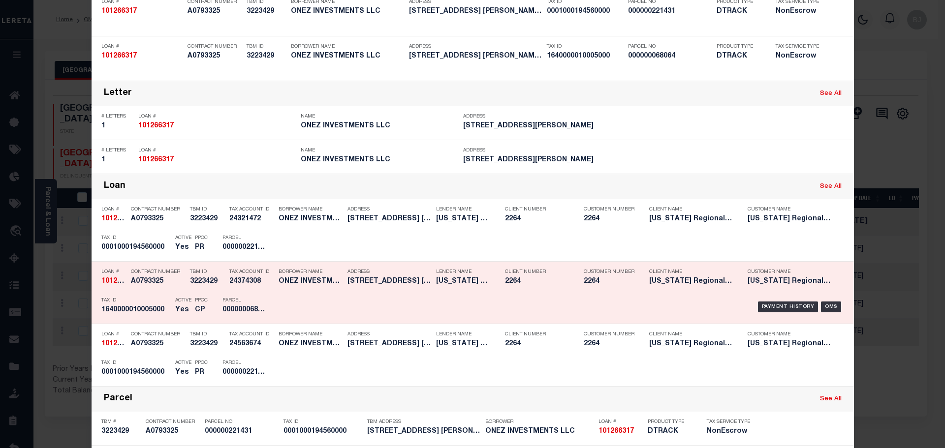
click at [157, 307] on h5 "1640000010005000" at bounding box center [135, 310] width 69 height 8
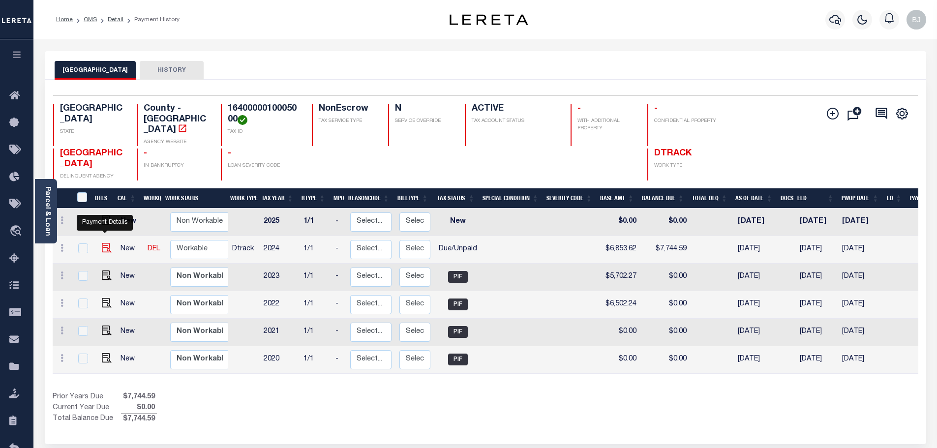
click at [103, 243] on img "" at bounding box center [107, 248] width 10 height 10
checkbox input "true"
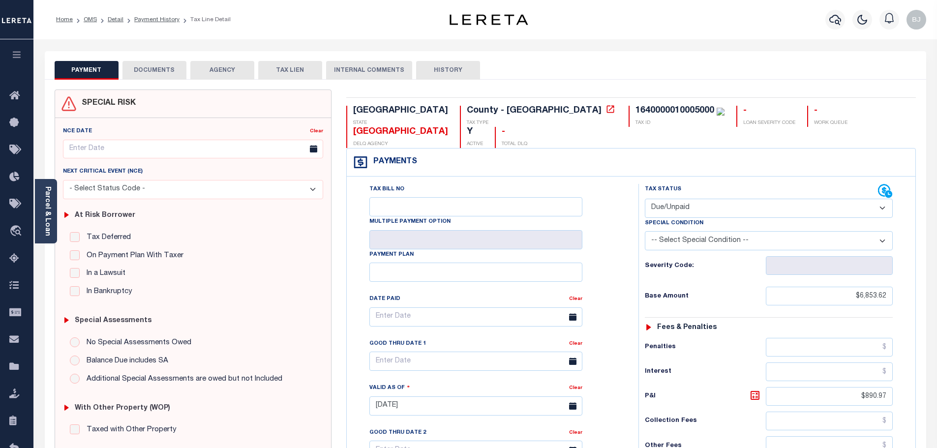
click at [682, 199] on select "- Select Status Code - Open Due/Unpaid Paid Incomplete No Tax Due Internal Refu…" at bounding box center [769, 208] width 248 height 19
select select "PYD"
click at [645, 199] on select "- Select Status Code - Open Due/Unpaid Paid Incomplete No Tax Due Internal Refu…" at bounding box center [769, 208] width 248 height 19
type input "[DATE]"
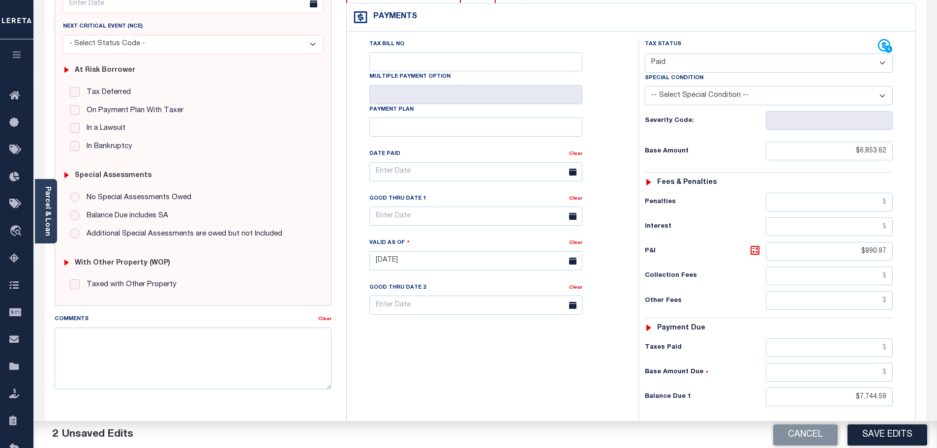
scroll to position [197, 0]
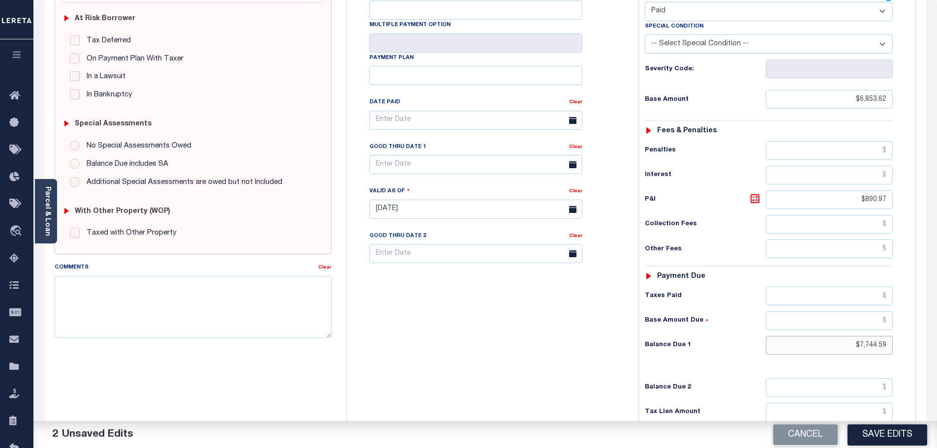
drag, startPoint x: 873, startPoint y: 329, endPoint x: 935, endPoint y: 331, distance: 62.0
click at [915, 329] on div "Tax Bill No Multiple Payment Option Payment Plan" at bounding box center [631, 204] width 569 height 449
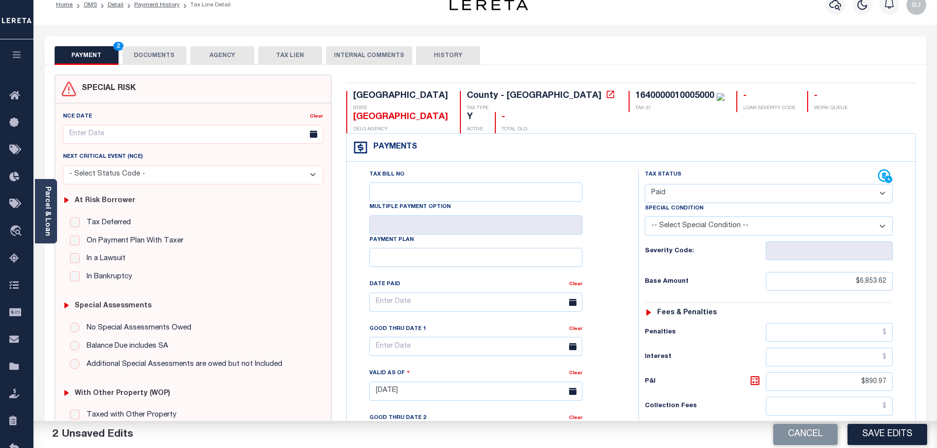
scroll to position [0, 0]
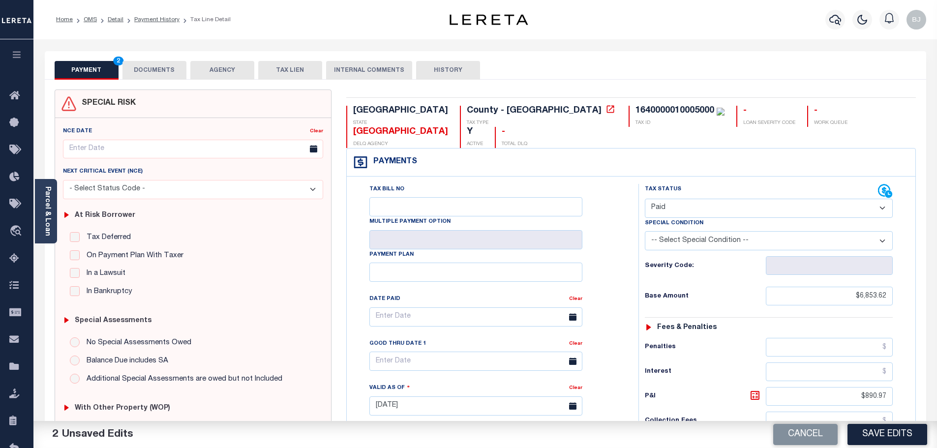
type input "$0.00"
click at [160, 72] on button "DOCUMENTS" at bounding box center [155, 70] width 64 height 19
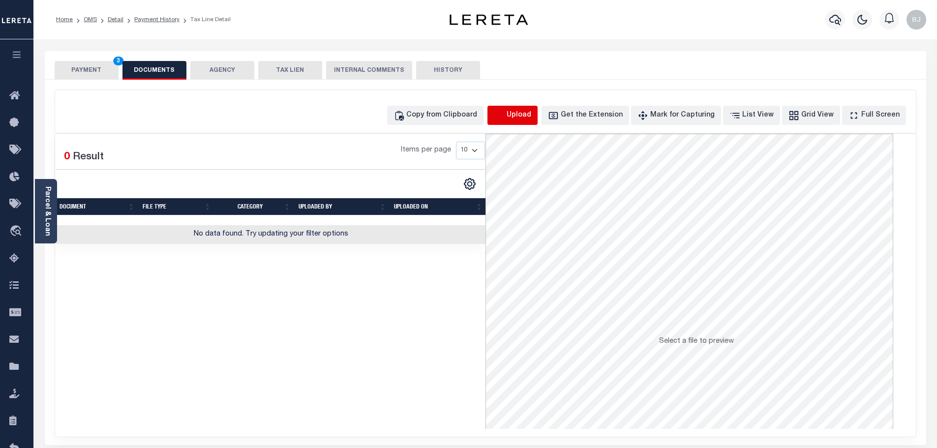
click at [505, 117] on icon "button" at bounding box center [499, 115] width 11 height 11
select select "POP"
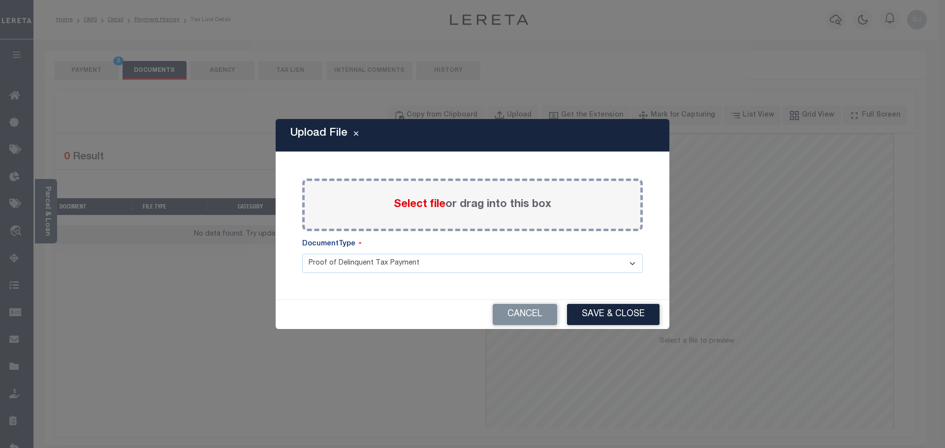
click at [427, 208] on span "Select file" at bounding box center [420, 204] width 52 height 11
click at [0, 0] on input "Select file or drag into this box" at bounding box center [0, 0] width 0 height 0
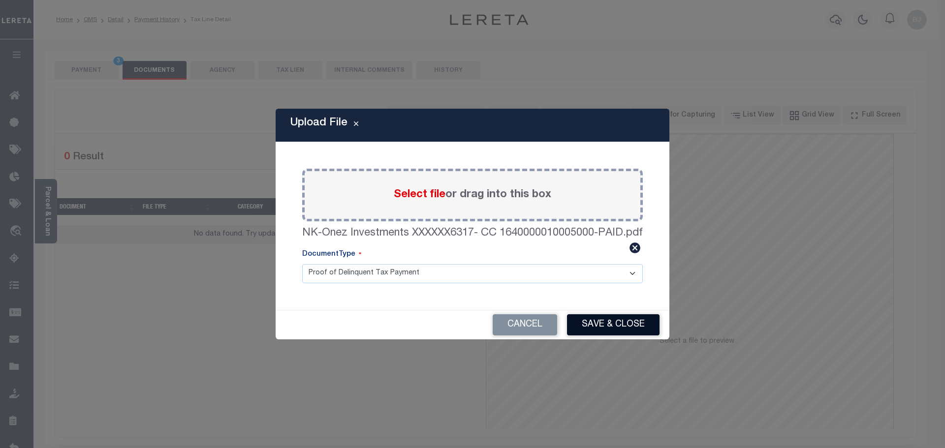
click at [642, 336] on button "Save & Close" at bounding box center [613, 324] width 92 height 21
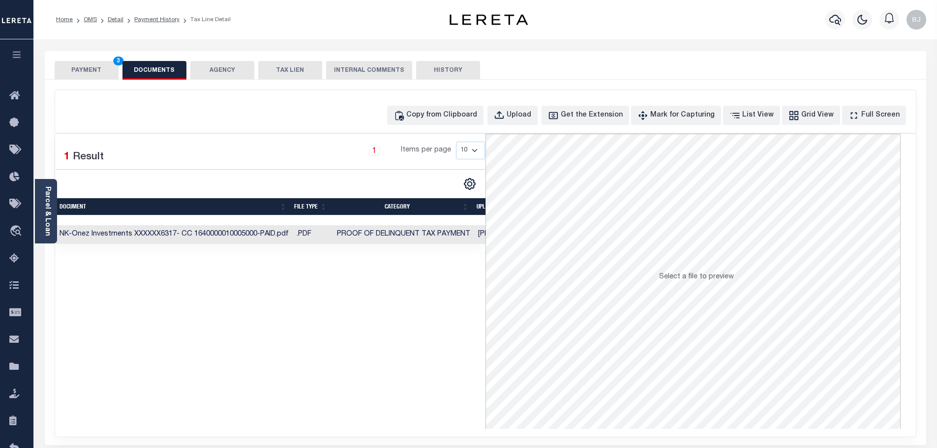
click at [78, 74] on button "PAYMENT 3" at bounding box center [87, 70] width 64 height 19
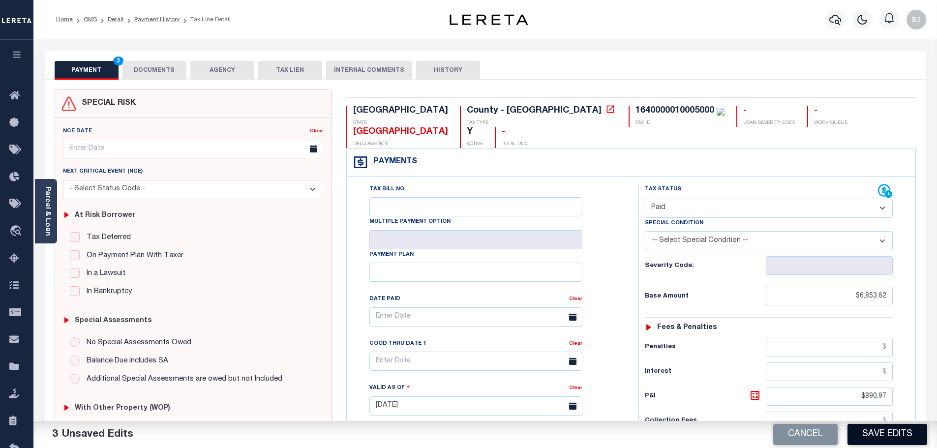
click at [871, 435] on button "Save Edits" at bounding box center [888, 434] width 80 height 21
checkbox input "false"
type input "$6,853.62"
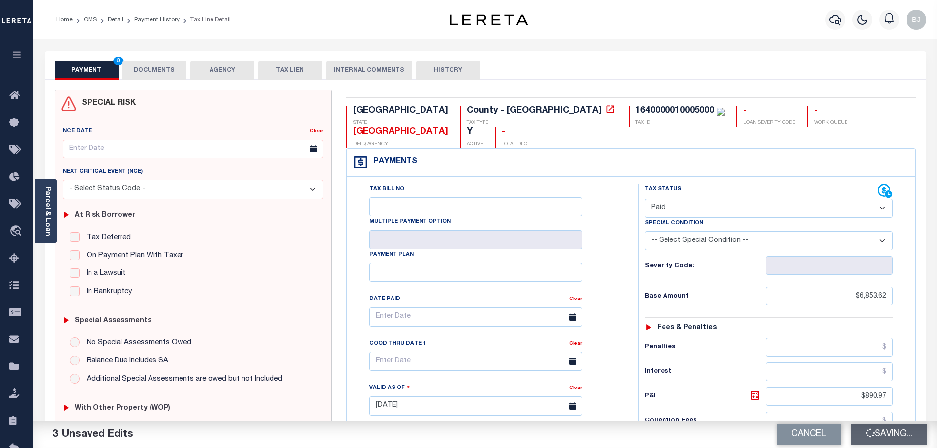
type input "$890.97"
type input "$0"
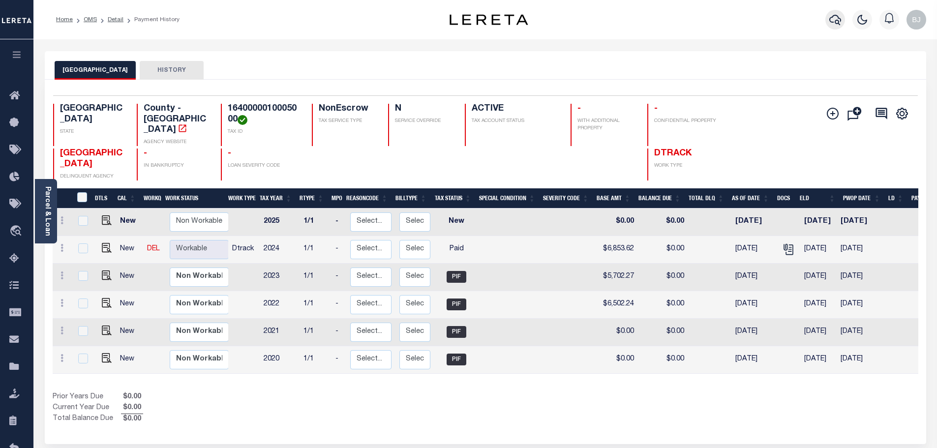
click at [831, 14] on button "button" at bounding box center [836, 20] width 20 height 20
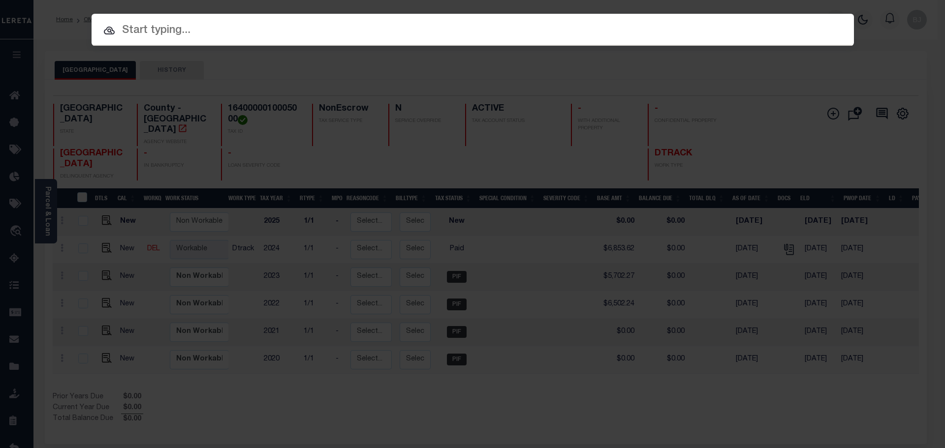
click at [406, 20] on div at bounding box center [473, 29] width 762 height 31
click at [405, 38] on input "text" at bounding box center [473, 30] width 762 height 17
paste input "10020173"
type input "10020173"
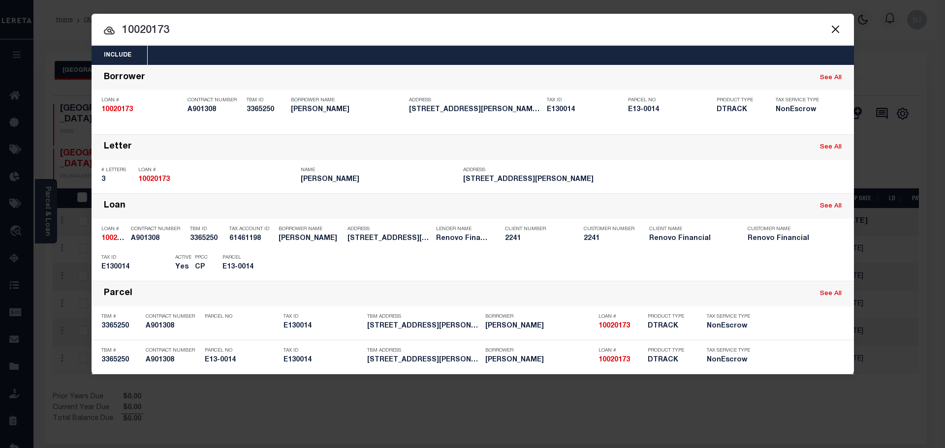
click at [452, 241] on h5 "Renovo Financial" at bounding box center [463, 239] width 54 height 8
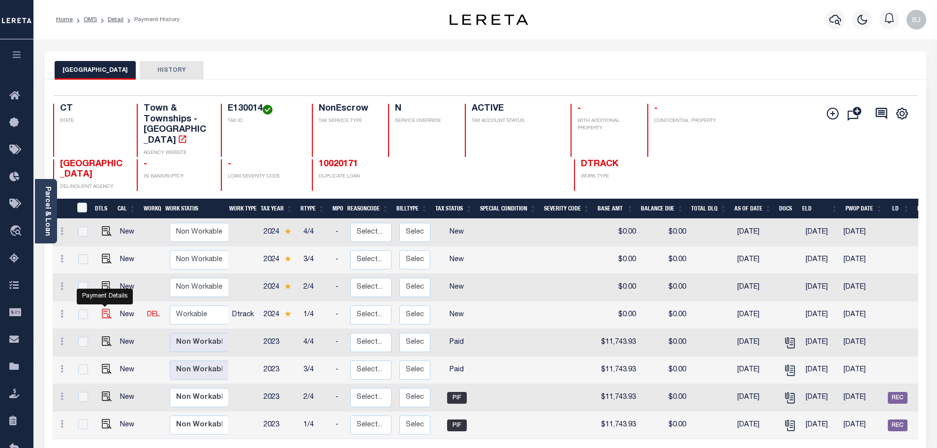
click at [104, 309] on img "" at bounding box center [107, 314] width 10 height 10
checkbox input "true"
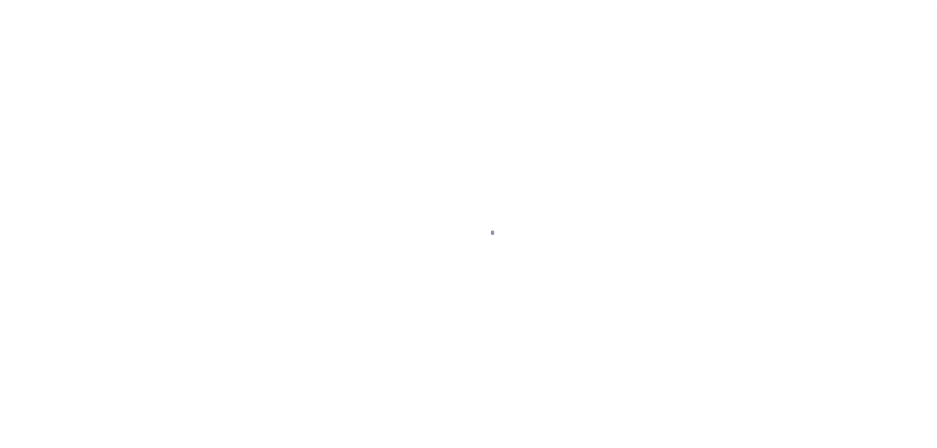
select select "NW2"
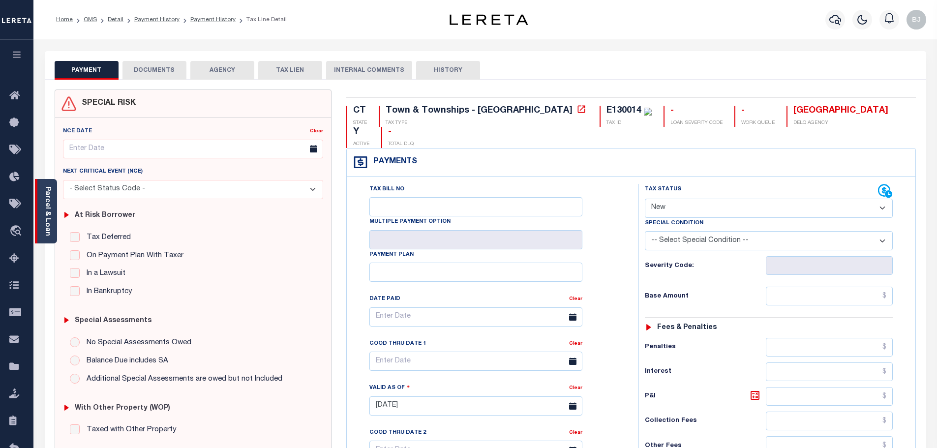
click at [51, 208] on div "Parcel & Loan" at bounding box center [46, 211] width 22 height 64
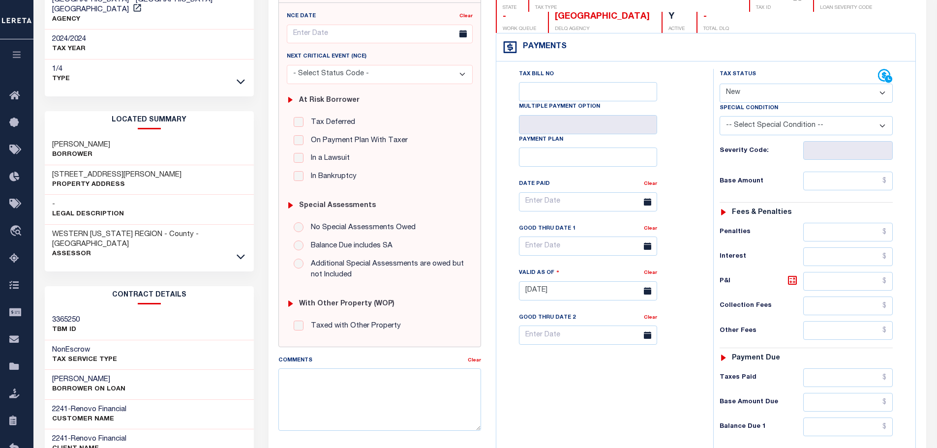
scroll to position [148, 0]
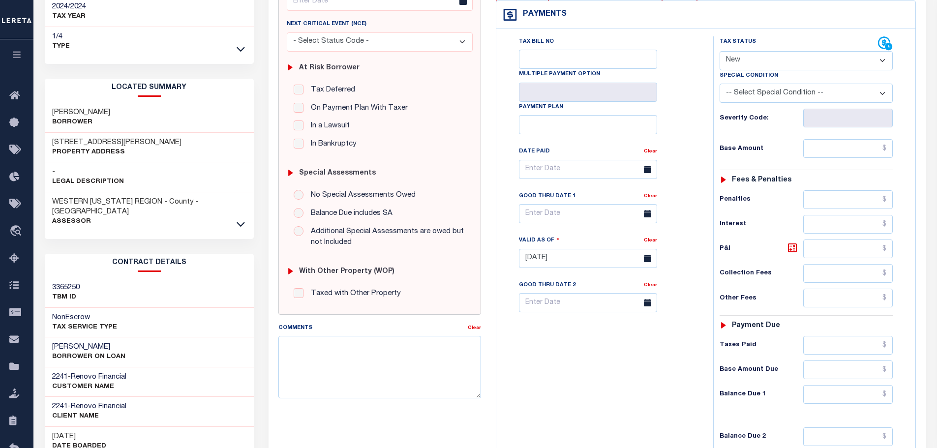
click at [72, 342] on h3 "[PERSON_NAME]" at bounding box center [88, 347] width 73 height 10
click at [124, 338] on div "[PERSON_NAME] ON LOAN" at bounding box center [150, 353] width 210 height 30
copy h3 "[PERSON_NAME]"
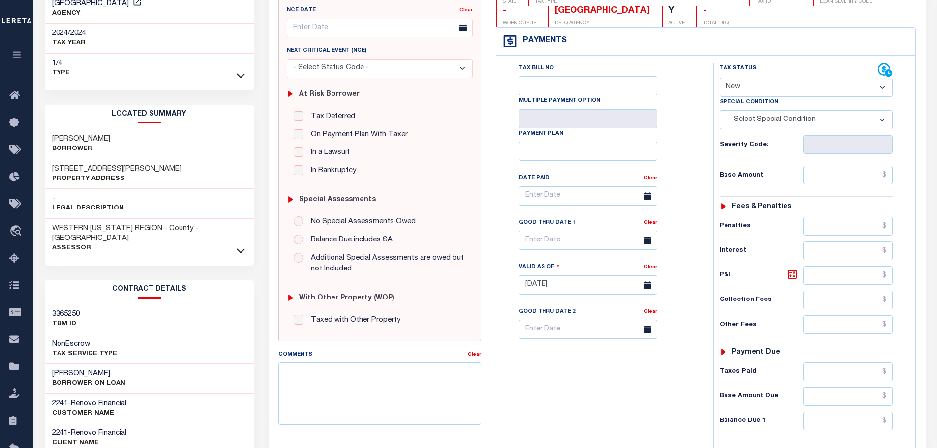
scroll to position [0, 0]
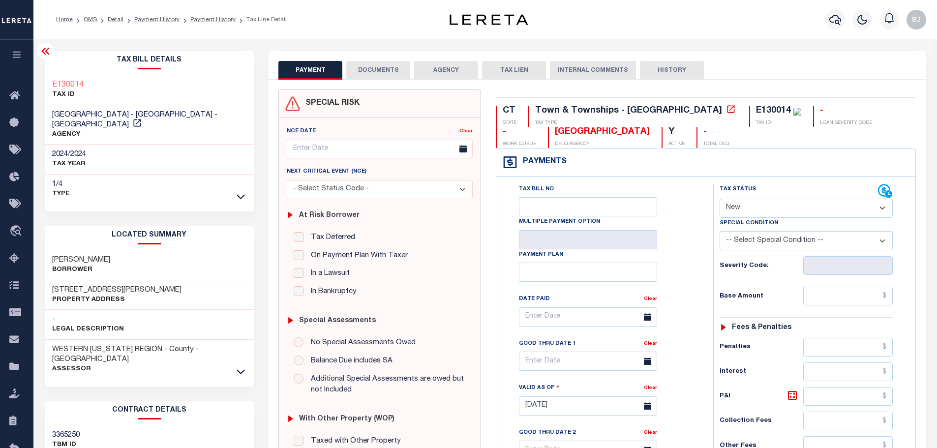
click at [756, 106] on div "E130014" at bounding box center [773, 110] width 35 height 9
copy div "E130014"
drag, startPoint x: 48, startPoint y: 279, endPoint x: 112, endPoint y: 280, distance: 64.5
click at [112, 280] on div "[STREET_ADDRESS][PERSON_NAME] Property Address" at bounding box center [150, 295] width 210 height 30
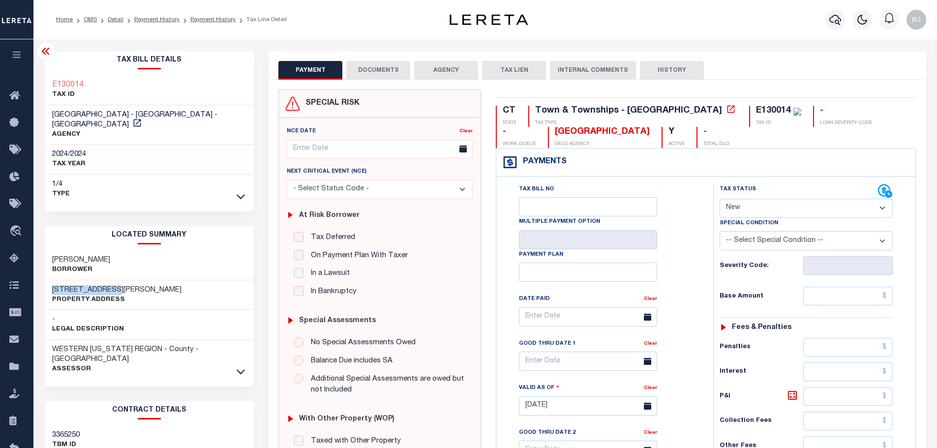
copy h3 "15 SAWMILL HILL"
